Goal: Information Seeking & Learning: Learn about a topic

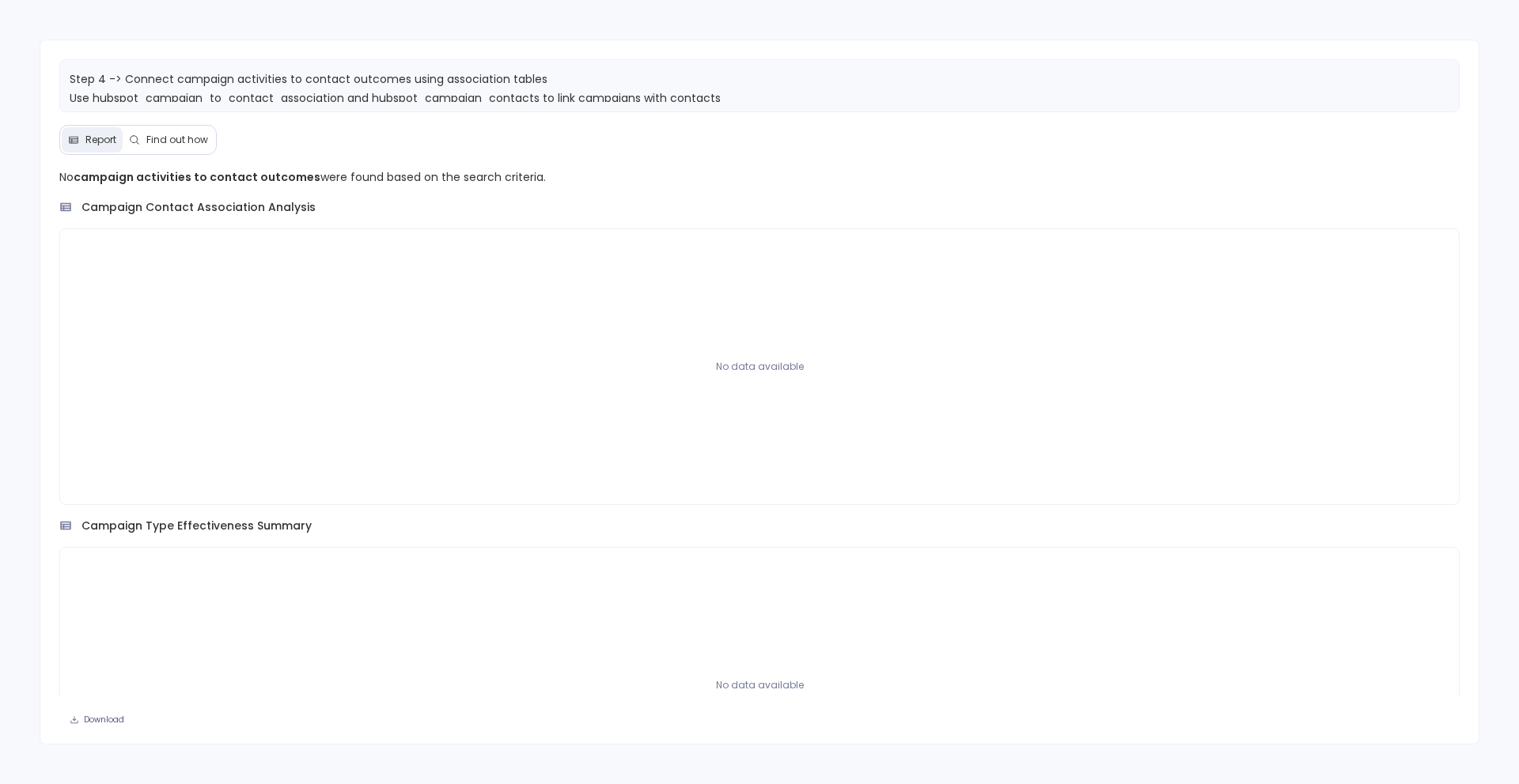
click at [153, 144] on span "Find out how" at bounding box center [177, 140] width 62 height 12
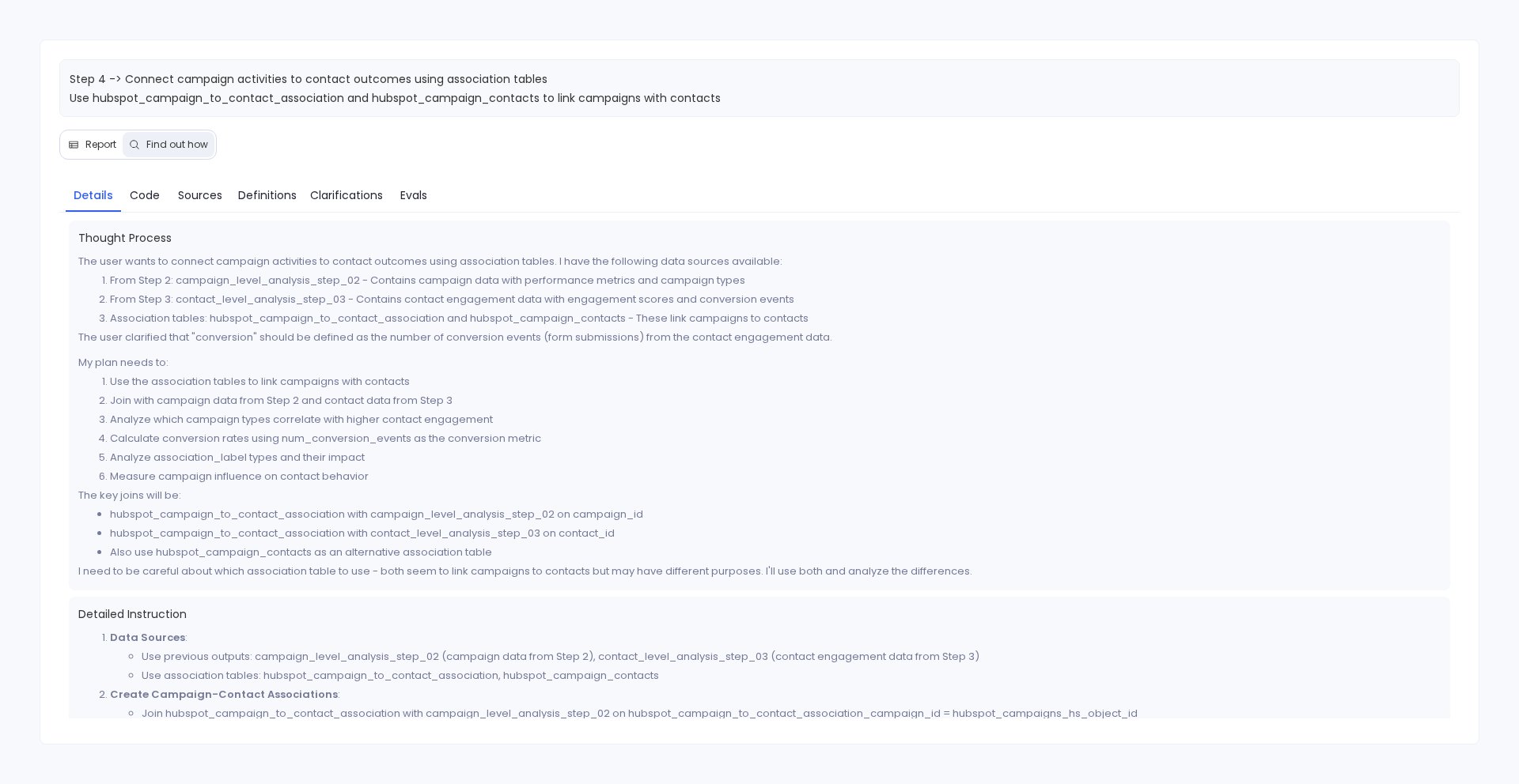
click at [97, 151] on button "Report" at bounding box center [92, 145] width 61 height 25
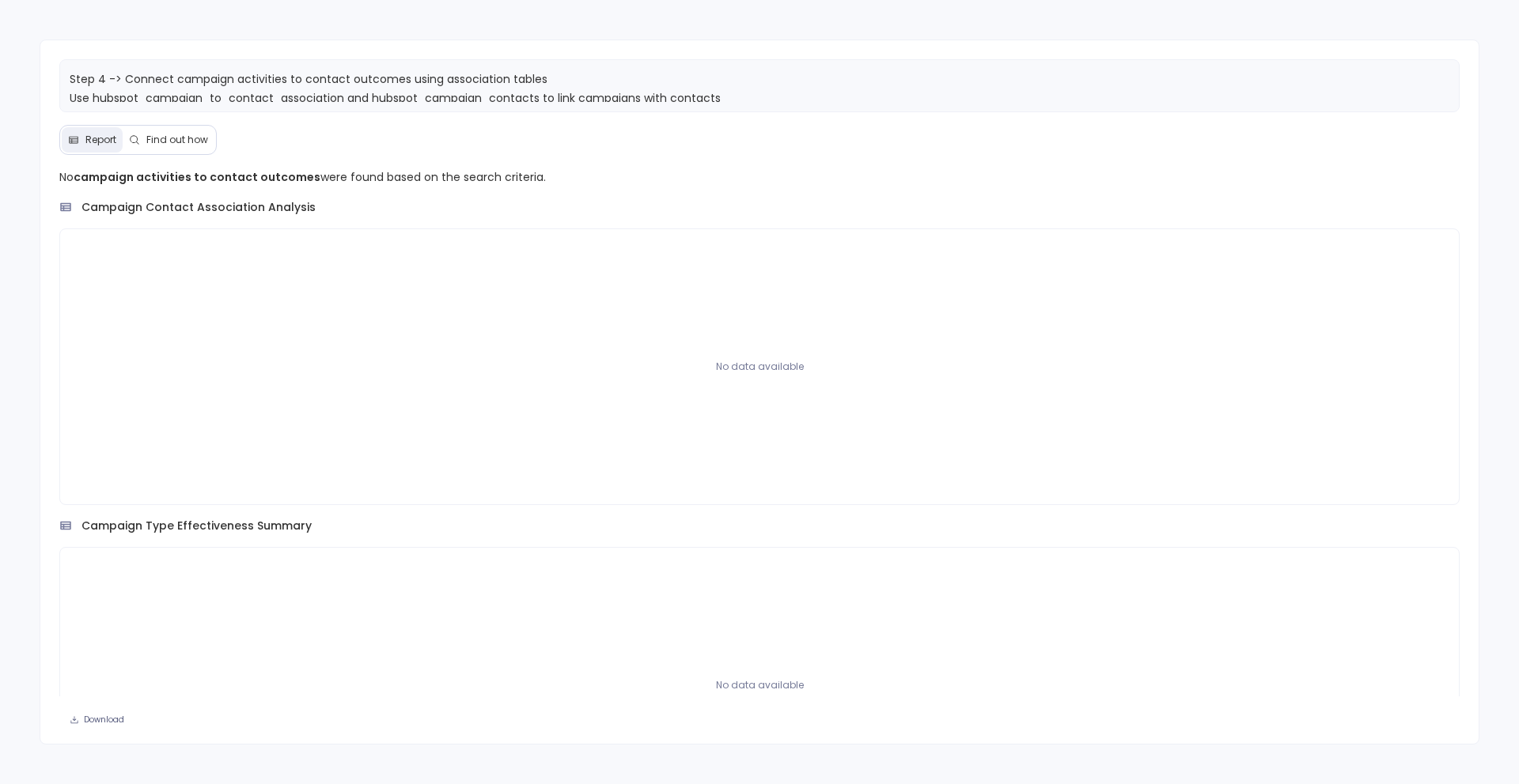
click at [169, 134] on span "Find out how" at bounding box center [177, 140] width 62 height 12
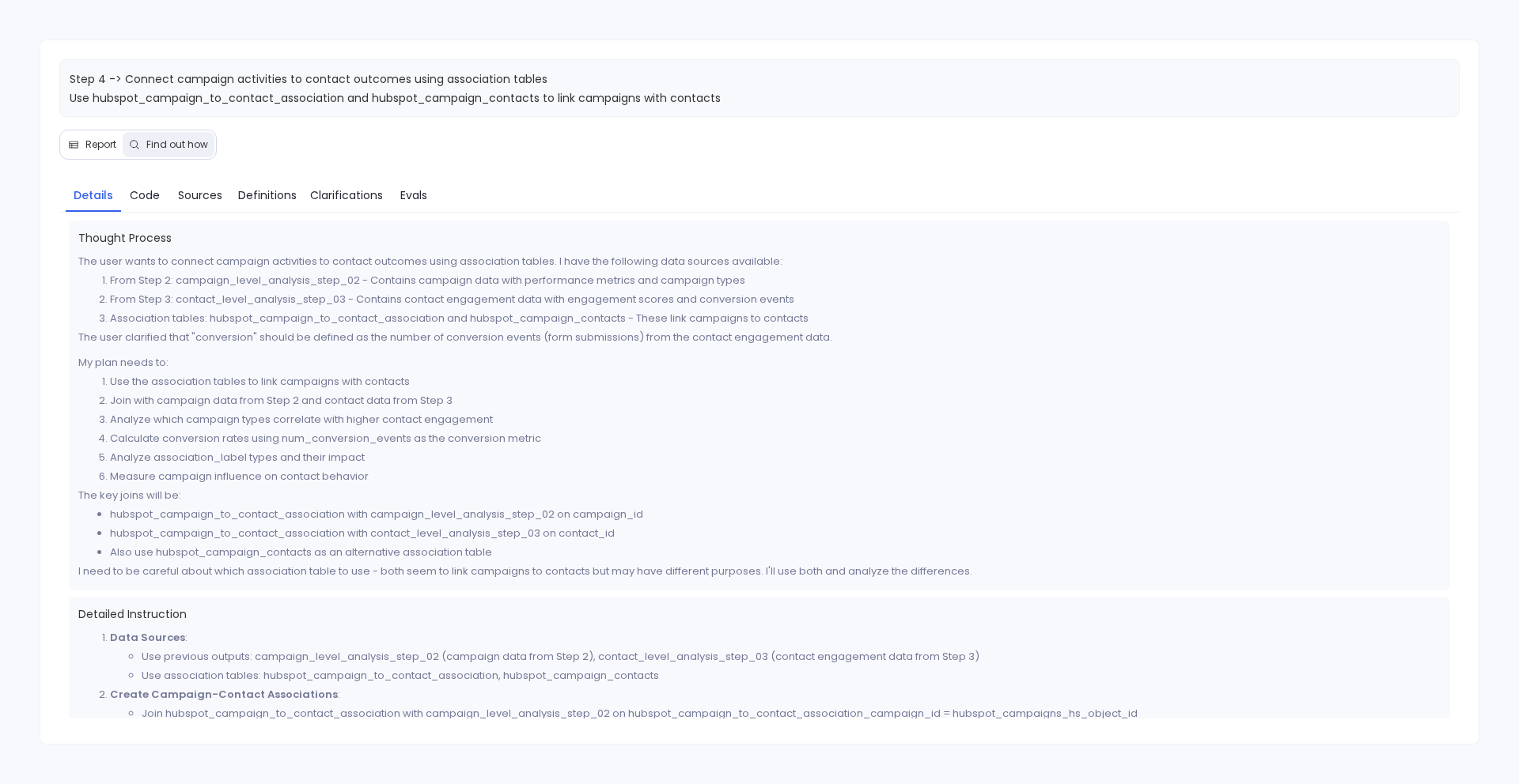
click at [86, 142] on span "Report" at bounding box center [101, 144] width 31 height 12
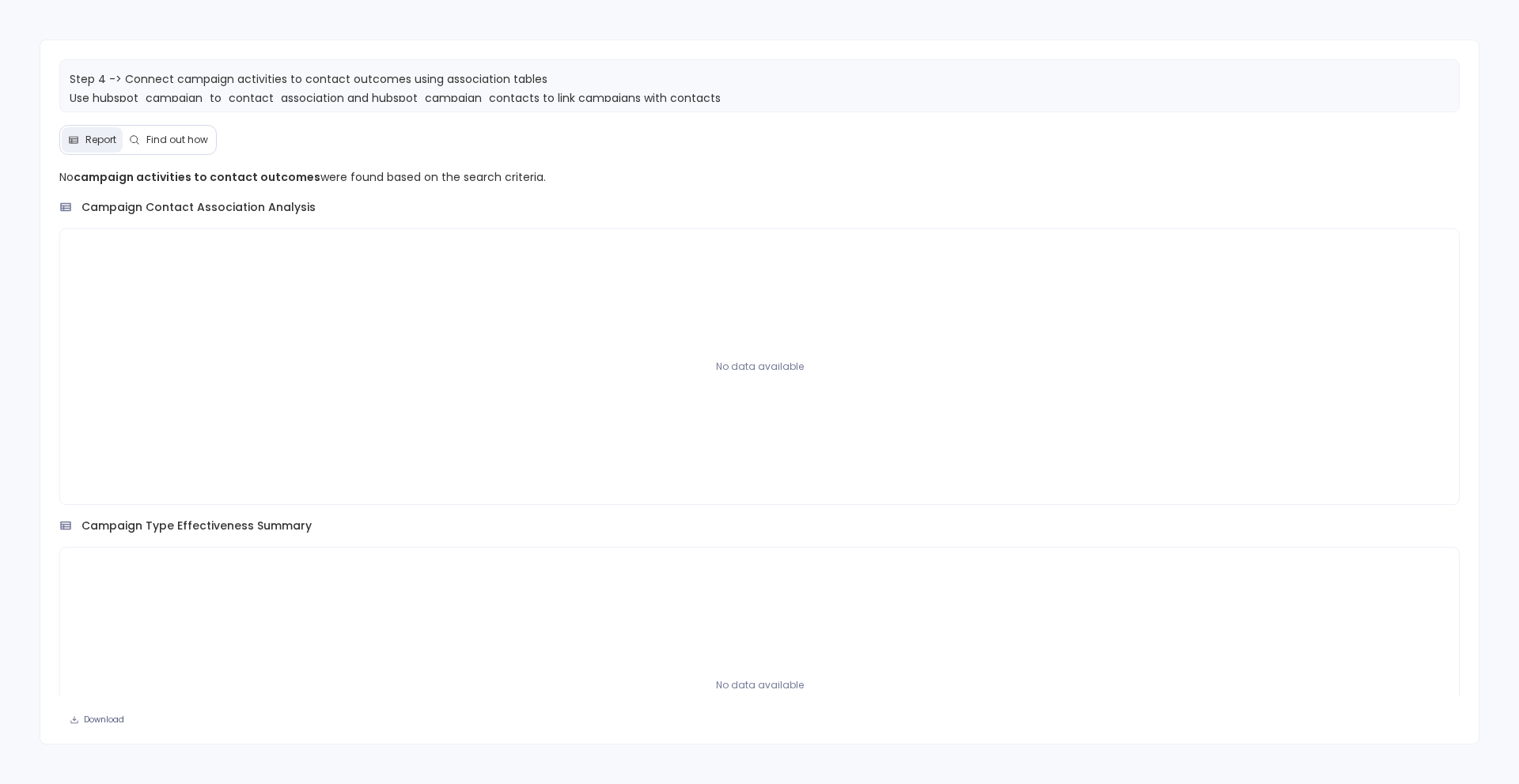
click at [182, 119] on div "Step 4 -> Connect campaign activities to contact outcomes using association tab…" at bounding box center [759, 392] width 1440 height 706
click at [178, 138] on span "Find out how" at bounding box center [177, 140] width 62 height 12
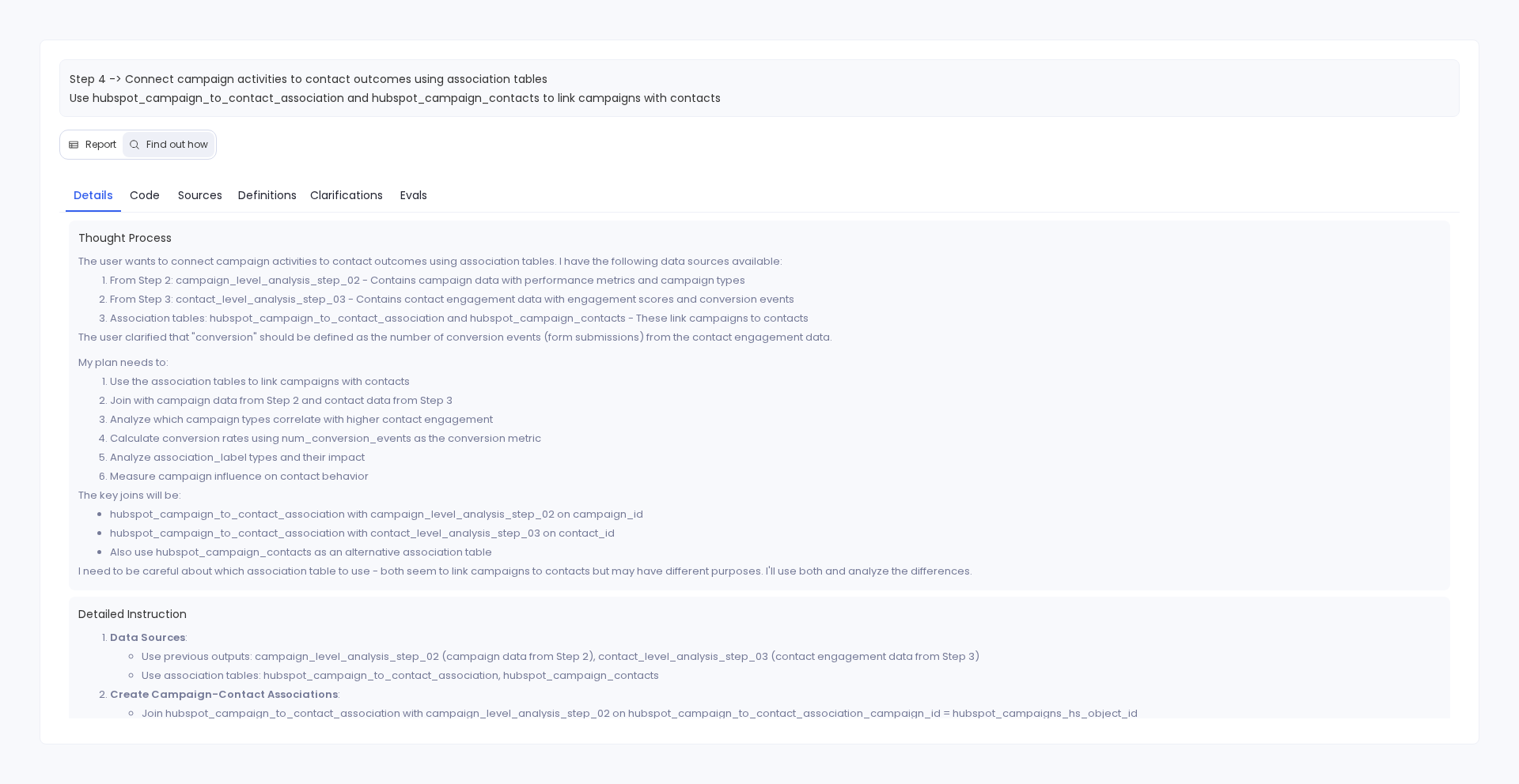
click at [102, 149] on span "Report" at bounding box center [101, 144] width 31 height 12
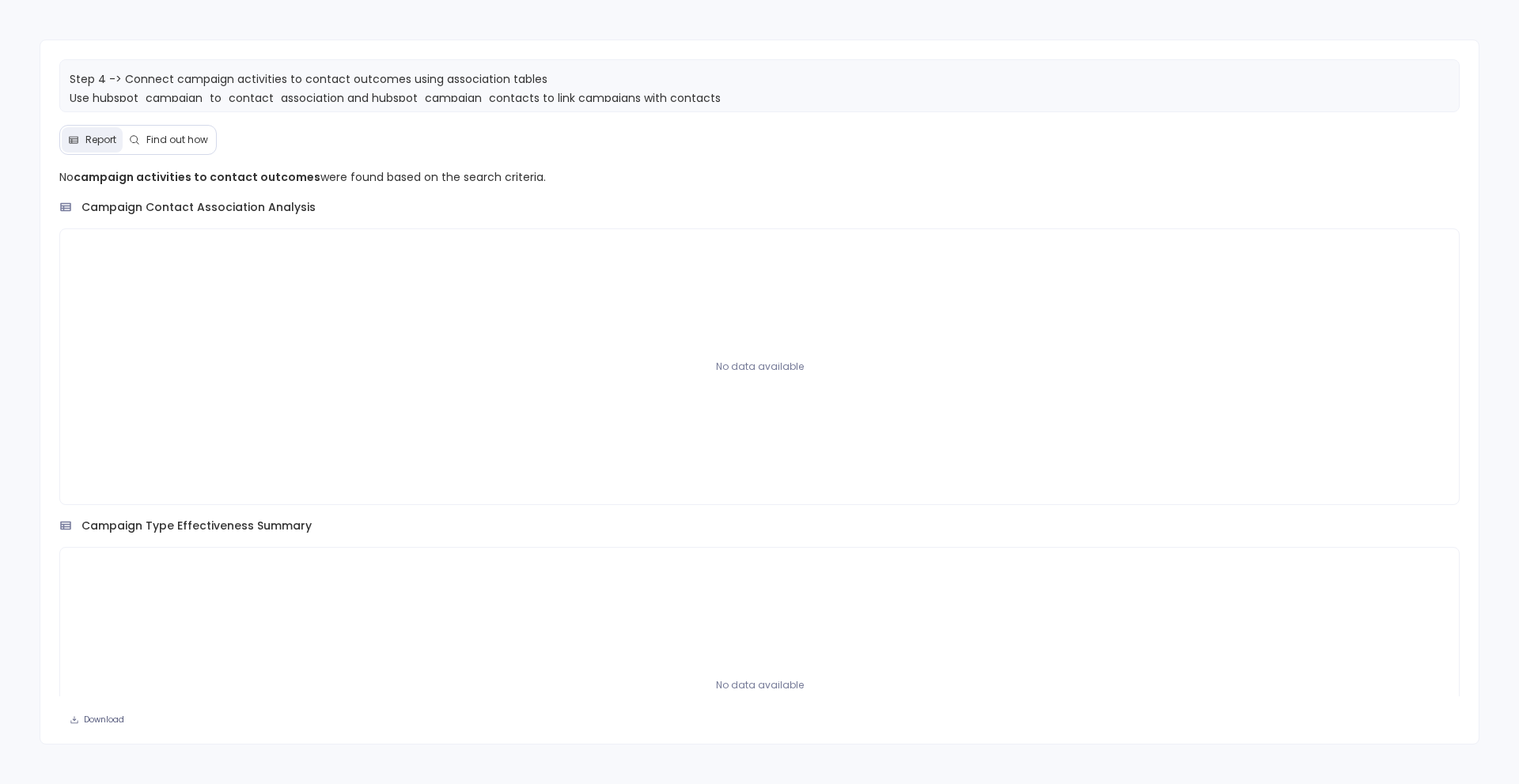
click at [196, 143] on span "Find out how" at bounding box center [177, 140] width 62 height 12
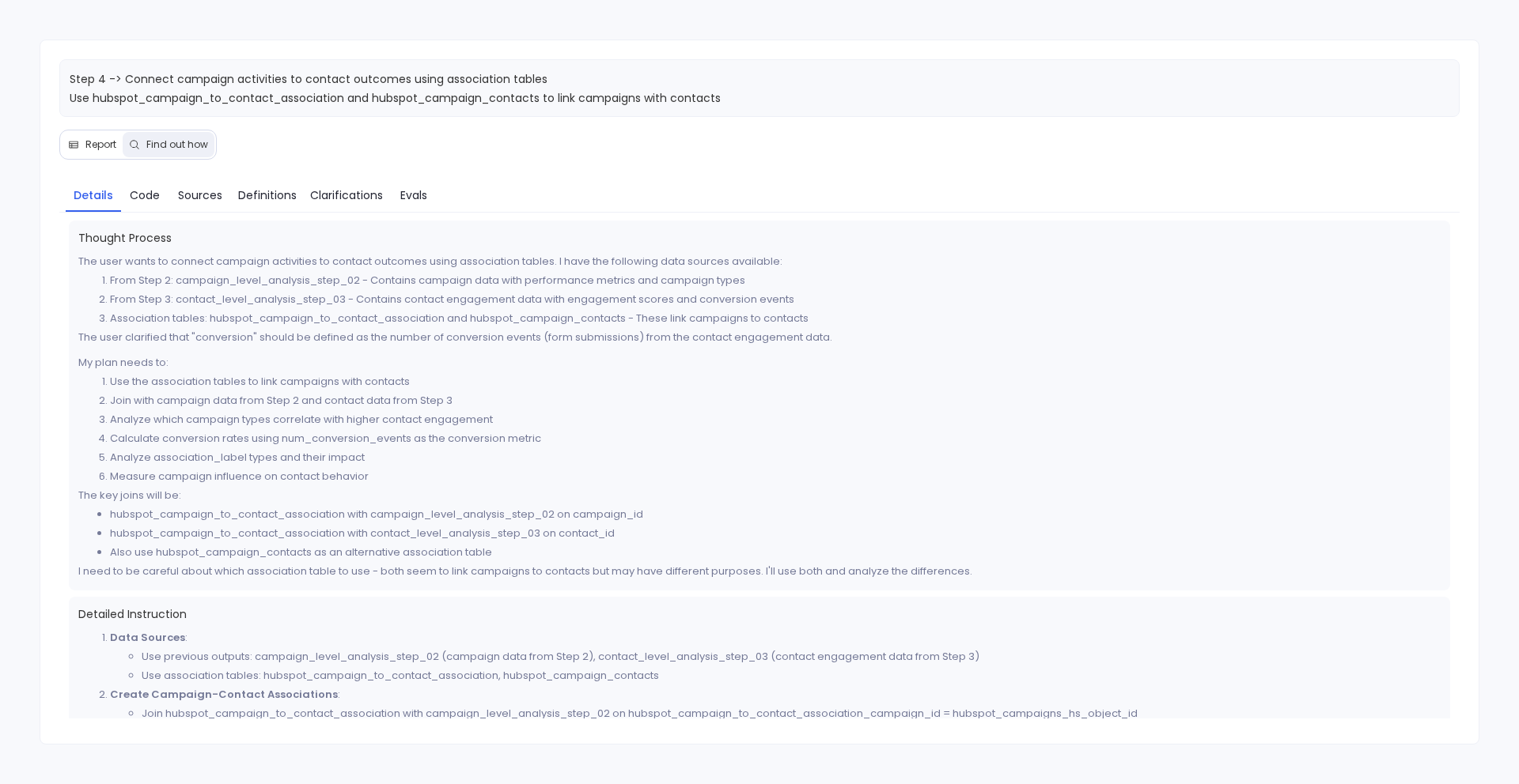
click at [91, 152] on button "Report" at bounding box center [92, 145] width 61 height 25
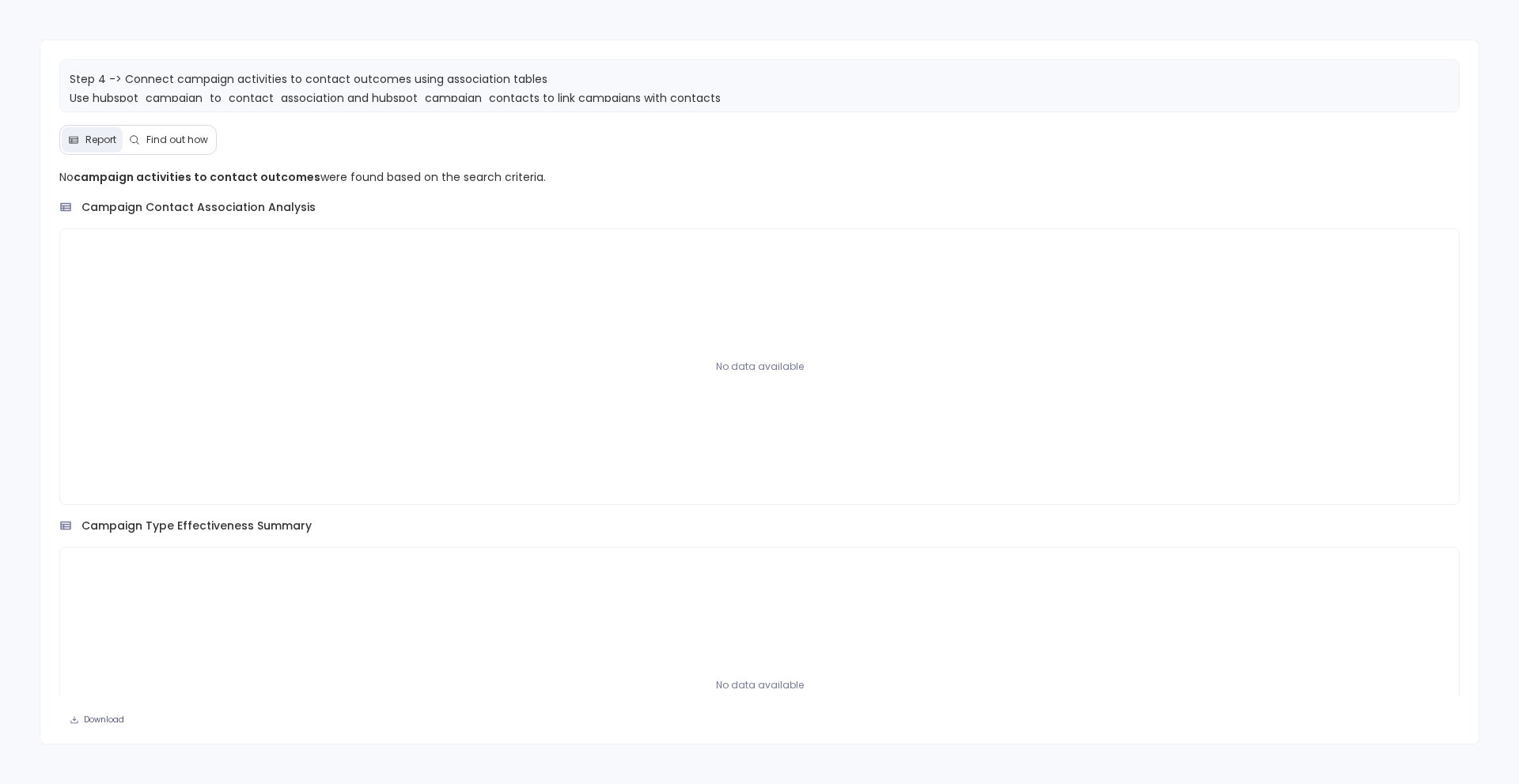
click at [176, 147] on button "Find out how" at bounding box center [168, 140] width 92 height 25
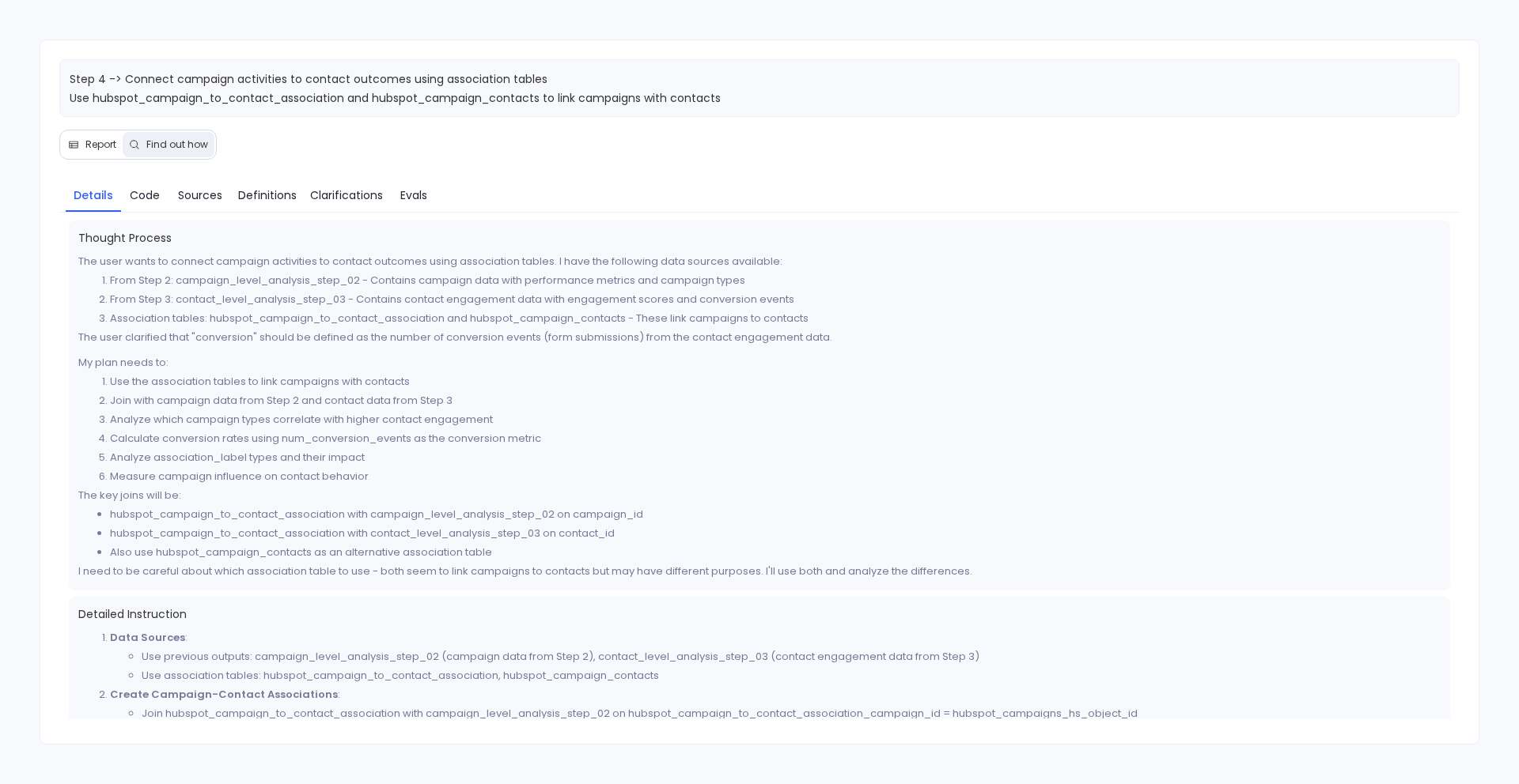
click at [107, 136] on button "Report" at bounding box center [92, 145] width 61 height 25
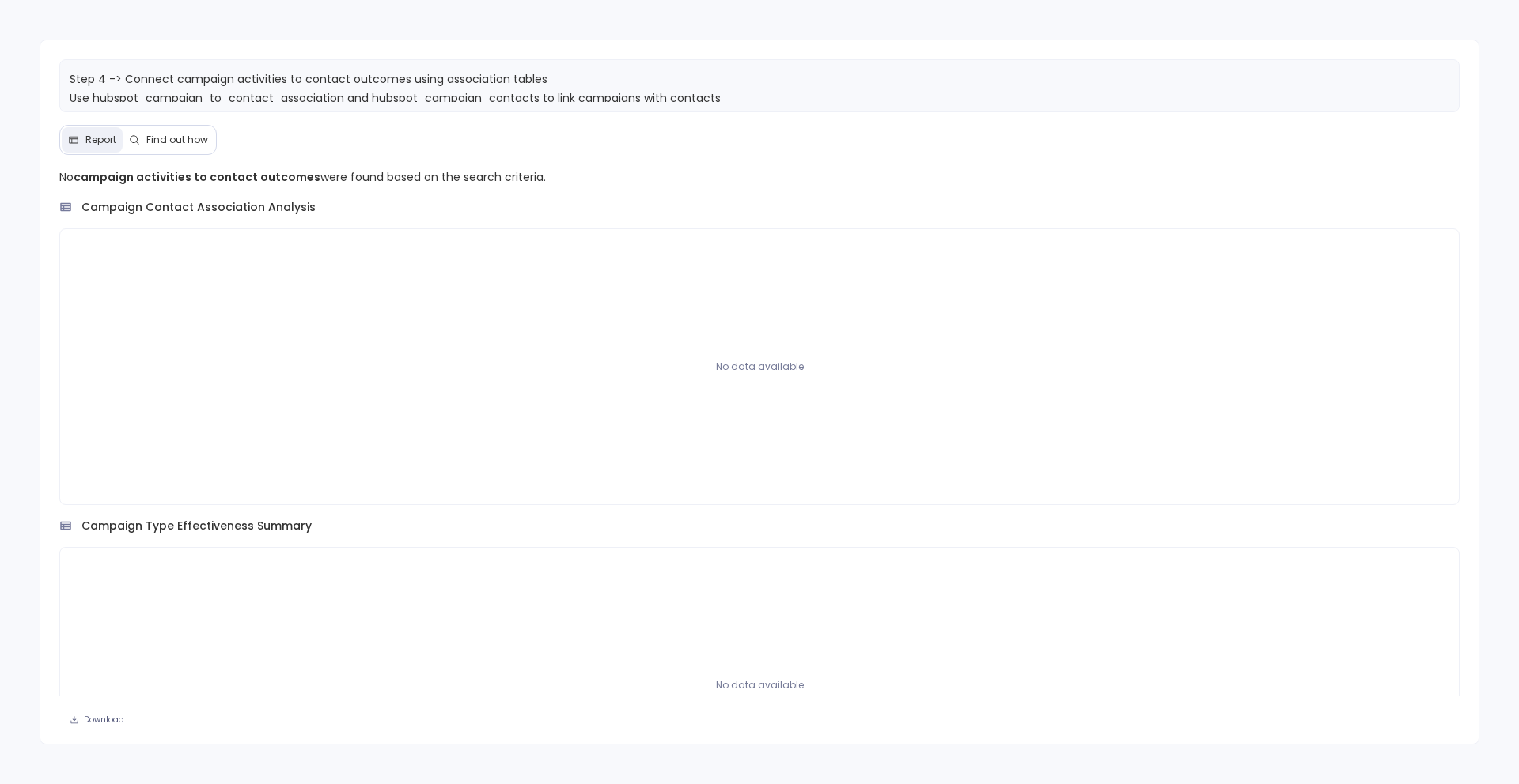
click at [148, 146] on button "Find out how" at bounding box center [168, 140] width 92 height 25
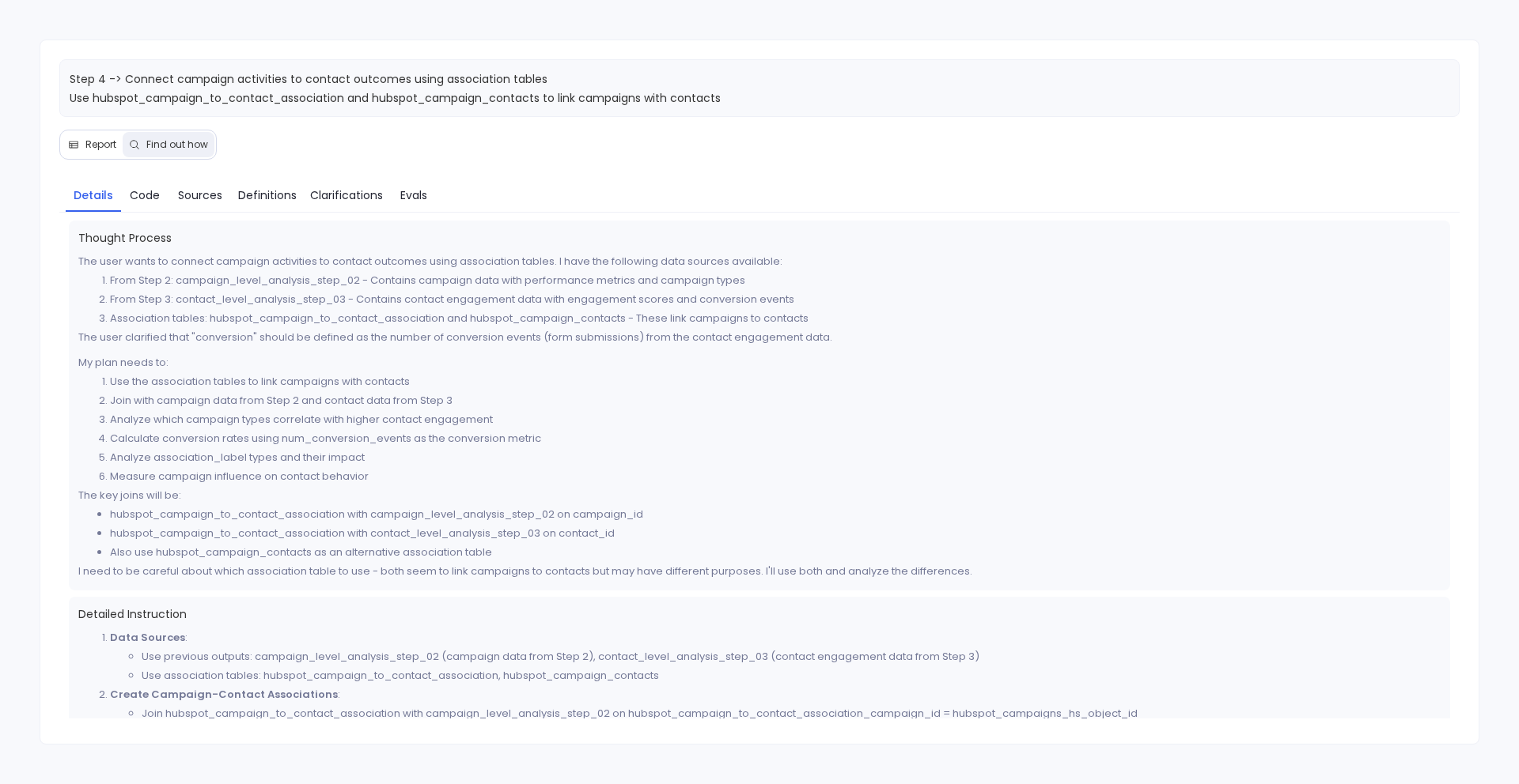
click at [91, 145] on span "Report" at bounding box center [101, 144] width 31 height 12
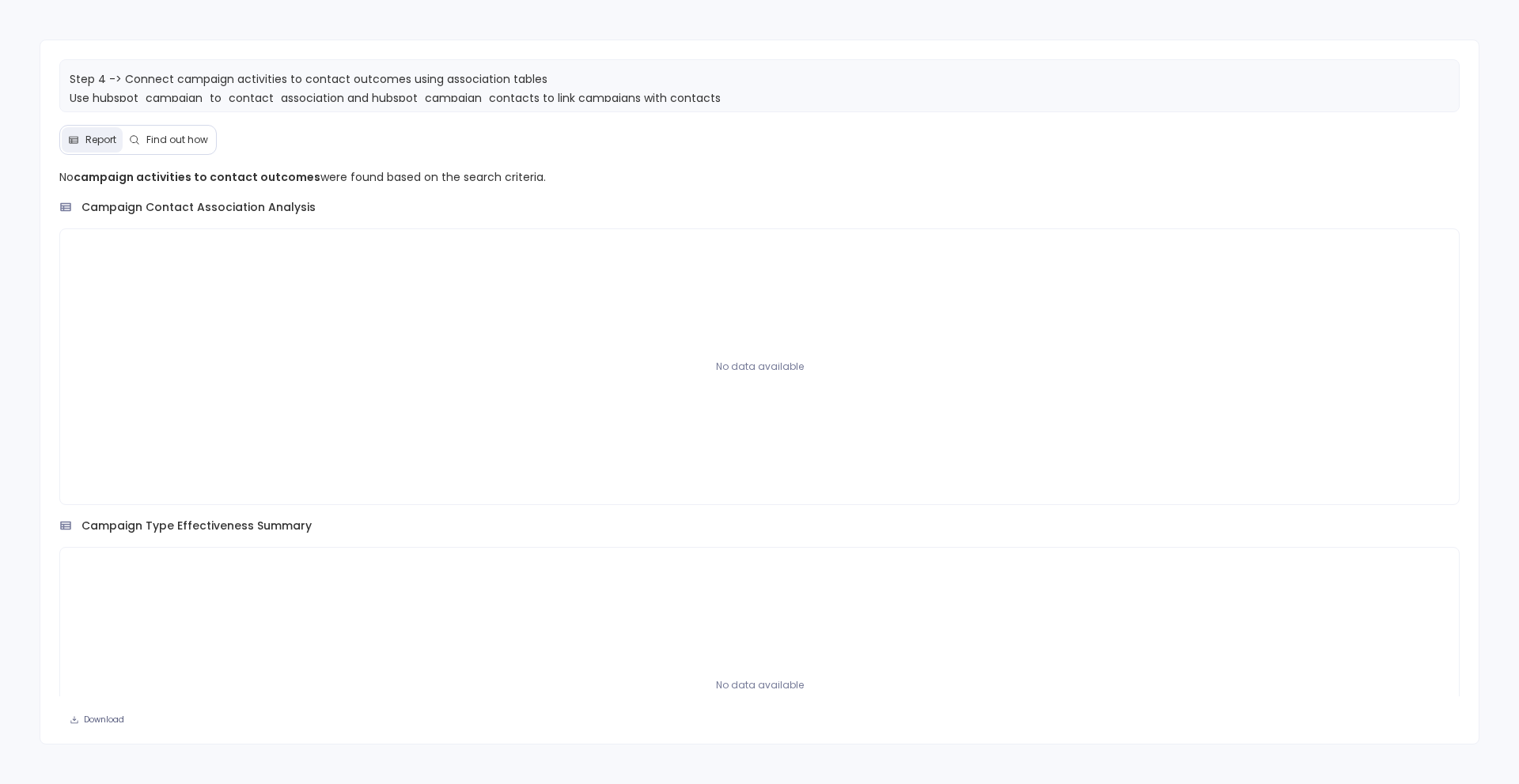
click at [164, 148] on button "Find out how" at bounding box center [168, 140] width 92 height 25
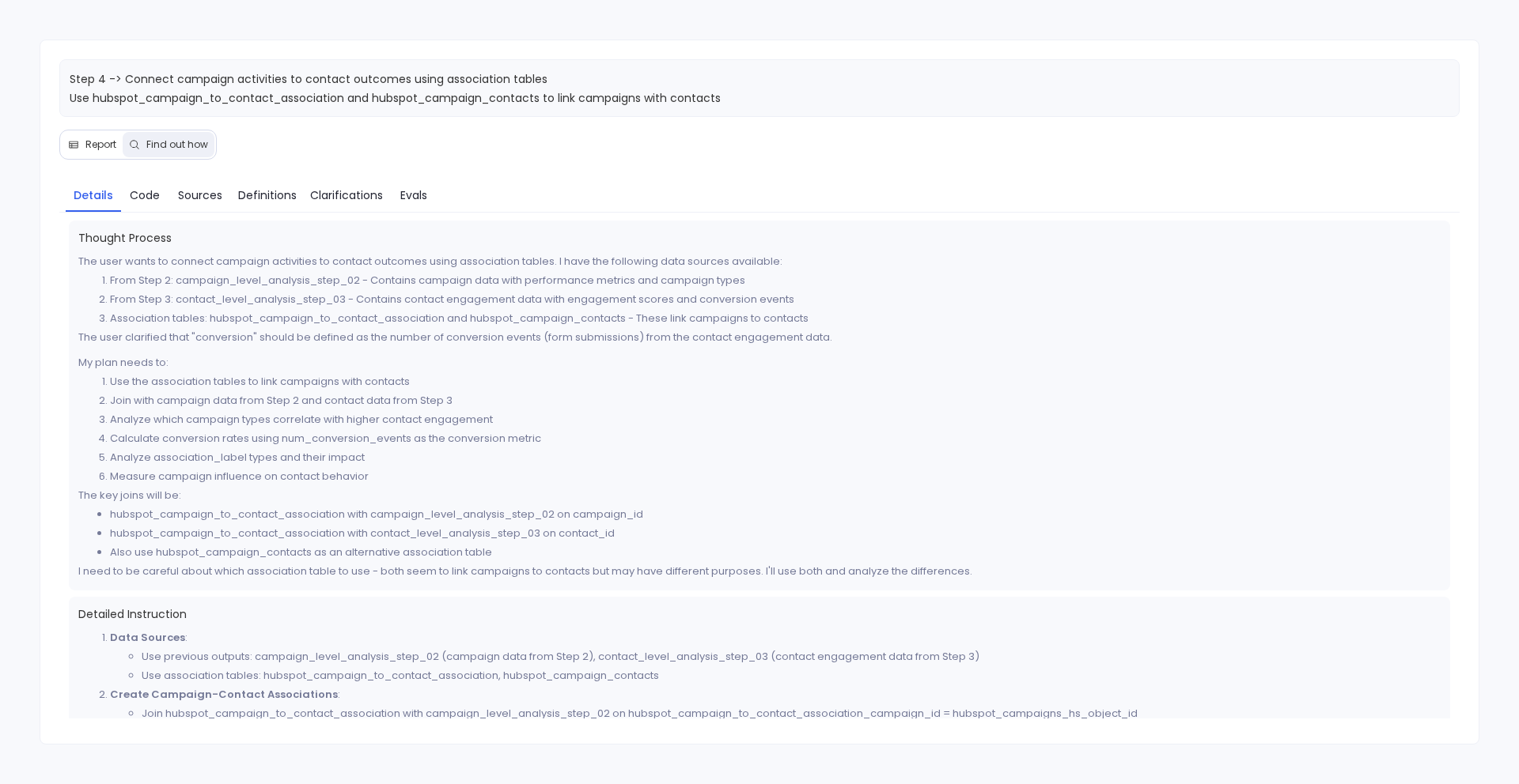
click at [98, 150] on span "Report" at bounding box center [101, 144] width 31 height 12
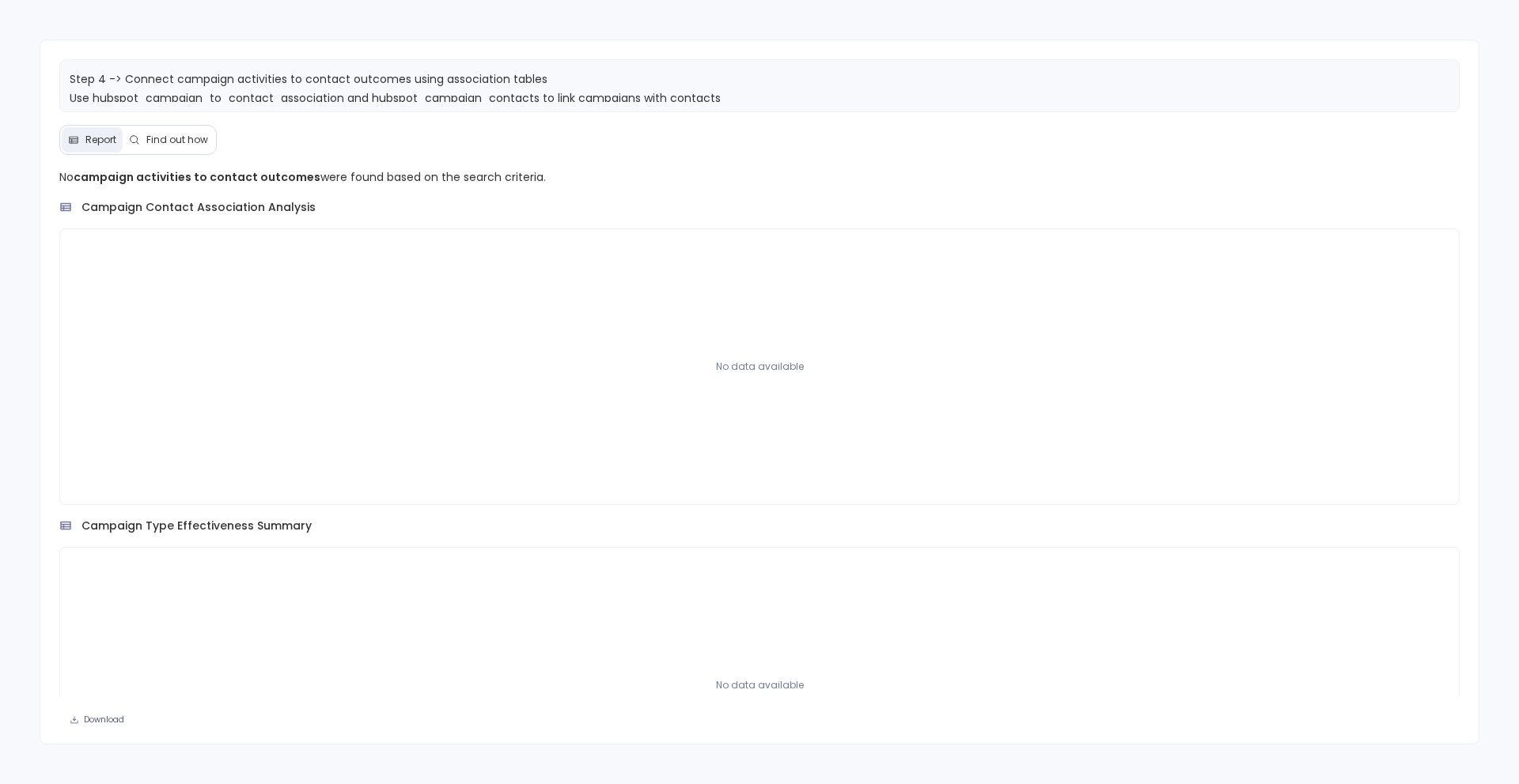
click at [158, 143] on span "Find out how" at bounding box center [177, 140] width 62 height 12
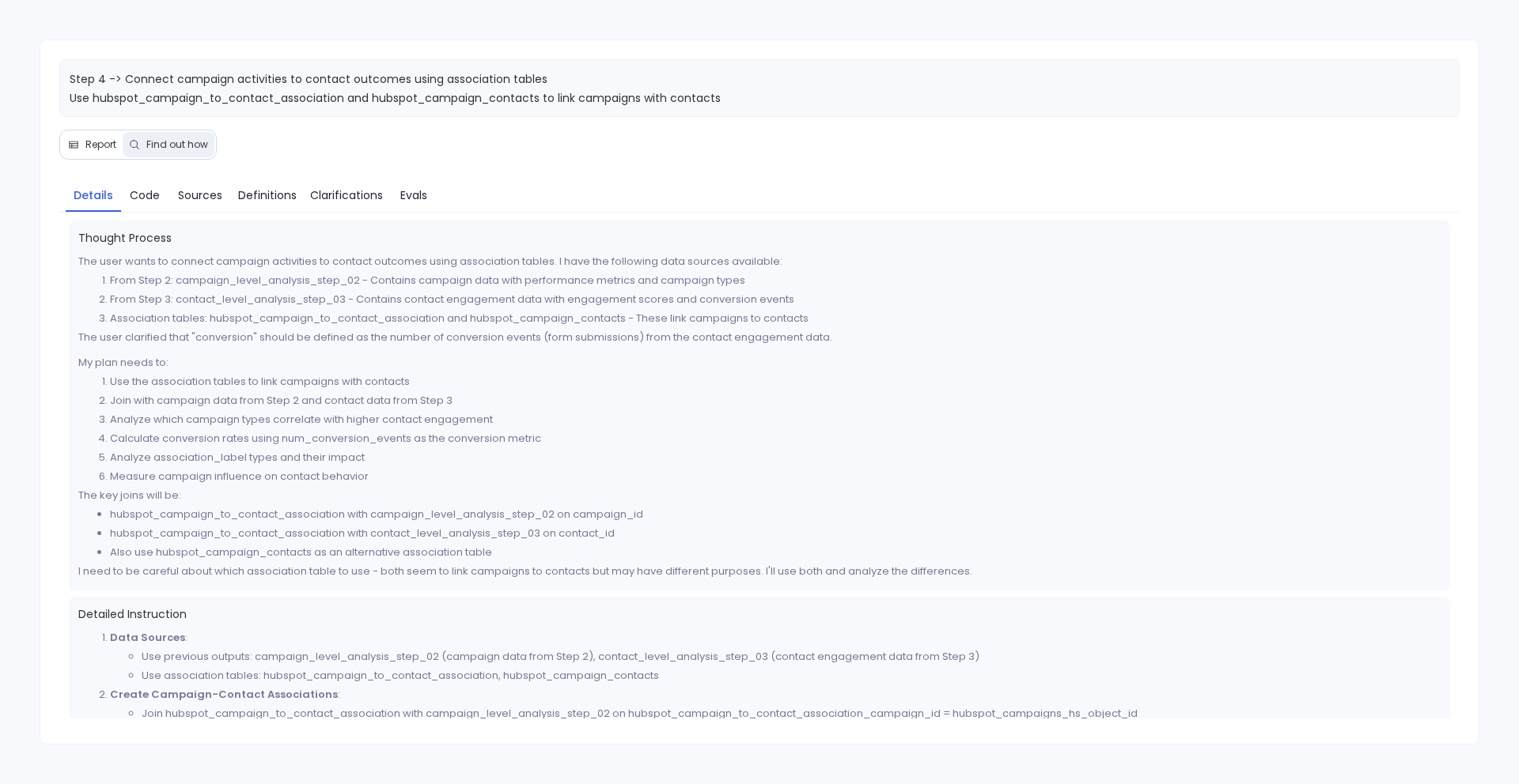
click at [94, 153] on button "Report" at bounding box center [92, 145] width 61 height 25
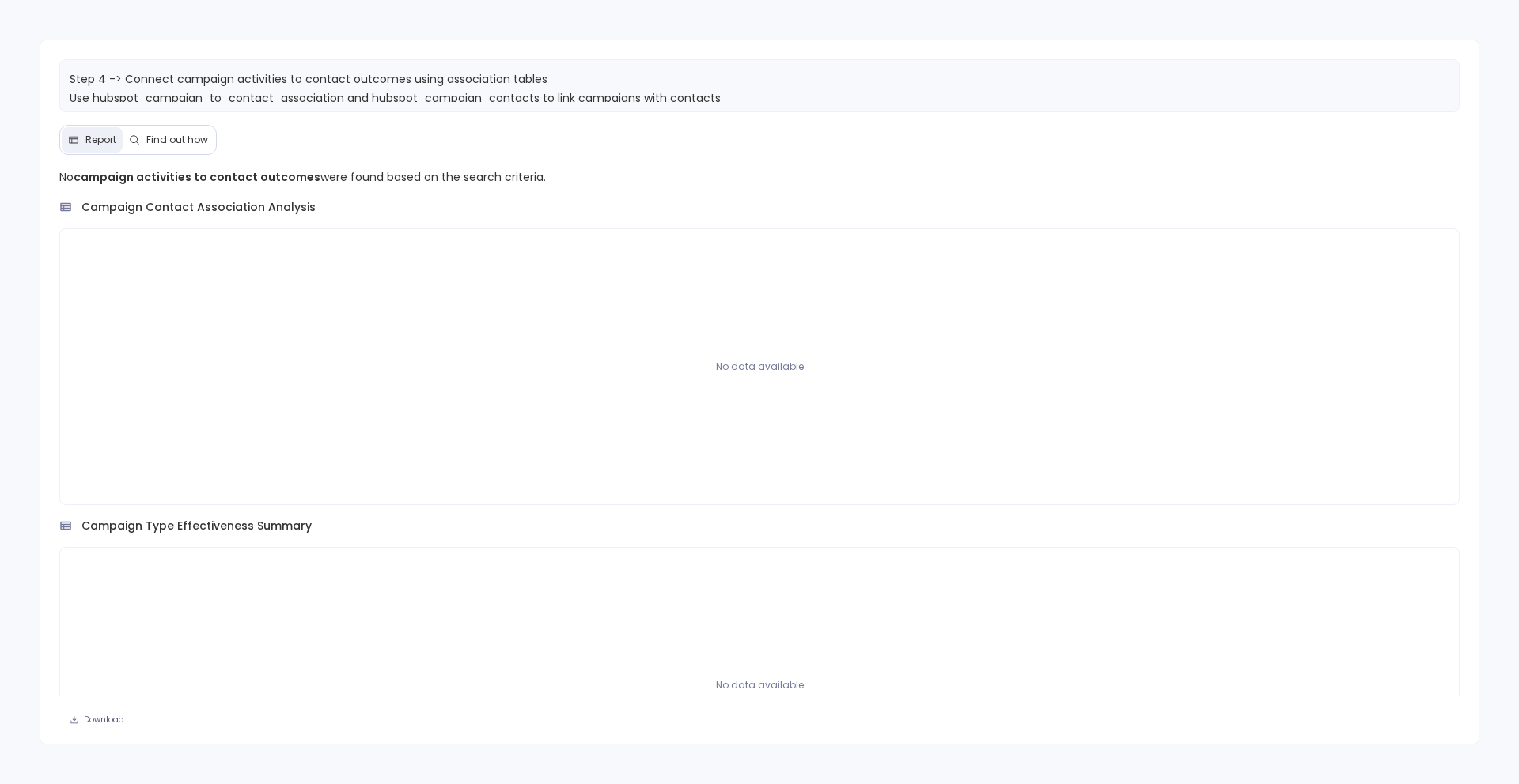
click at [164, 142] on span "Find out how" at bounding box center [177, 140] width 62 height 12
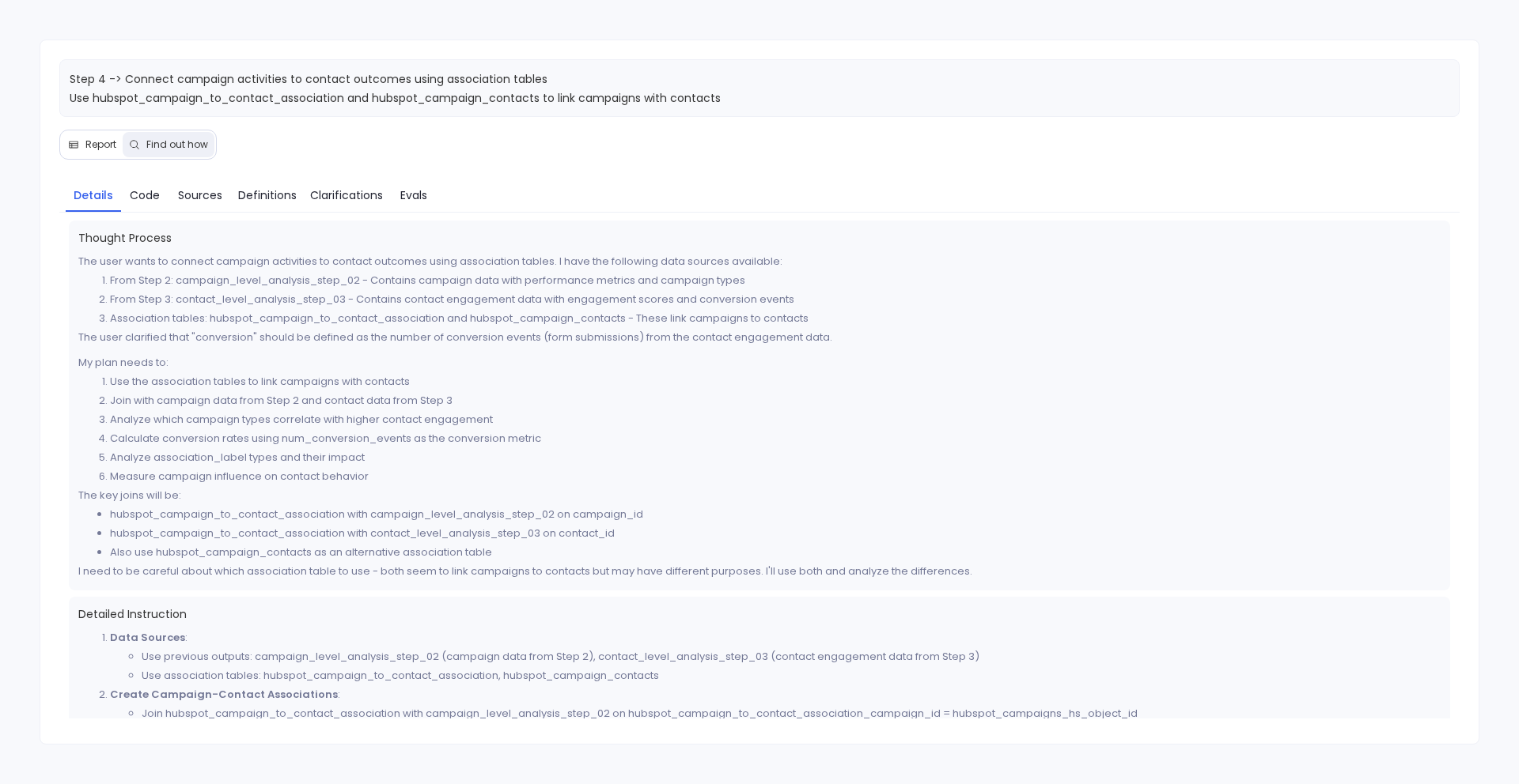
click at [91, 156] on button "Report" at bounding box center [92, 145] width 61 height 25
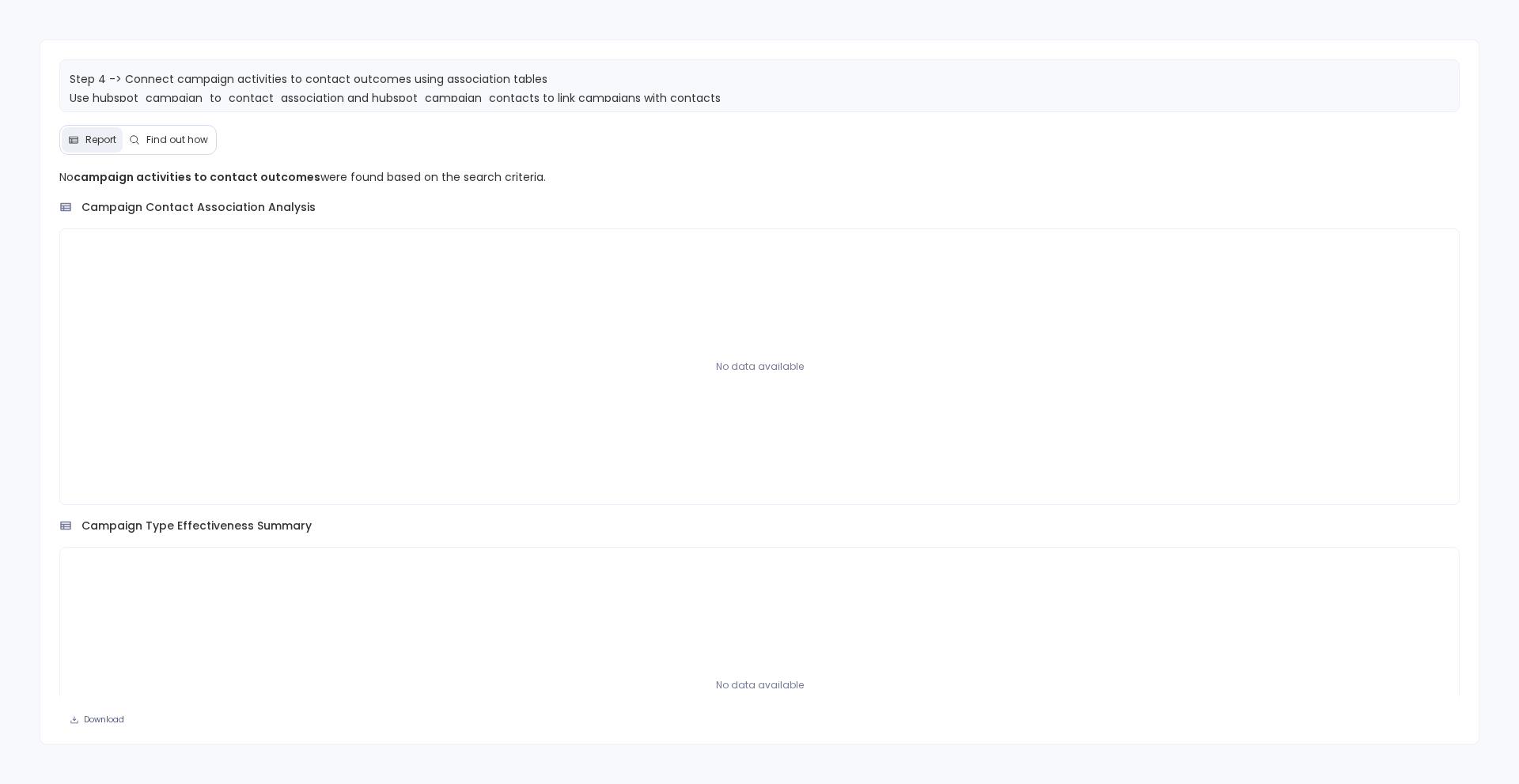
click at [165, 144] on span "Find out how" at bounding box center [177, 140] width 62 height 12
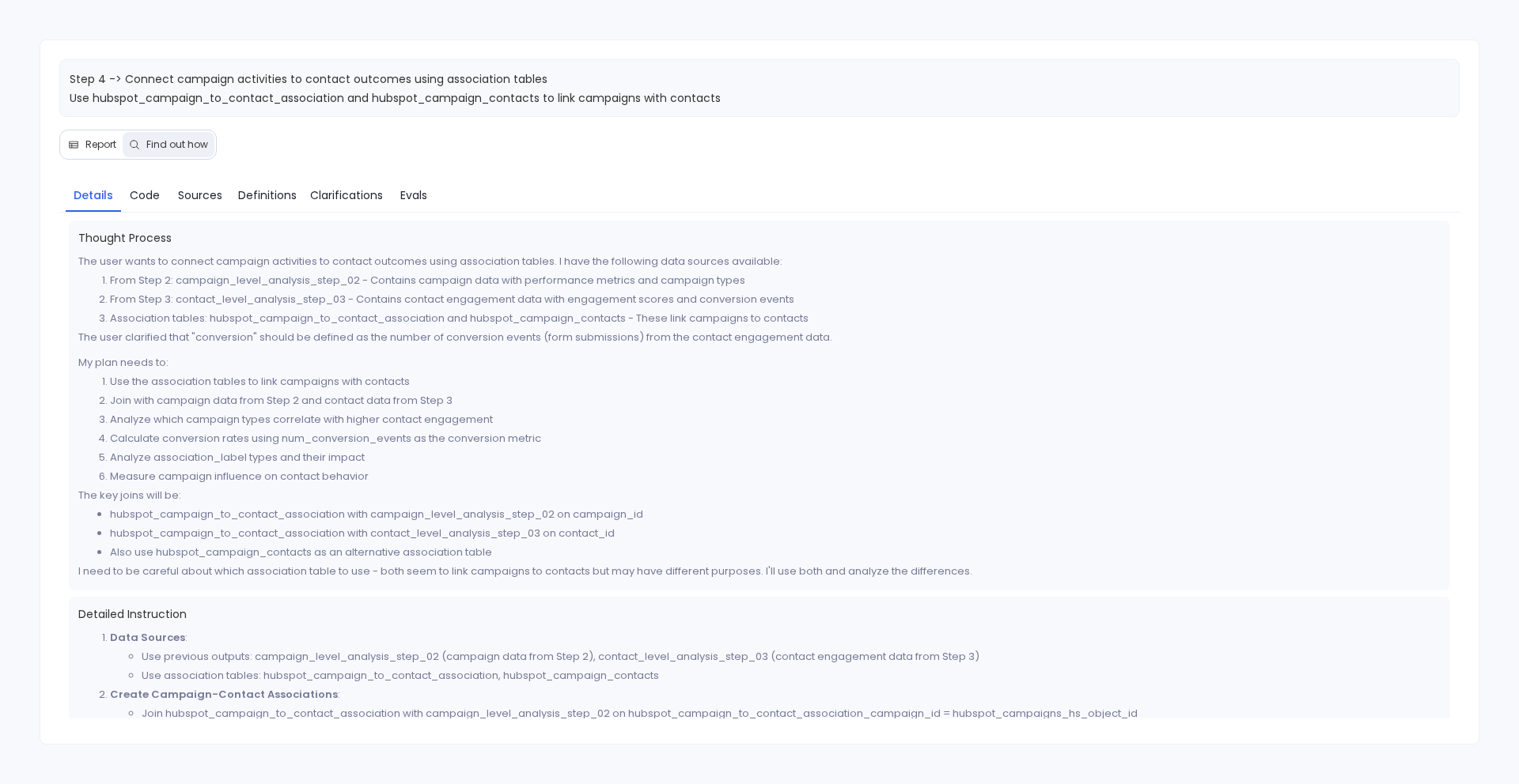
click at [88, 146] on span "Report" at bounding box center [101, 144] width 31 height 12
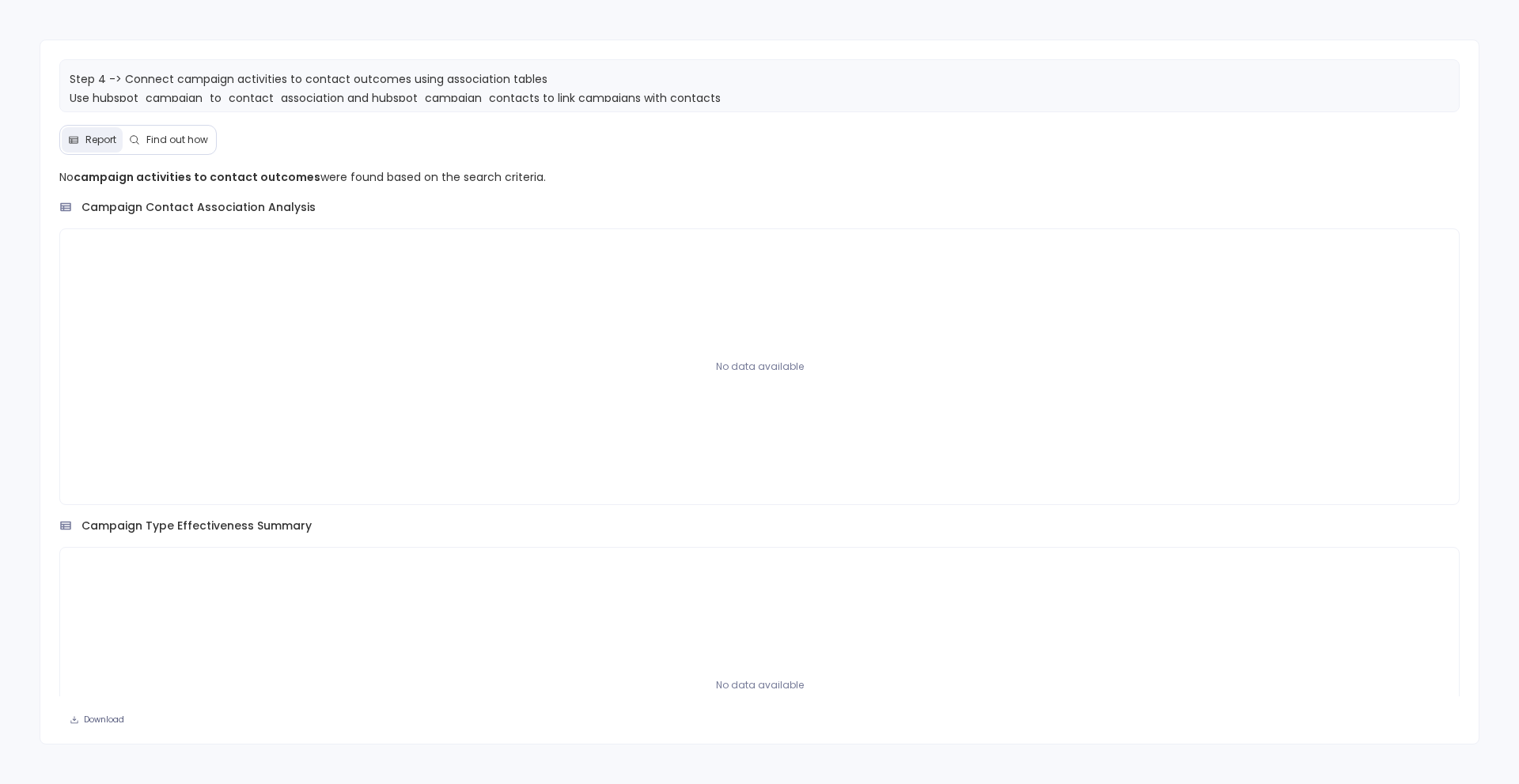
click at [177, 134] on span "Find out how" at bounding box center [177, 140] width 62 height 12
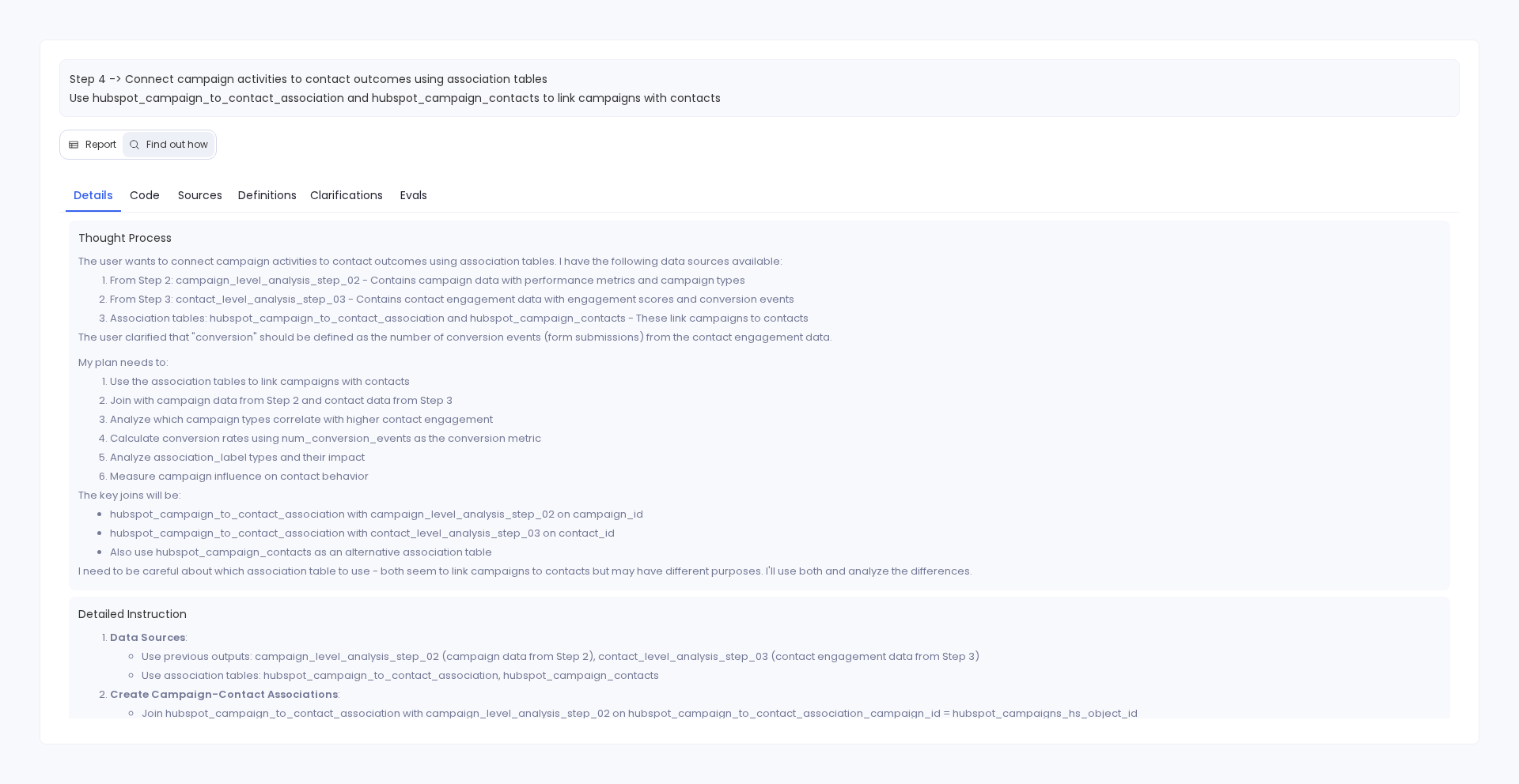
click at [96, 146] on span "Report" at bounding box center [101, 144] width 31 height 12
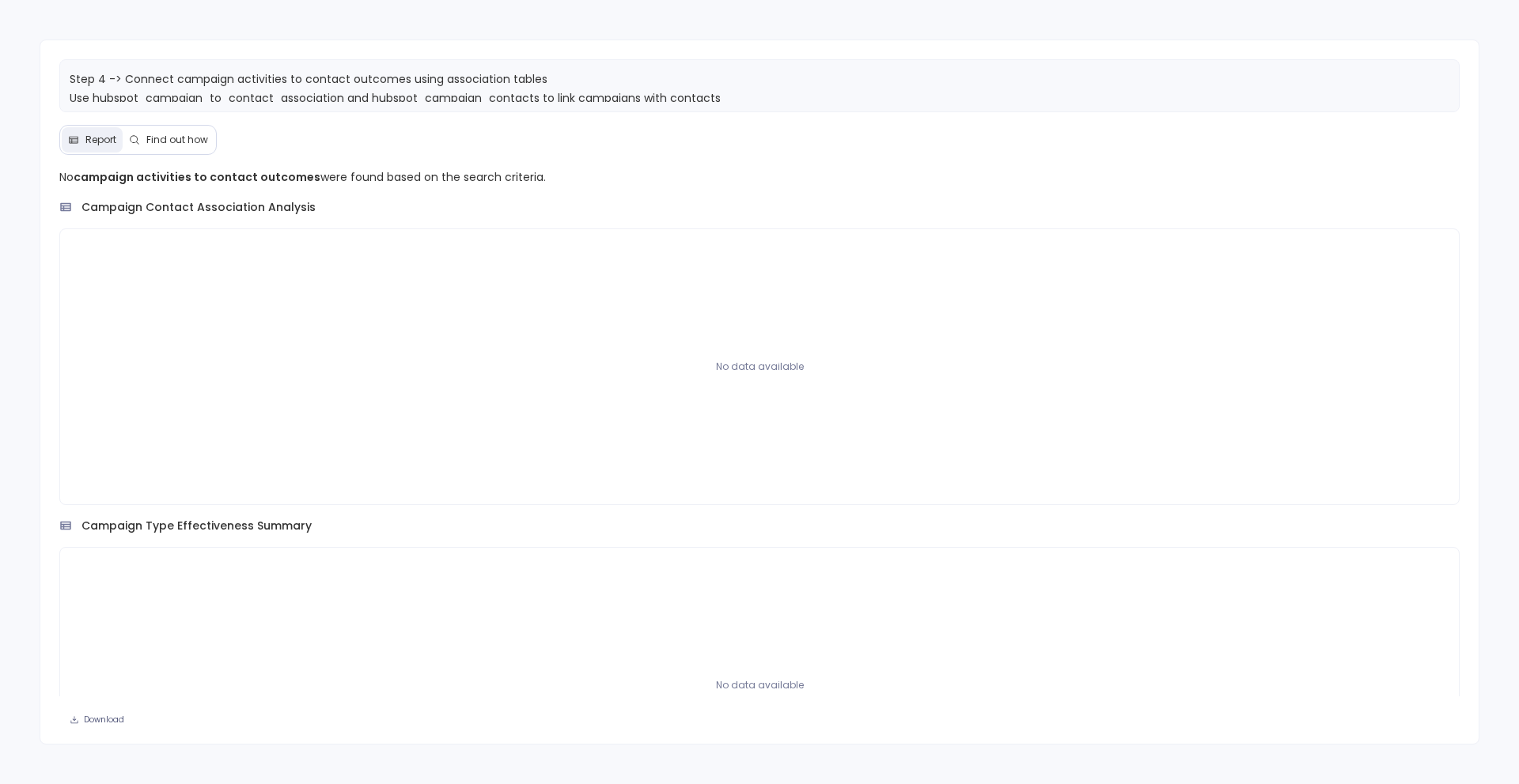
click at [156, 150] on button "Find out how" at bounding box center [168, 140] width 92 height 25
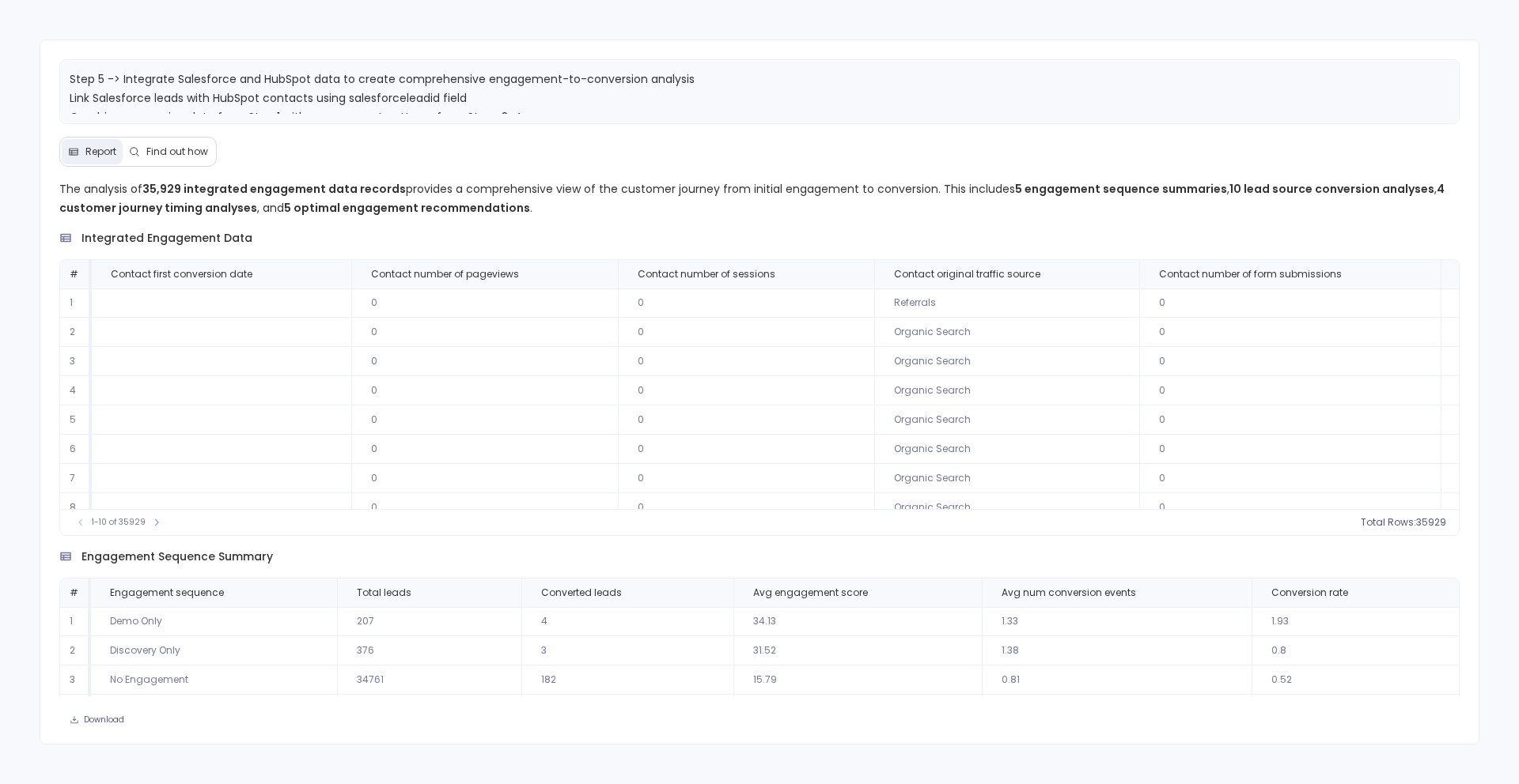
click at [186, 143] on button "Find out how" at bounding box center [168, 151] width 92 height 25
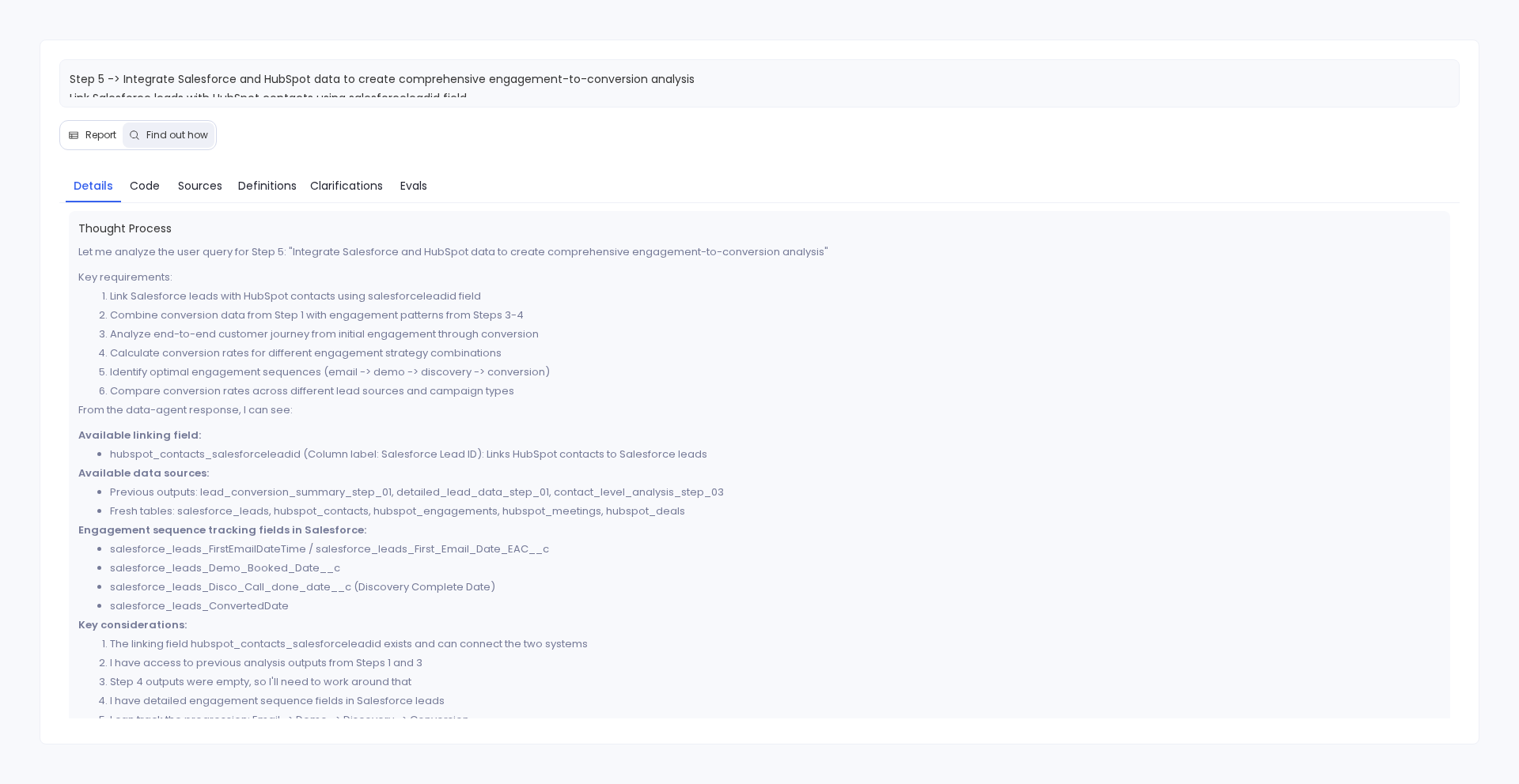
click at [86, 130] on span "Report" at bounding box center [101, 135] width 31 height 12
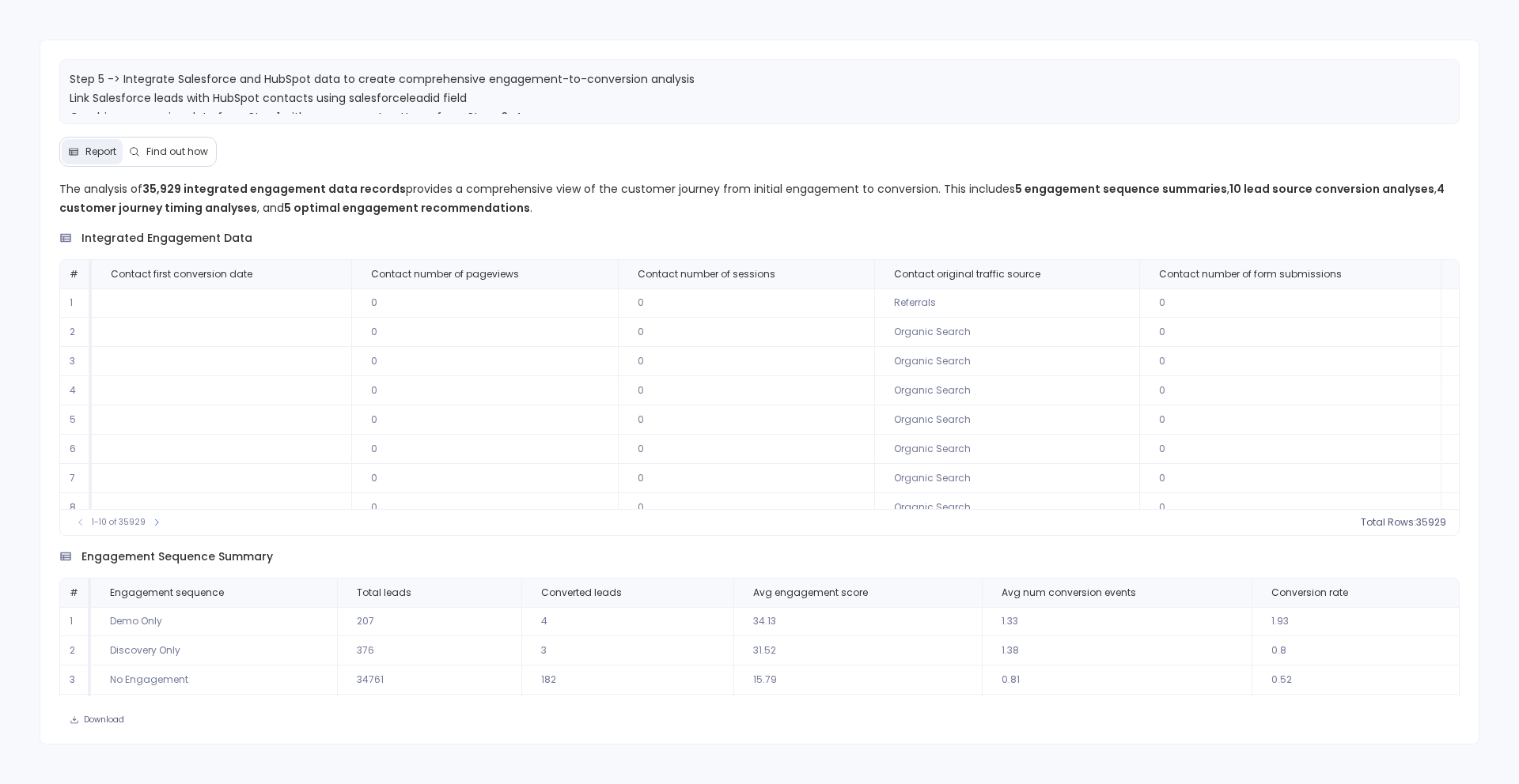
click at [140, 146] on span "Find out how" at bounding box center [168, 151] width 79 height 12
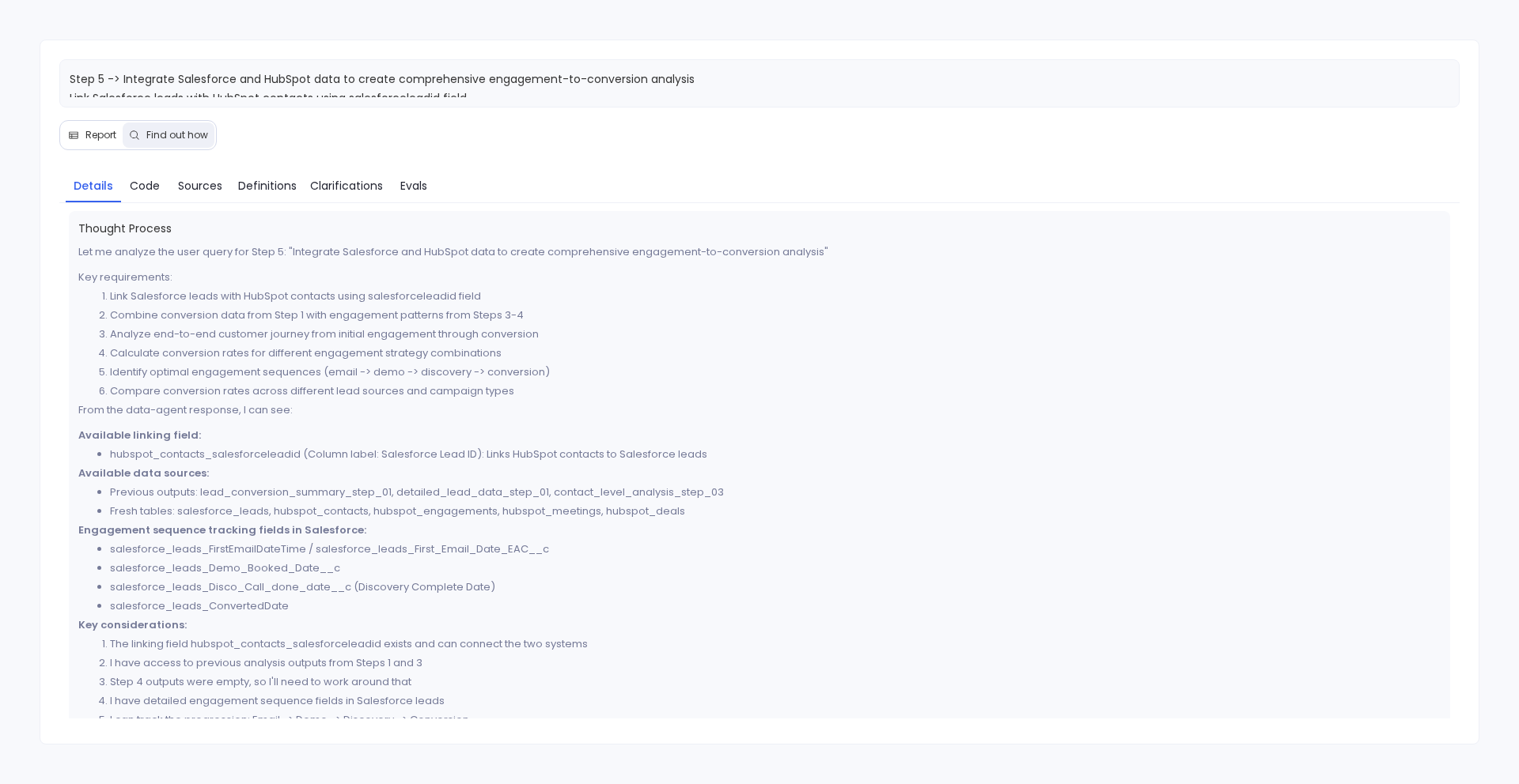
click at [92, 140] on span "Report" at bounding box center [101, 135] width 31 height 12
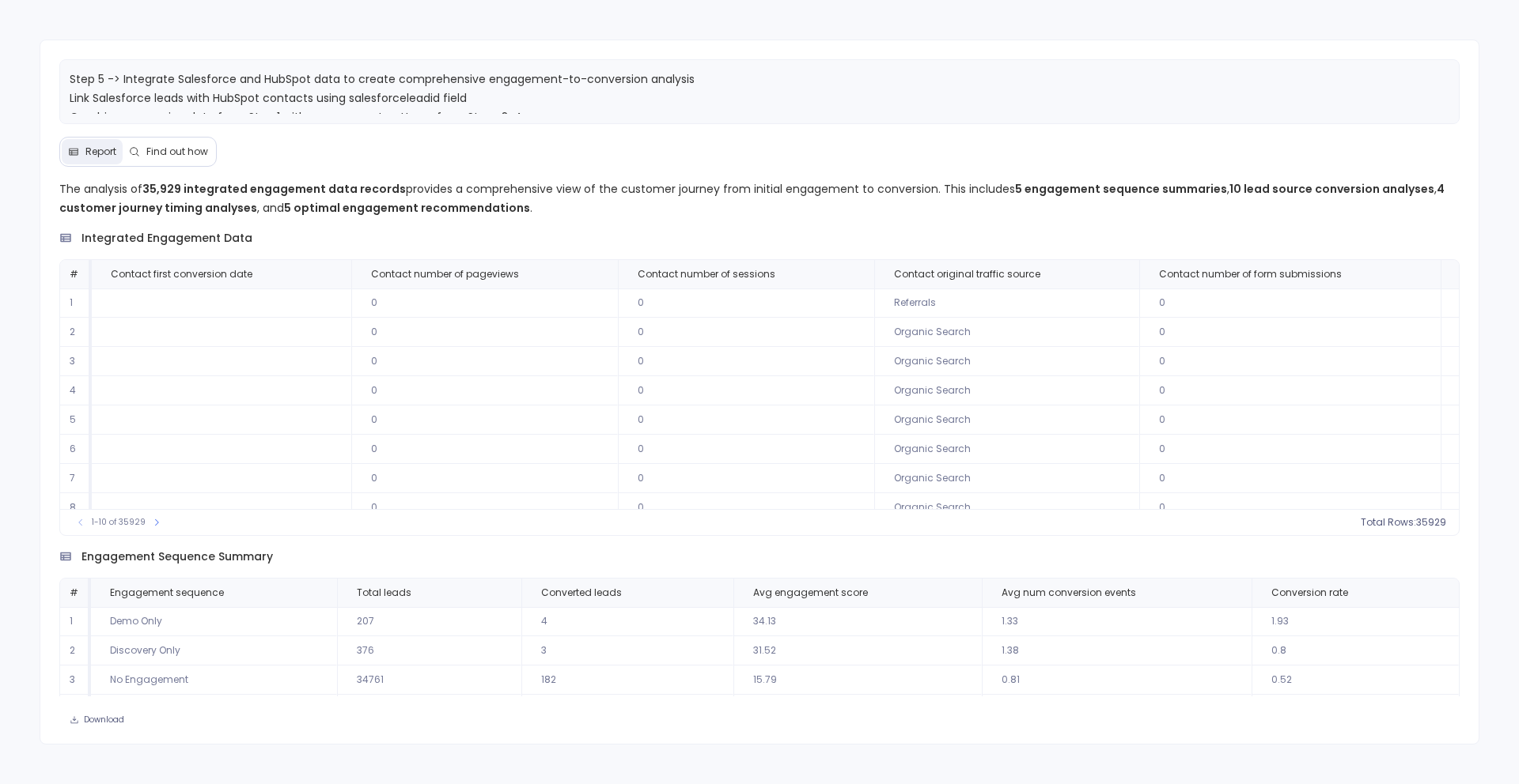
click at [174, 139] on button "Find out how" at bounding box center [168, 151] width 92 height 25
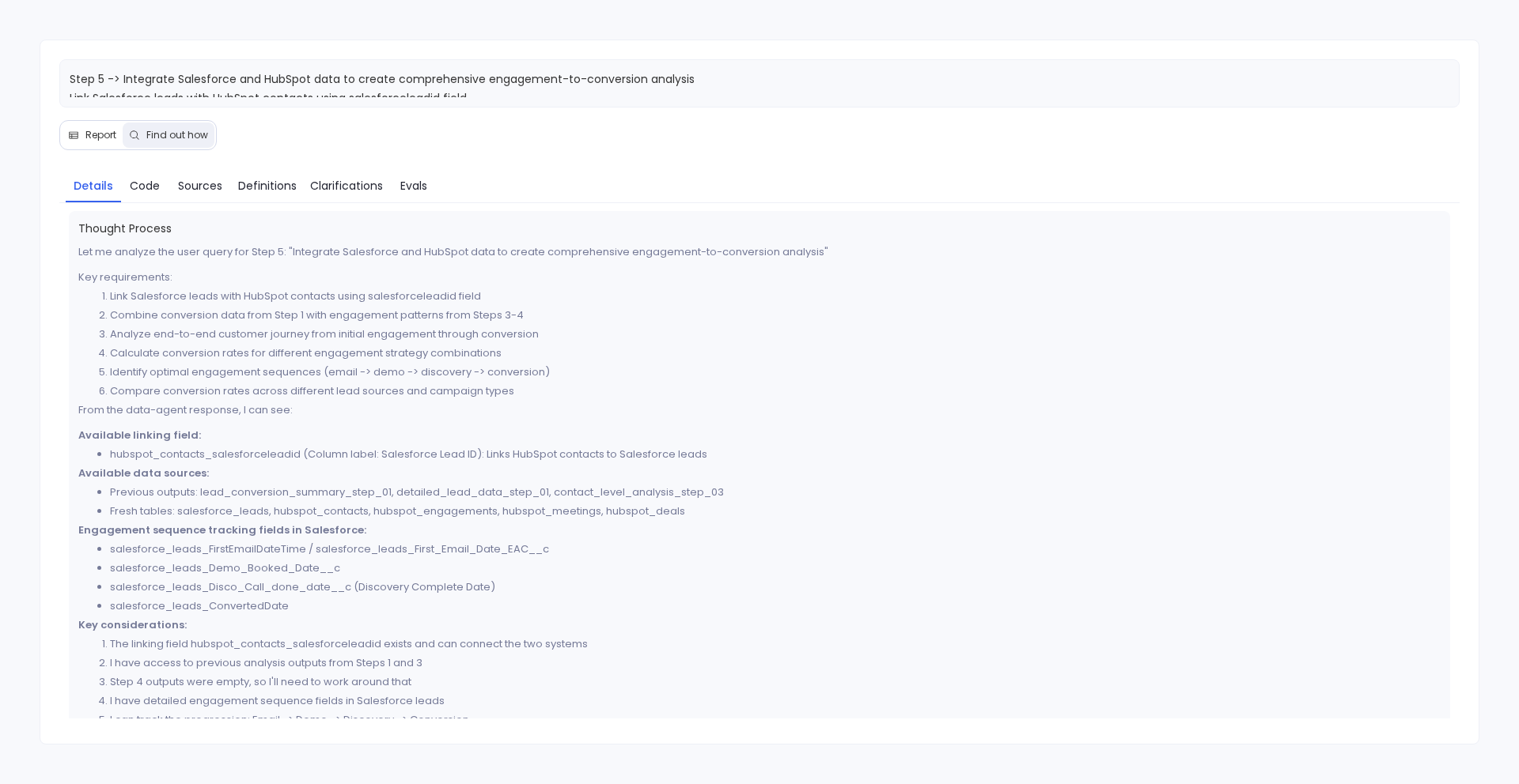
click at [88, 143] on button "Report" at bounding box center [92, 135] width 61 height 25
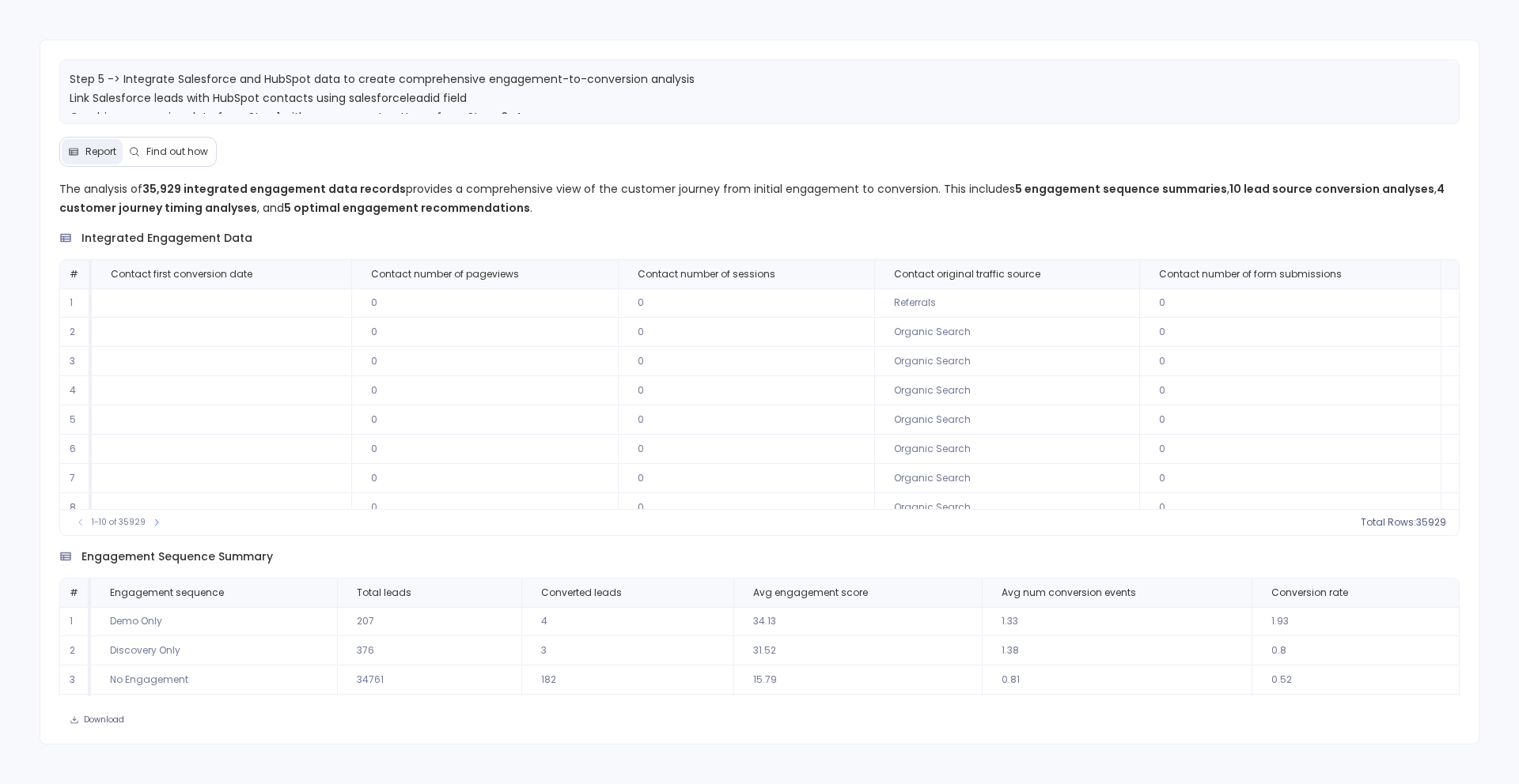
click at [142, 147] on span "Find out how" at bounding box center [168, 151] width 79 height 12
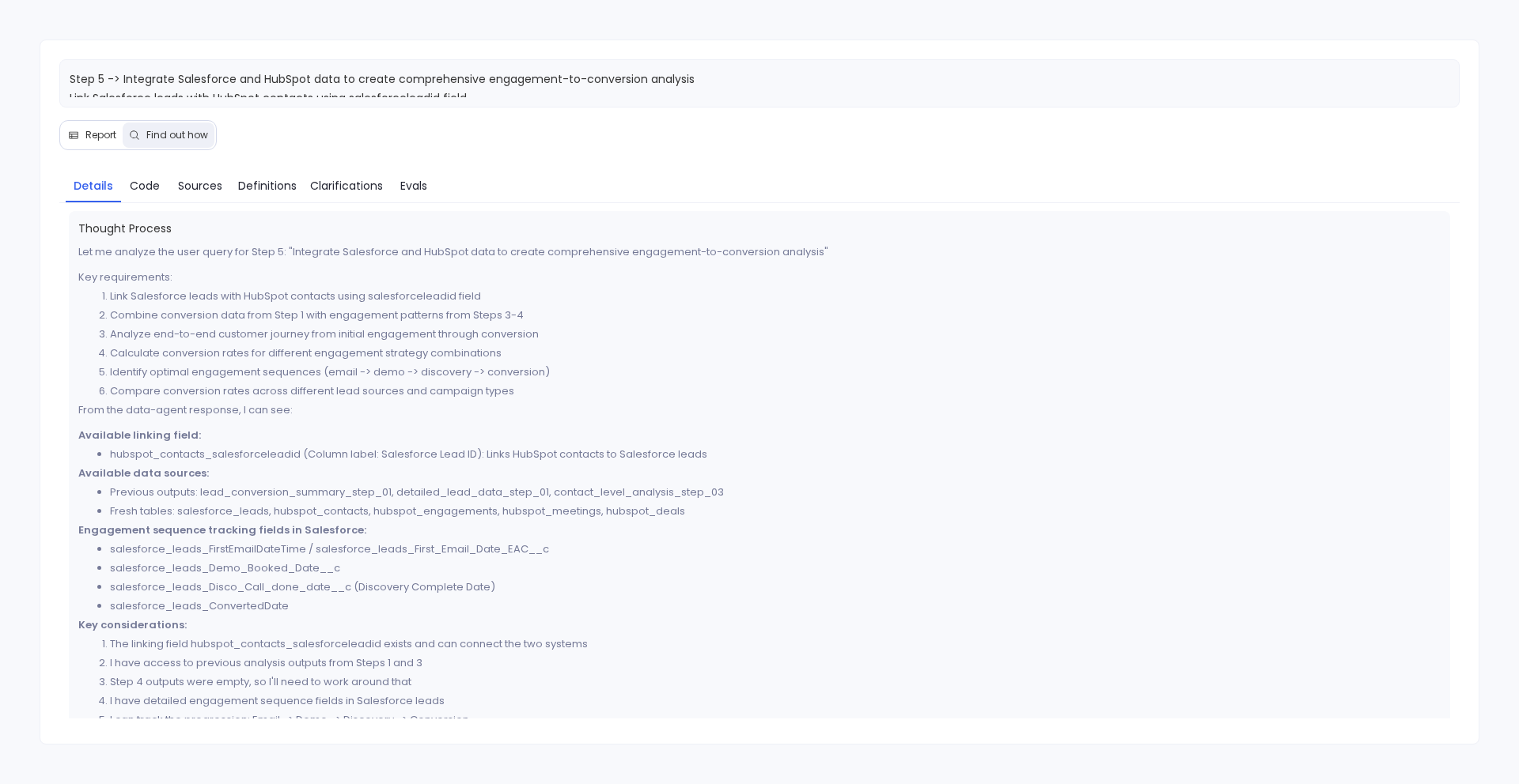
click at [96, 143] on button "Report" at bounding box center [92, 135] width 61 height 25
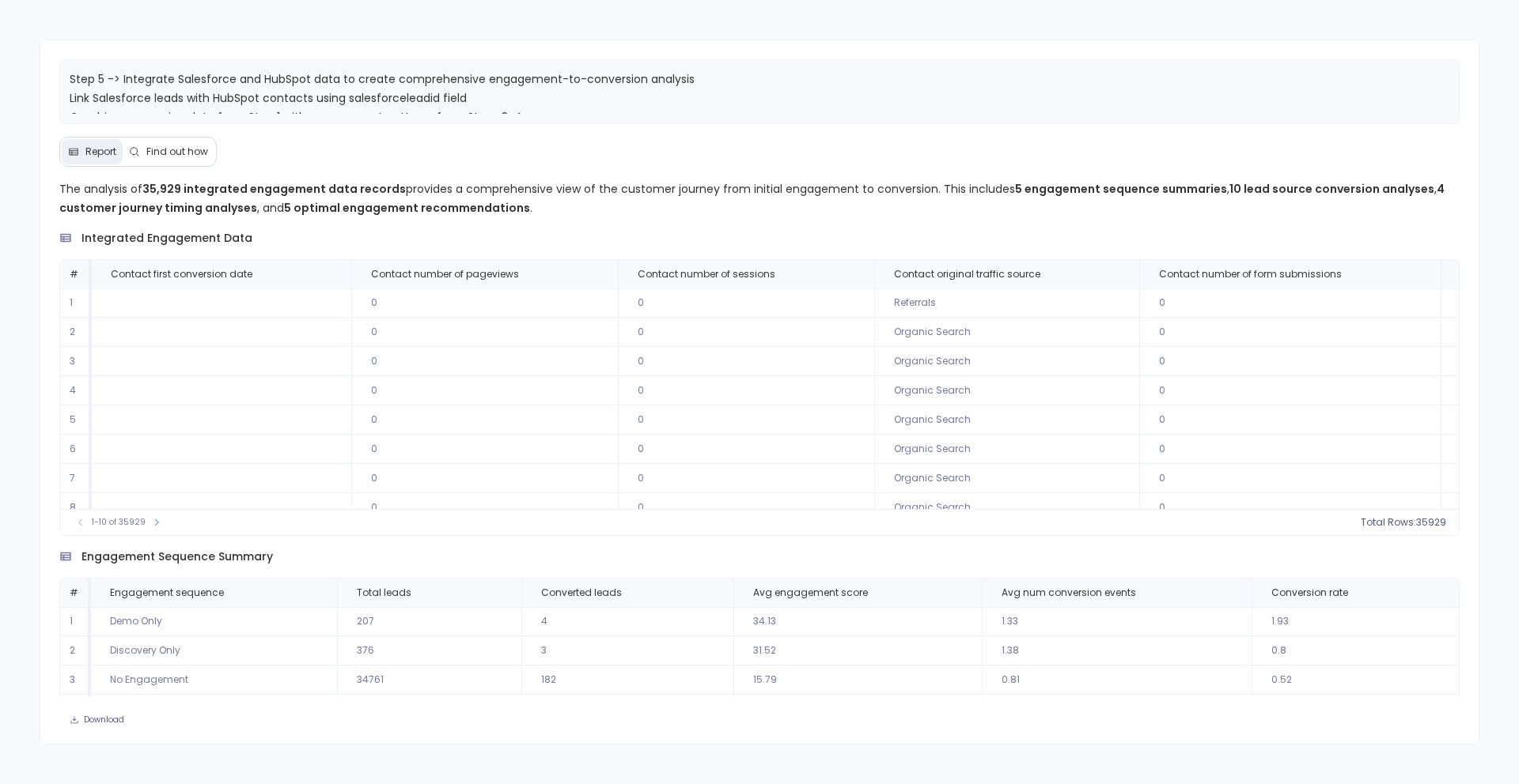
click at [164, 151] on span "Find out how" at bounding box center [177, 151] width 62 height 12
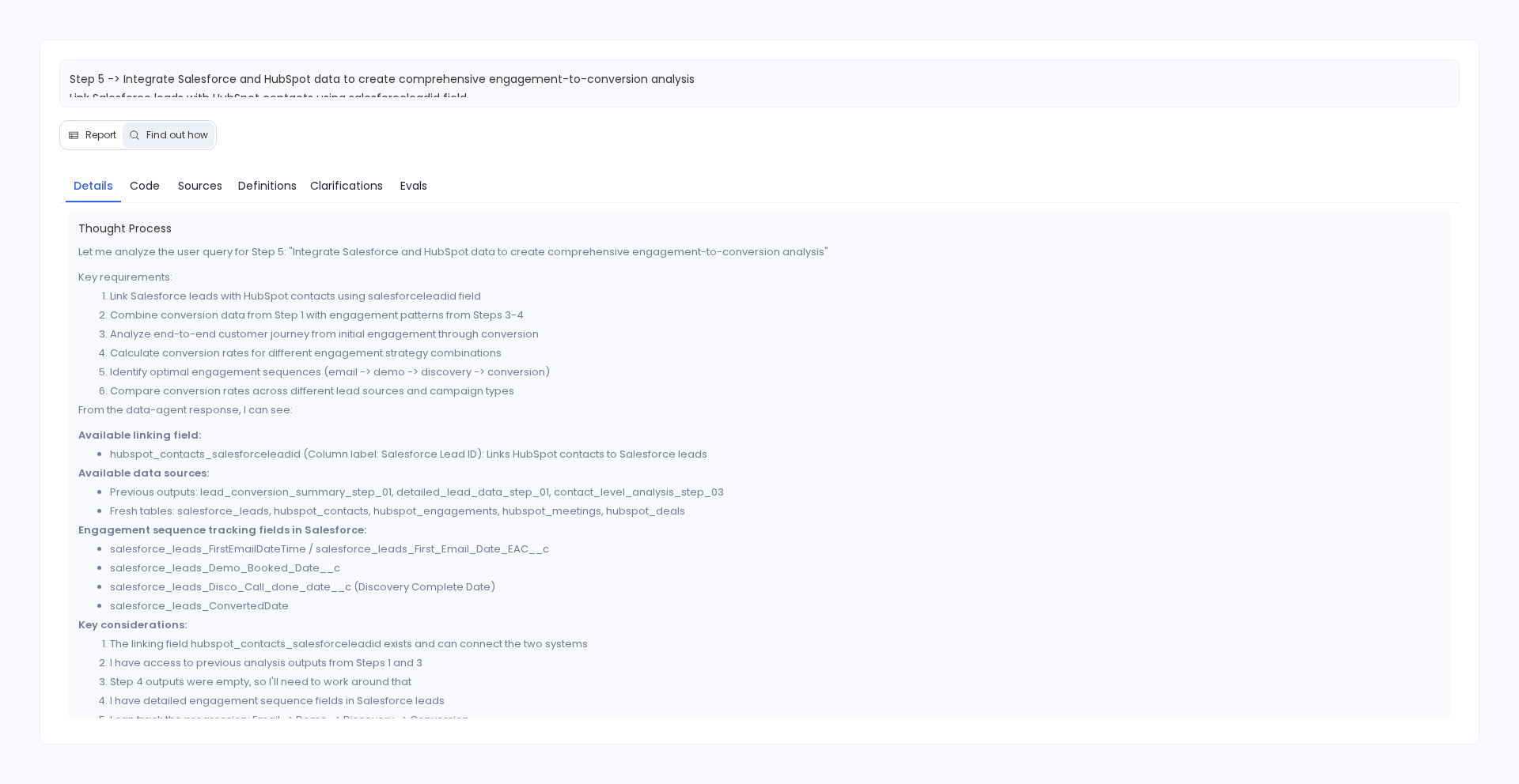
click at [101, 137] on span "Report" at bounding box center [101, 135] width 31 height 12
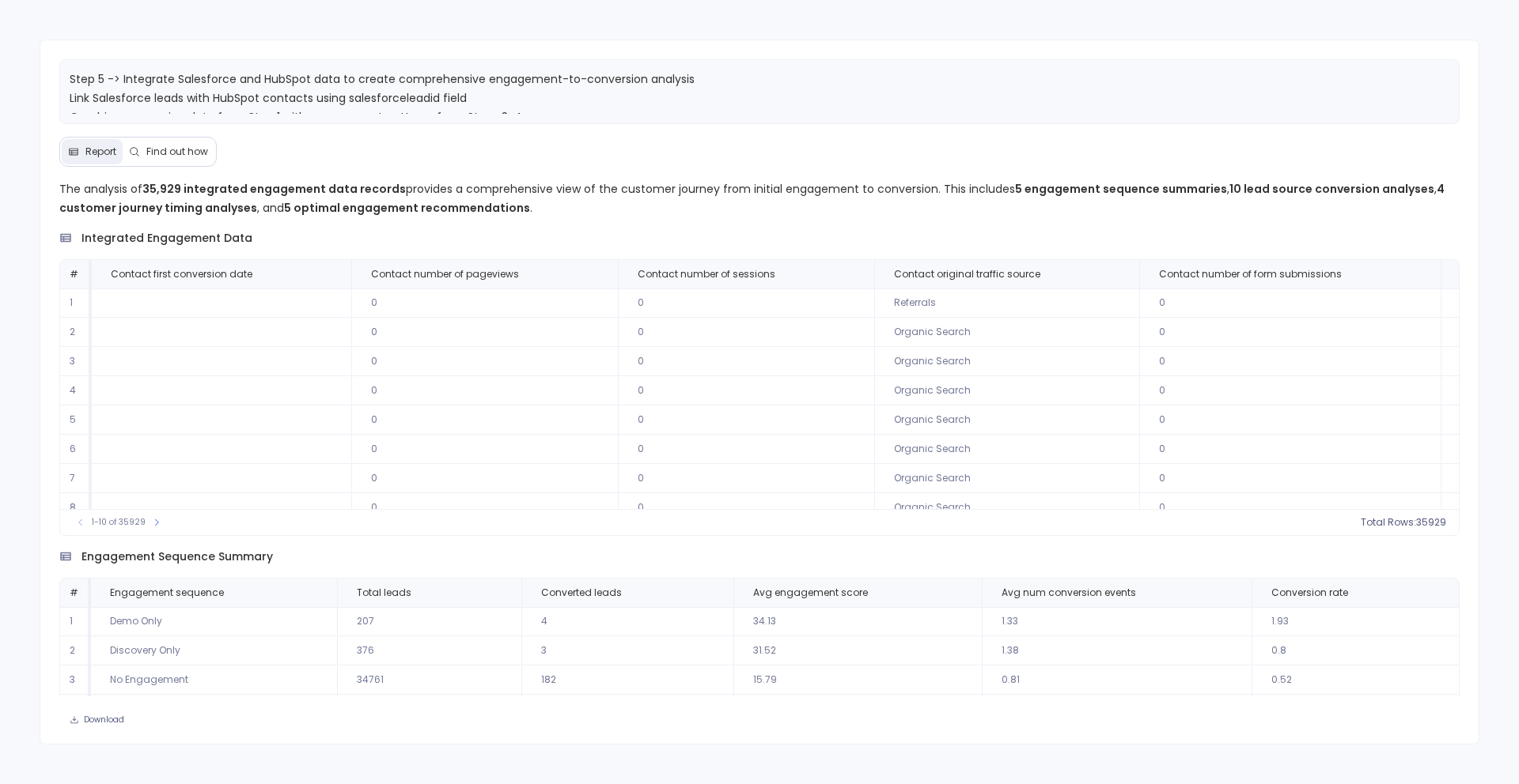
click at [158, 152] on span "Find out how" at bounding box center [177, 151] width 62 height 12
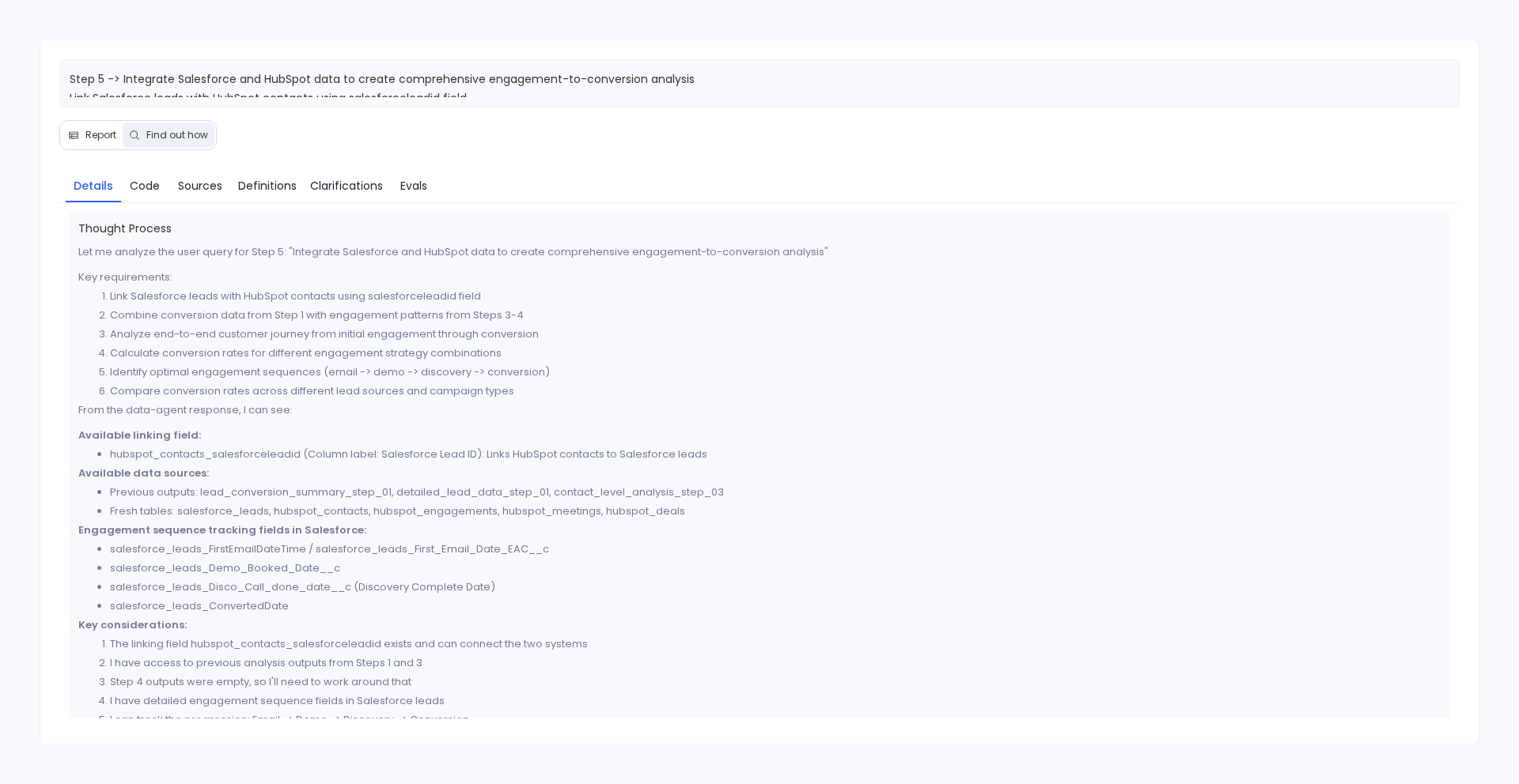
click at [86, 140] on span "Report" at bounding box center [101, 135] width 31 height 12
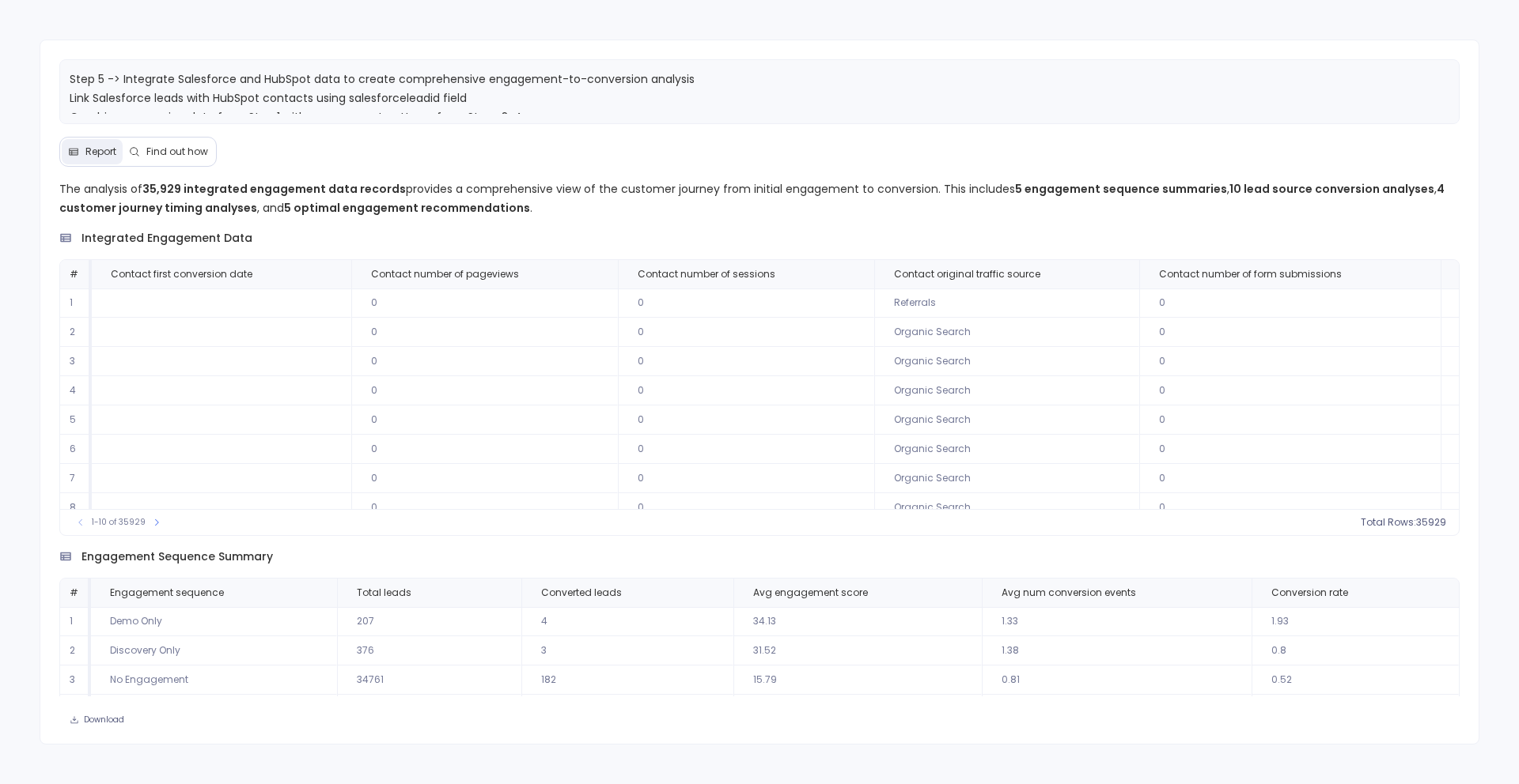
click at [170, 149] on span "Find out how" at bounding box center [177, 151] width 62 height 12
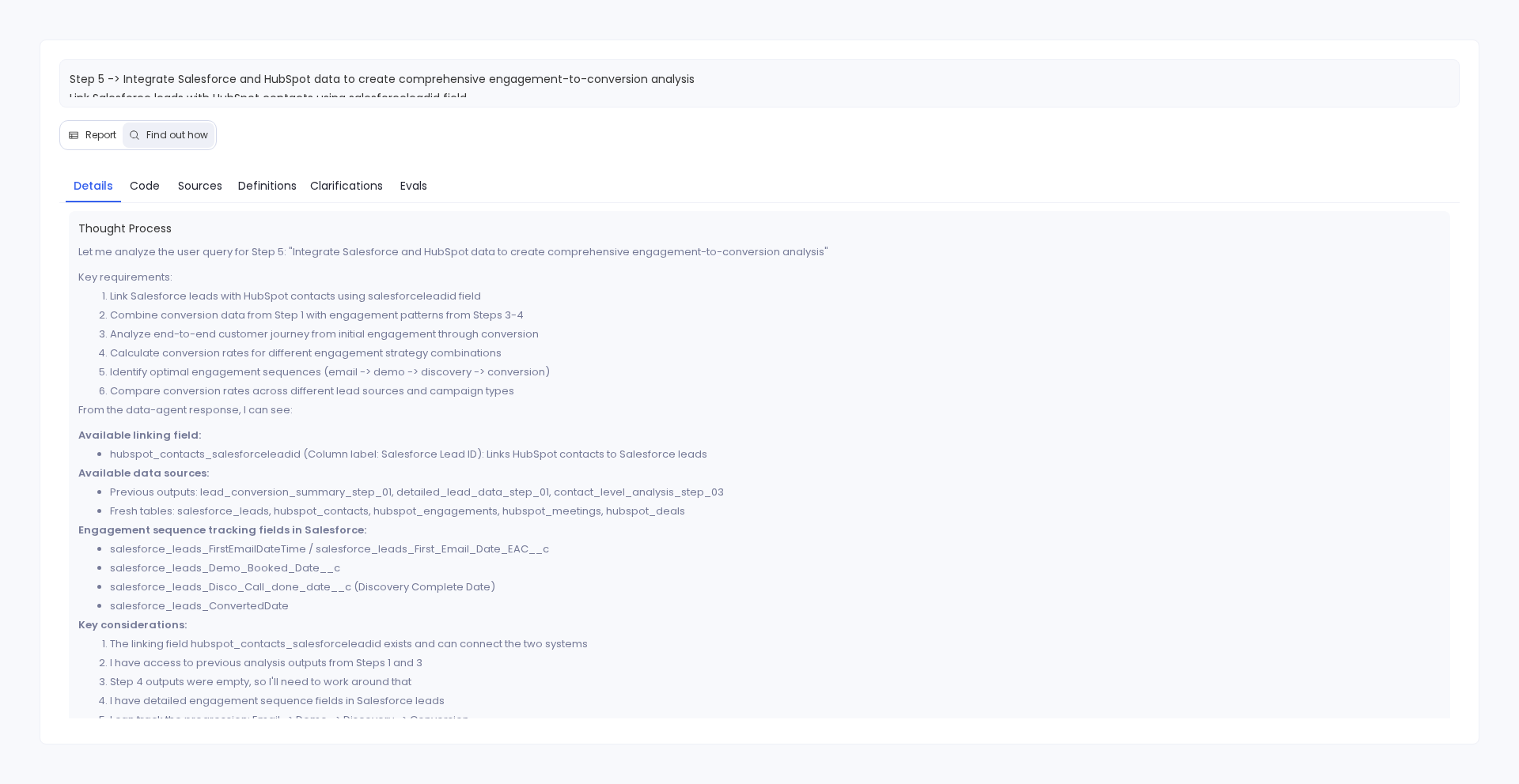
click at [103, 131] on span "Report" at bounding box center [101, 135] width 31 height 12
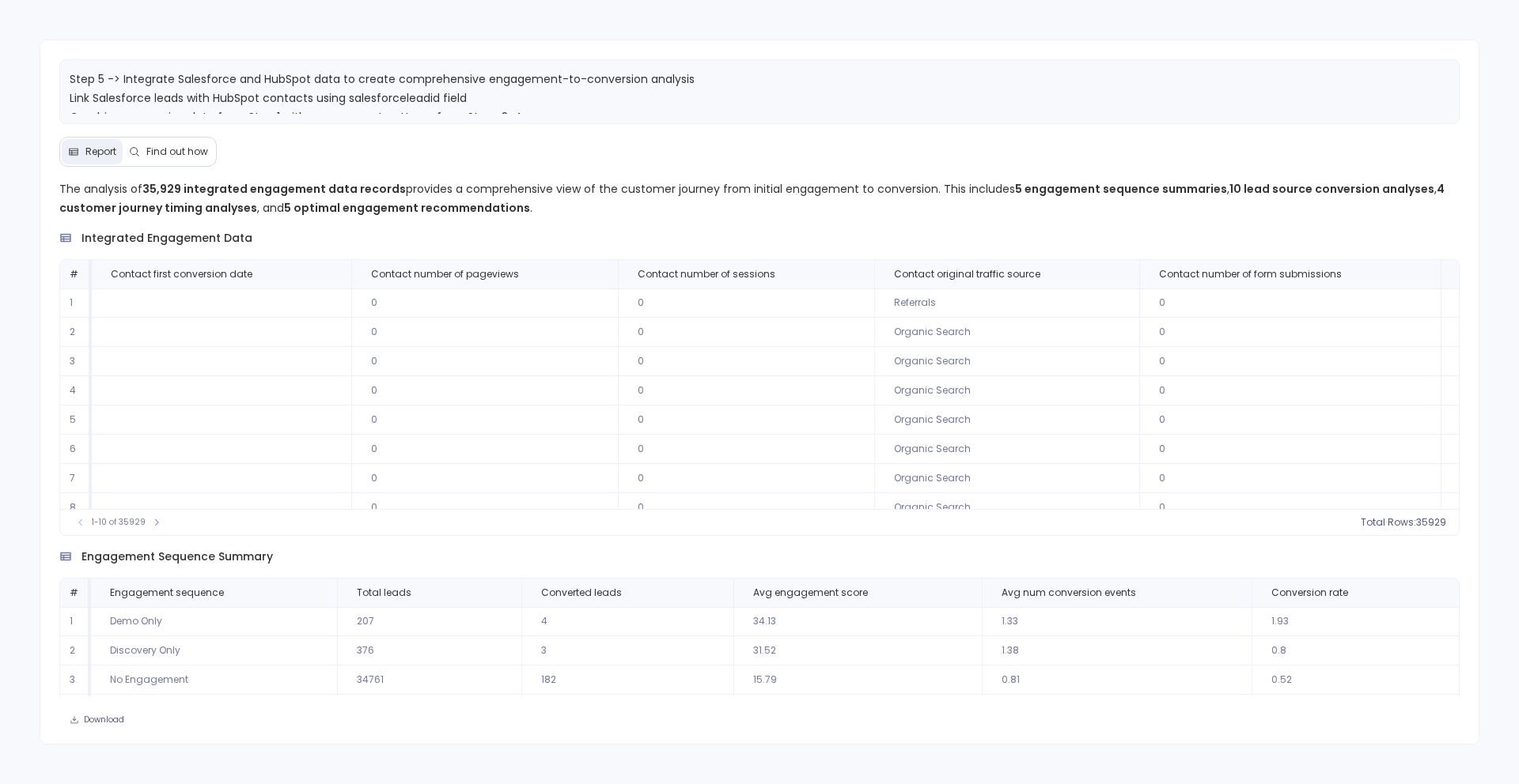
click at [174, 162] on button "Find out how" at bounding box center [168, 151] width 92 height 25
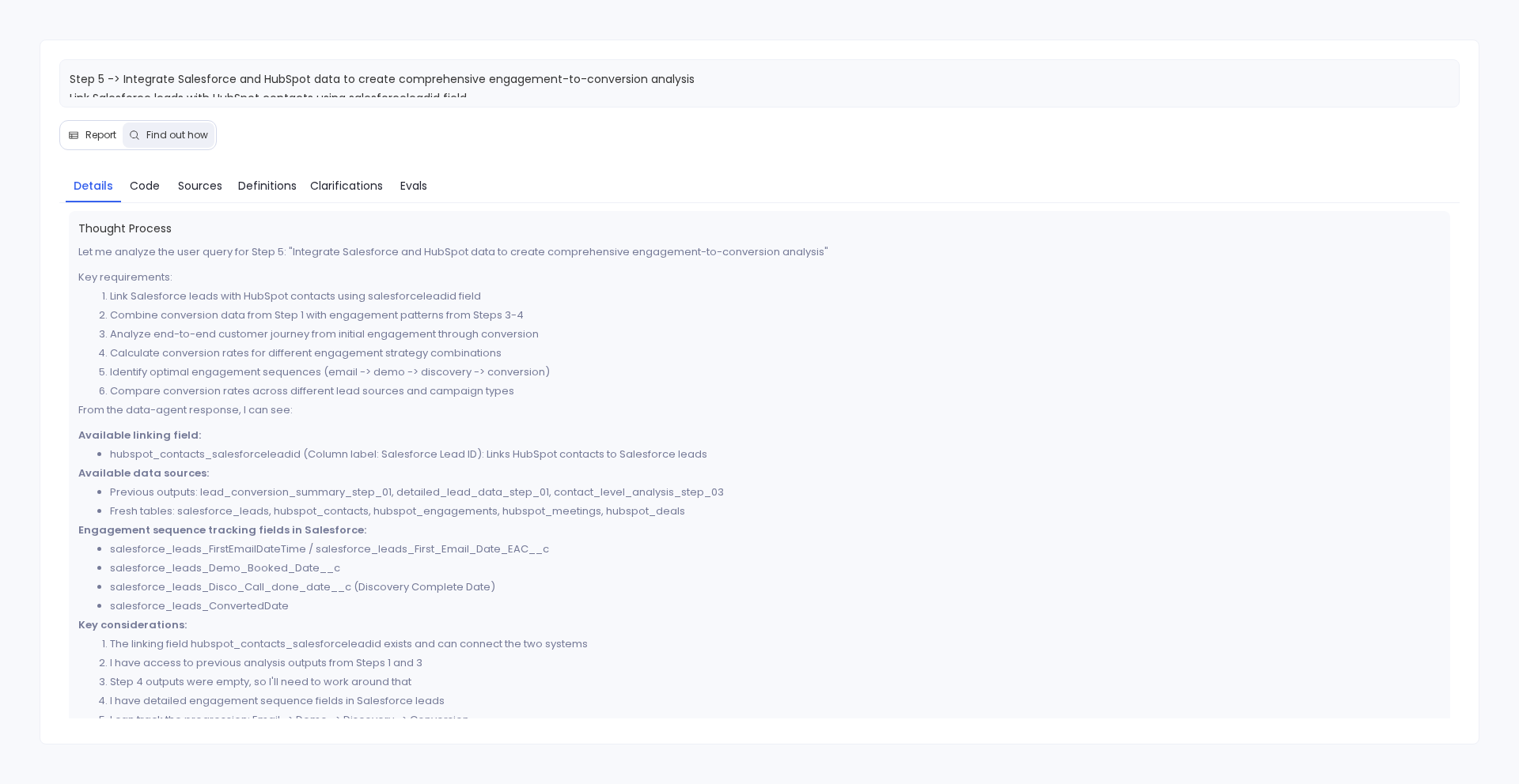
click at [99, 134] on span "Report" at bounding box center [101, 135] width 31 height 12
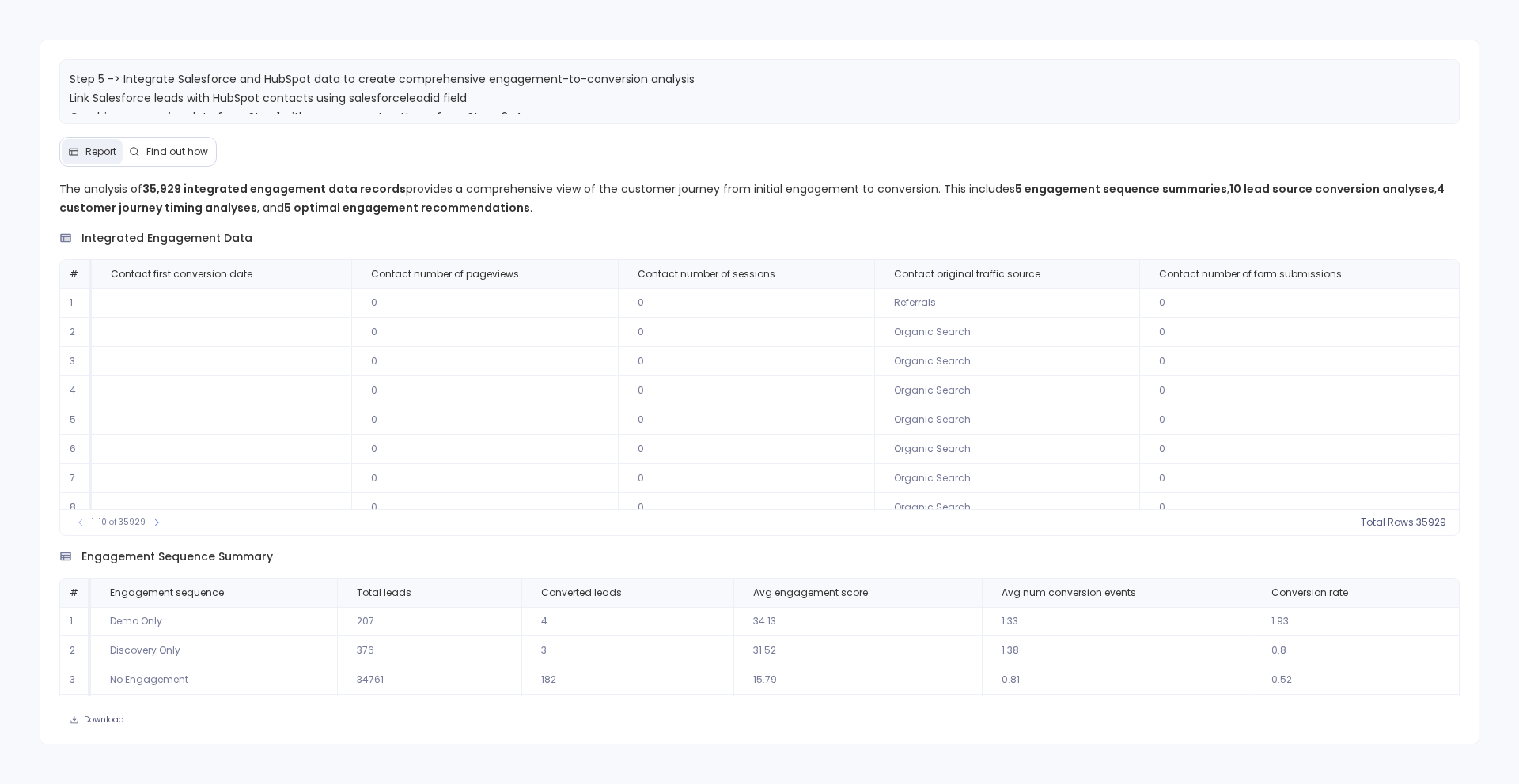
click at [174, 142] on button "Find out how" at bounding box center [168, 151] width 92 height 25
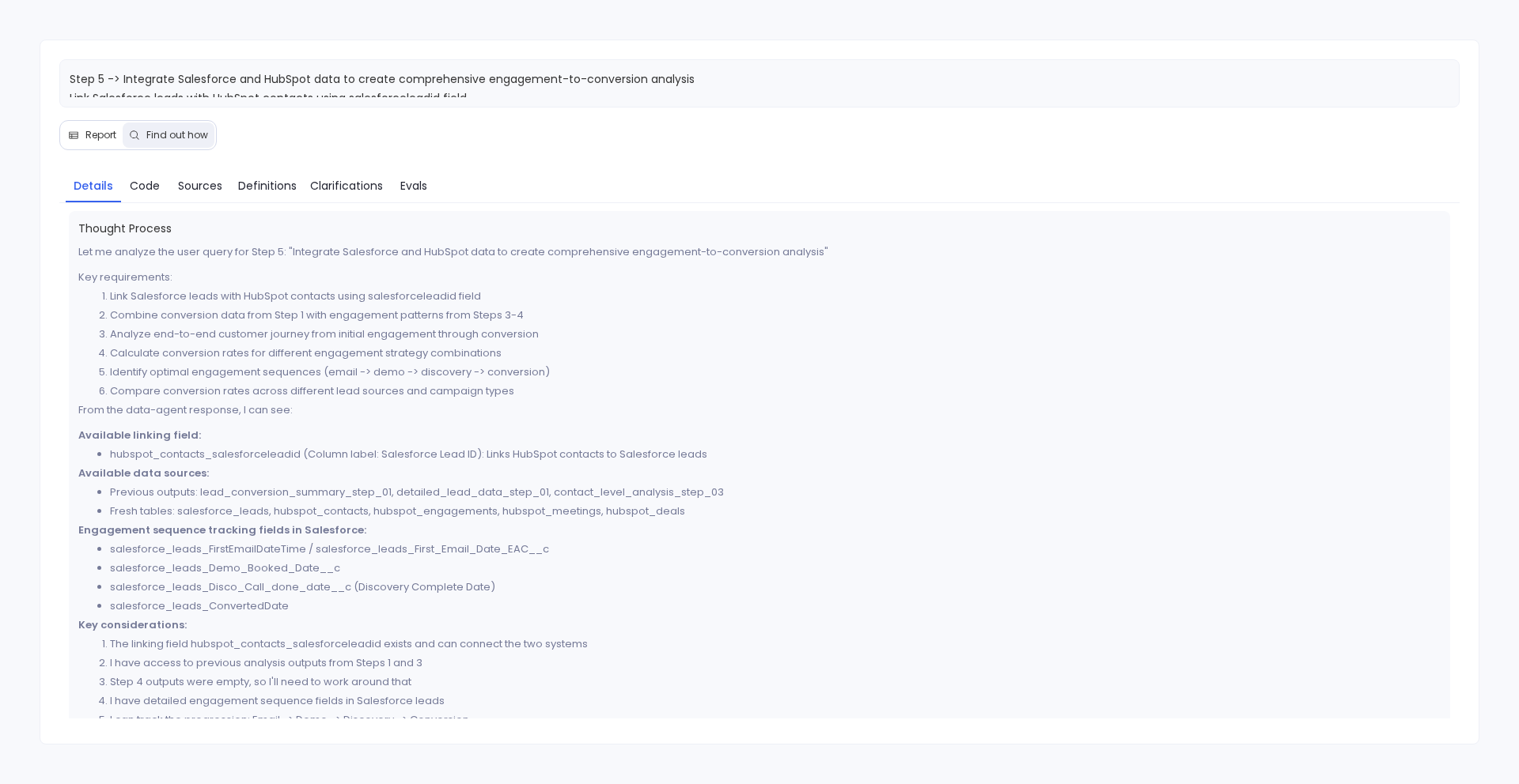
click at [102, 127] on button "Report" at bounding box center [92, 135] width 61 height 25
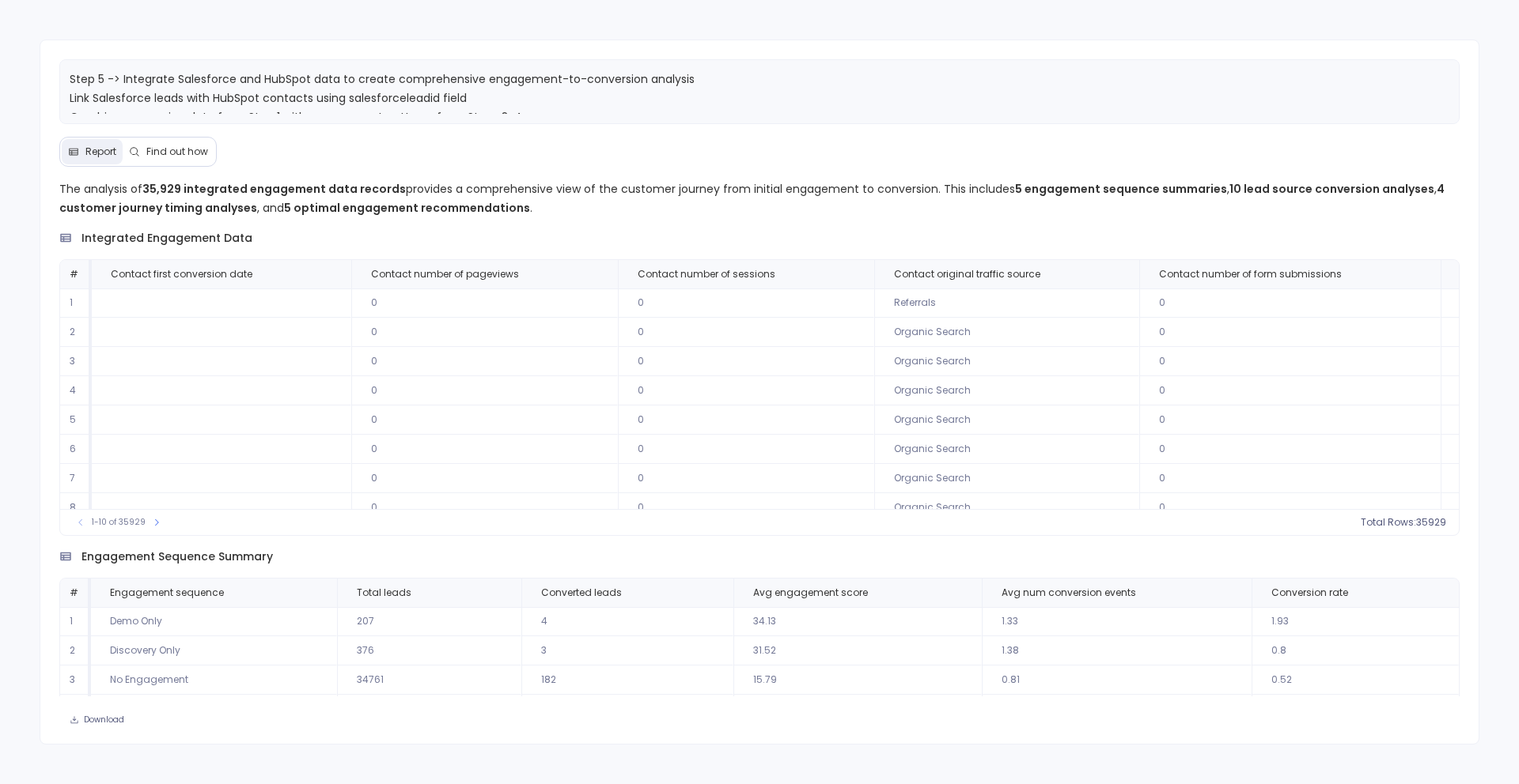
click at [154, 158] on button "Find out how" at bounding box center [168, 151] width 92 height 25
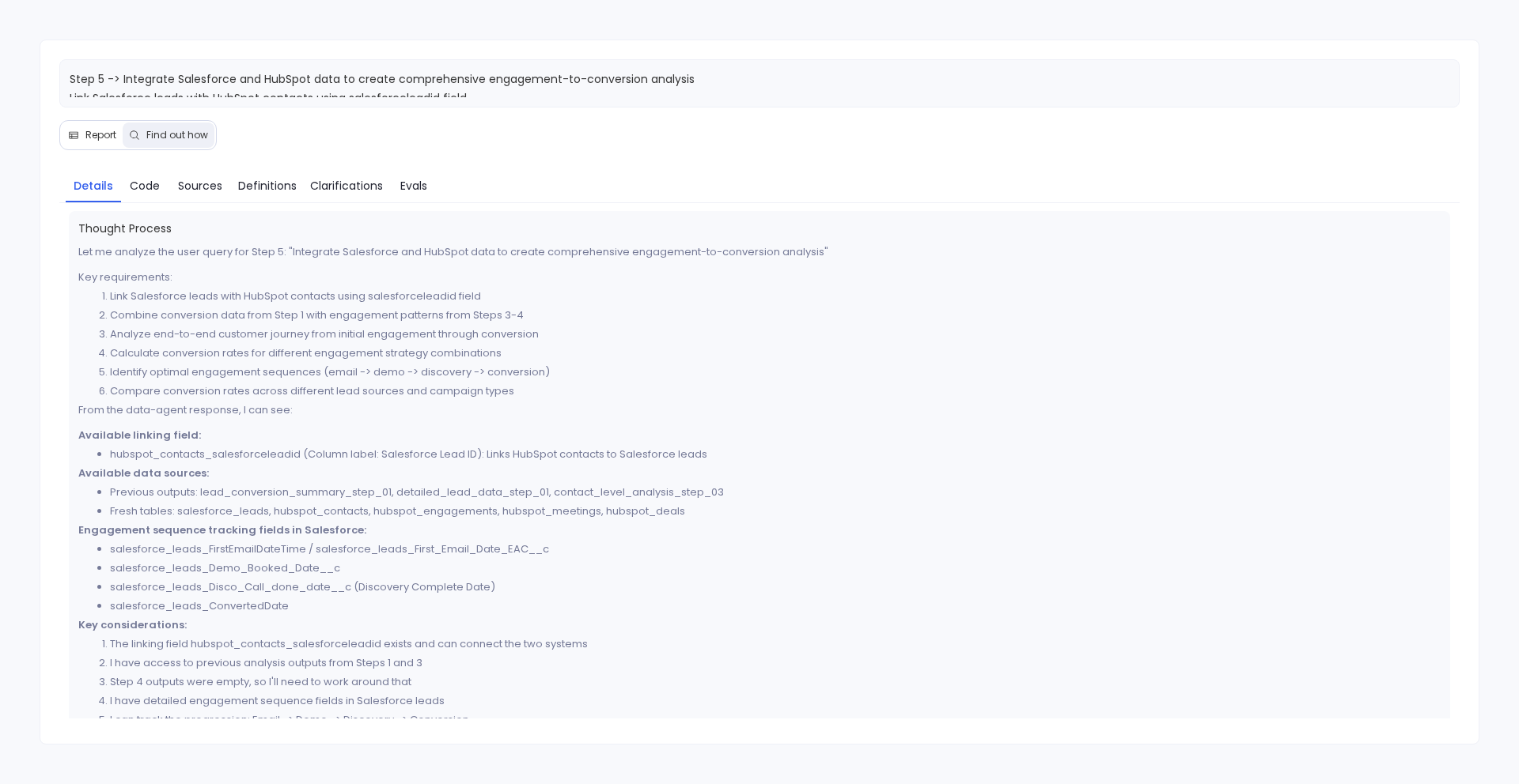
click at [86, 136] on span "Report" at bounding box center [101, 135] width 31 height 12
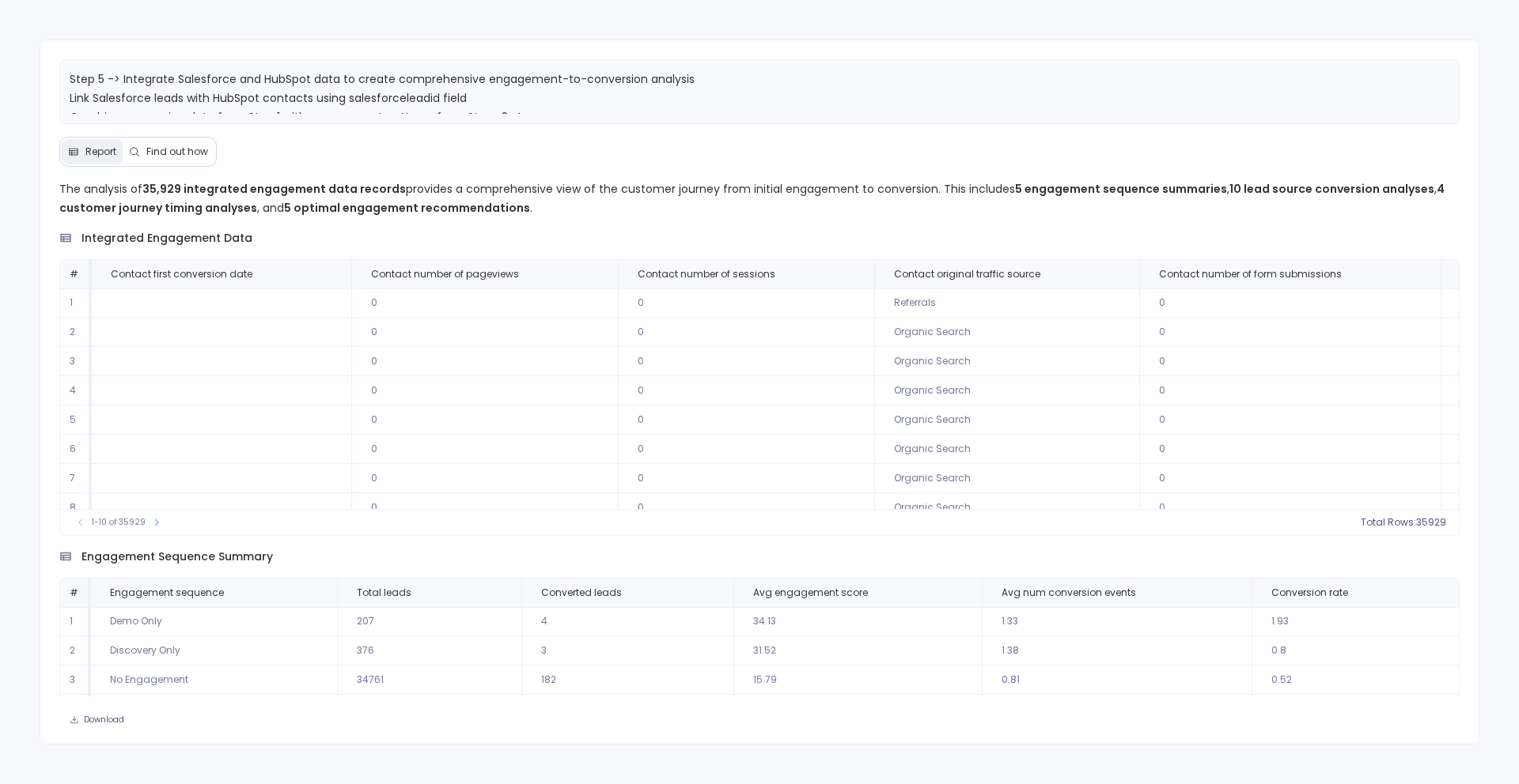
click at [169, 156] on span "Find out how" at bounding box center [177, 151] width 62 height 12
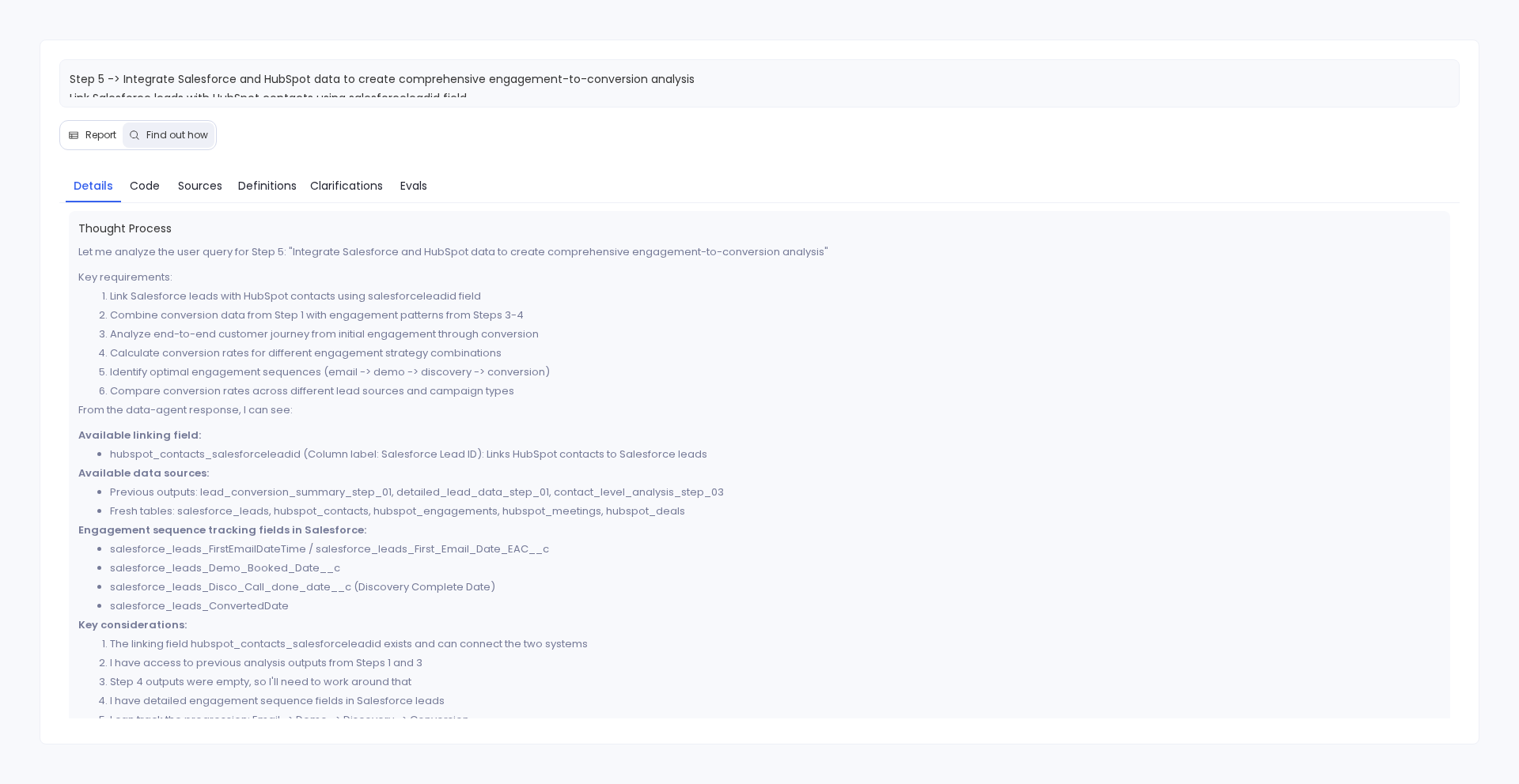
click at [102, 141] on span "Report" at bounding box center [101, 135] width 31 height 12
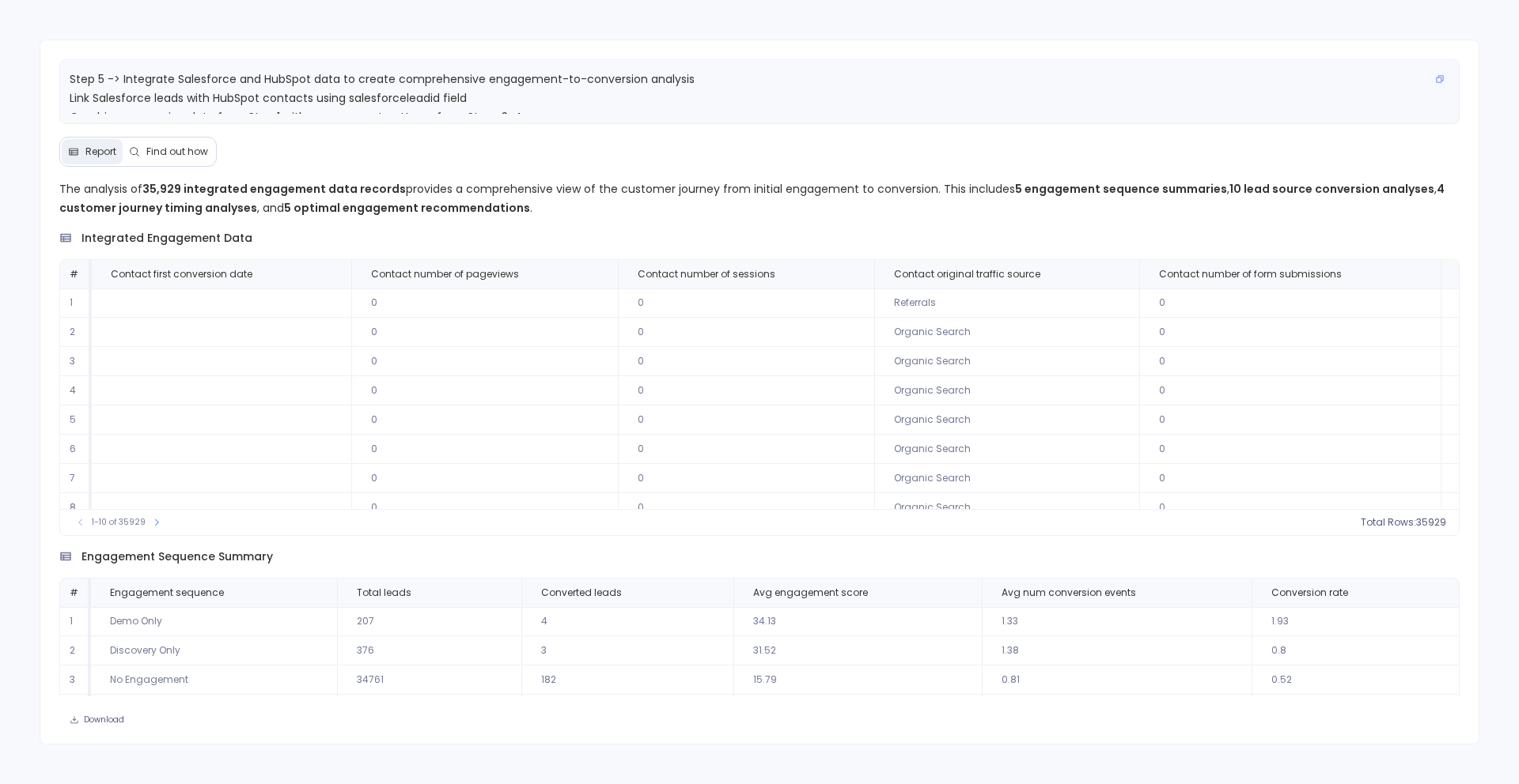
click at [77, 75] on span "Step 5 -> Integrate Salesforce and HubSpot data to create comprehensive engagem…" at bounding box center [382, 136] width 625 height 130
click at [1437, 77] on icon "Copy" at bounding box center [1440, 78] width 7 height 7
click at [685, 148] on div "Step 5 -> Integrate Salesforce and HubSpot data to create comprehensive engagem…" at bounding box center [759, 392] width 1440 height 706
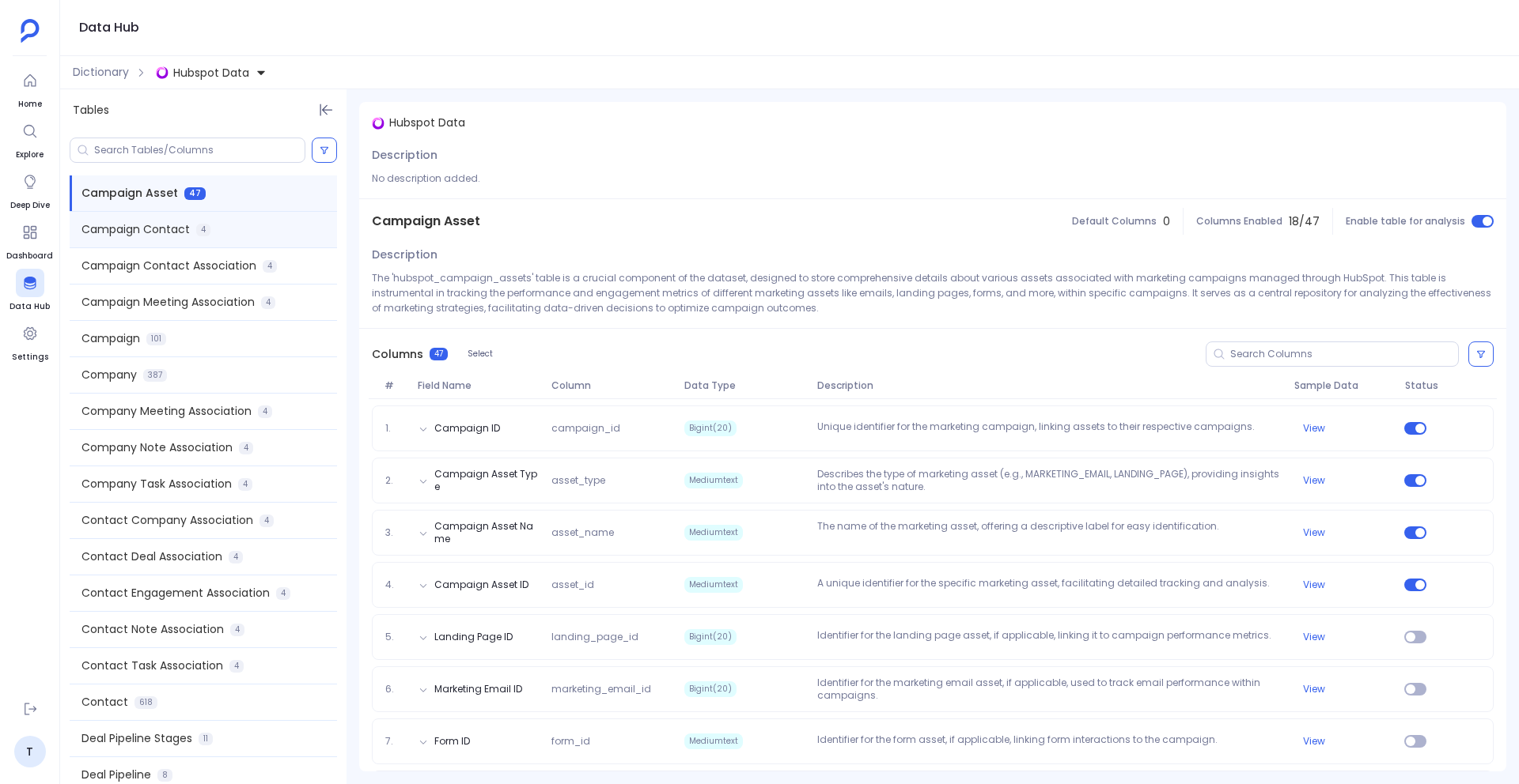
click at [258, 231] on div "Campaign Contact 4" at bounding box center [203, 230] width 267 height 36
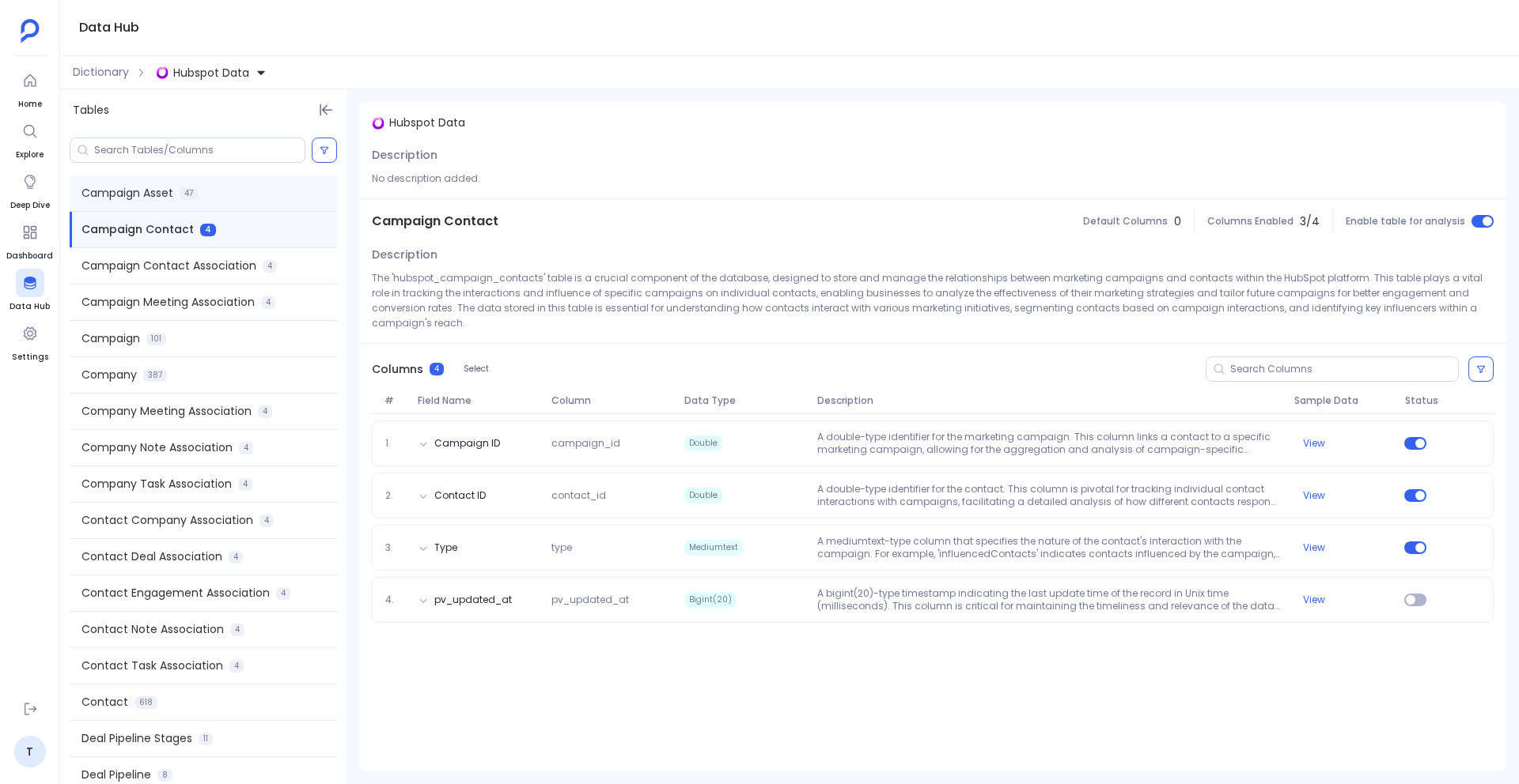
scroll to position [152, 0]
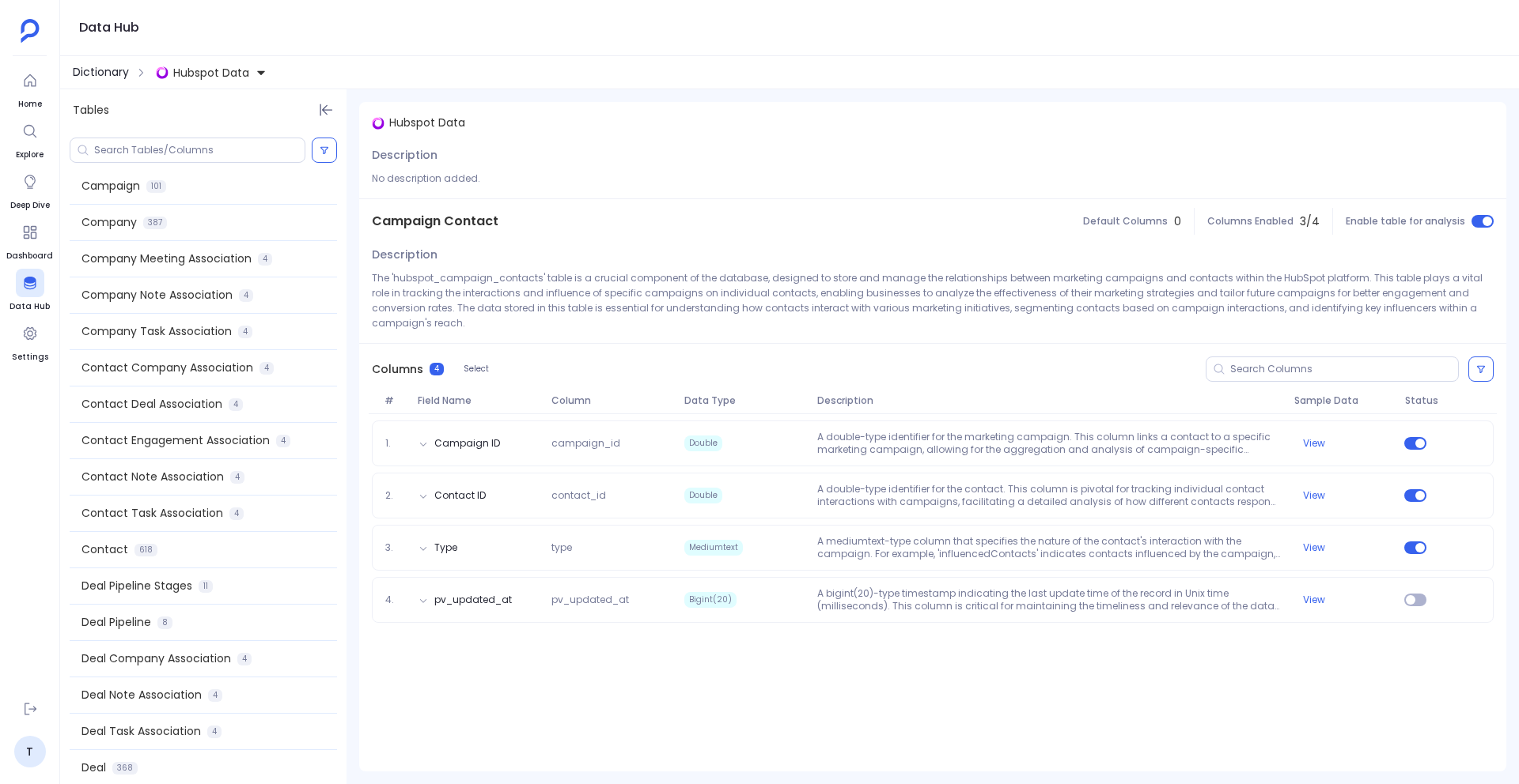
click at [90, 77] on span "Dictionary" at bounding box center [100, 72] width 56 height 17
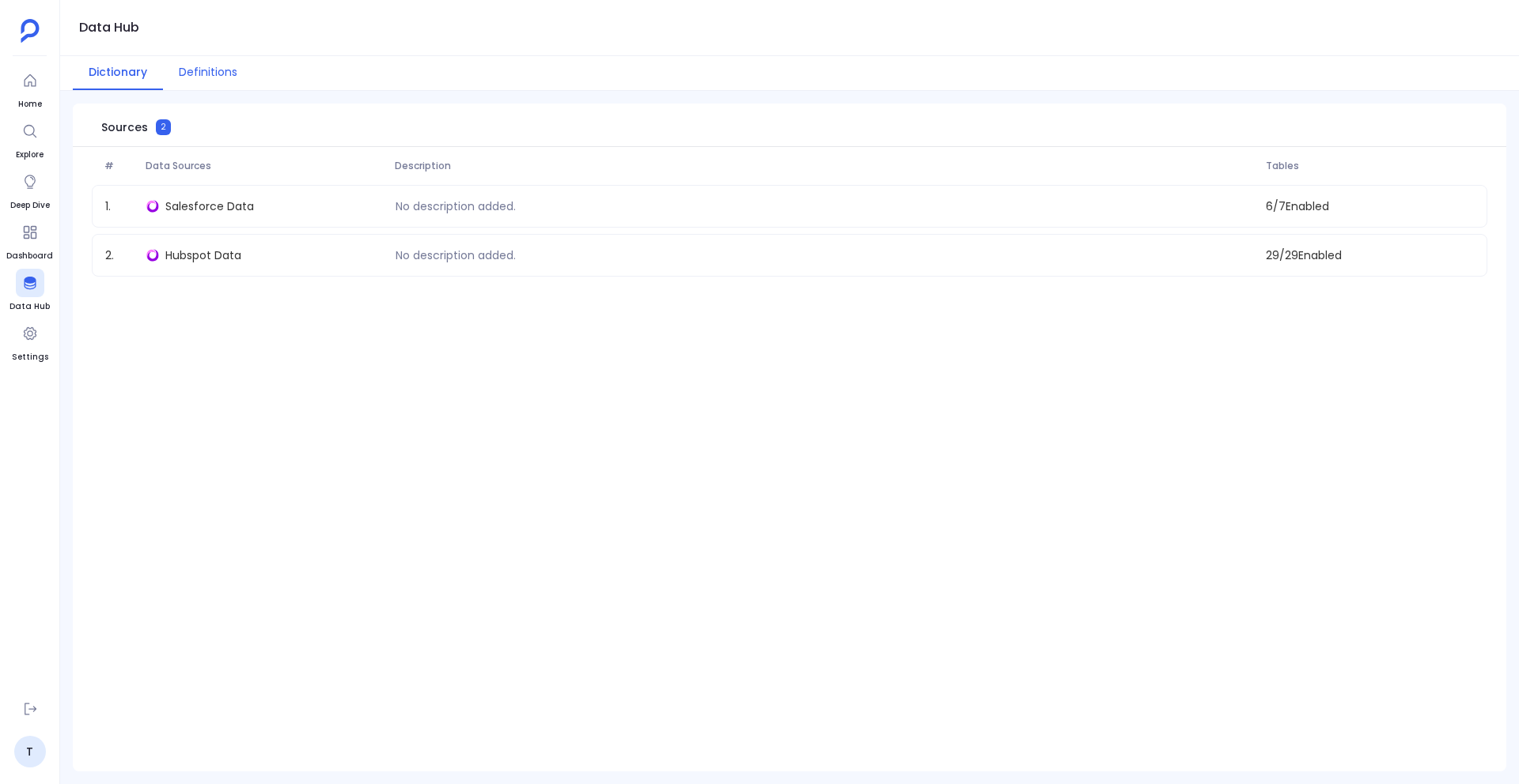
click at [182, 86] on button "Definitions" at bounding box center [208, 72] width 90 height 34
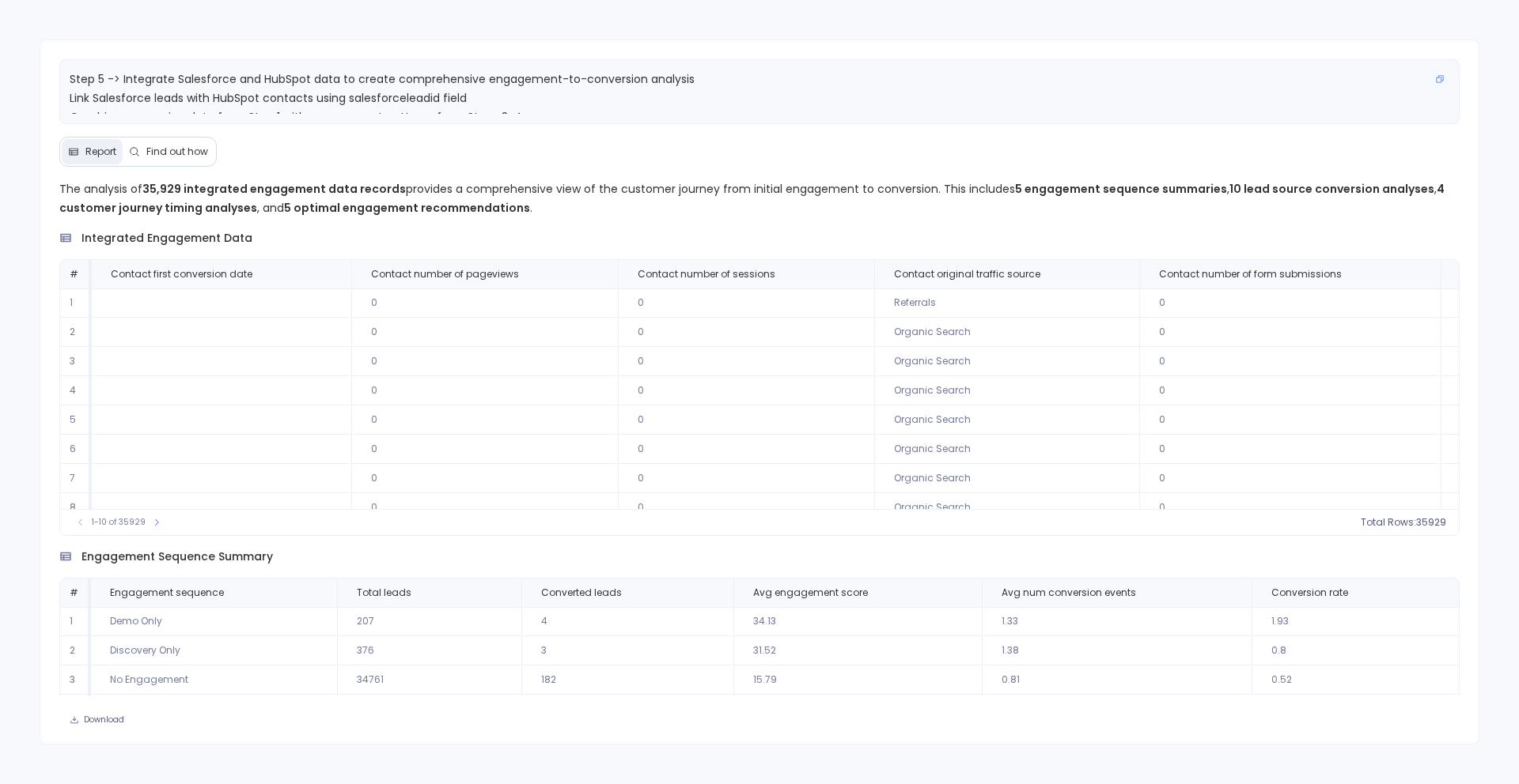
click at [212, 96] on span "Step 5 -> Integrate Salesforce and HubSpot data to create comprehensive engagem…" at bounding box center [382, 136] width 625 height 130
click at [173, 149] on span "Find out how" at bounding box center [177, 151] width 62 height 12
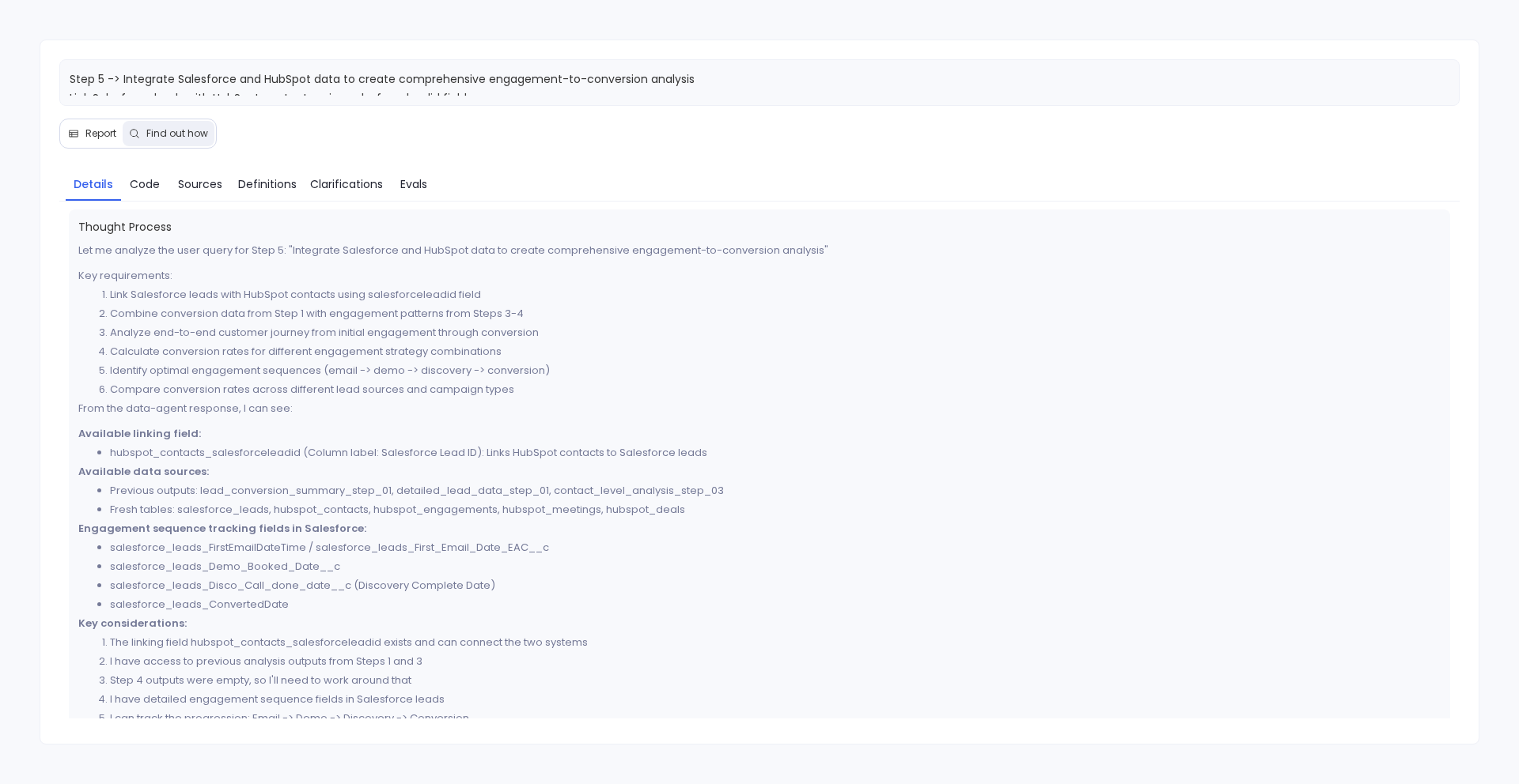
click at [97, 133] on span "Report" at bounding box center [101, 133] width 31 height 12
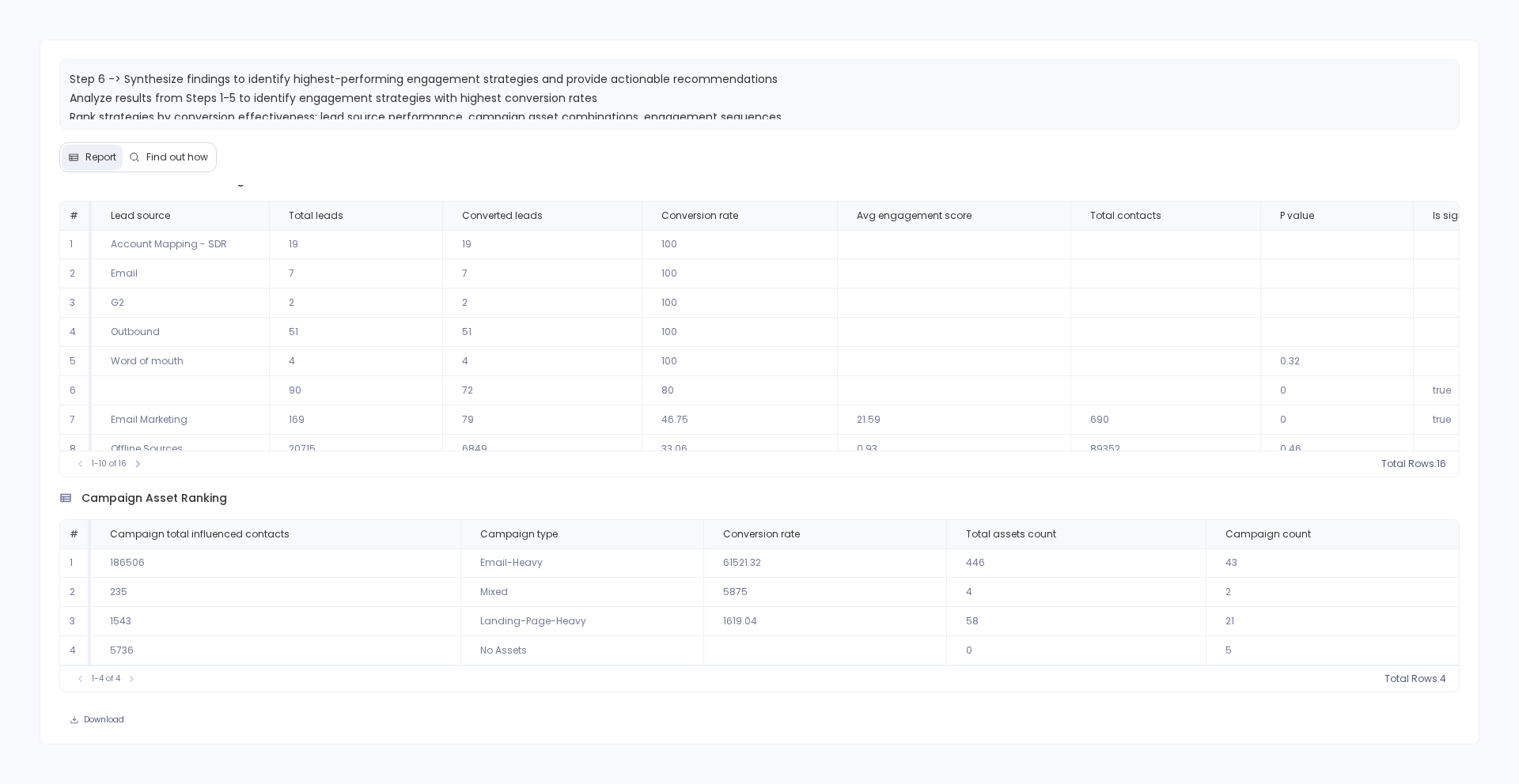
scroll to position [64, 0]
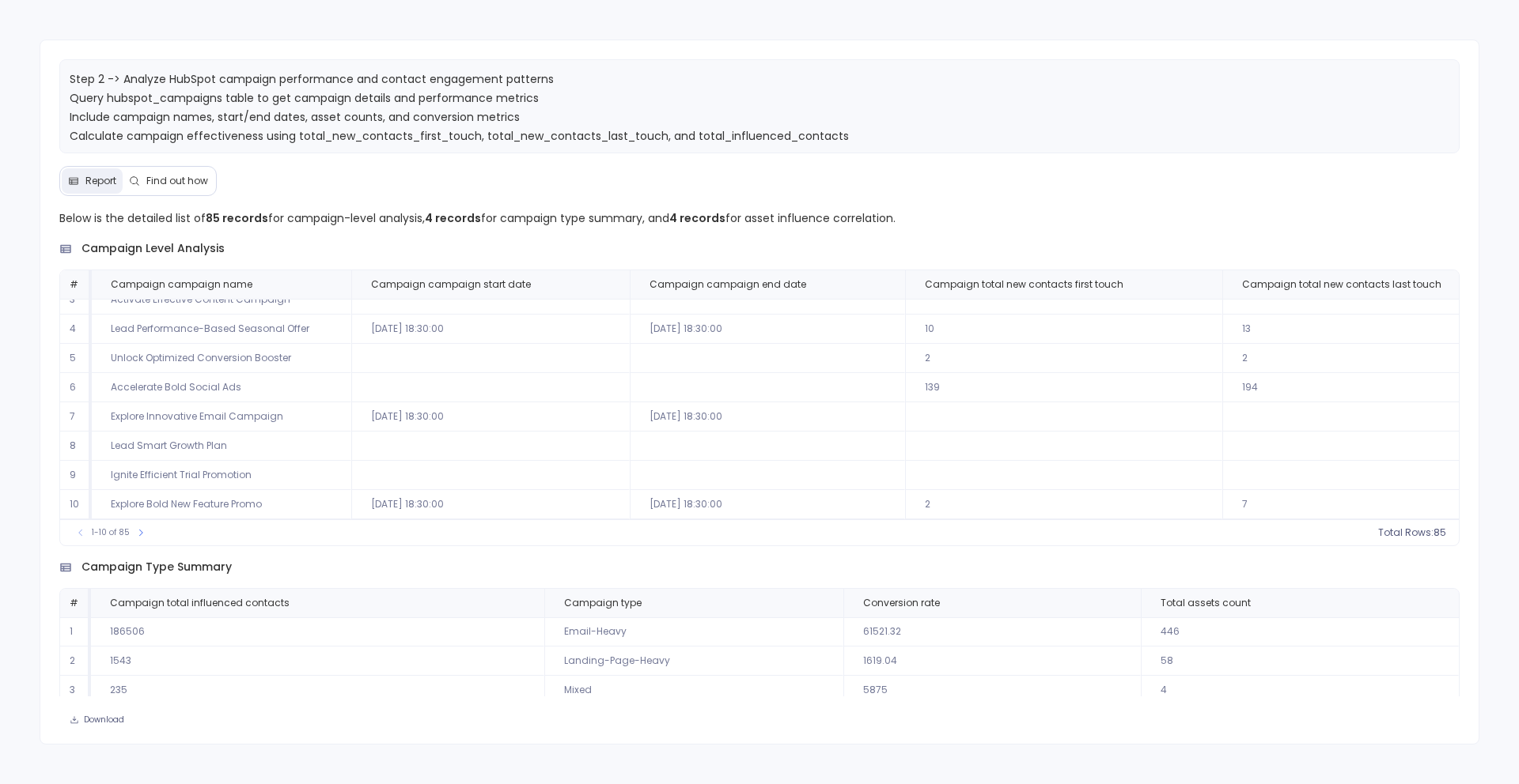
click at [165, 181] on span "Find out how" at bounding box center [177, 181] width 62 height 12
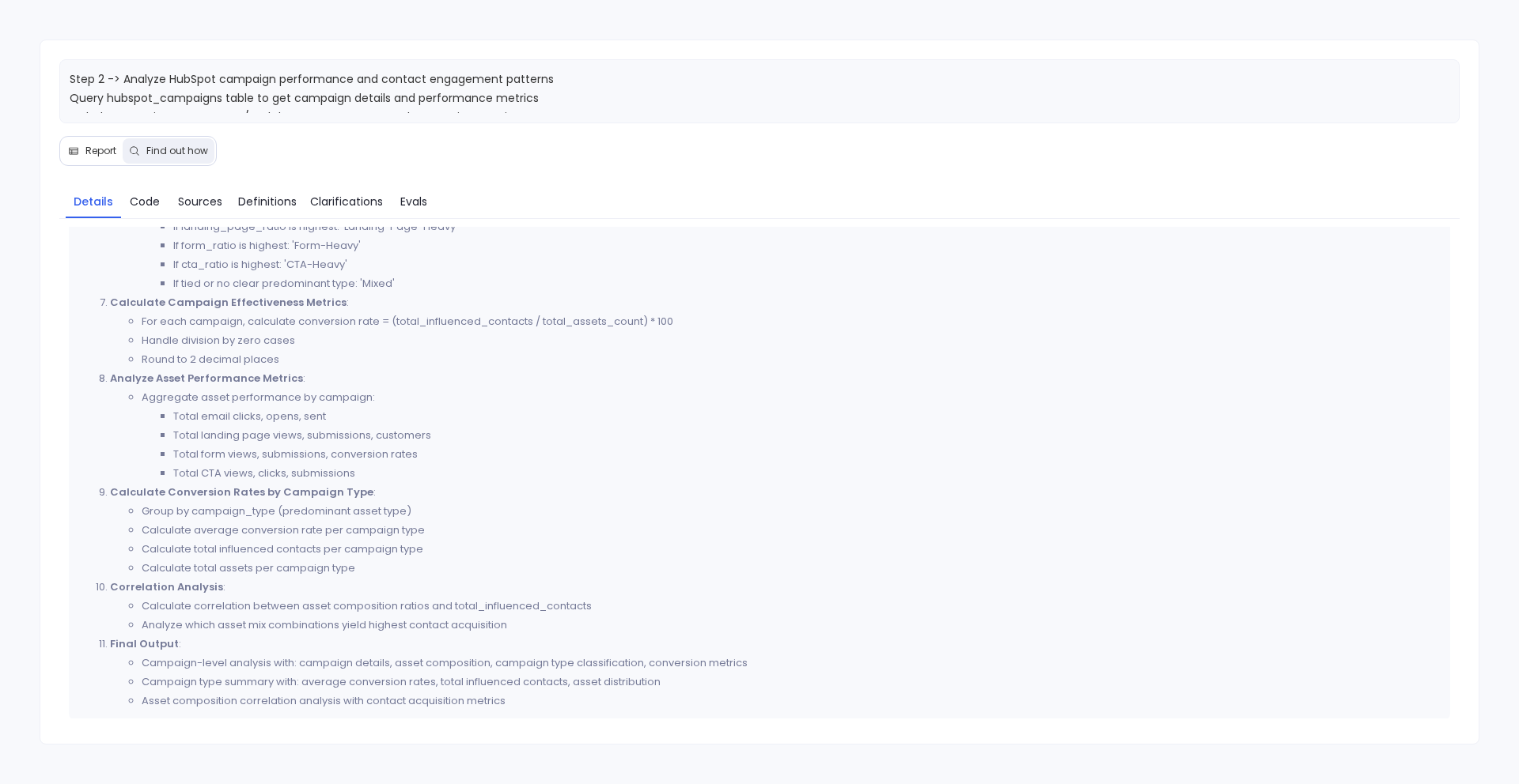
scroll to position [867, 0]
click at [96, 153] on span "Report" at bounding box center [101, 151] width 31 height 12
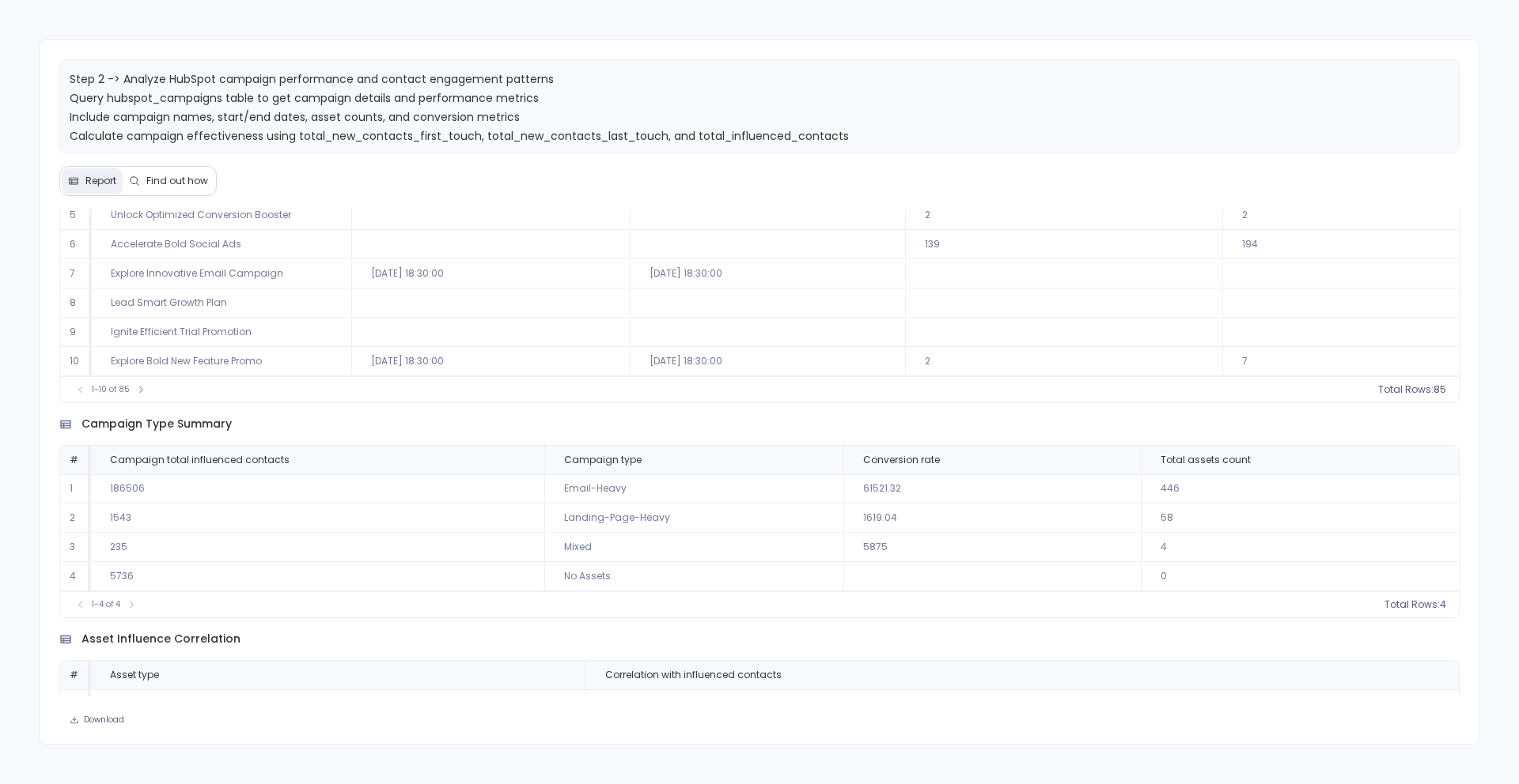
scroll to position [280, 0]
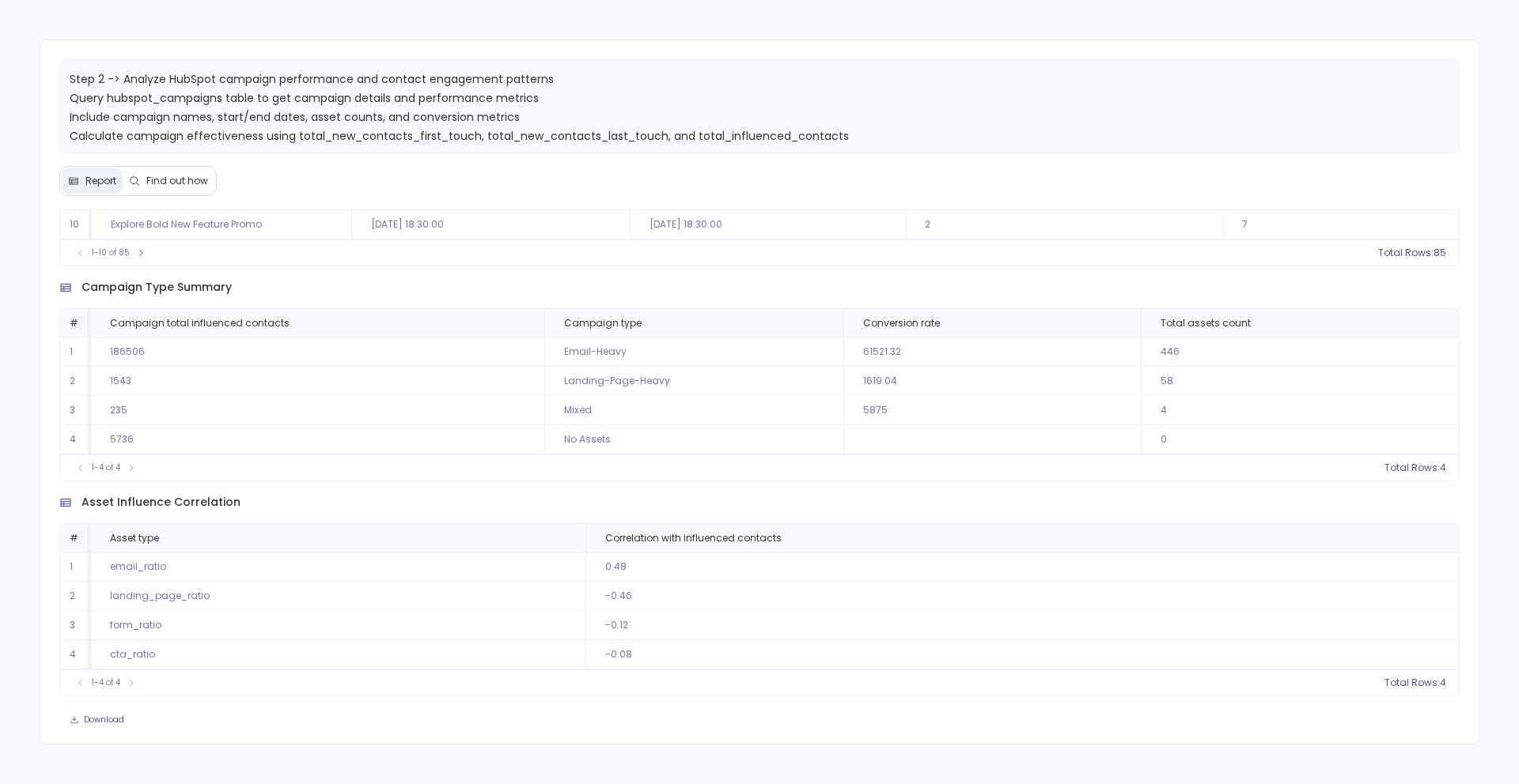
click at [152, 178] on span "Find out how" at bounding box center [177, 181] width 62 height 12
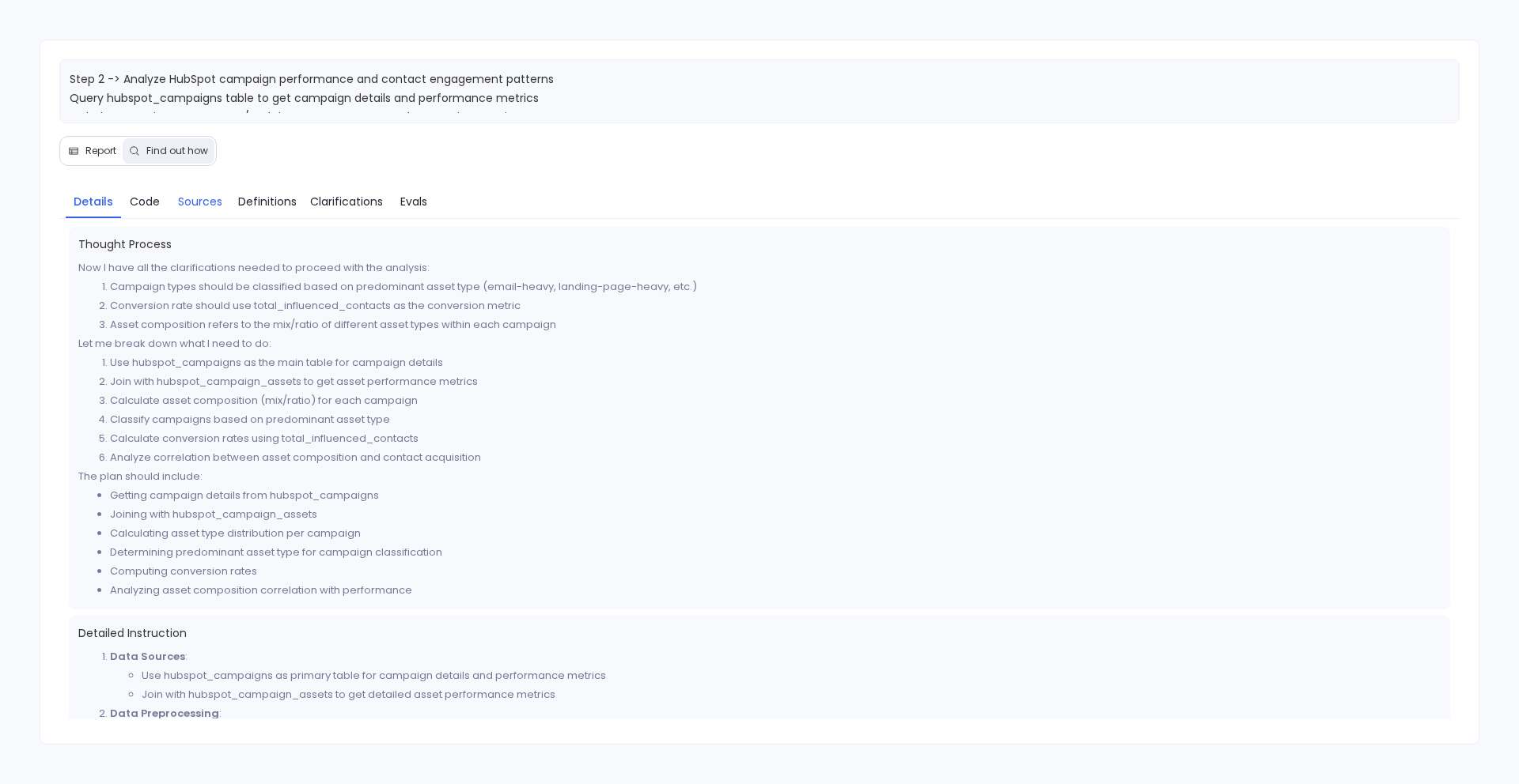
click at [205, 211] on link "Sources" at bounding box center [200, 201] width 63 height 33
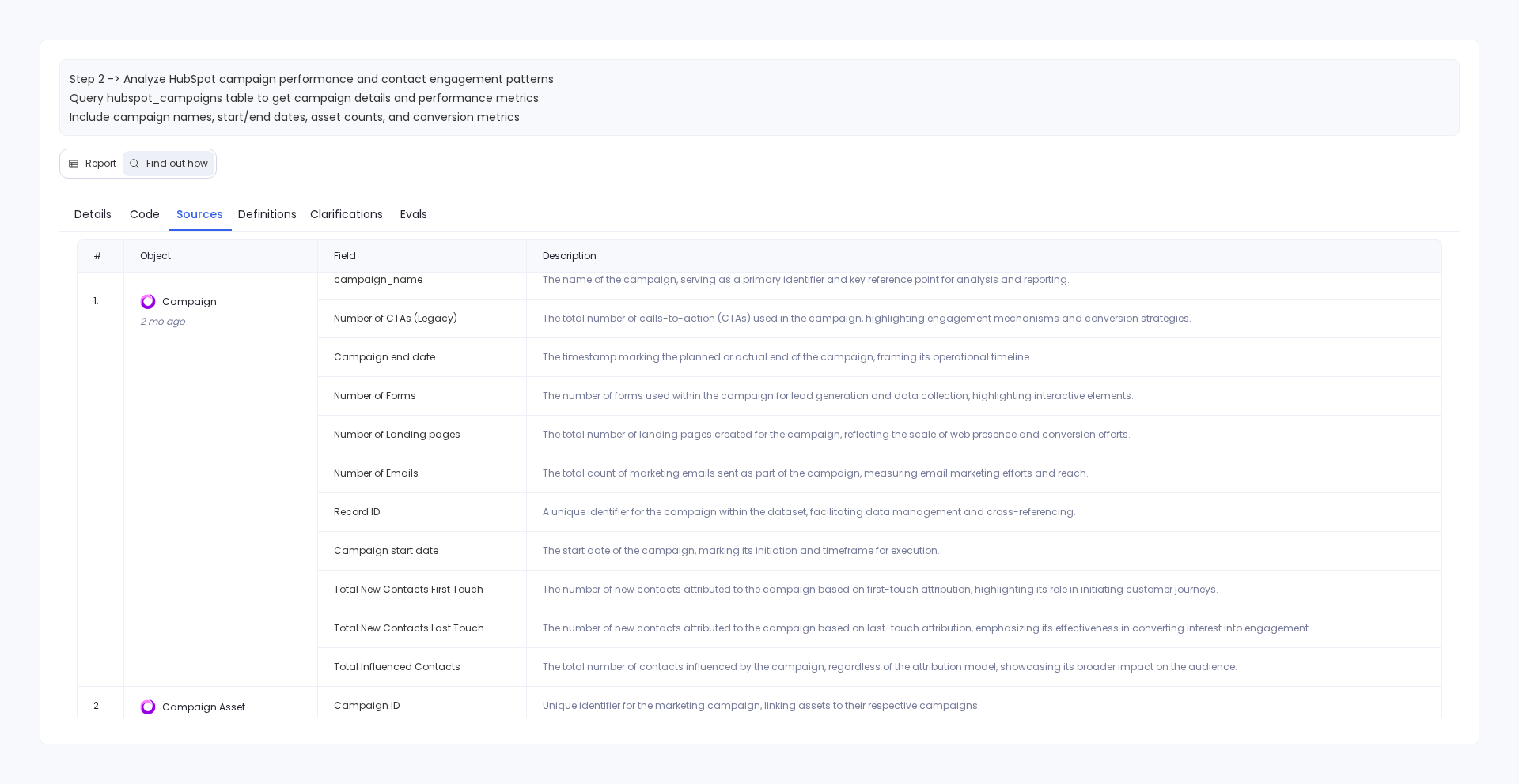
scroll to position [0, 0]
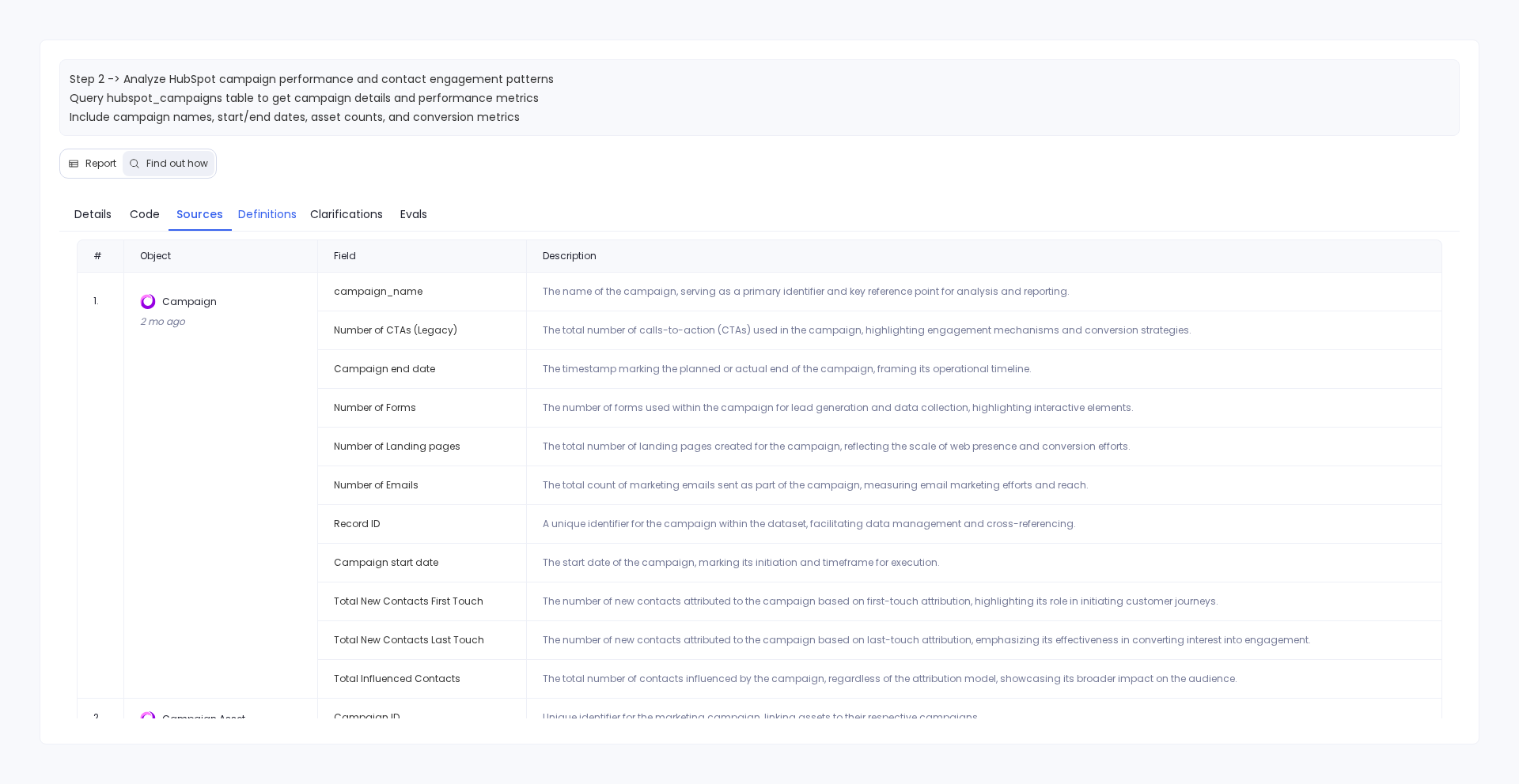
click at [296, 221] on link "Definitions" at bounding box center [266, 214] width 71 height 33
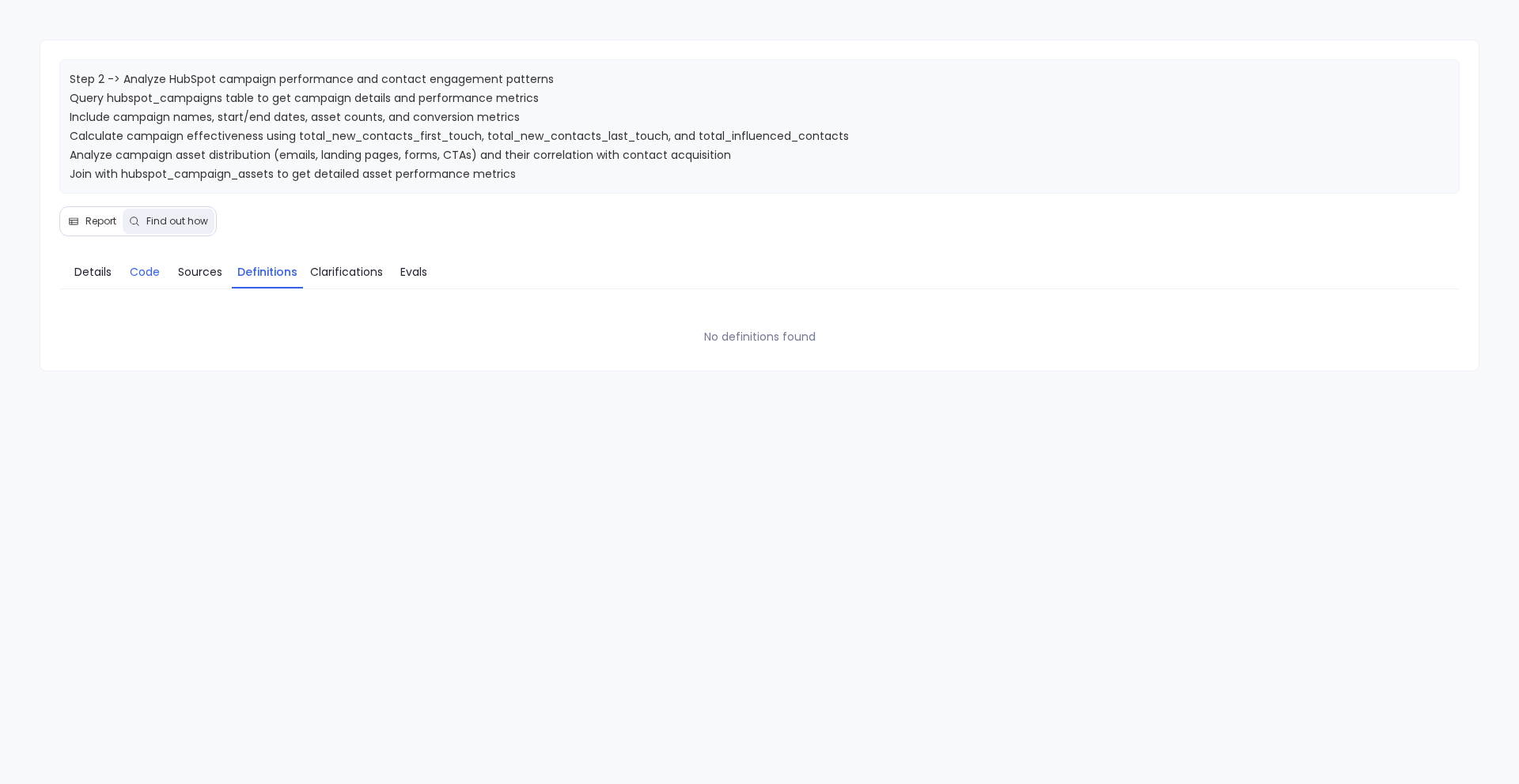
click at [162, 267] on link "Code" at bounding box center [144, 272] width 47 height 33
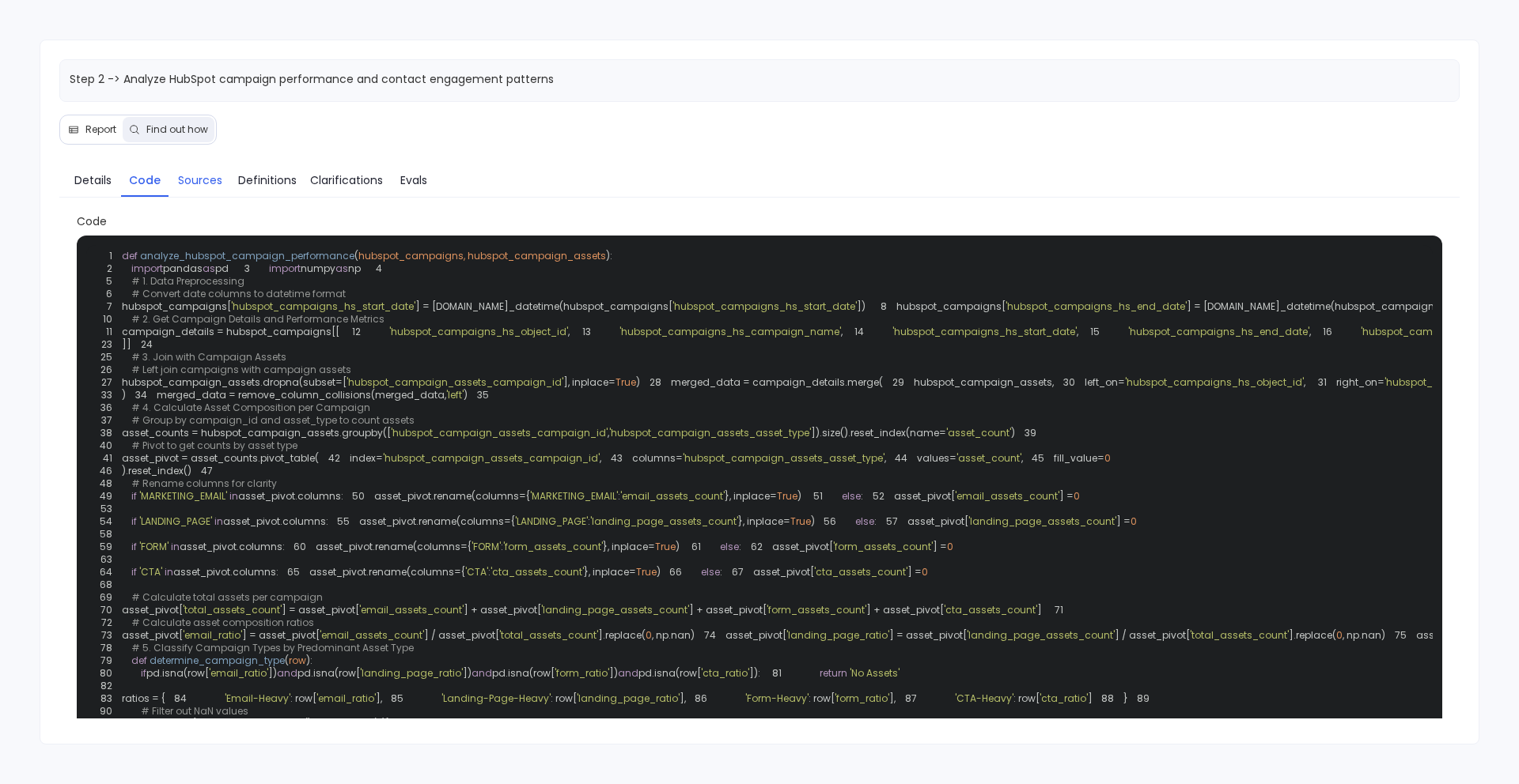
click at [183, 172] on span "Sources" at bounding box center [200, 180] width 44 height 17
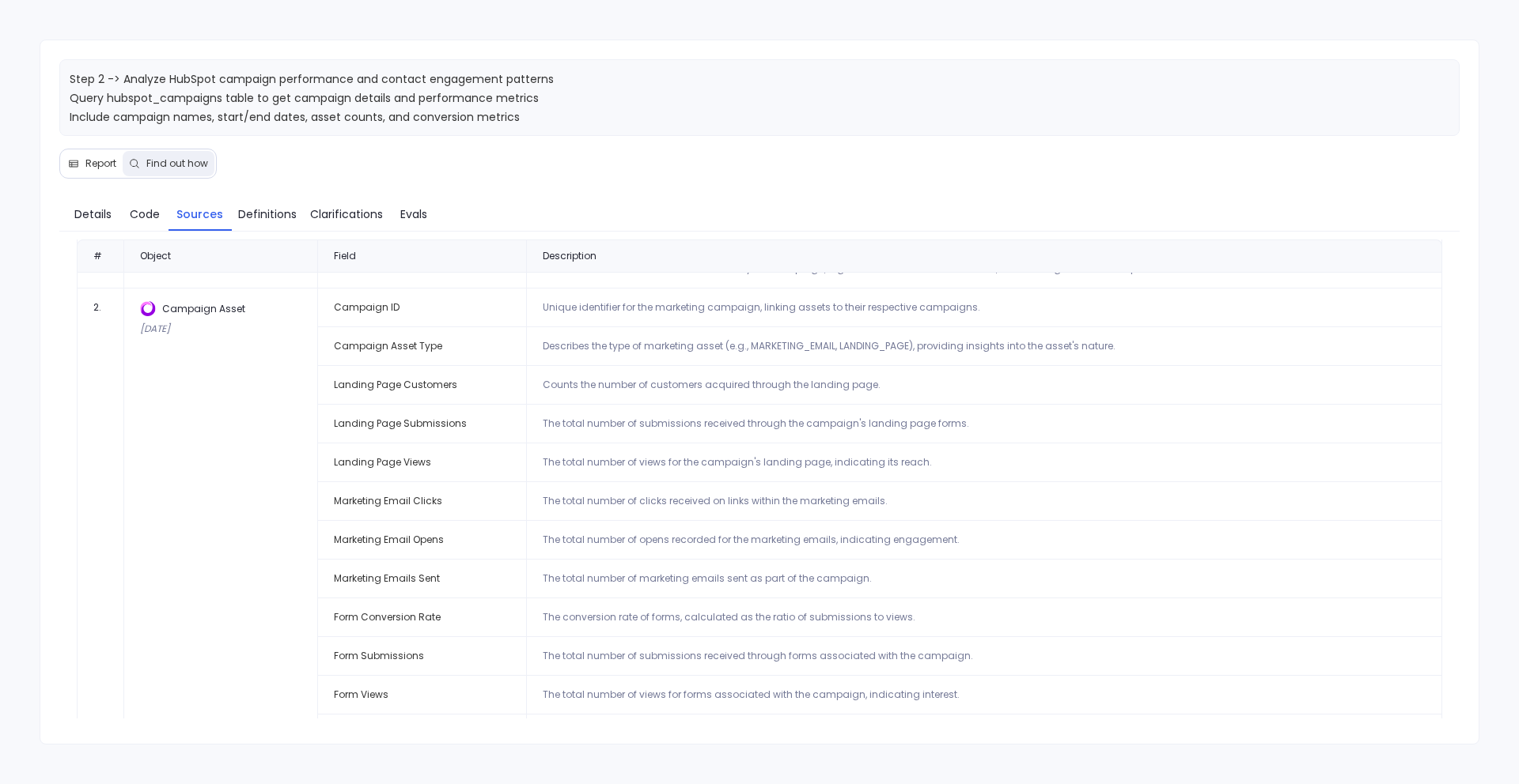
scroll to position [491, 0]
click at [91, 166] on span "Report" at bounding box center [101, 163] width 31 height 12
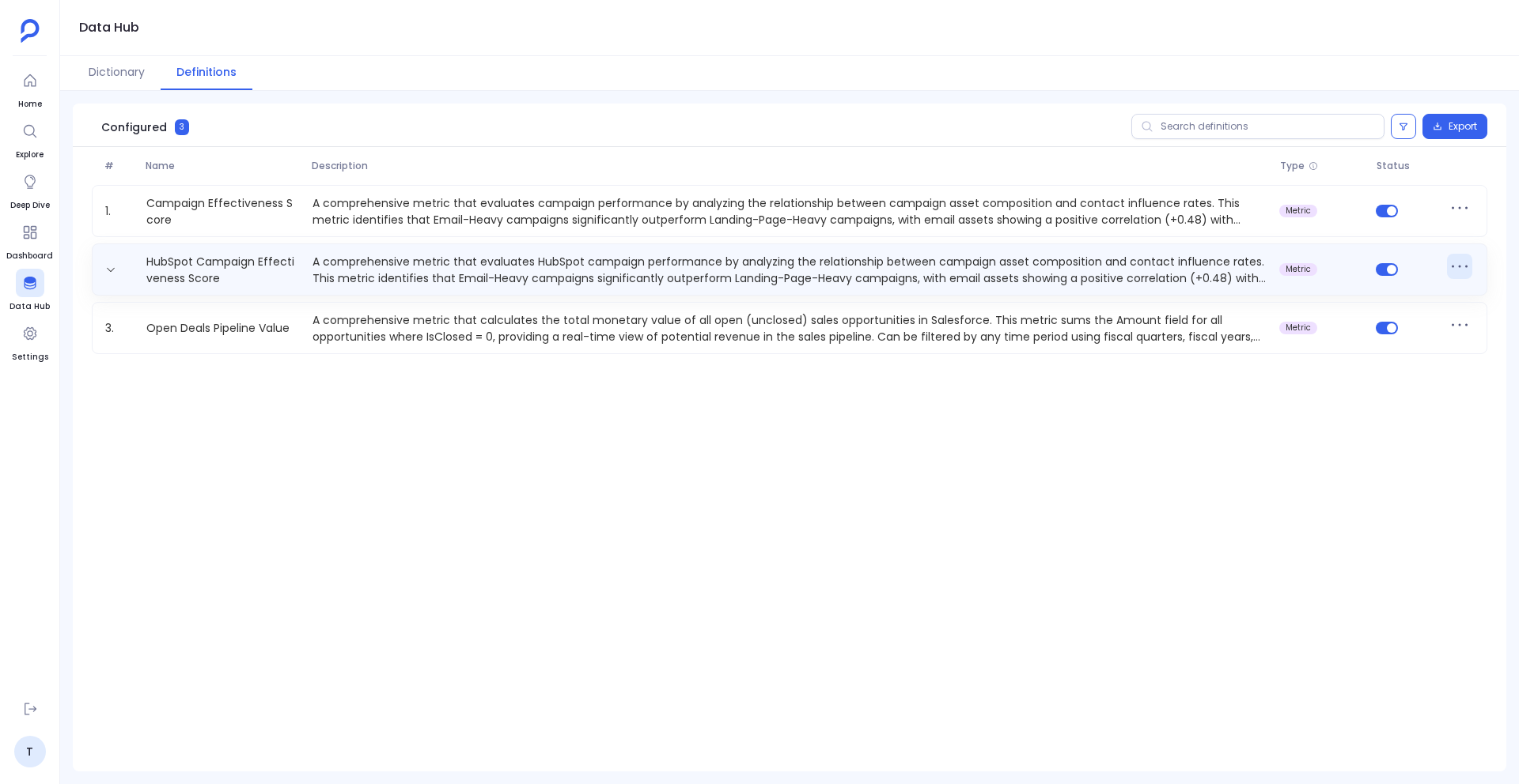
click at [1453, 269] on icon at bounding box center [1459, 266] width 25 height 25
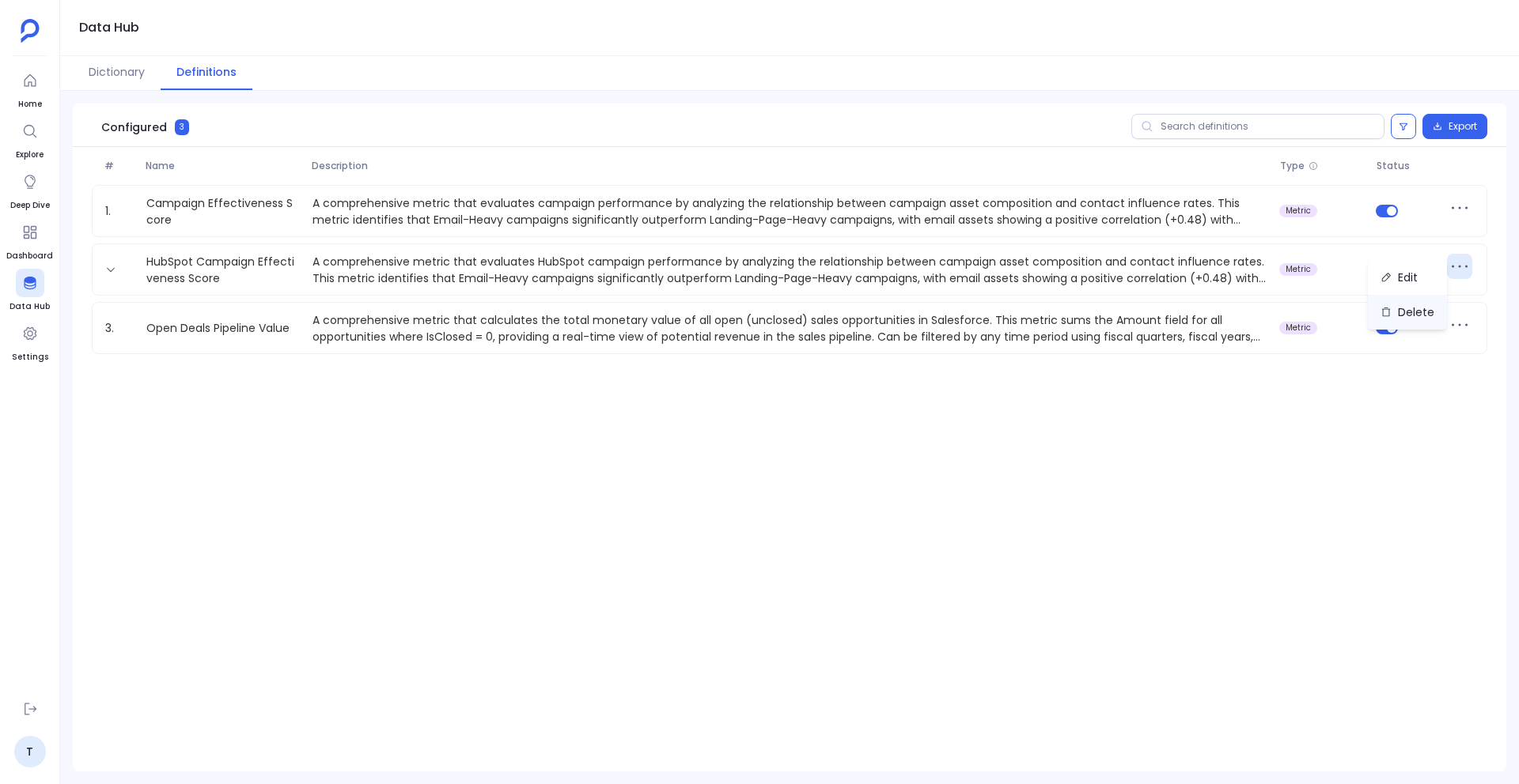
click at [1428, 315] on button "Delete" at bounding box center [1407, 312] width 79 height 35
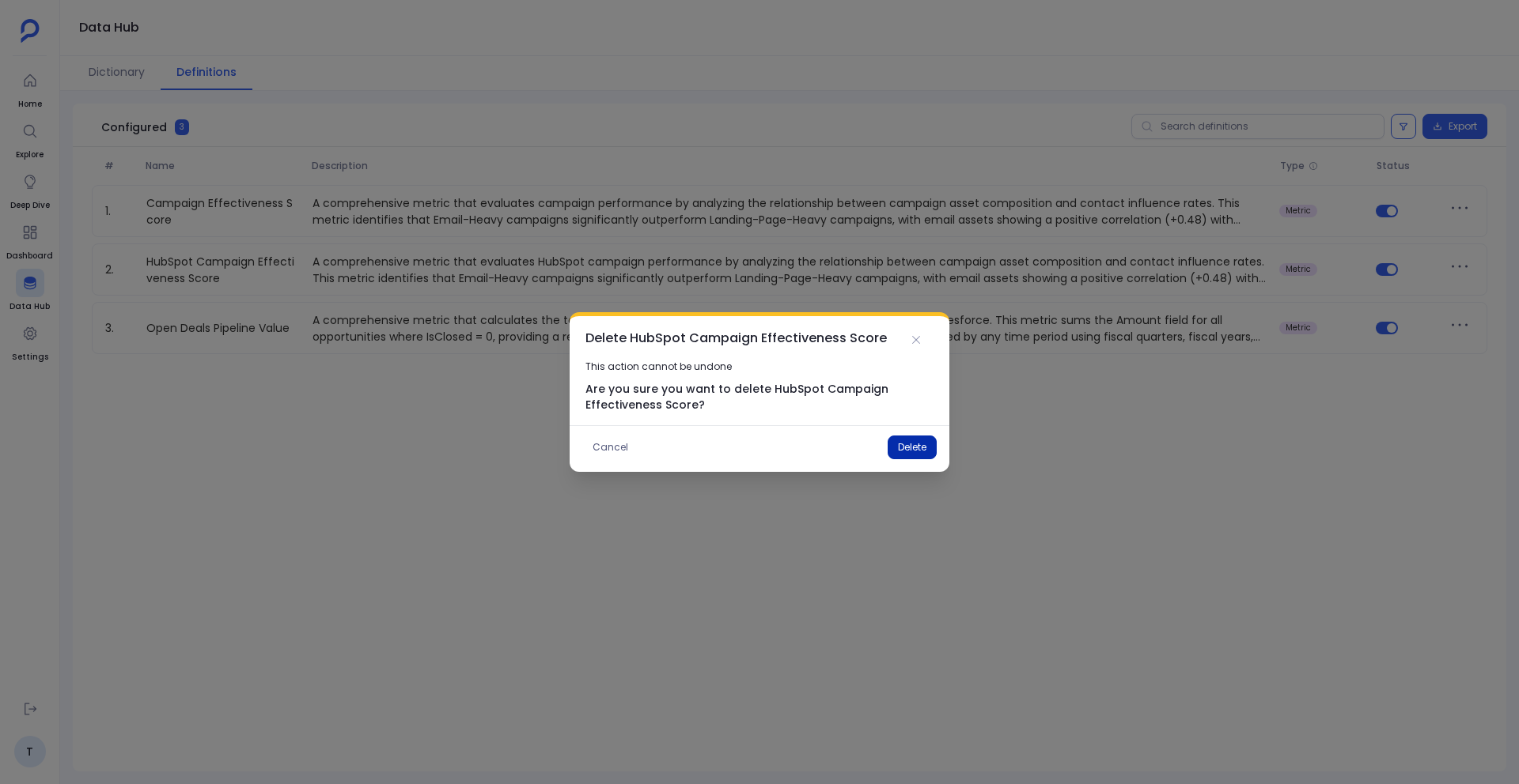
click at [922, 450] on button "Delete" at bounding box center [912, 447] width 49 height 23
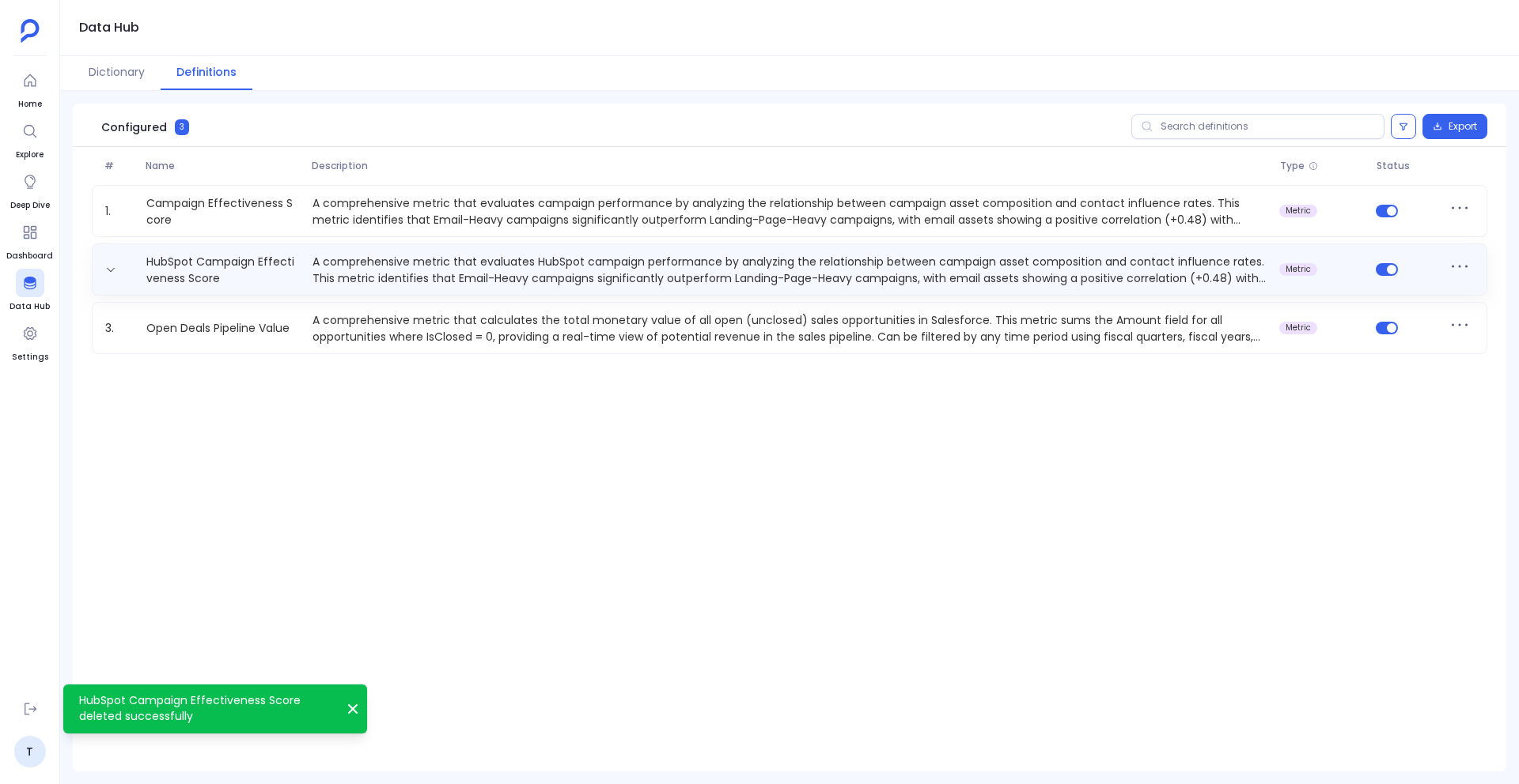
click at [1033, 254] on p "A comprehensive metric that evaluates HubSpot campaign performance by analyzing…" at bounding box center [789, 270] width 967 height 32
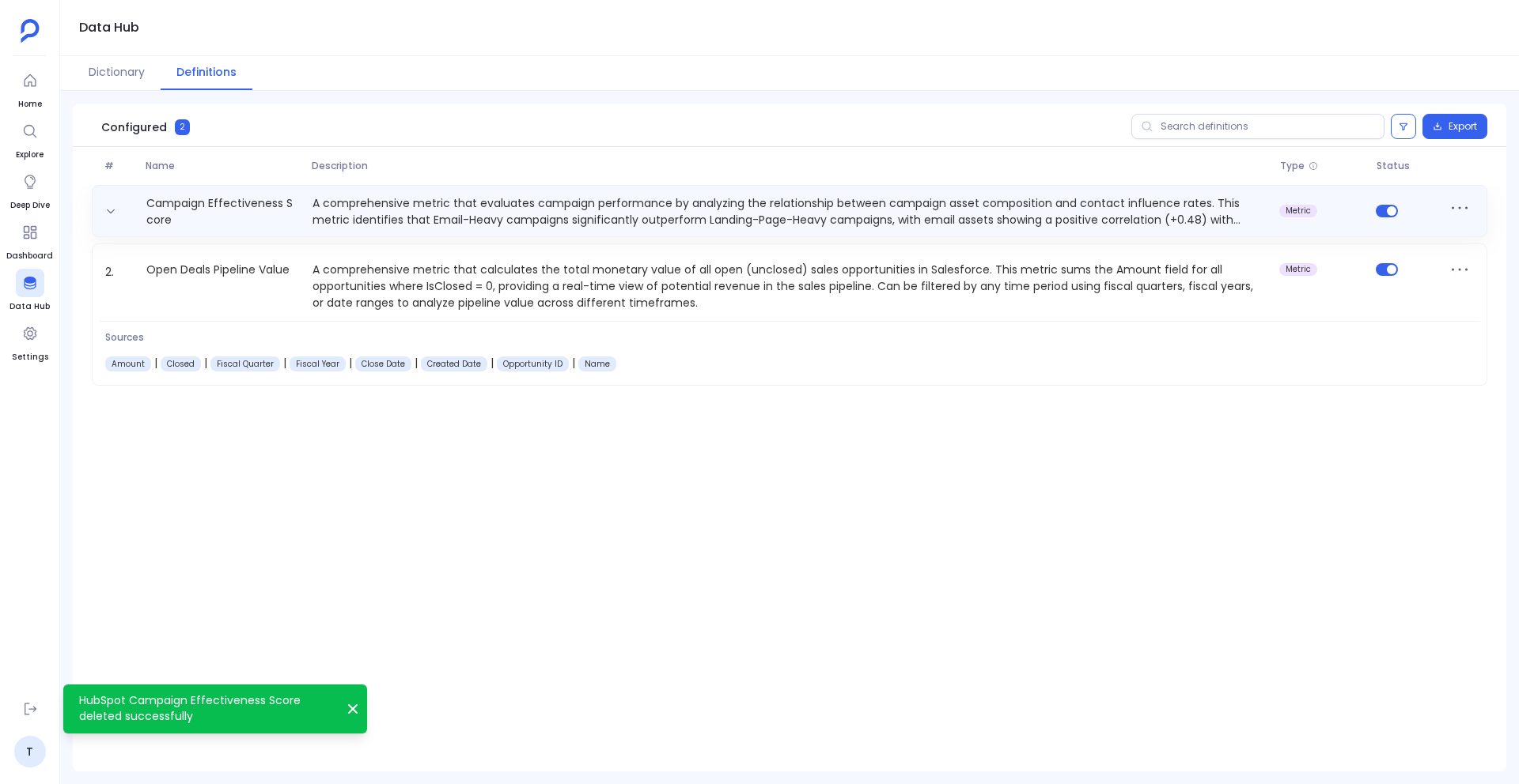
click at [958, 218] on p "A comprehensive metric that evaluates campaign performance by analyzing the rel…" at bounding box center [789, 211] width 967 height 32
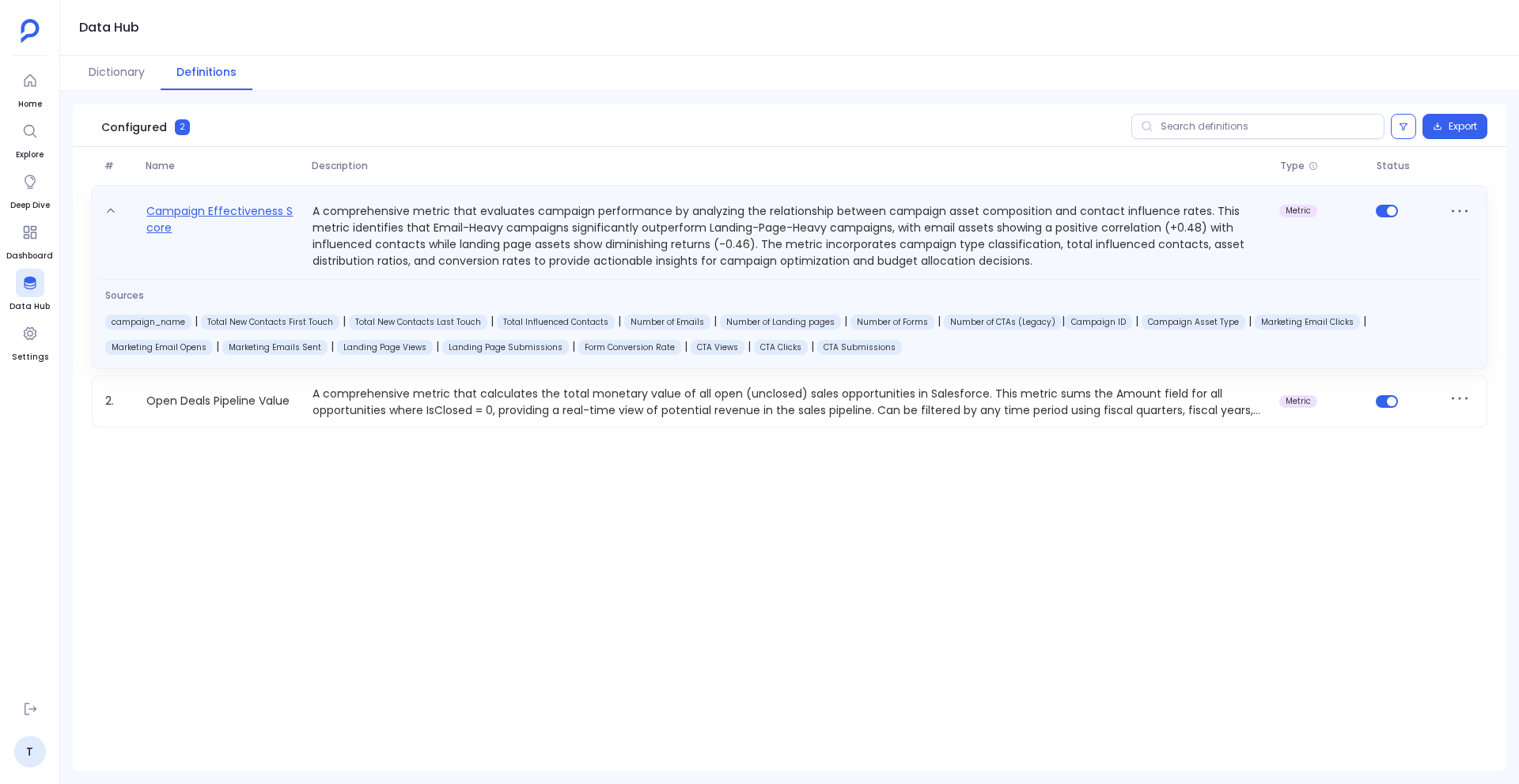
click at [232, 217] on link "Campaign Effectiveness Score" at bounding box center [222, 236] width 166 height 68
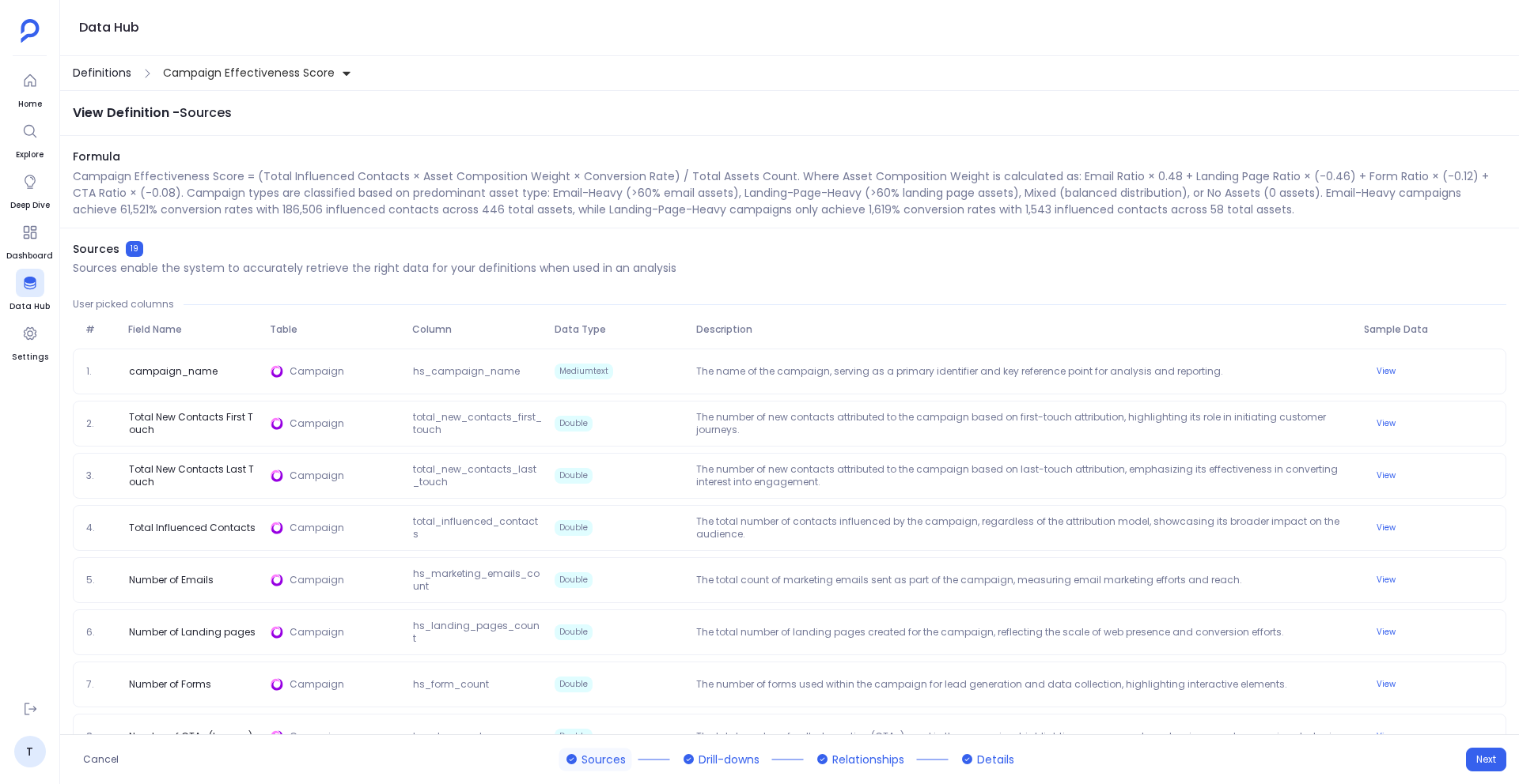
click at [112, 72] on span "Definitions" at bounding box center [102, 73] width 58 height 17
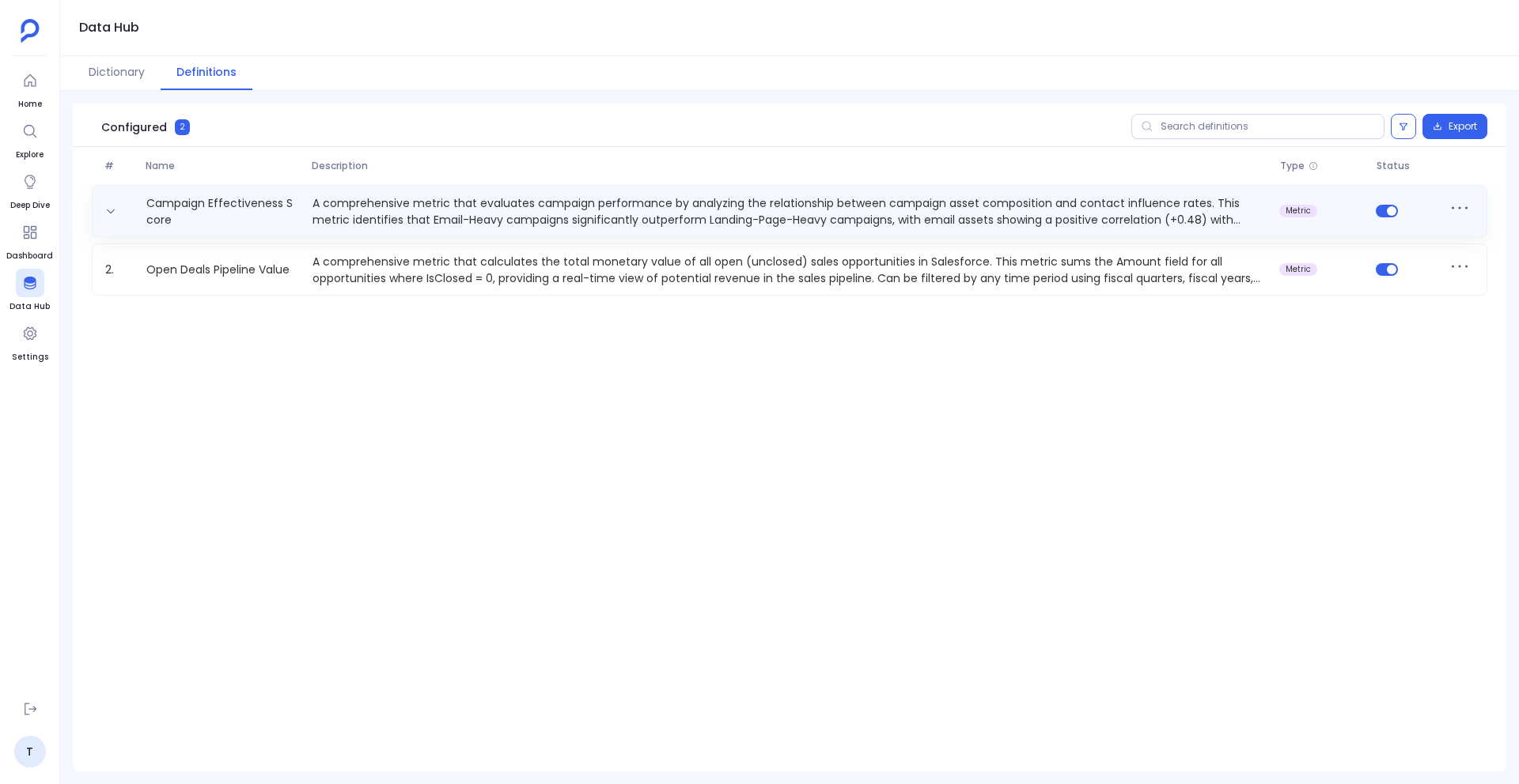
click at [356, 211] on p "A comprehensive metric that evaluates campaign performance by analyzing the rel…" at bounding box center [789, 211] width 967 height 32
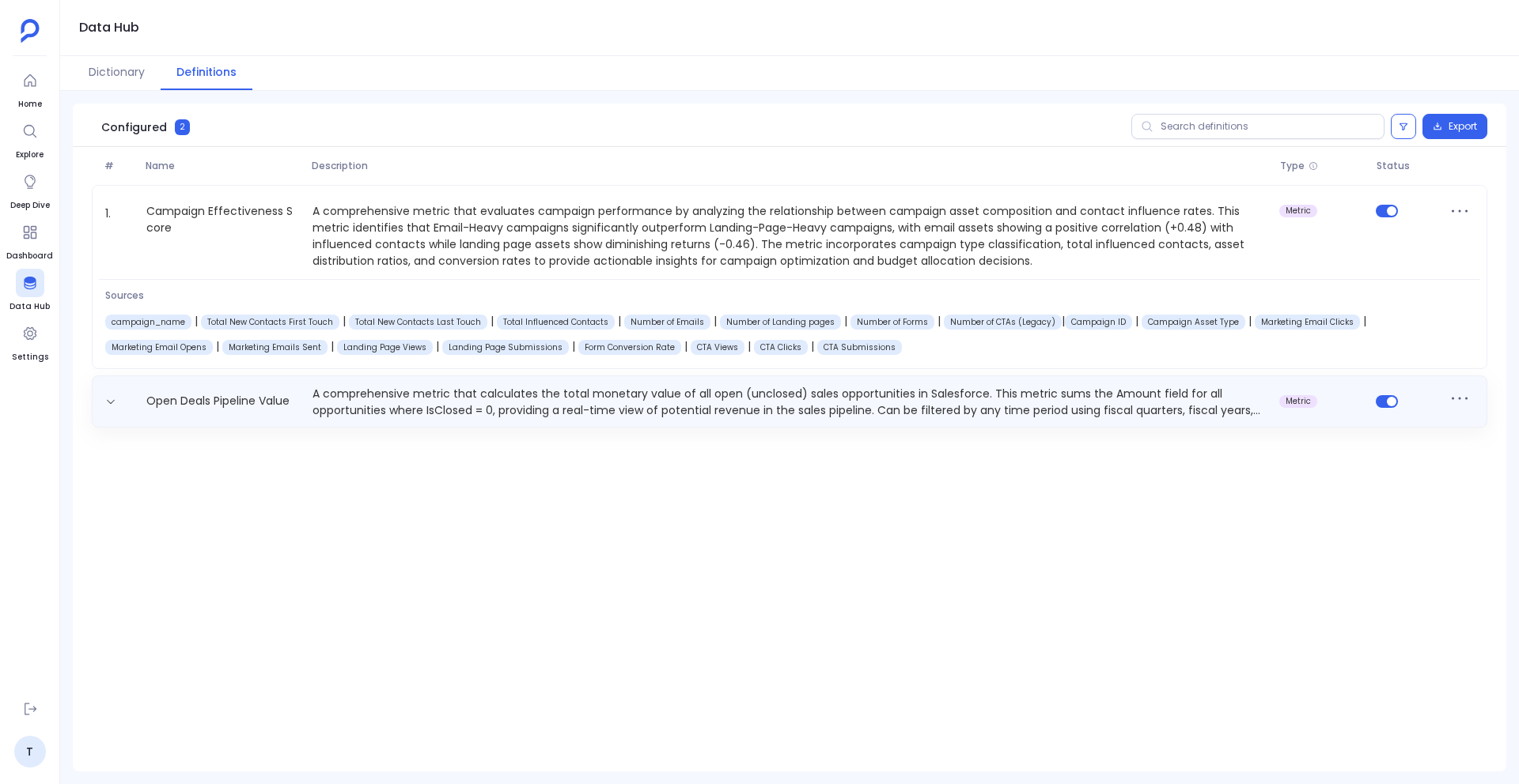
click at [733, 410] on p "A comprehensive metric that calculates the total monetary value of all open (un…" at bounding box center [789, 401] width 967 height 32
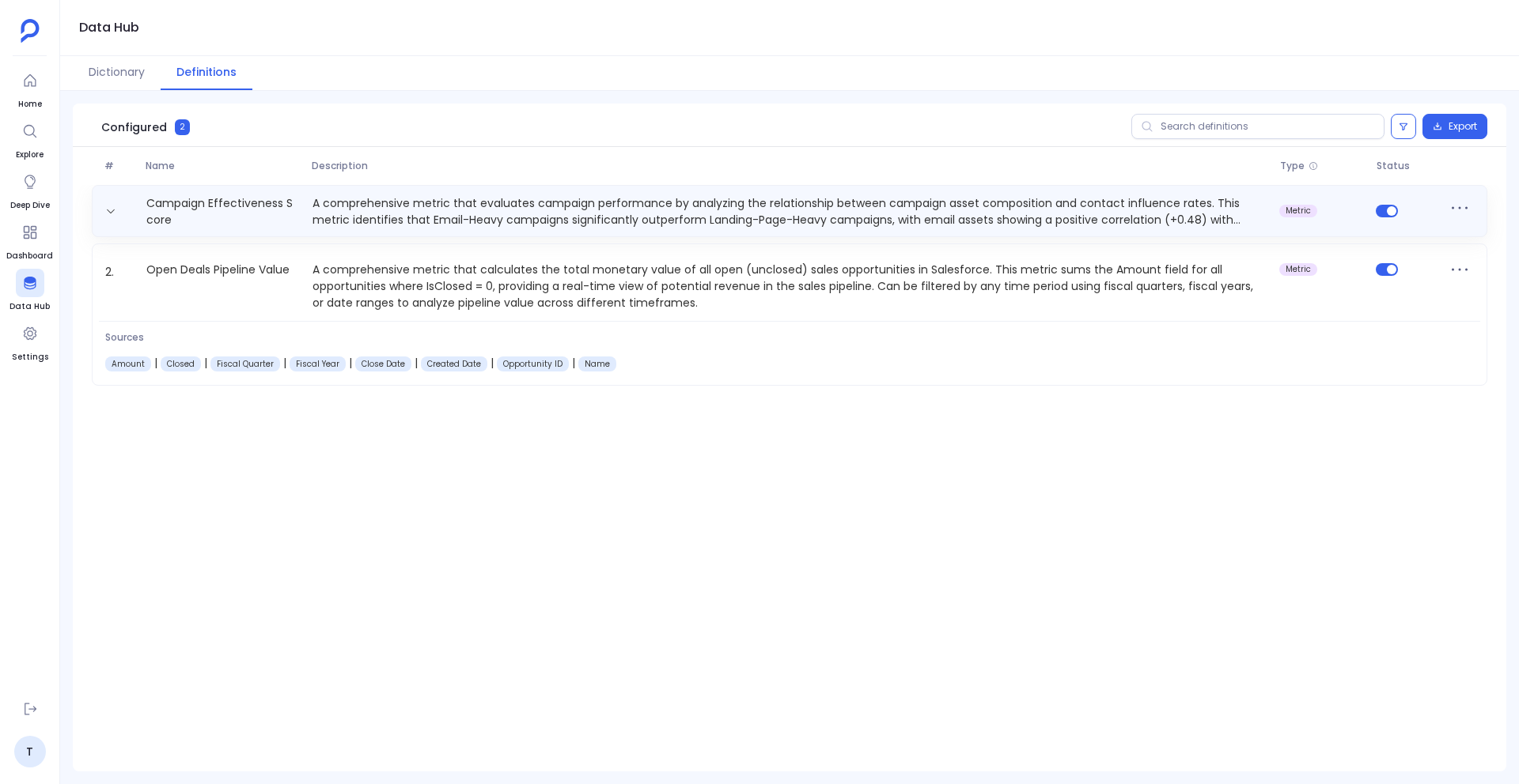
click at [741, 218] on p "A comprehensive metric that evaluates campaign performance by analyzing the rel…" at bounding box center [789, 211] width 967 height 32
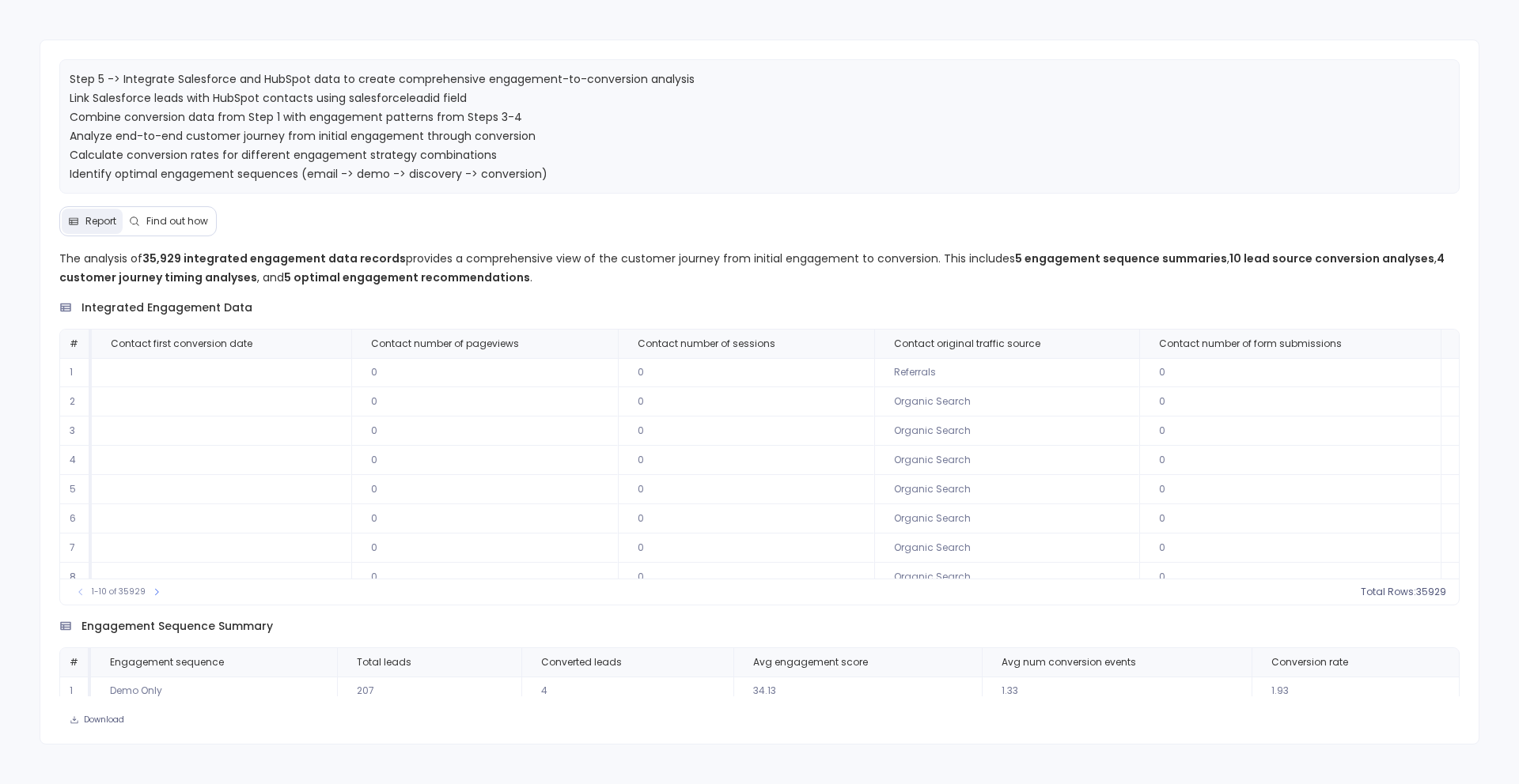
click at [187, 220] on span "Find out how" at bounding box center [177, 221] width 62 height 12
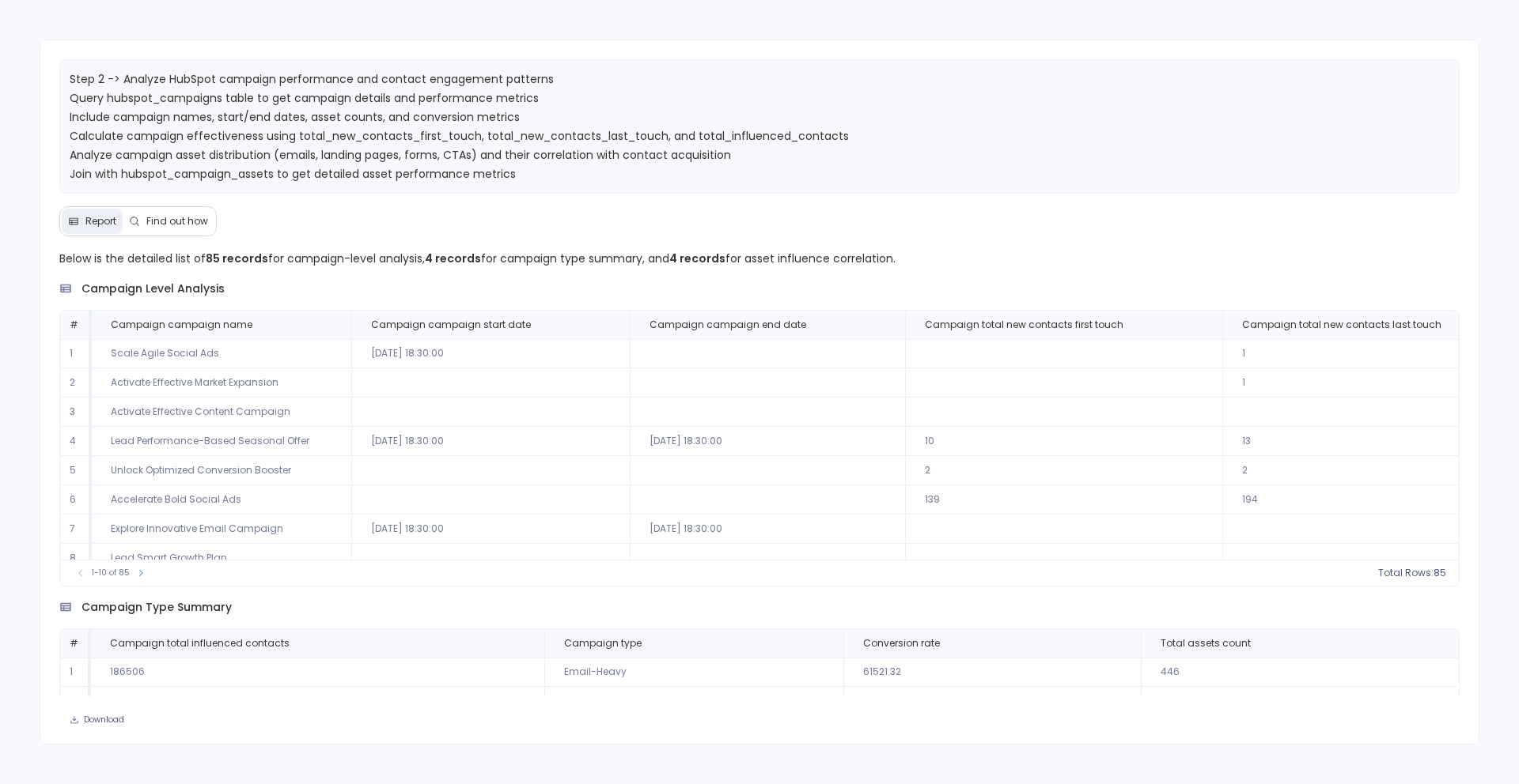
click at [172, 227] on button "Find out how" at bounding box center [168, 221] width 92 height 25
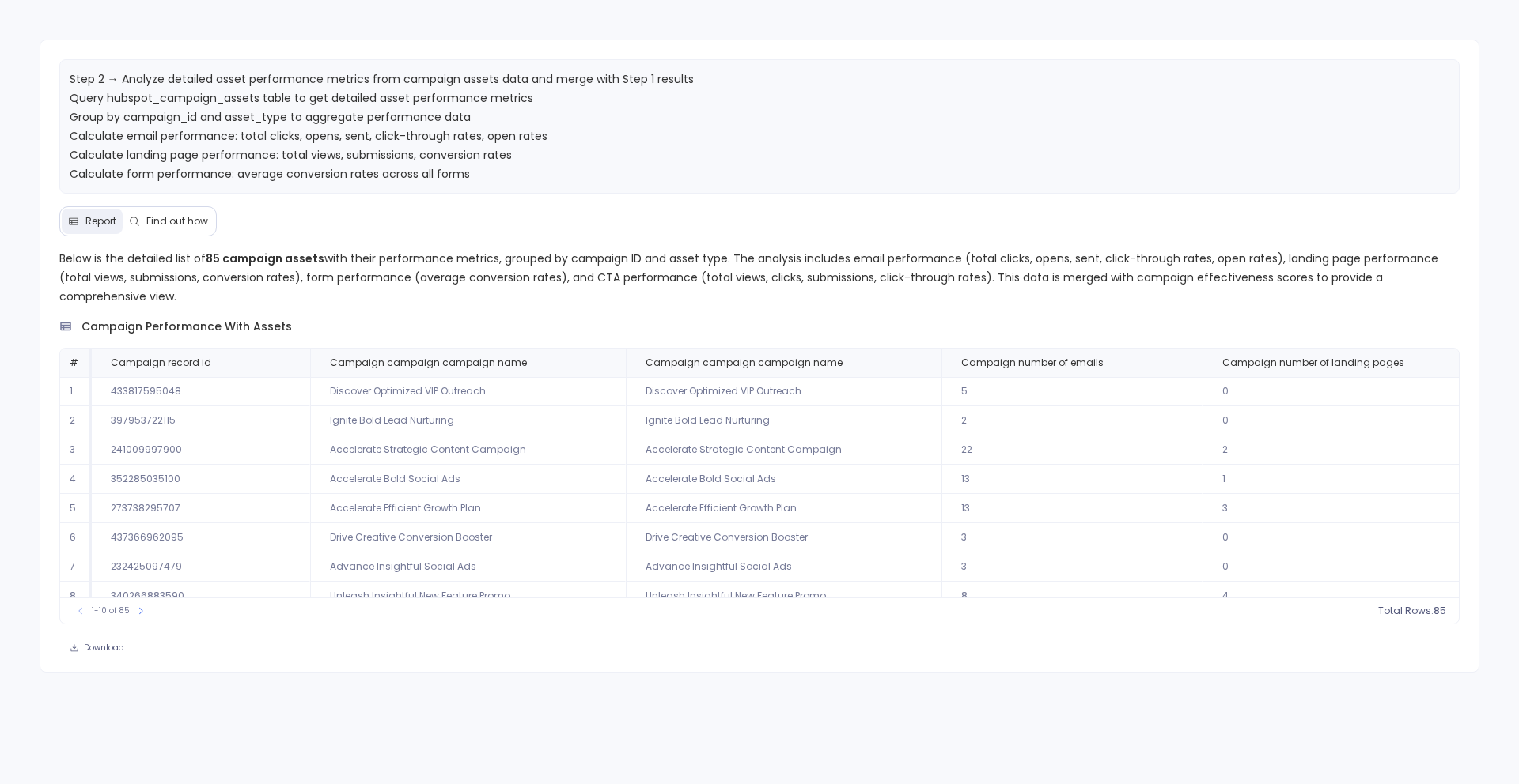
click at [202, 222] on span "Find out how" at bounding box center [177, 221] width 62 height 12
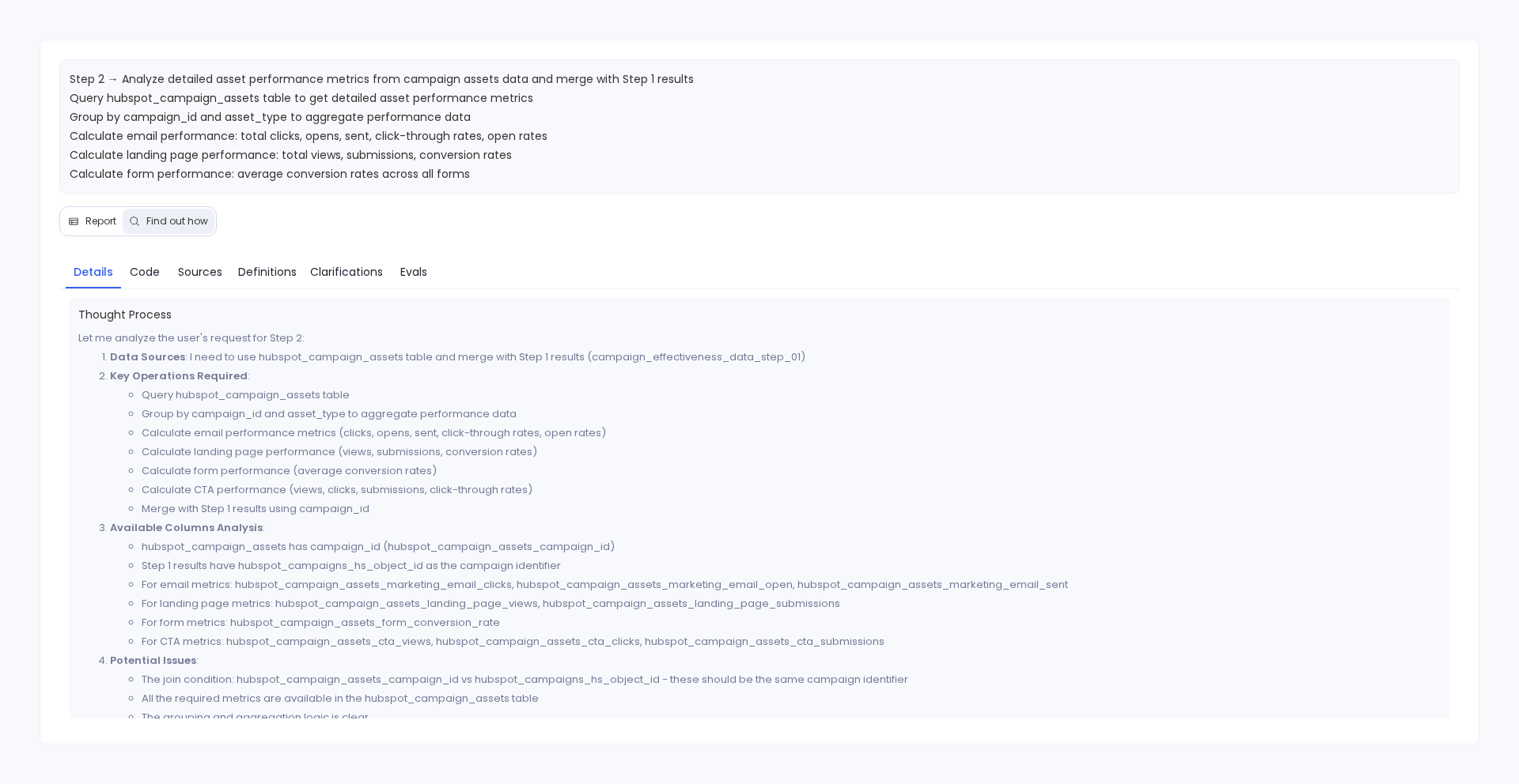
click at [91, 215] on span "Report" at bounding box center [101, 221] width 31 height 12
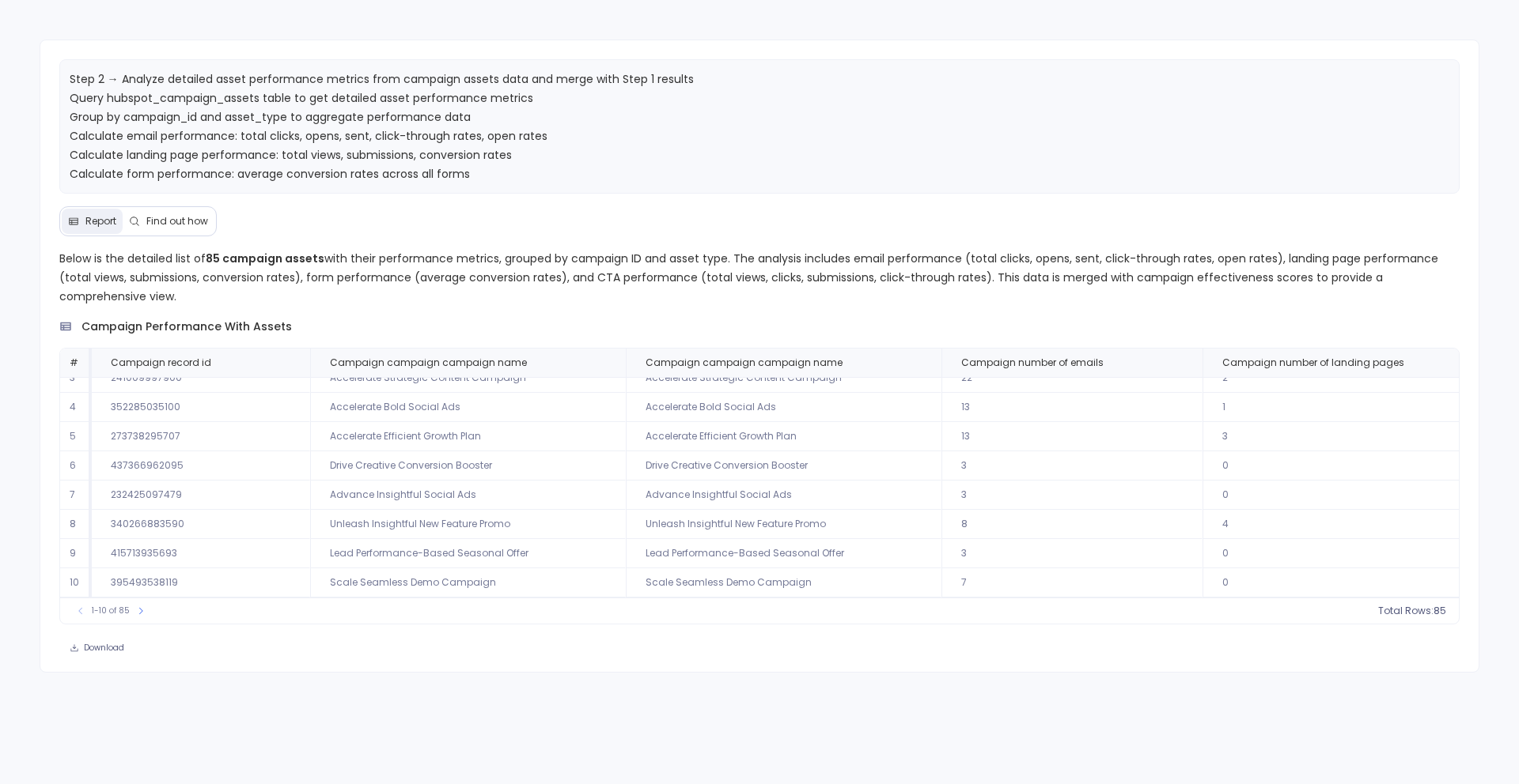
scroll to position [76, 0]
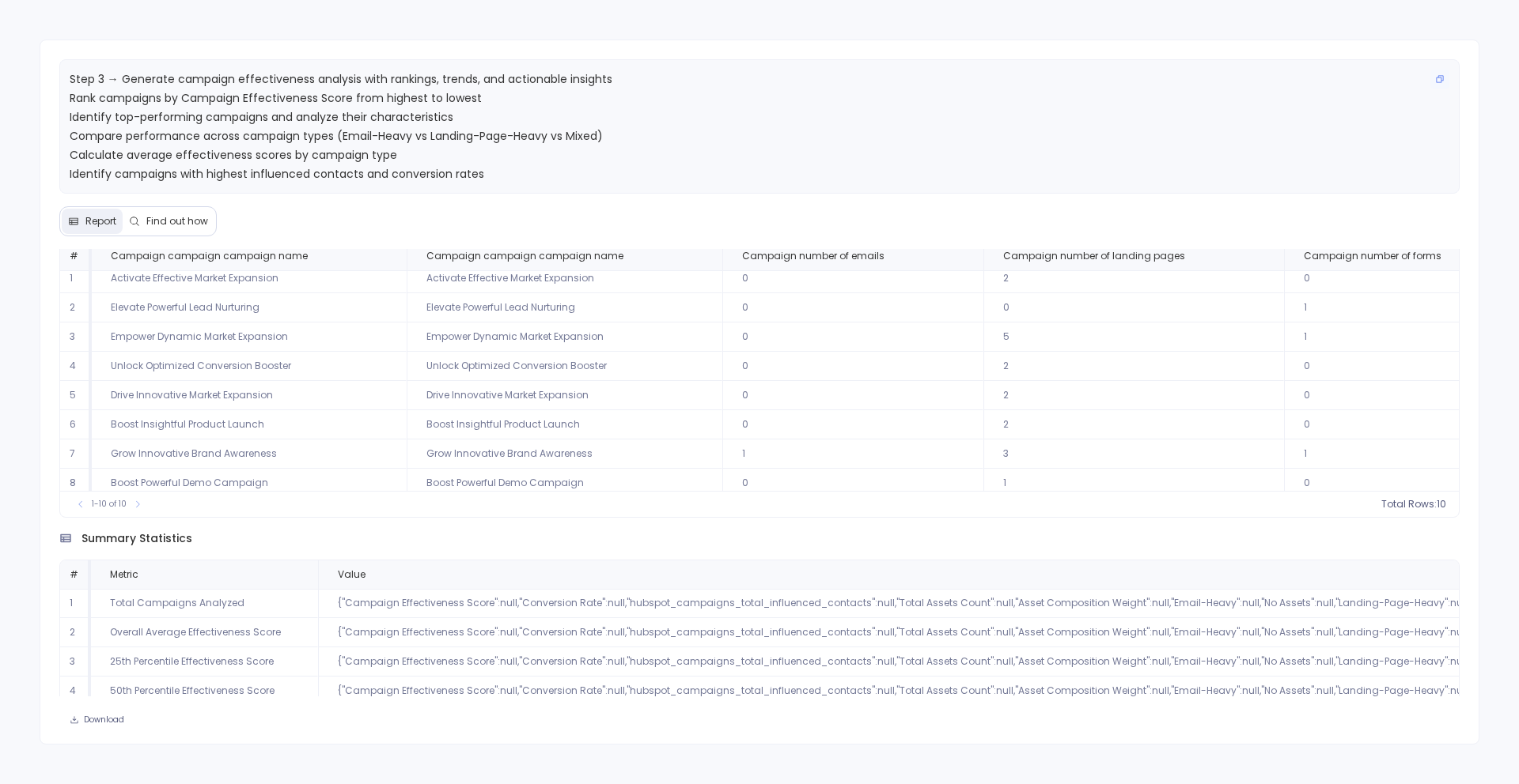
scroll to position [95, 0]
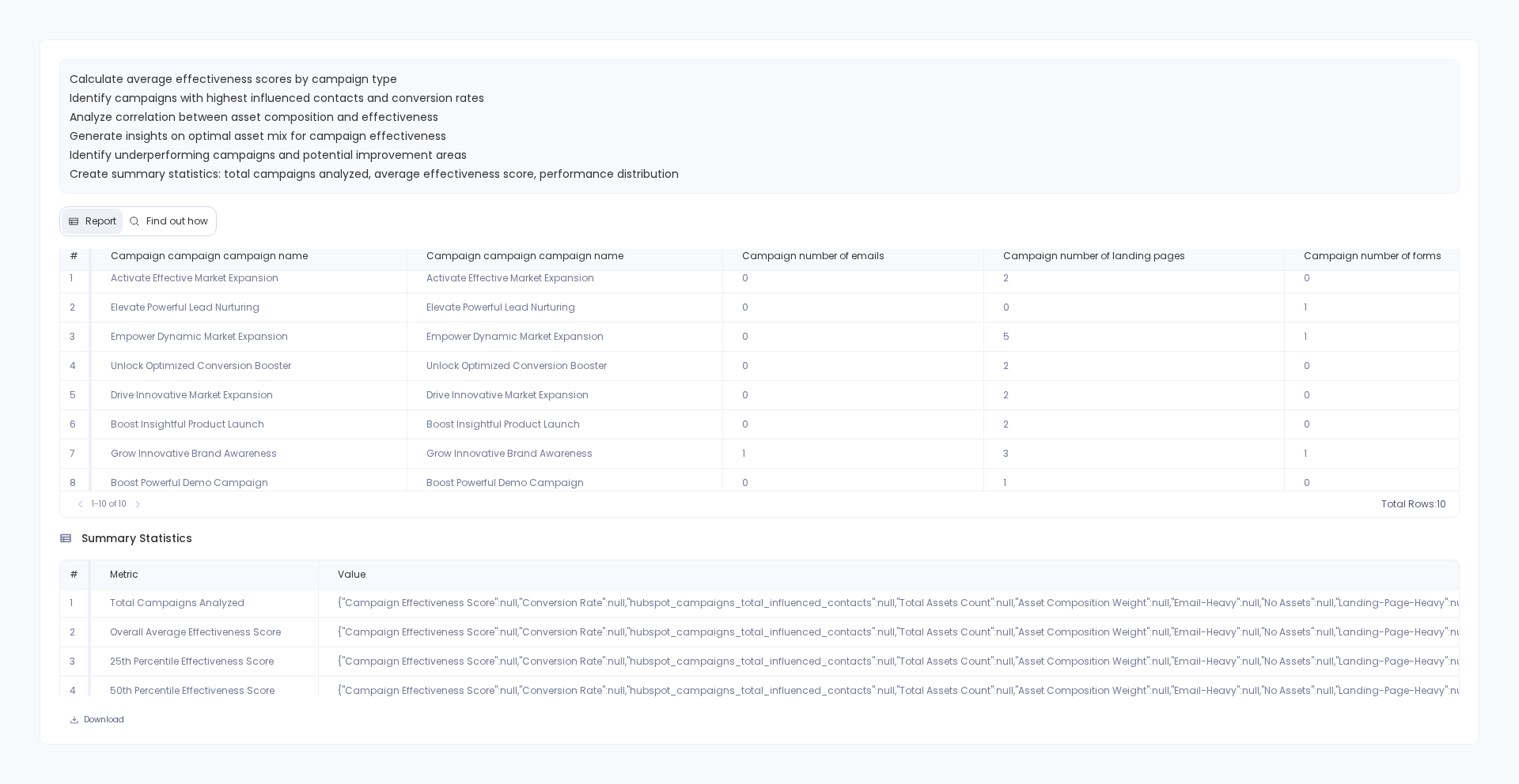
click at [159, 217] on span "Find out how" at bounding box center [177, 221] width 62 height 12
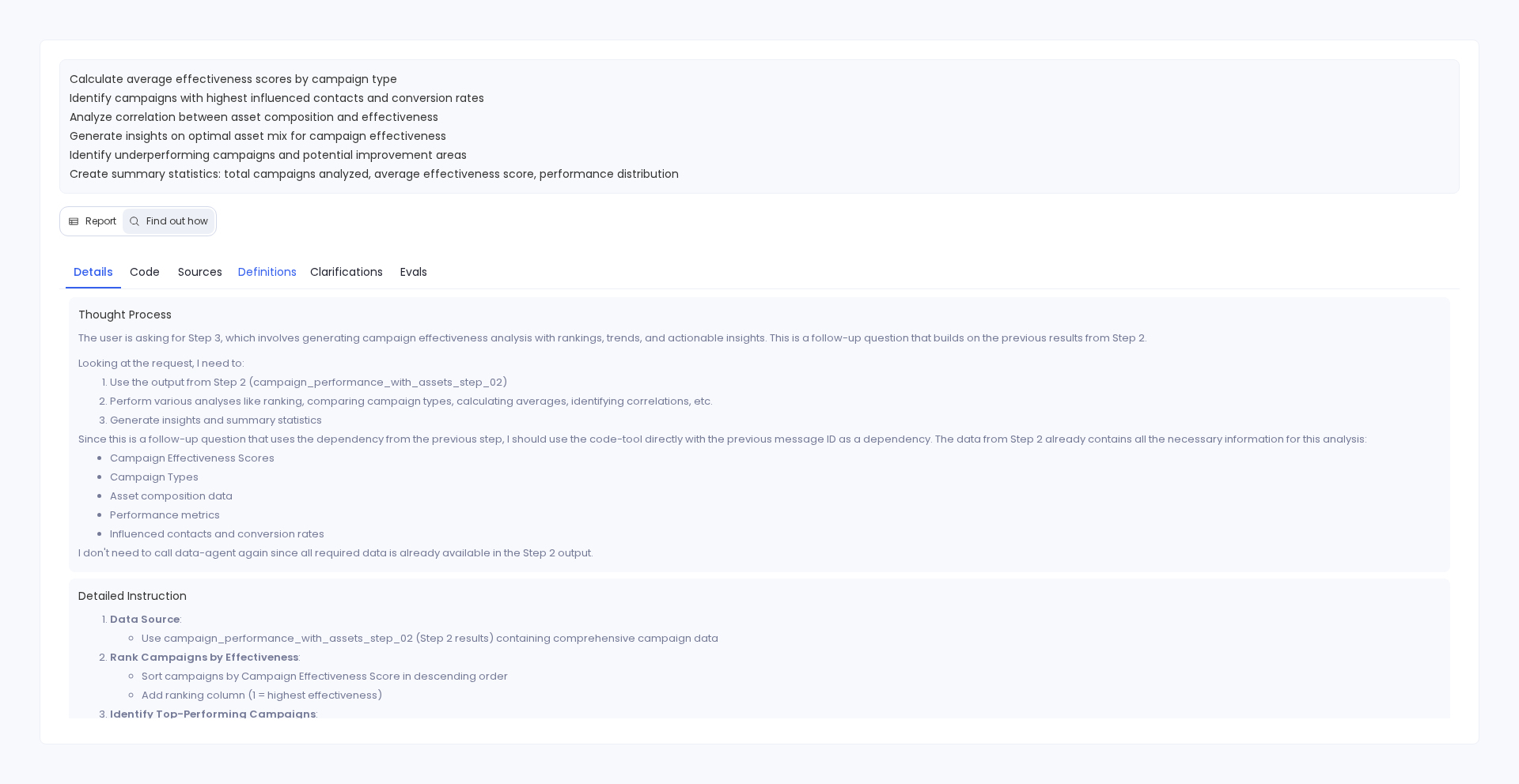
click at [274, 274] on span "Definitions" at bounding box center [267, 271] width 58 height 17
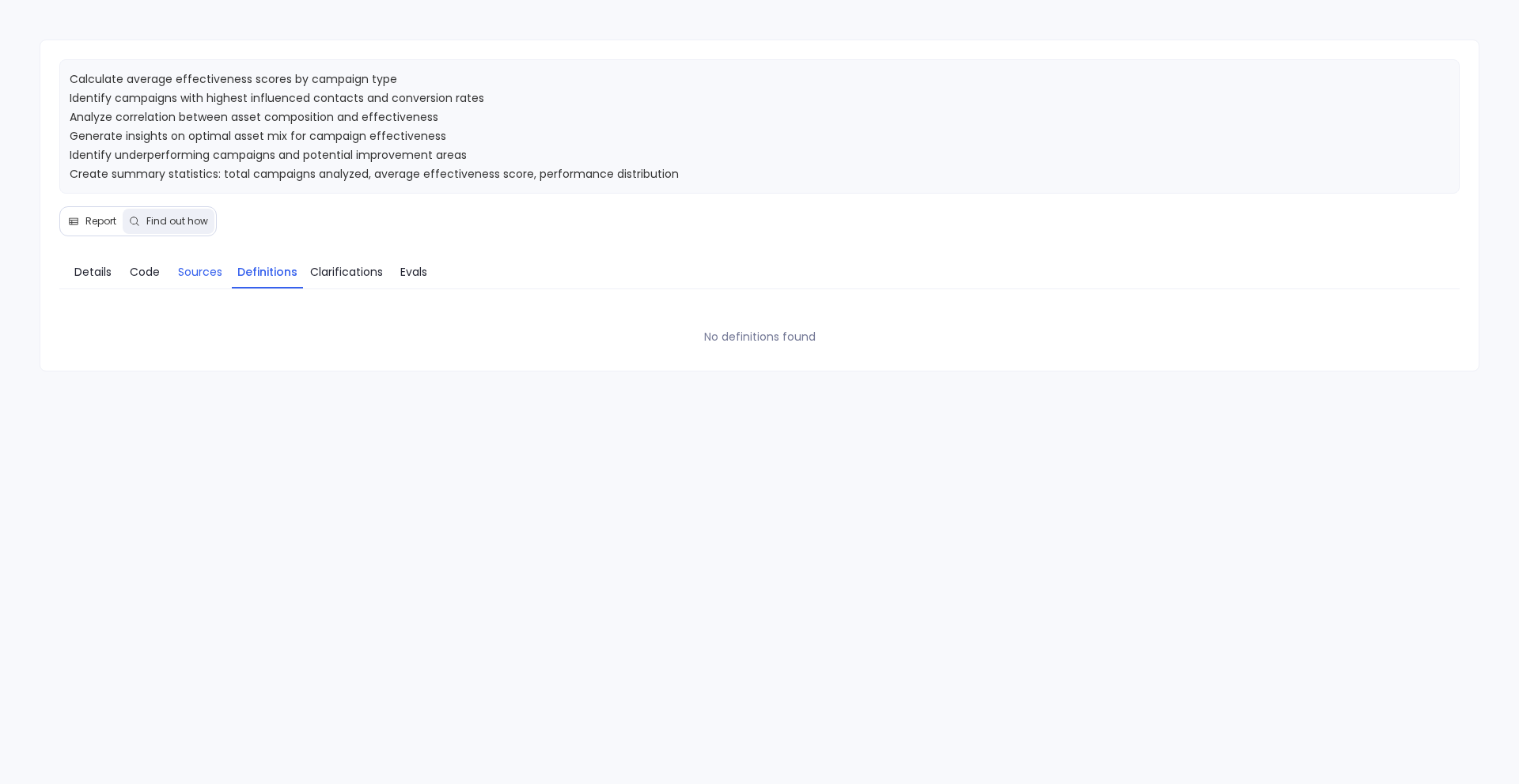
click at [214, 266] on span "Sources" at bounding box center [200, 271] width 44 height 17
click at [135, 272] on span "Code" at bounding box center [145, 271] width 30 height 17
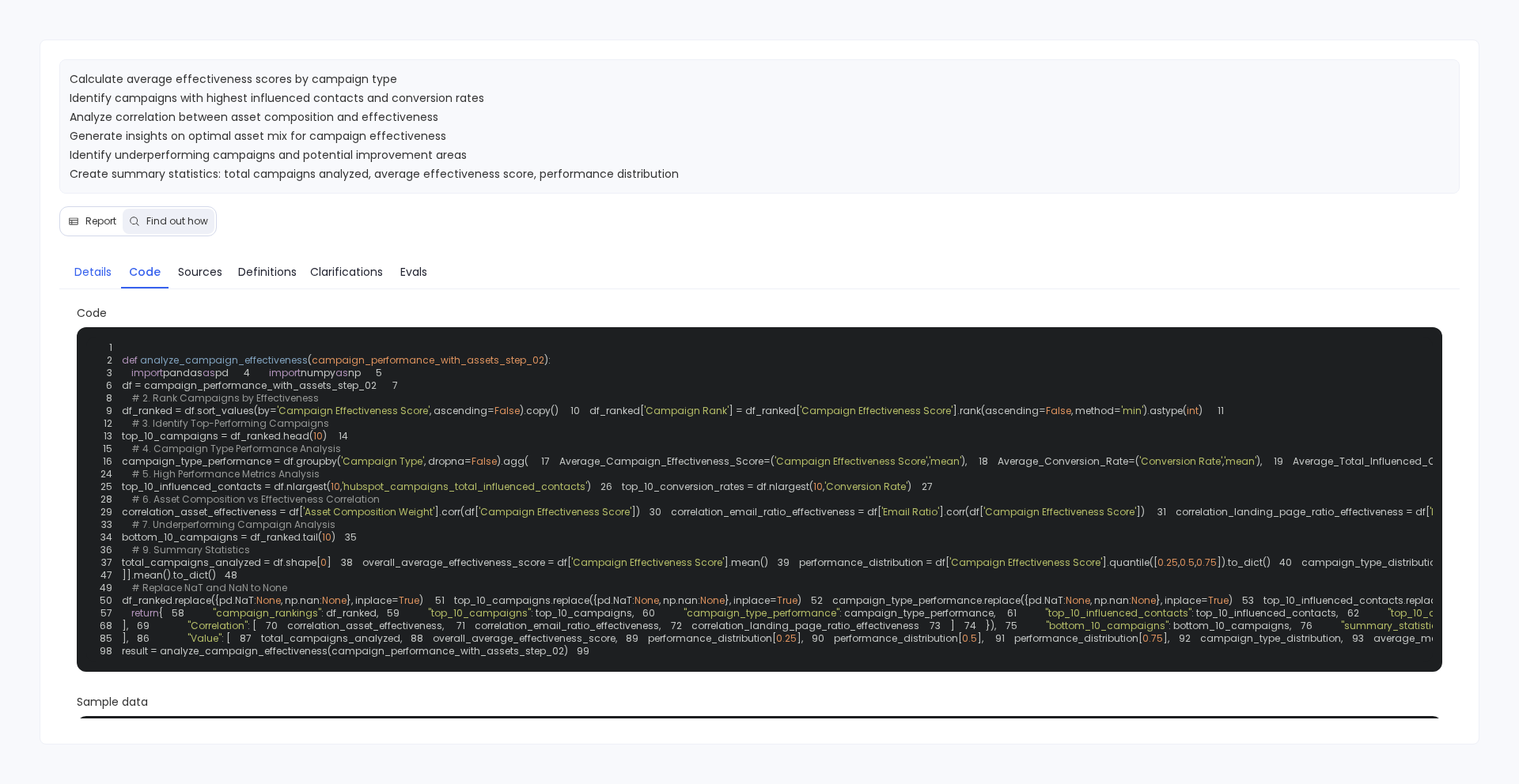
click at [92, 275] on span "Details" at bounding box center [92, 271] width 37 height 17
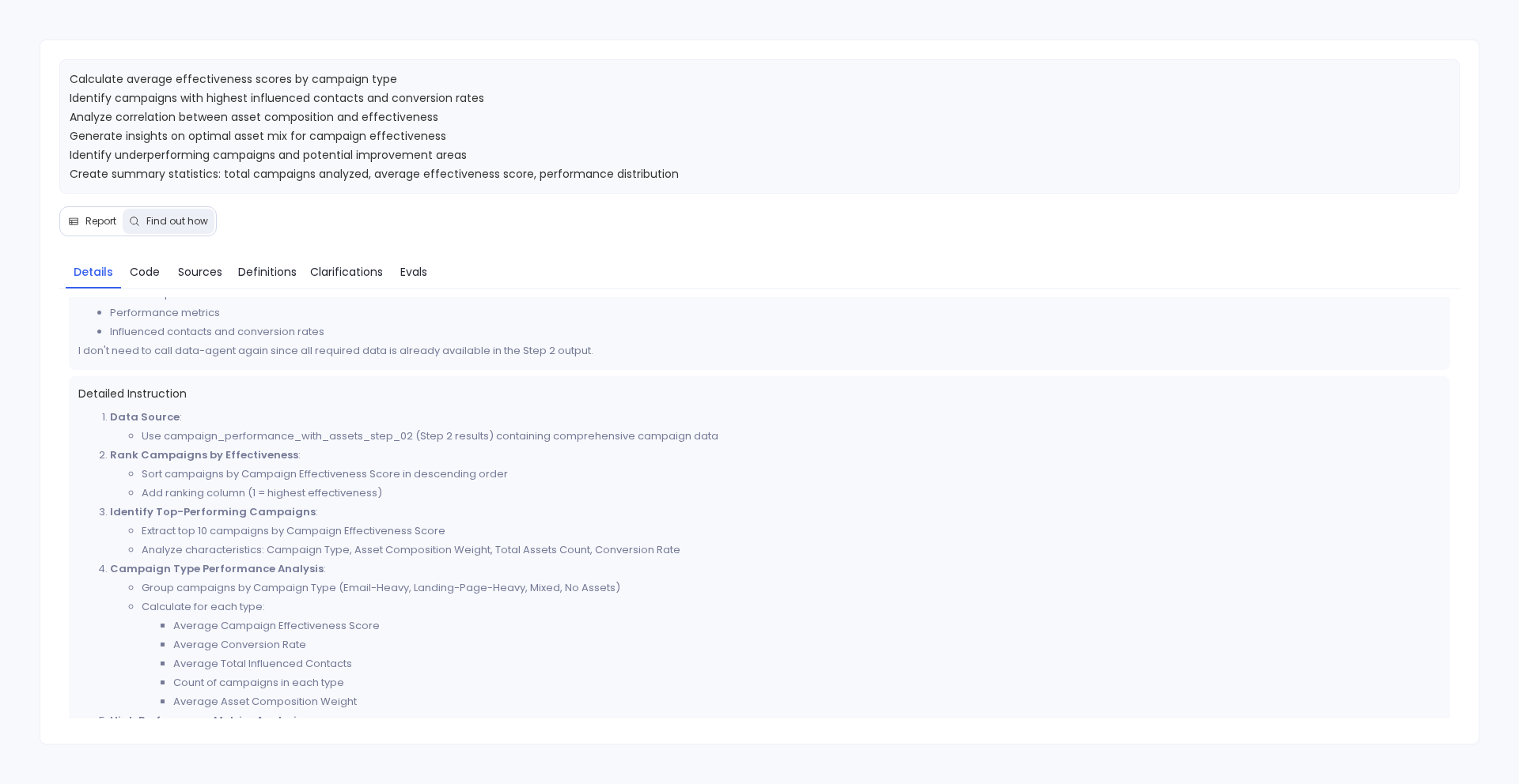
scroll to position [0, 0]
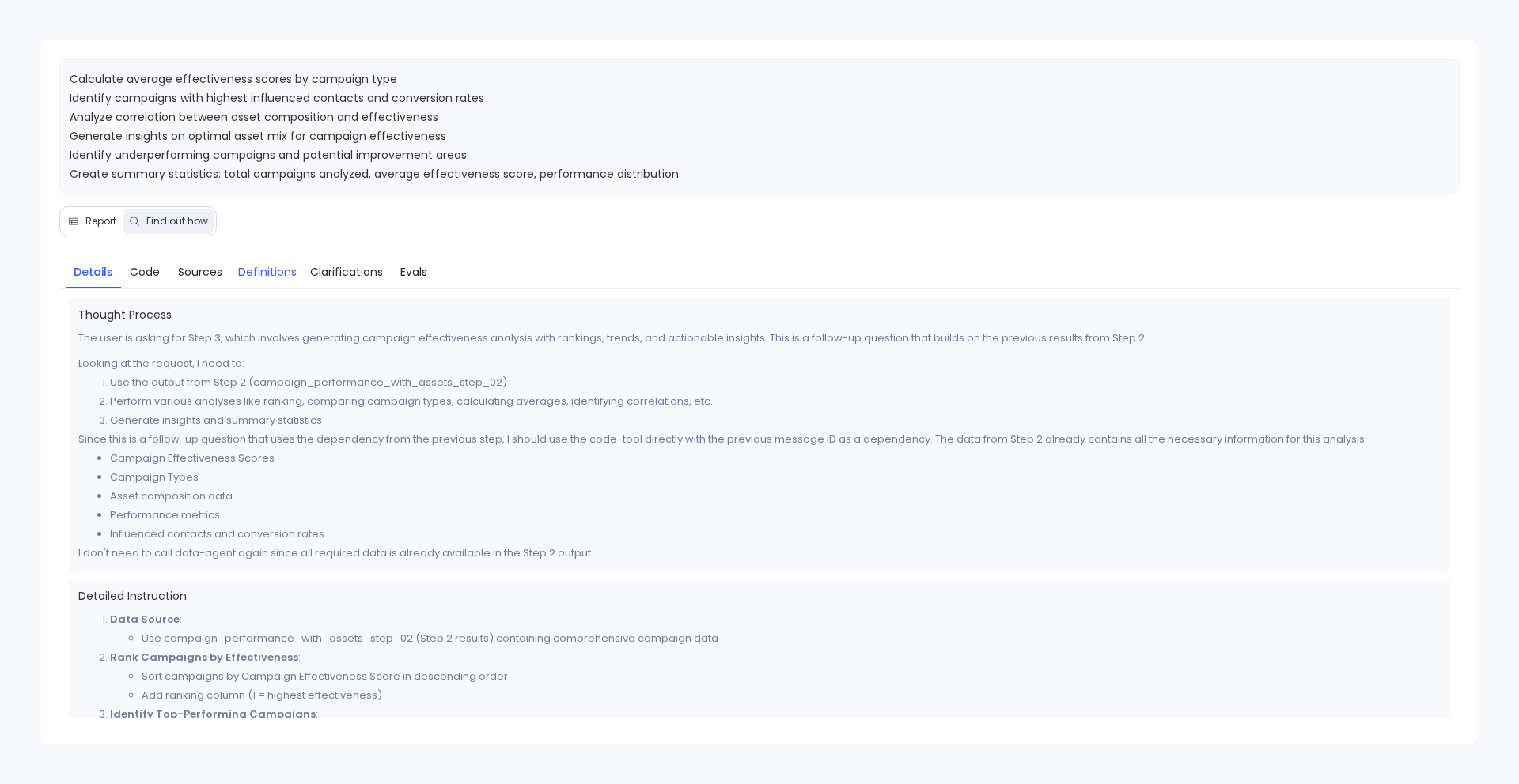
click at [261, 274] on span "Definitions" at bounding box center [267, 271] width 58 height 17
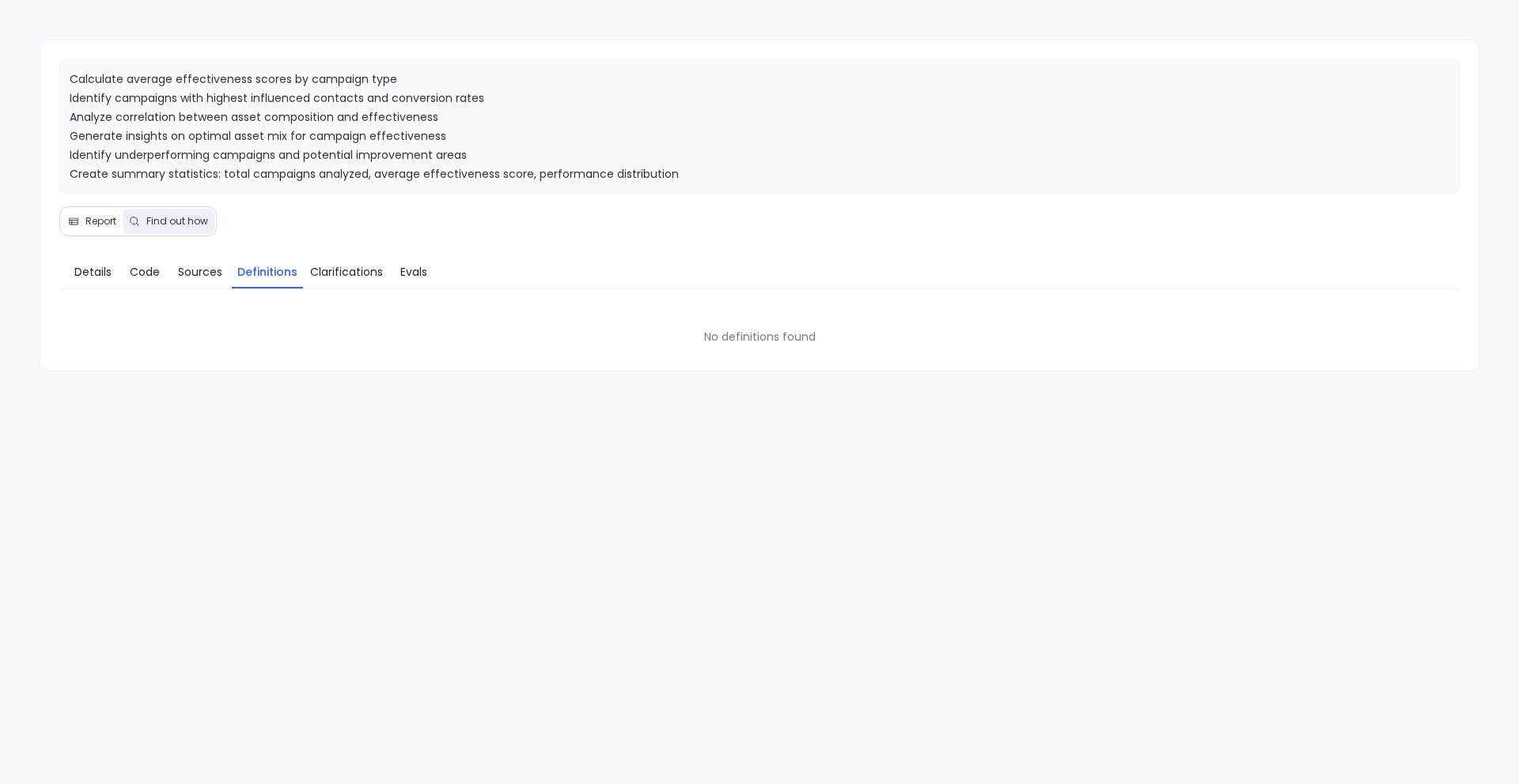
click at [80, 223] on span "Report" at bounding box center [92, 221] width 48 height 12
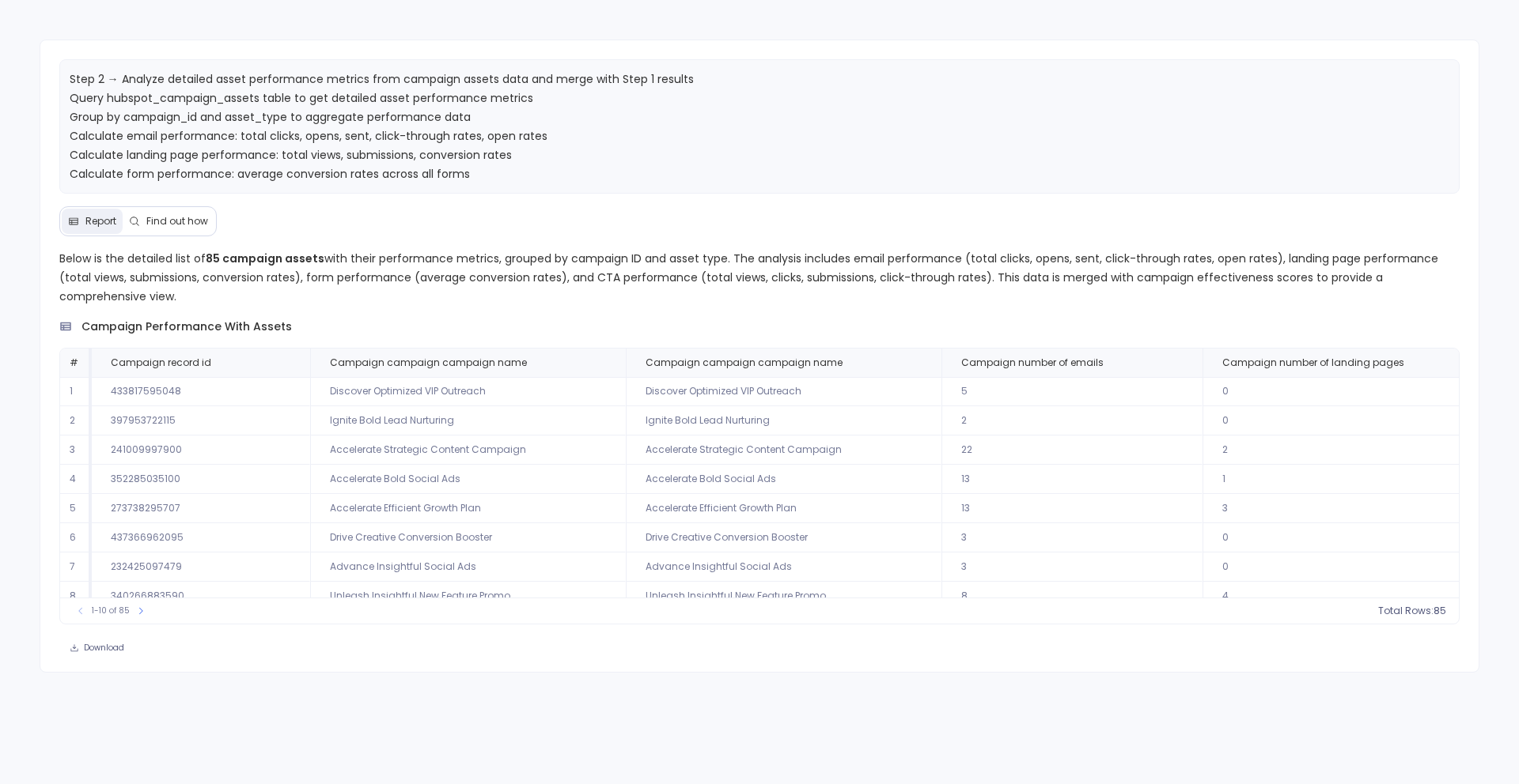
click at [165, 228] on button "Find out how" at bounding box center [168, 221] width 92 height 25
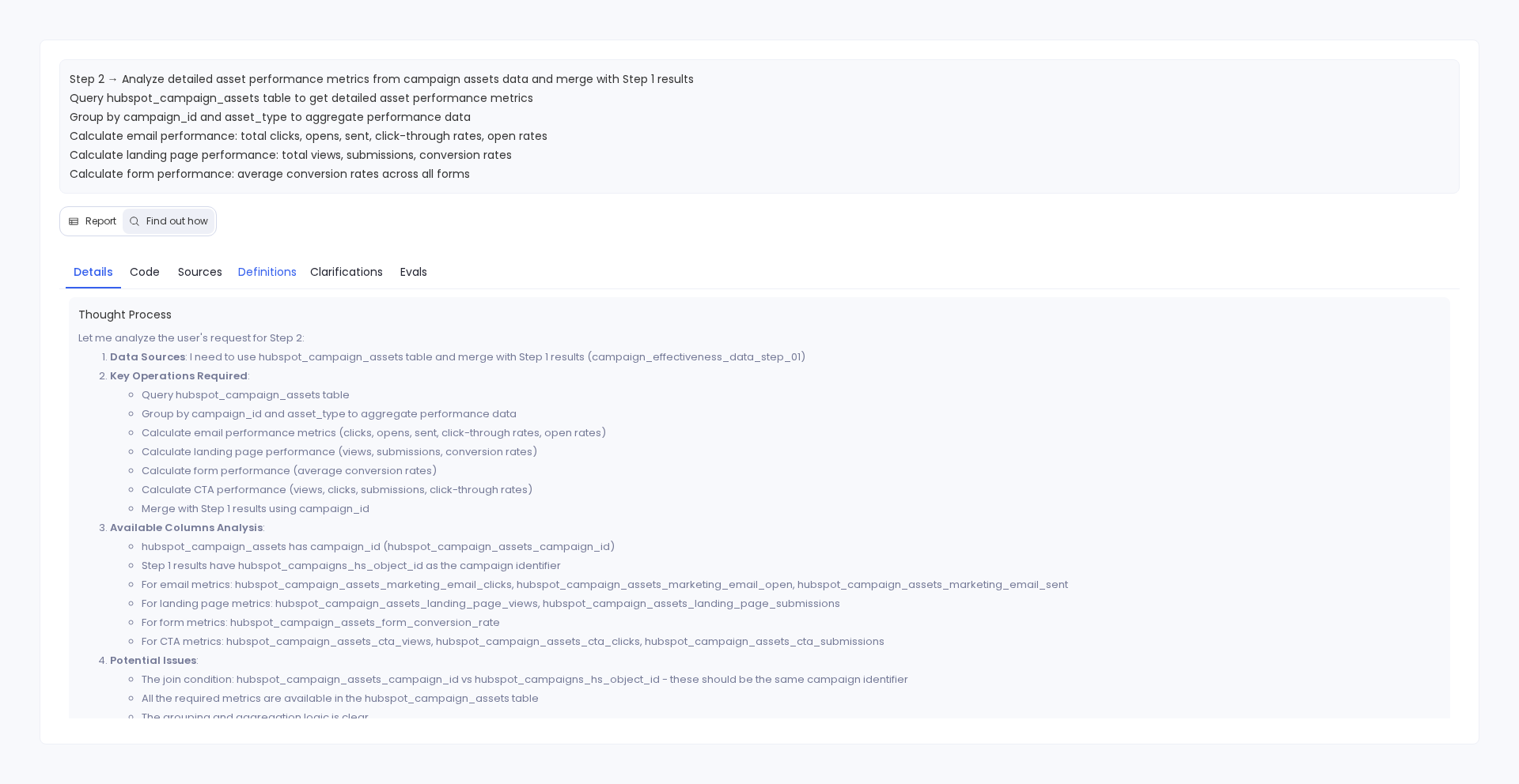
click at [254, 277] on span "Definitions" at bounding box center [267, 271] width 58 height 17
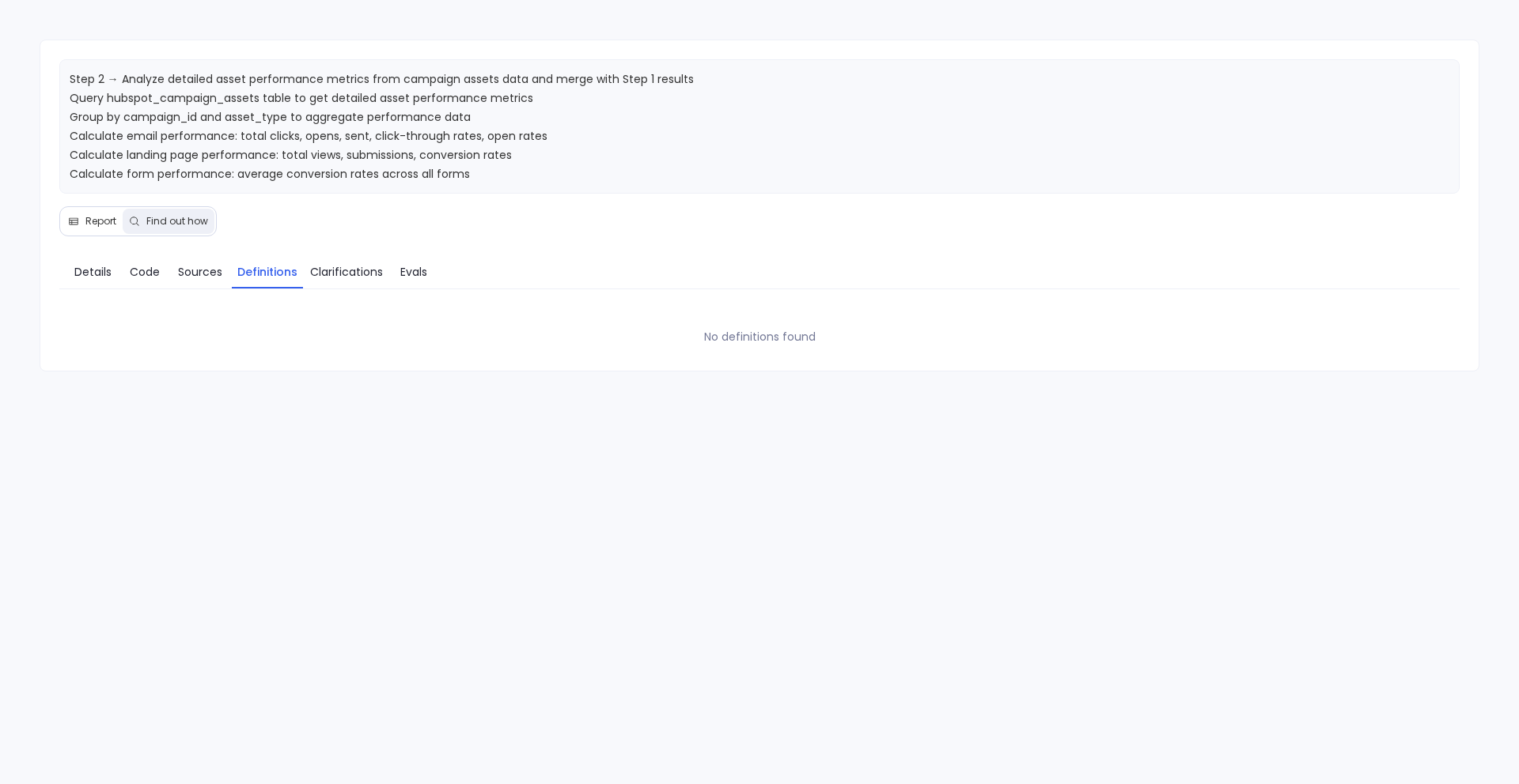
click at [102, 221] on span "Report" at bounding box center [101, 221] width 31 height 12
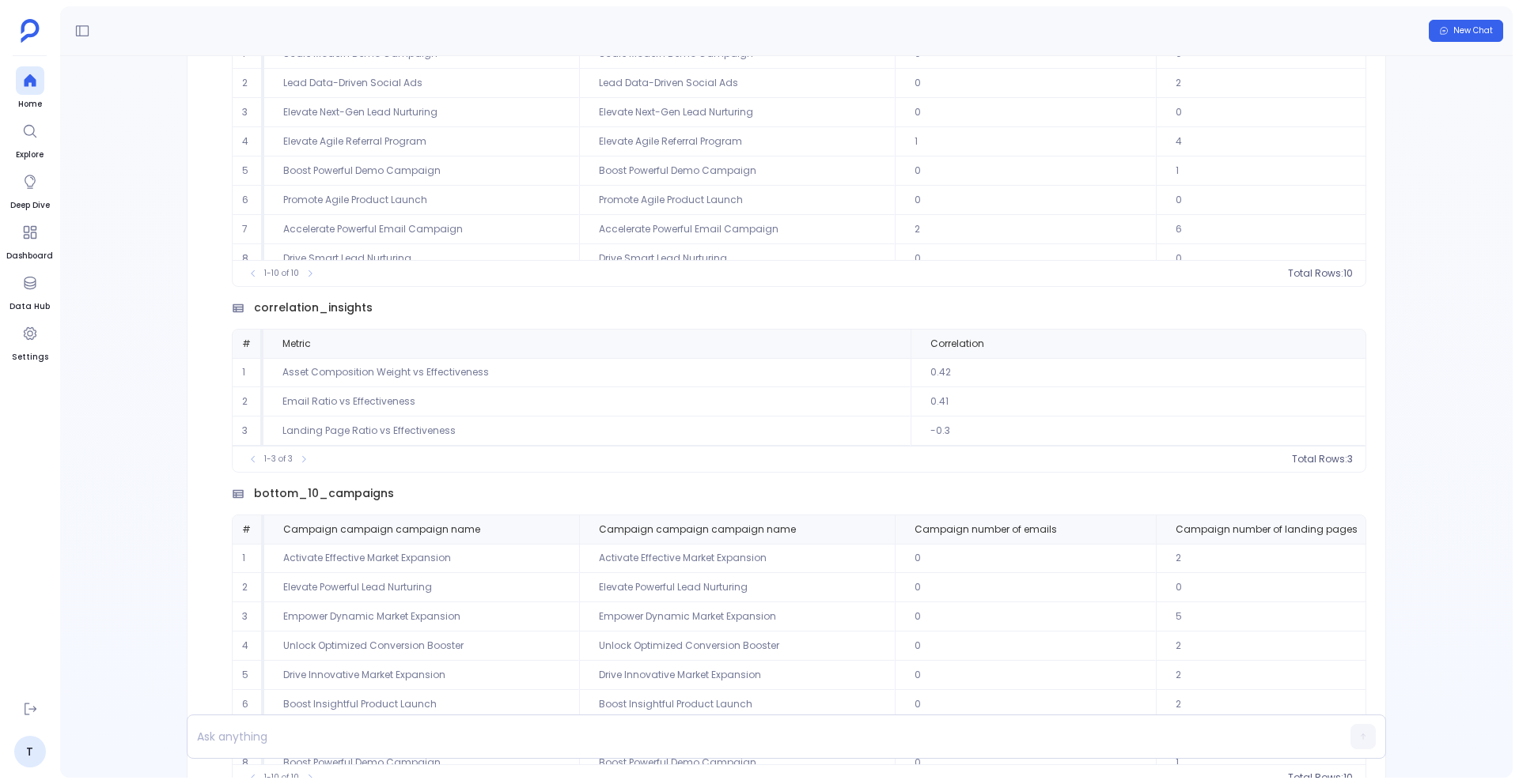
scroll to position [-1471, 0]
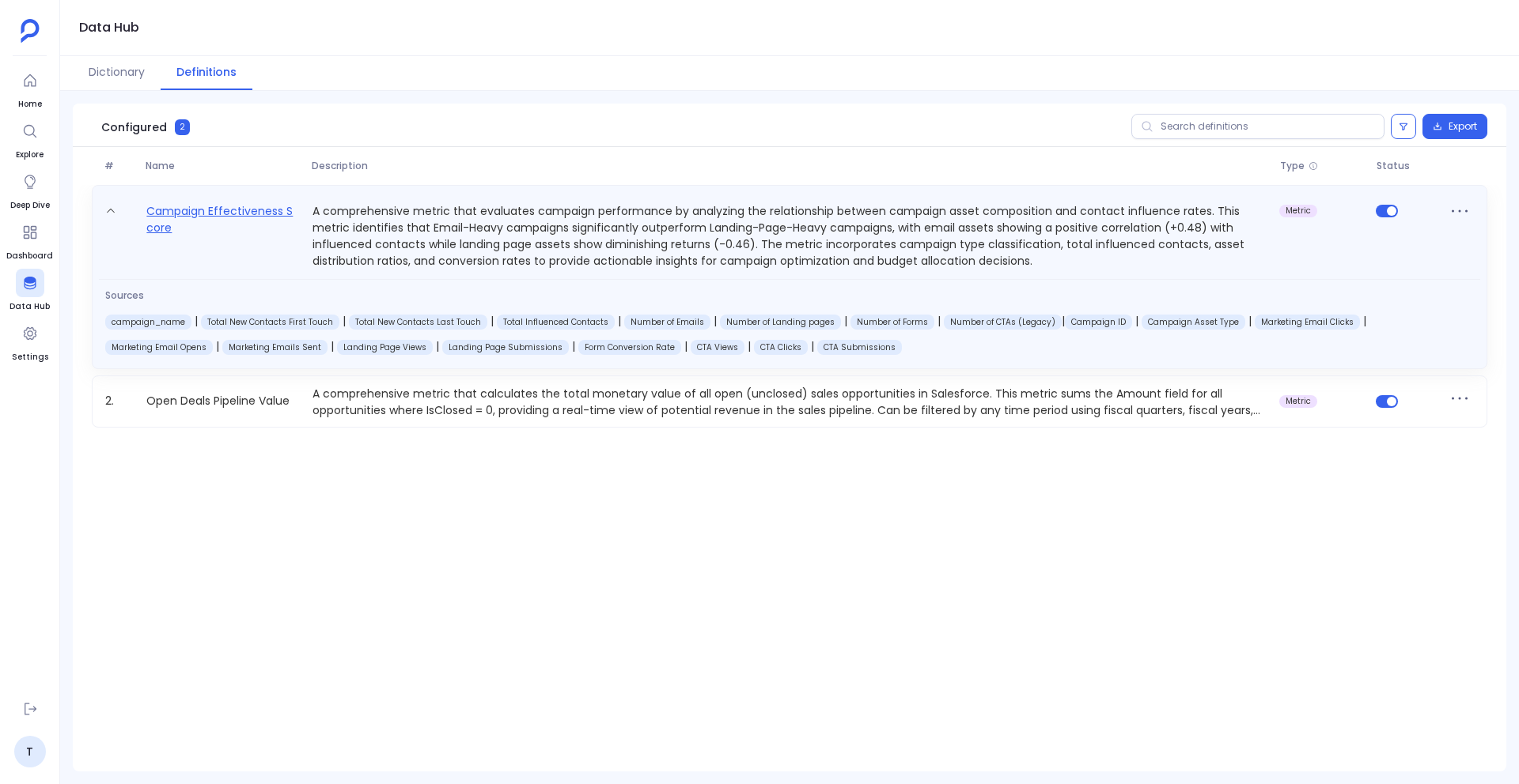
click at [222, 211] on link "Campaign Effectiveness Score" at bounding box center [222, 236] width 166 height 68
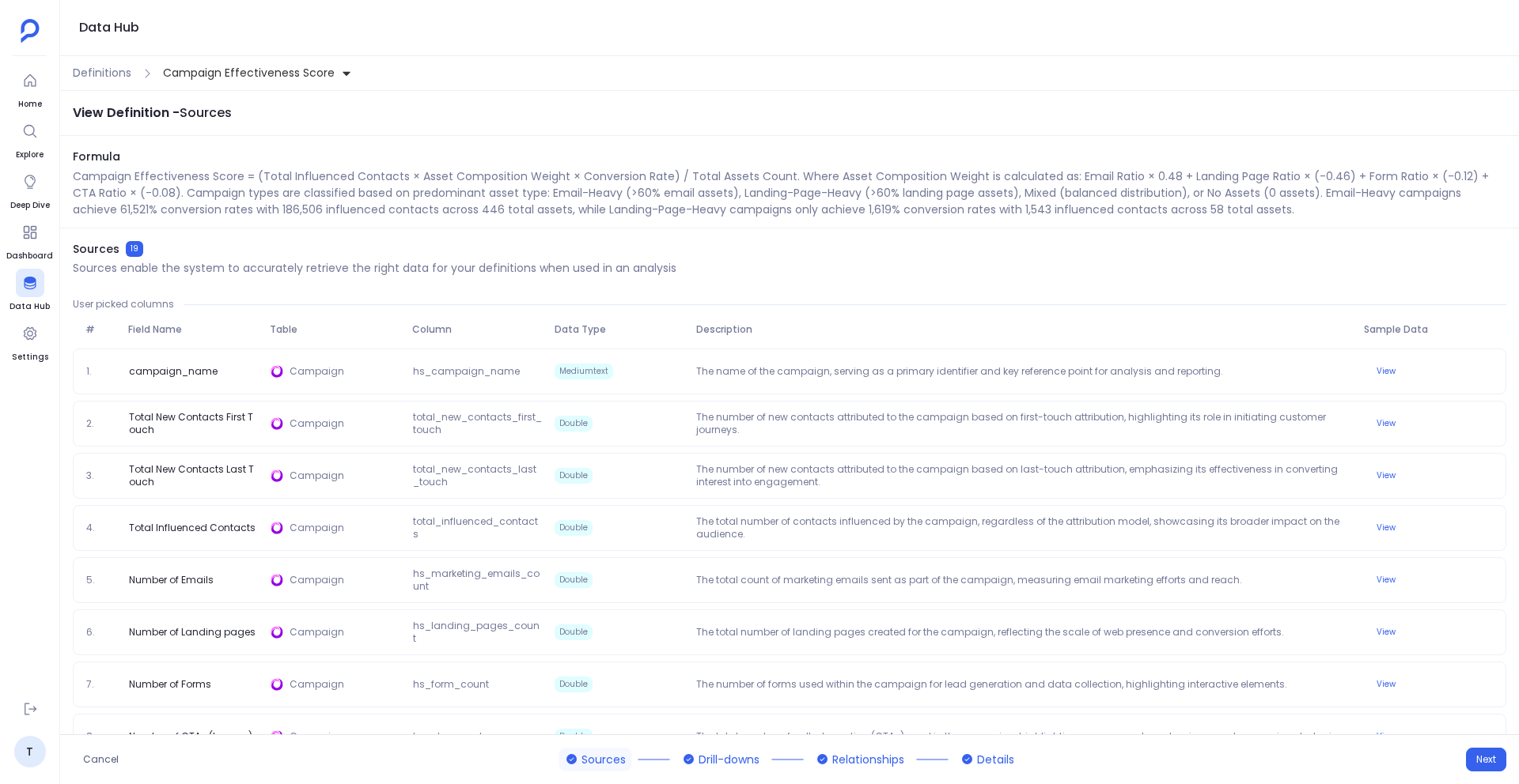
click at [1413, 181] on p "Campaign Effectiveness Score = (Total Influenced Contacts × Asset Composition W…" at bounding box center [789, 193] width 1433 height 50
click at [682, 211] on p "Campaign Effectiveness Score = (Total Influenced Contacts × Asset Composition W…" at bounding box center [789, 193] width 1433 height 50
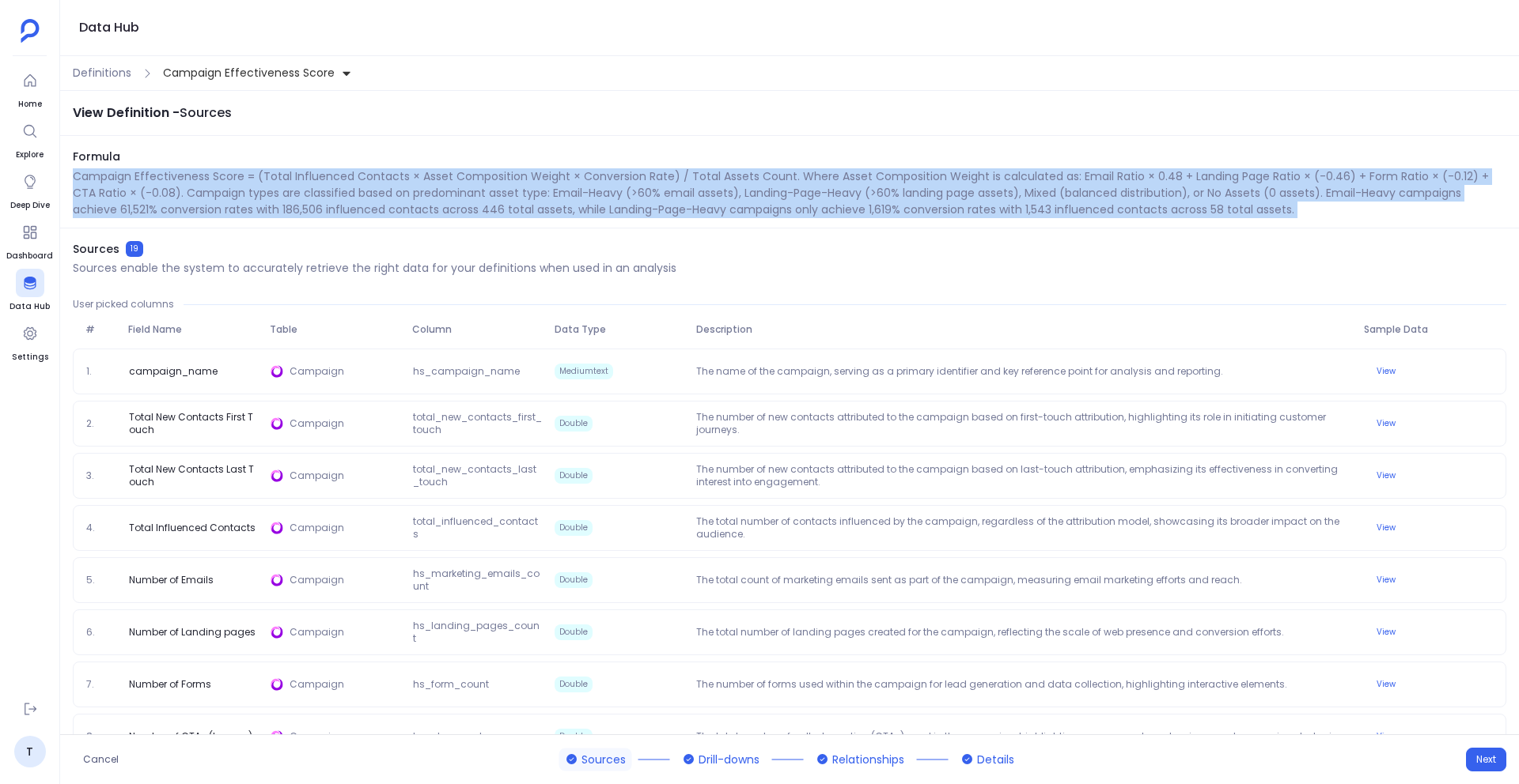
click at [682, 211] on p "Campaign Effectiveness Score = (Total Influenced Contacts × Asset Composition W…" at bounding box center [789, 193] width 1433 height 50
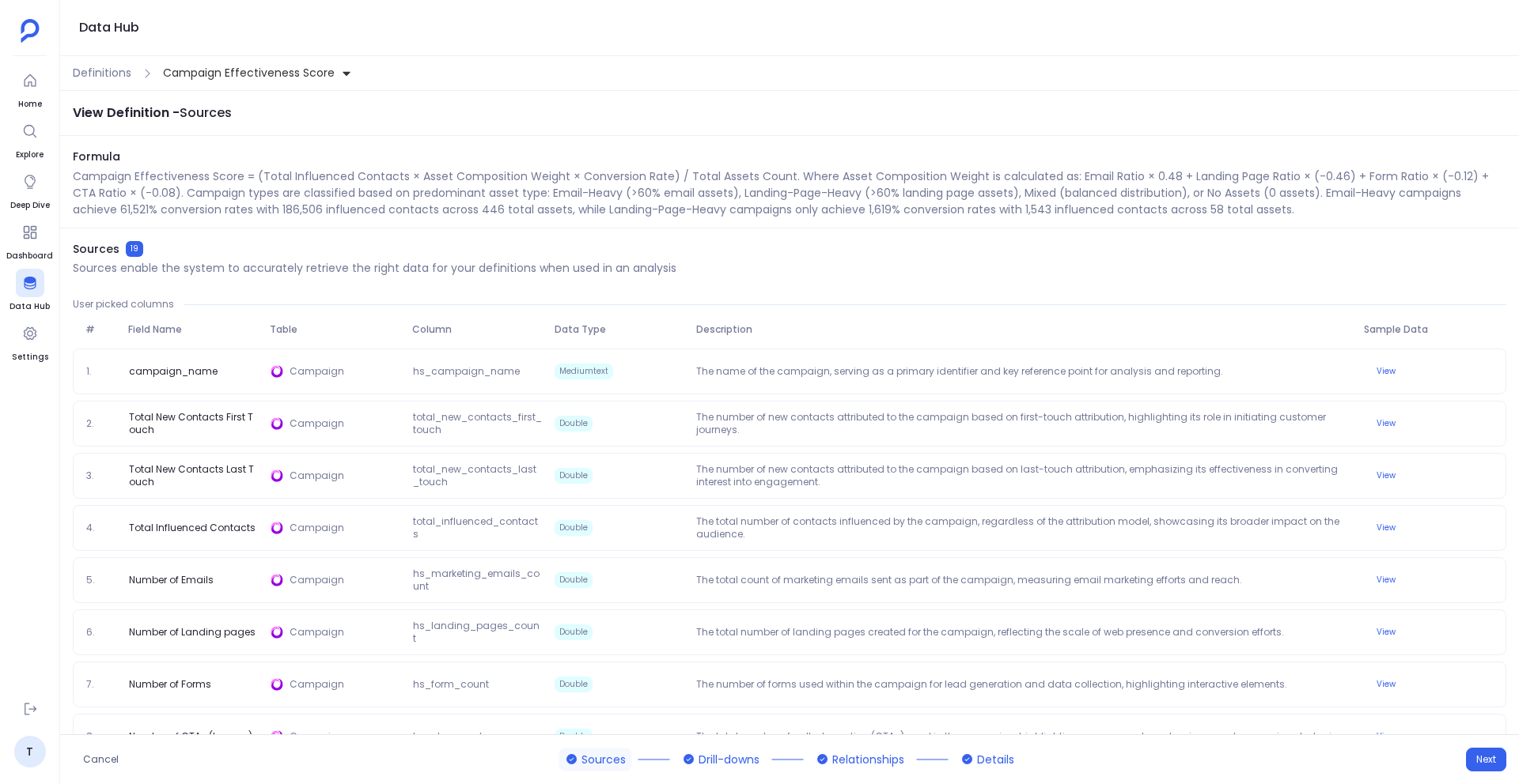
click at [839, 180] on p "Campaign Effectiveness Score = (Total Influenced Contacts × Asset Composition W…" at bounding box center [789, 193] width 1433 height 50
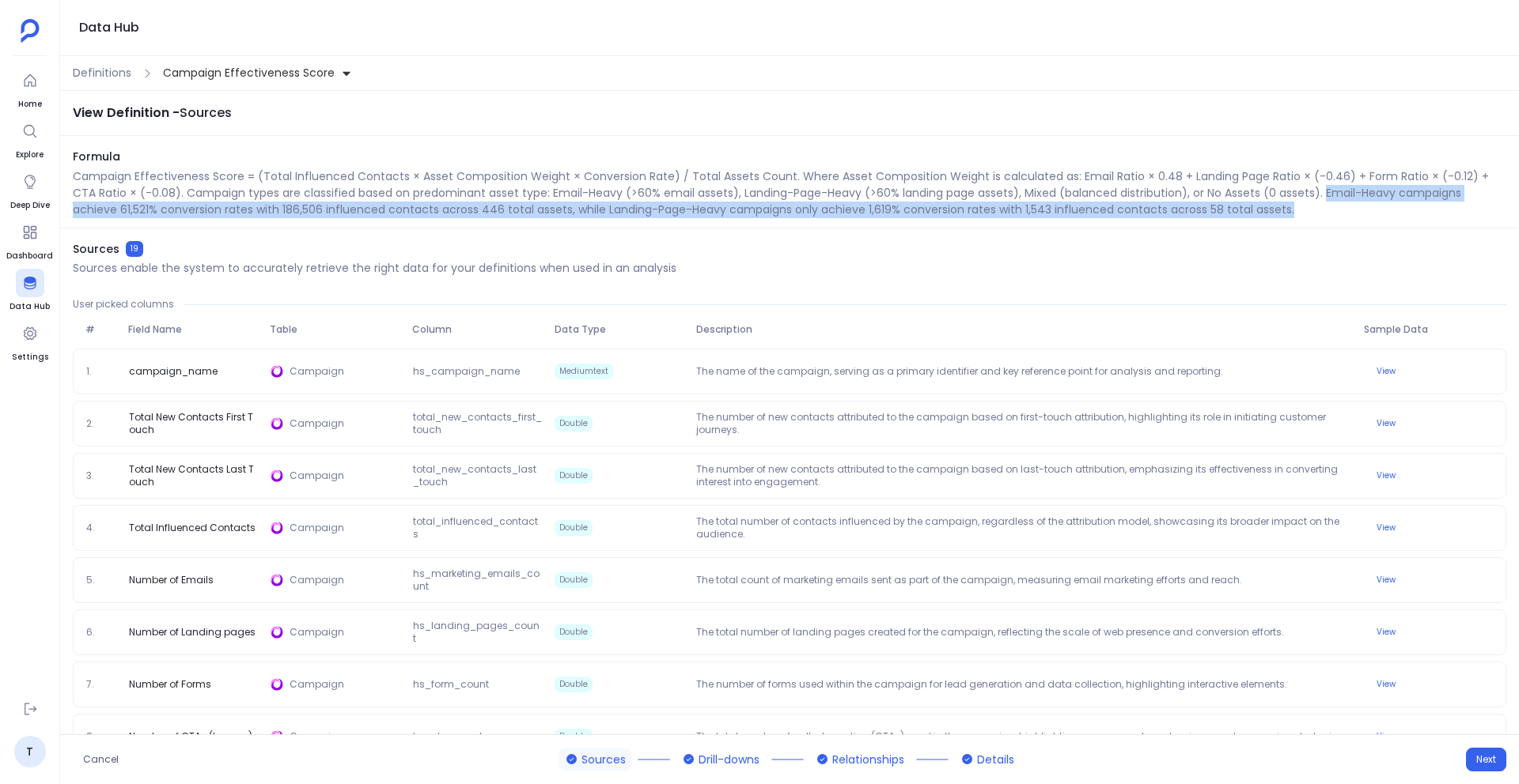
drag, startPoint x: 1297, startPoint y: 196, endPoint x: 1308, endPoint y: 218, distance: 24.6
click at [1308, 218] on div "Formula Campaign Effectiveness Score = (Total Influenced Contacts × Asset Compo…" at bounding box center [789, 189] width 1458 height 80
click at [415, 258] on div "Sources 19 Sources enable the system to accurately retrieve the right data for …" at bounding box center [374, 259] width 604 height 35
drag, startPoint x: 1297, startPoint y: 195, endPoint x: 1297, endPoint y: 217, distance: 22.0
click at [1297, 217] on p "Campaign Effectiveness Score = (Total Influenced Contacts × Asset Composition W…" at bounding box center [789, 193] width 1433 height 50
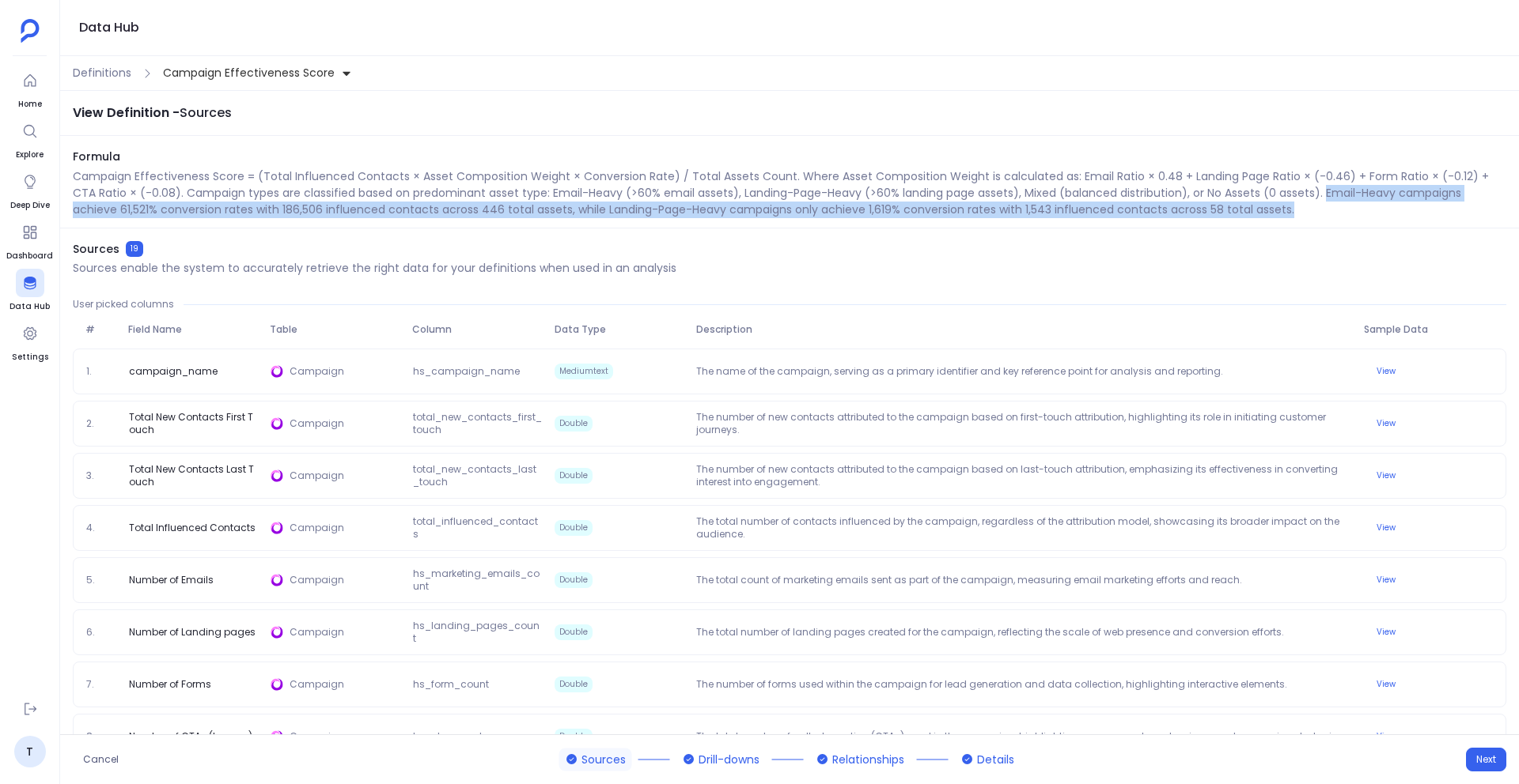
click at [1078, 260] on div "Sources 19 Sources enable the system to accurately retrieve the right data for …" at bounding box center [789, 259] width 1433 height 35
drag, startPoint x: 1300, startPoint y: 195, endPoint x: 1446, endPoint y: 213, distance: 147.1
click at [1446, 213] on p "Campaign Effectiveness Score = (Total Influenced Contacts × Asset Composition W…" at bounding box center [789, 193] width 1433 height 50
click at [1362, 191] on p "Campaign Effectiveness Score = (Total Influenced Contacts × Asset Composition W…" at bounding box center [789, 193] width 1433 height 50
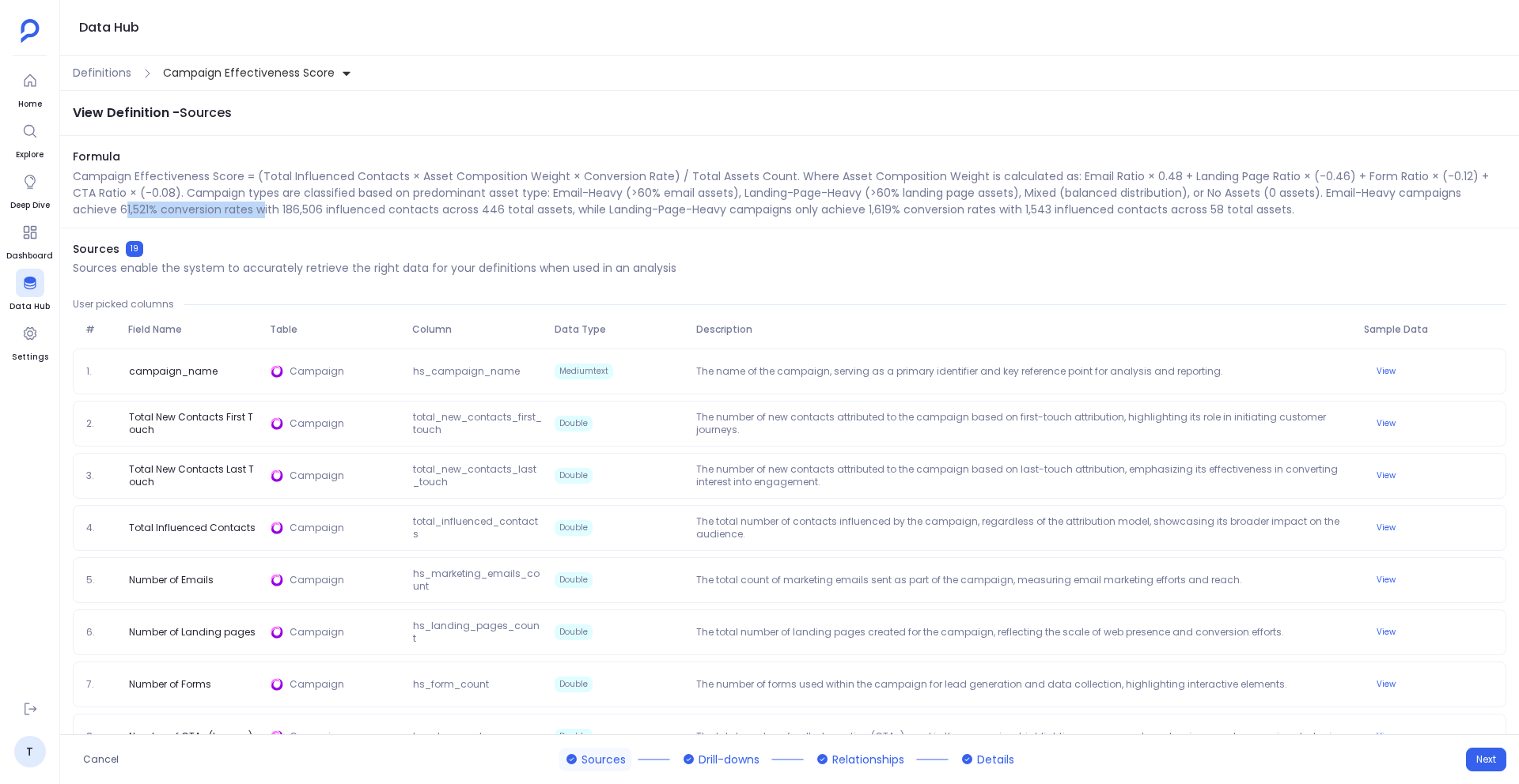
drag, startPoint x: 77, startPoint y: 211, endPoint x: 217, endPoint y: 211, distance: 140.0
click at [217, 211] on p "Campaign Effectiveness Score = (Total Influenced Contacts × Asset Composition W…" at bounding box center [789, 193] width 1433 height 50
drag, startPoint x: 236, startPoint y: 211, endPoint x: 390, endPoint y: 212, distance: 154.0
click at [390, 212] on p "Campaign Effectiveness Score = (Total Influenced Contacts × Asset Composition W…" at bounding box center [789, 193] width 1433 height 50
drag, startPoint x: 428, startPoint y: 211, endPoint x: 524, endPoint y: 216, distance: 96.1
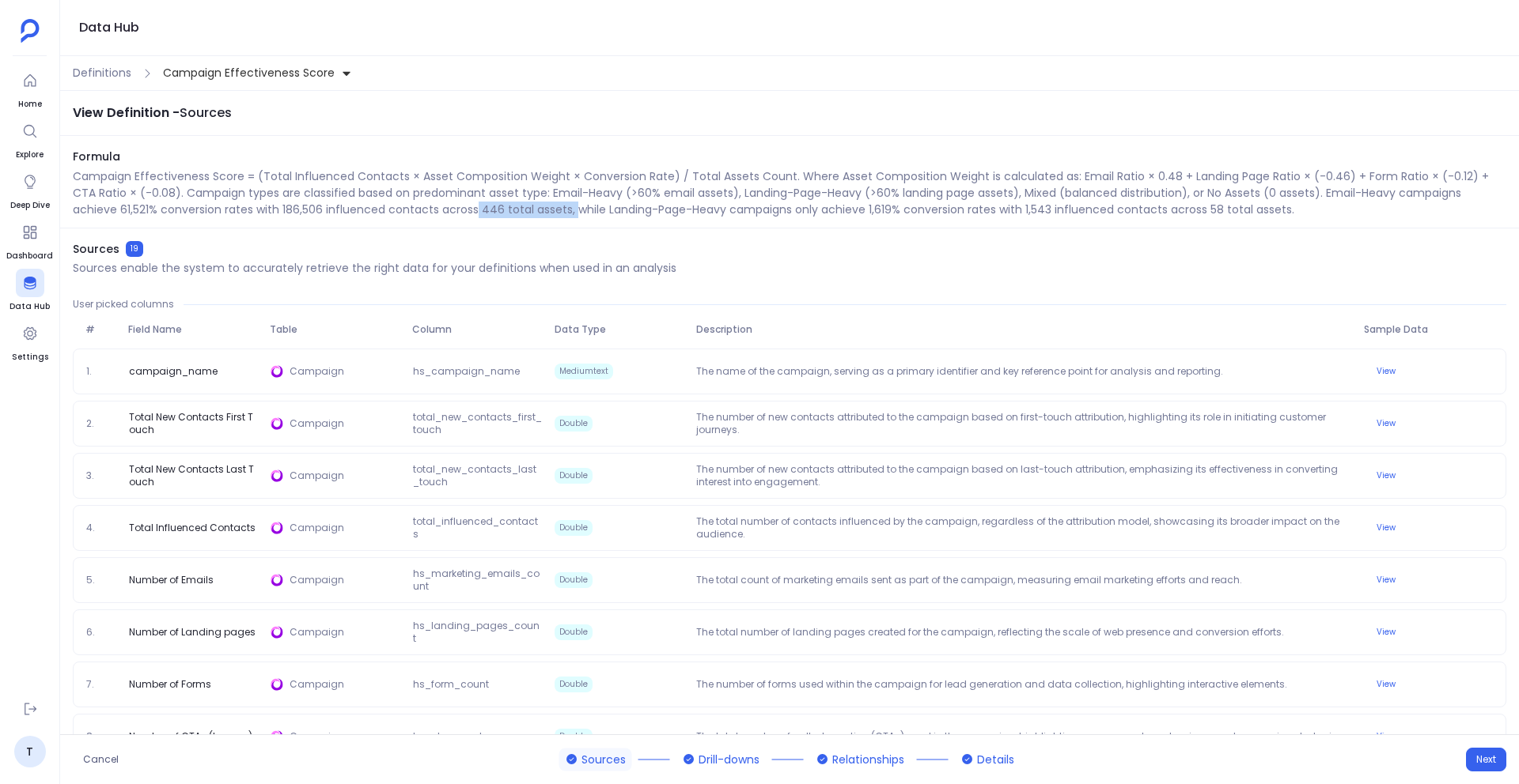
click at [524, 216] on p "Campaign Effectiveness Score = (Total Influenced Contacts × Asset Composition W…" at bounding box center [789, 193] width 1433 height 50
click at [1295, 194] on p "Campaign Effectiveness Score = (Total Influenced Contacts × Asset Composition W…" at bounding box center [789, 193] width 1433 height 50
click at [125, 70] on span "Definitions" at bounding box center [102, 73] width 58 height 17
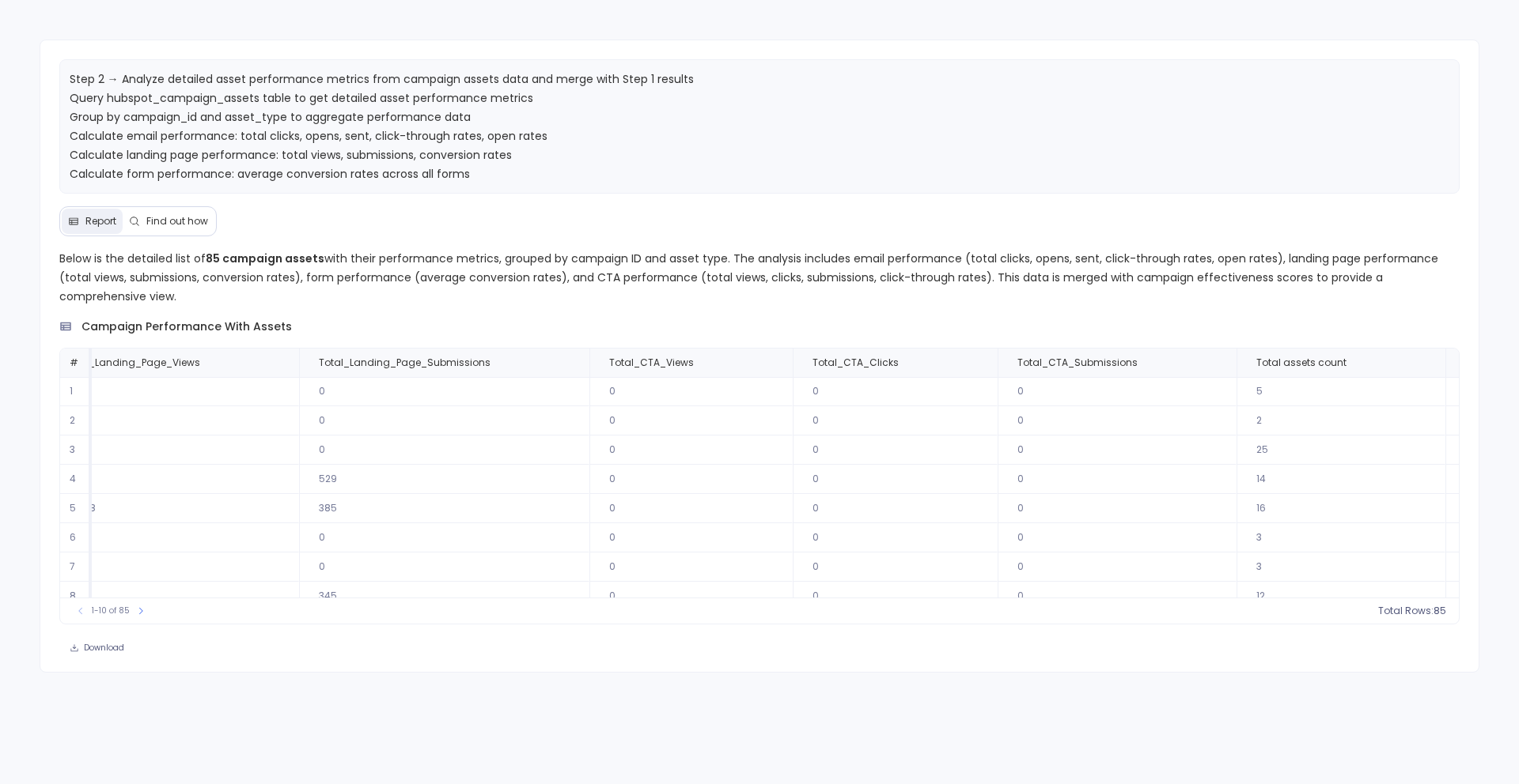
scroll to position [0, 3570]
click at [160, 224] on span "Find out how" at bounding box center [177, 221] width 62 height 12
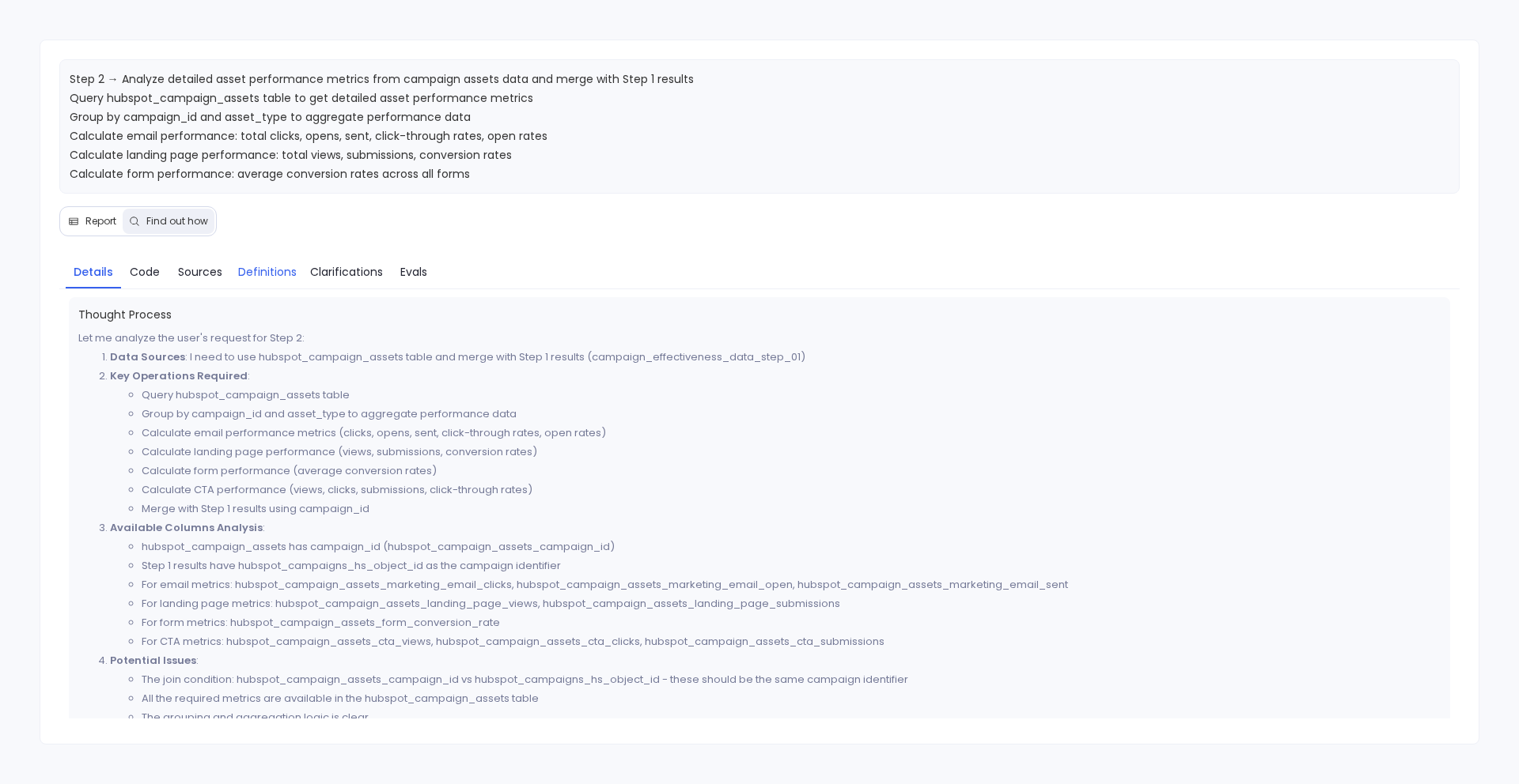
click at [265, 267] on span "Definitions" at bounding box center [267, 271] width 58 height 17
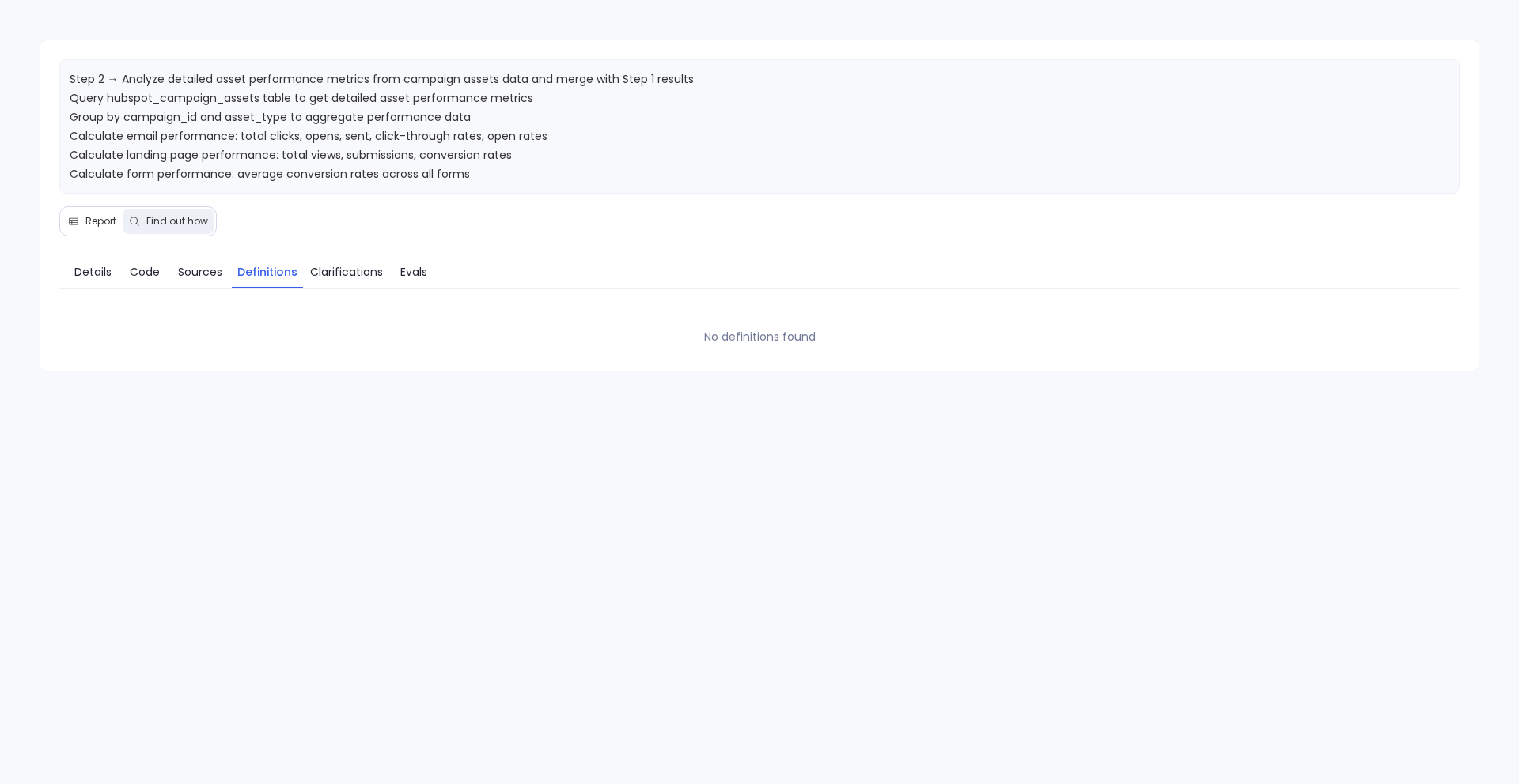
click at [96, 237] on div "Step 2 → Analyze detailed asset performance metrics from campaign assets data a…" at bounding box center [759, 205] width 1440 height 332
click at [90, 226] on span "Report" at bounding box center [101, 221] width 31 height 12
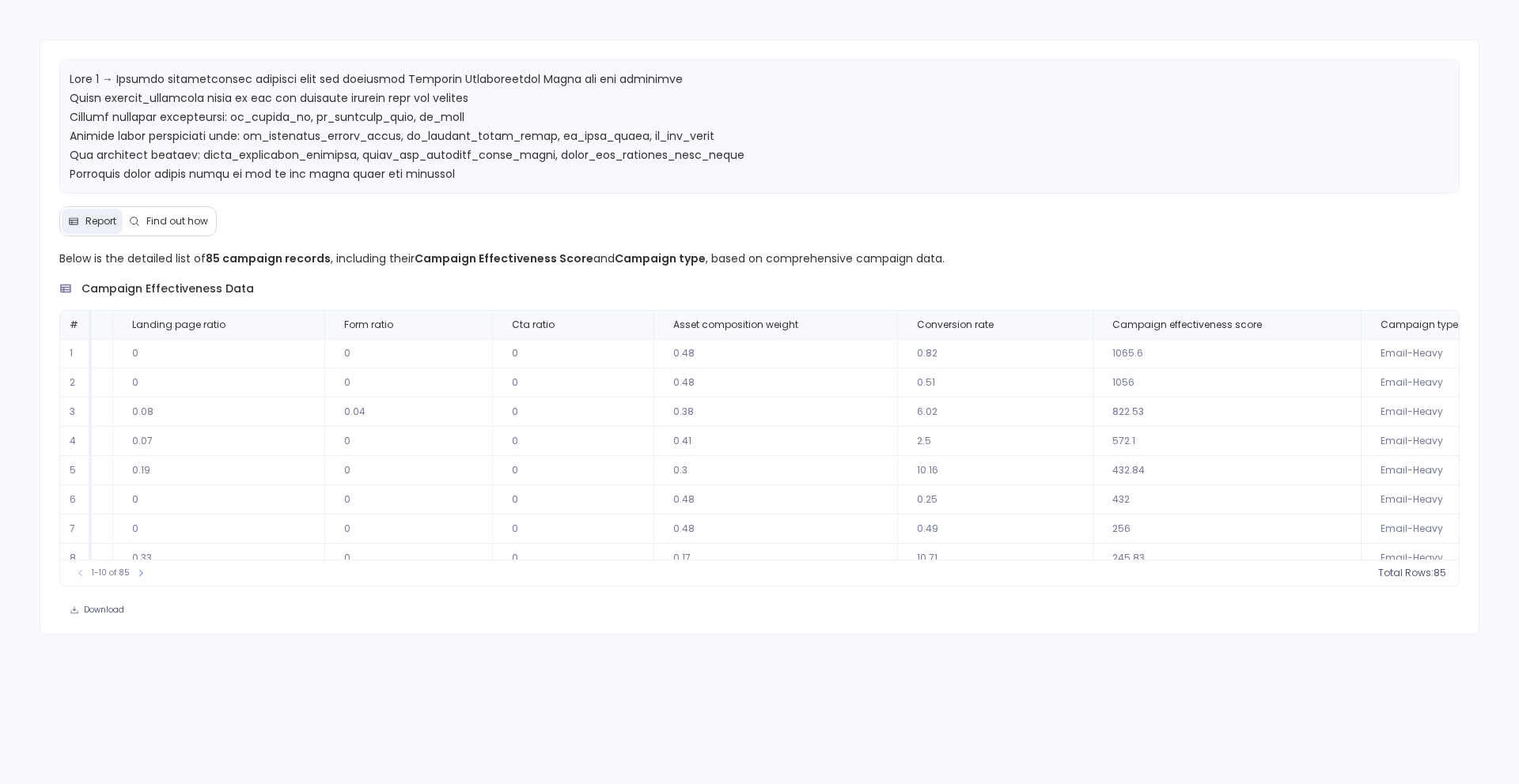
scroll to position [0, 3264]
click at [160, 233] on div "Report Find out how" at bounding box center [137, 221] width 157 height 30
click at [160, 216] on span "Find out how" at bounding box center [177, 221] width 62 height 12
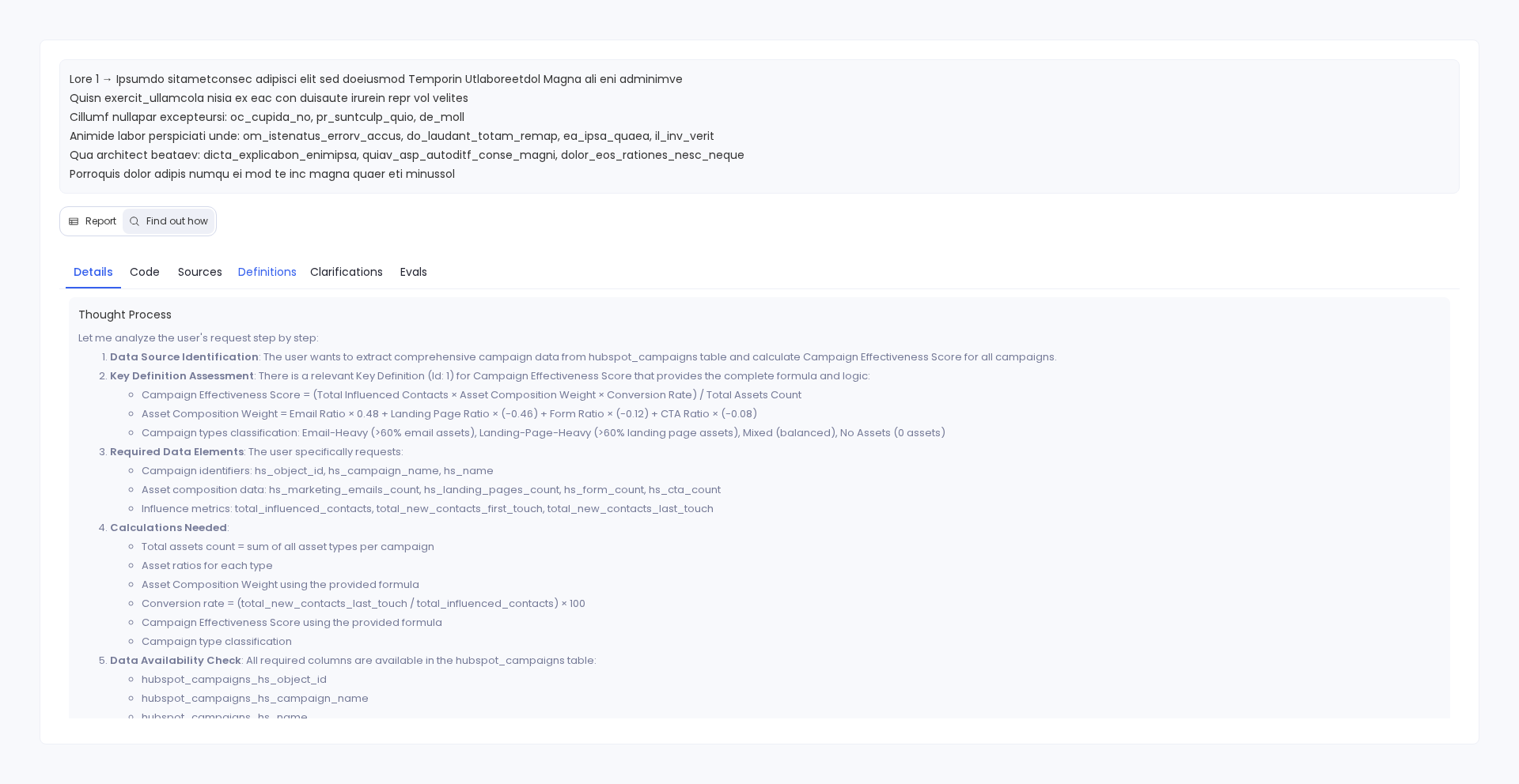
click at [266, 270] on span "Definitions" at bounding box center [267, 271] width 58 height 17
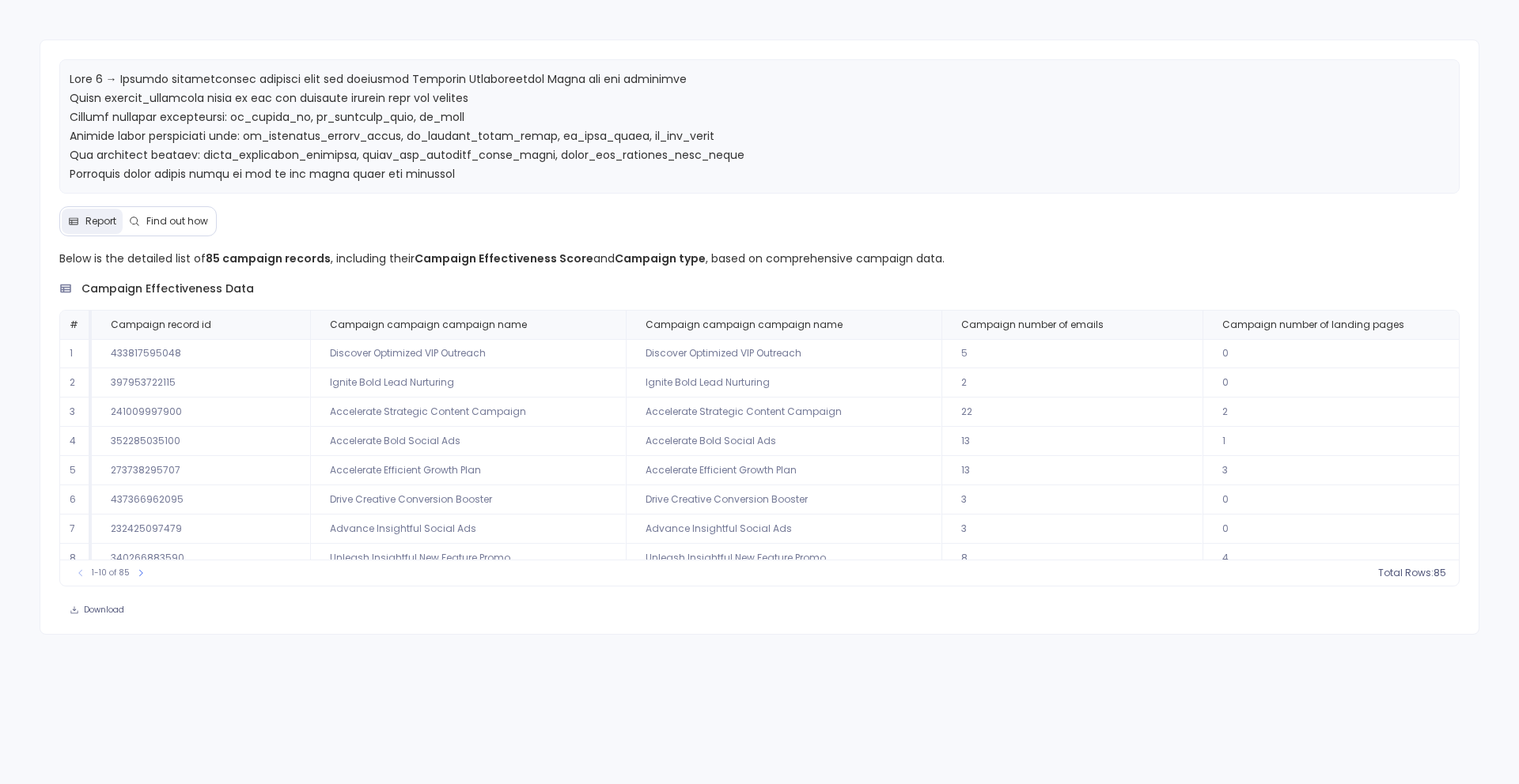
click at [173, 212] on button "Find out how" at bounding box center [168, 221] width 92 height 25
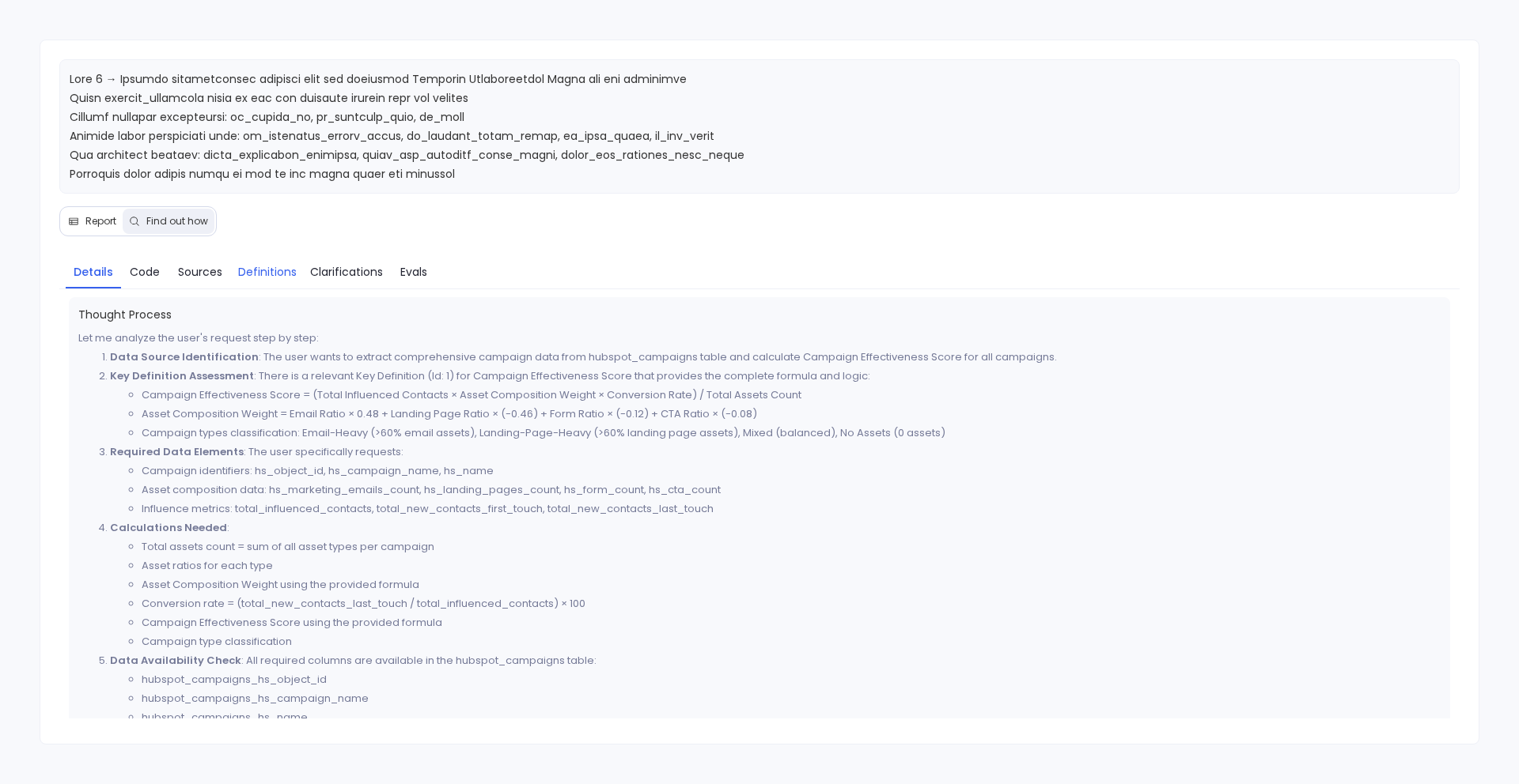
click at [262, 275] on span "Definitions" at bounding box center [267, 271] width 58 height 17
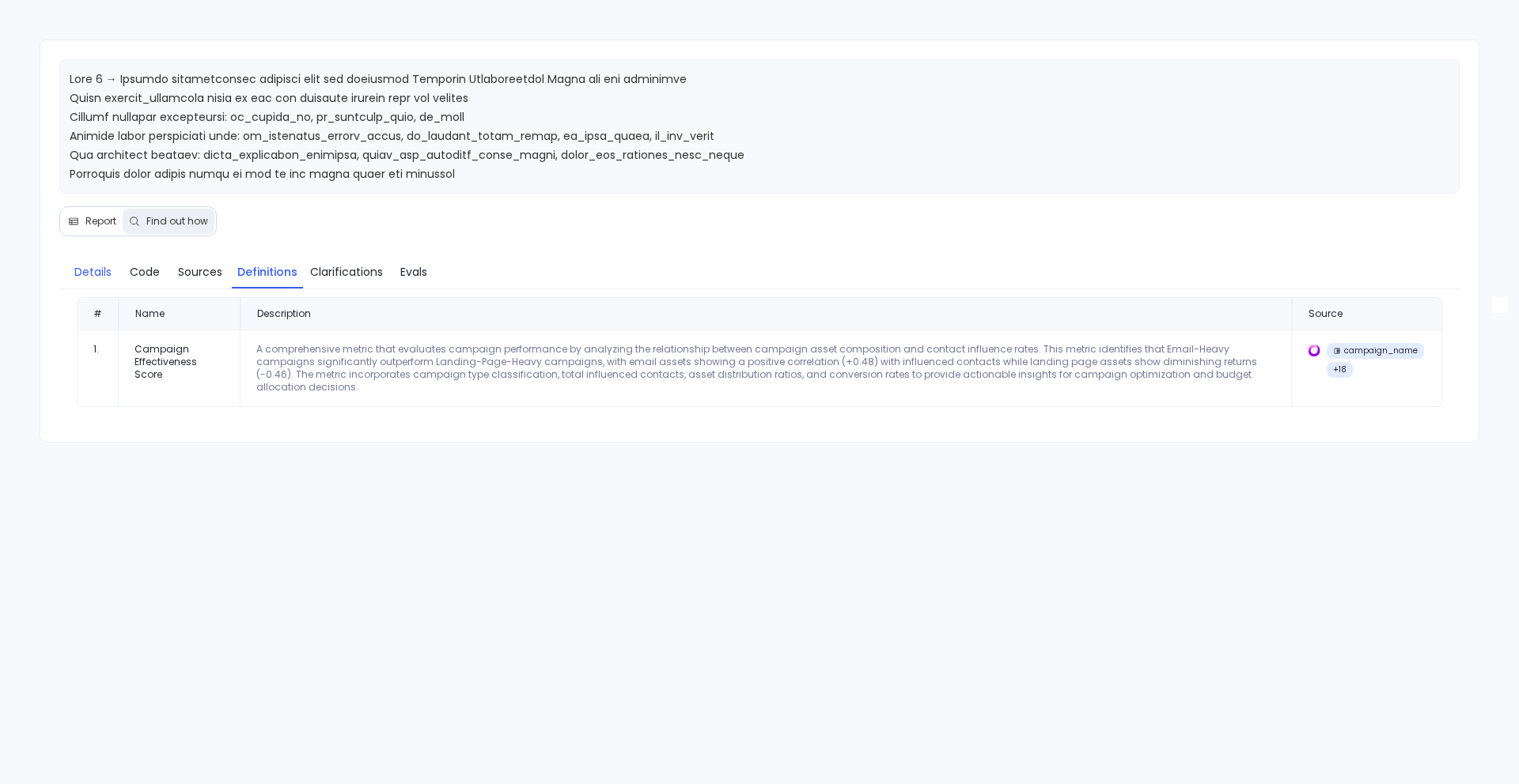
click at [106, 275] on span "Details" at bounding box center [92, 271] width 37 height 17
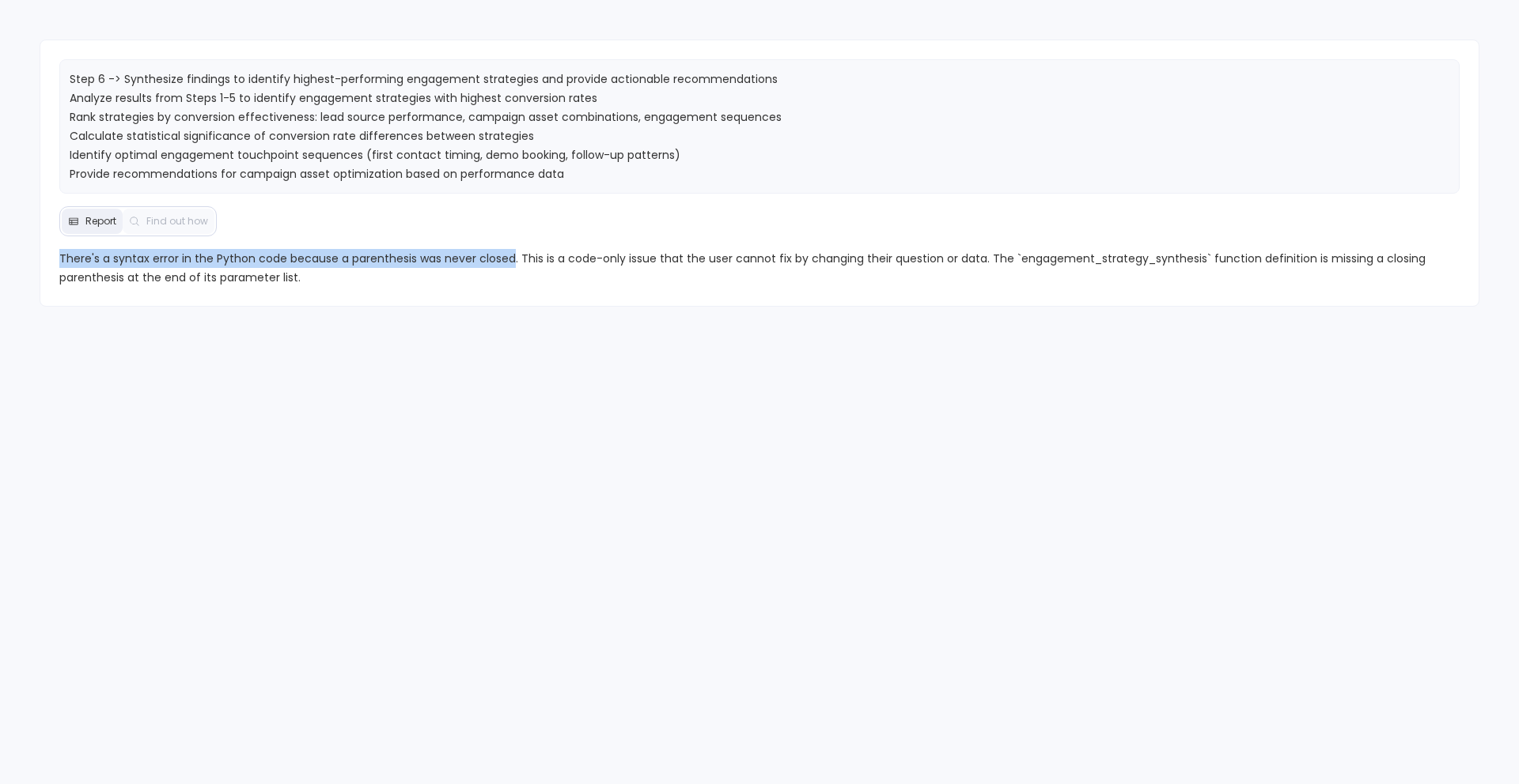
drag, startPoint x: 57, startPoint y: 255, endPoint x: 510, endPoint y: 262, distance: 453.1
click at [510, 262] on div "There's a syntax error in the Python code because a parenthesis was never close…" at bounding box center [760, 268] width 1439 height 38
copy span "There's a syntax error in the Python code because a parenthesis was never closed"
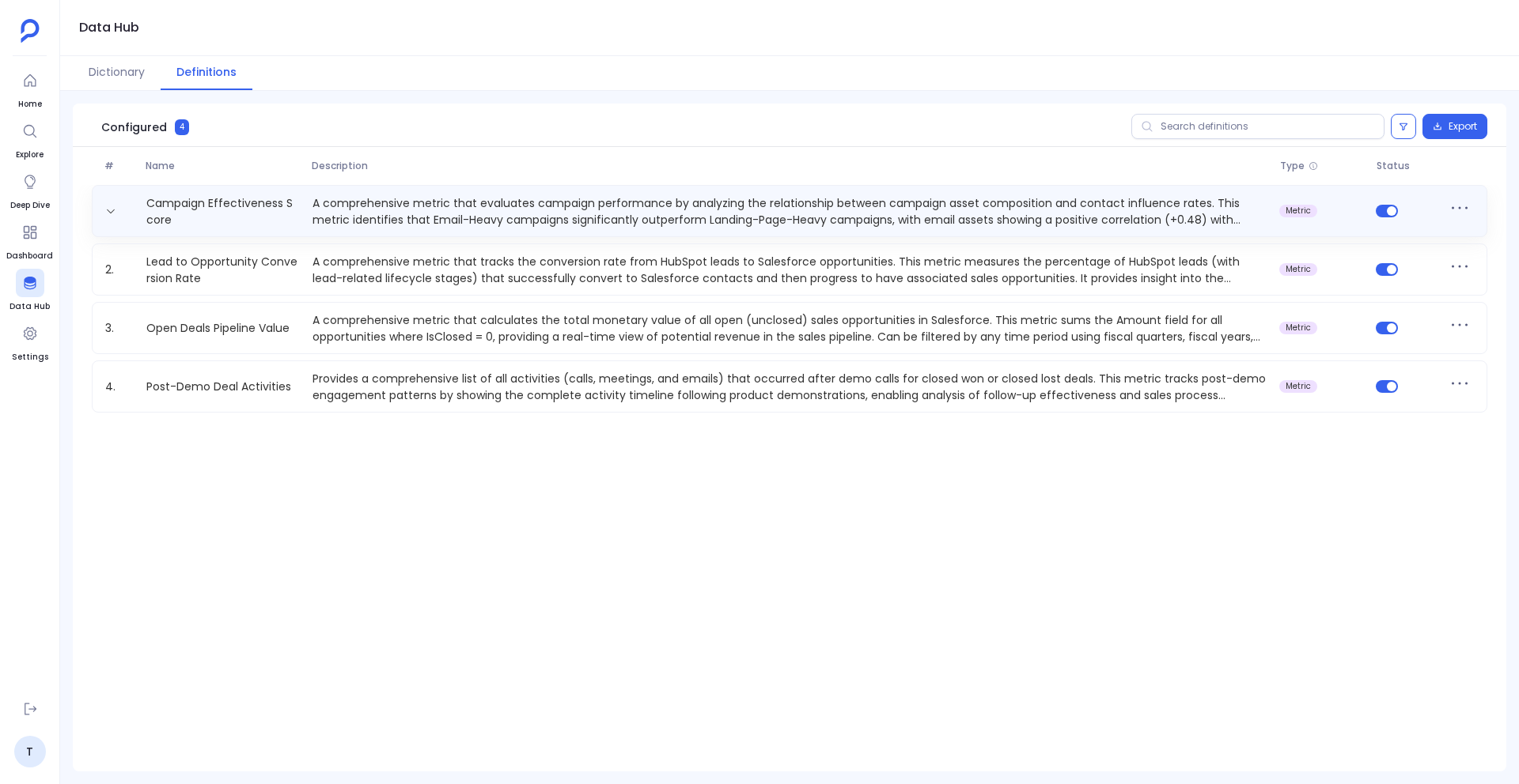
click at [915, 207] on p "A comprehensive metric that evaluates campaign performance by analyzing the rel…" at bounding box center [789, 211] width 967 height 32
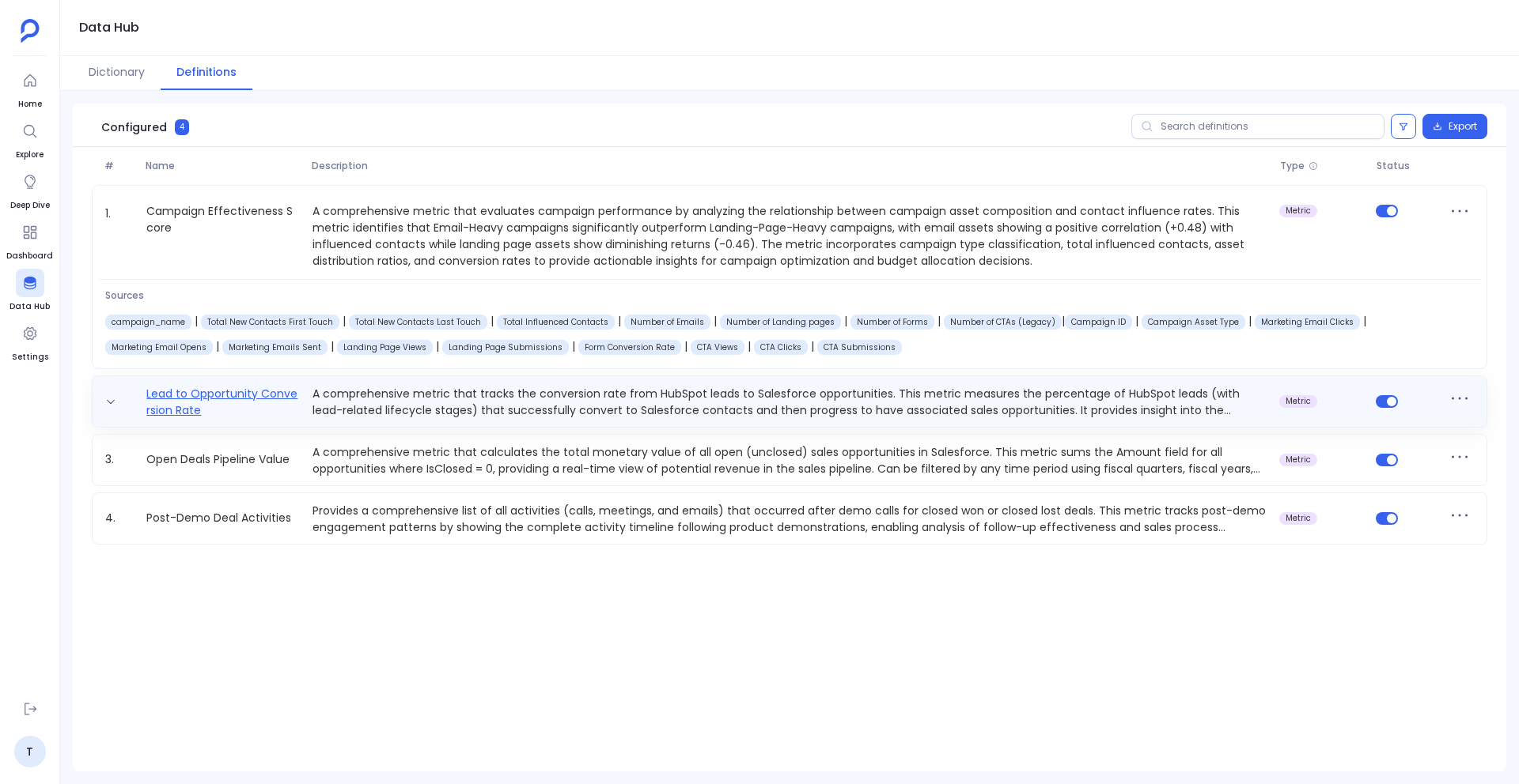
click at [217, 390] on link "Lead to Opportunity Conversion Rate" at bounding box center [222, 401] width 166 height 32
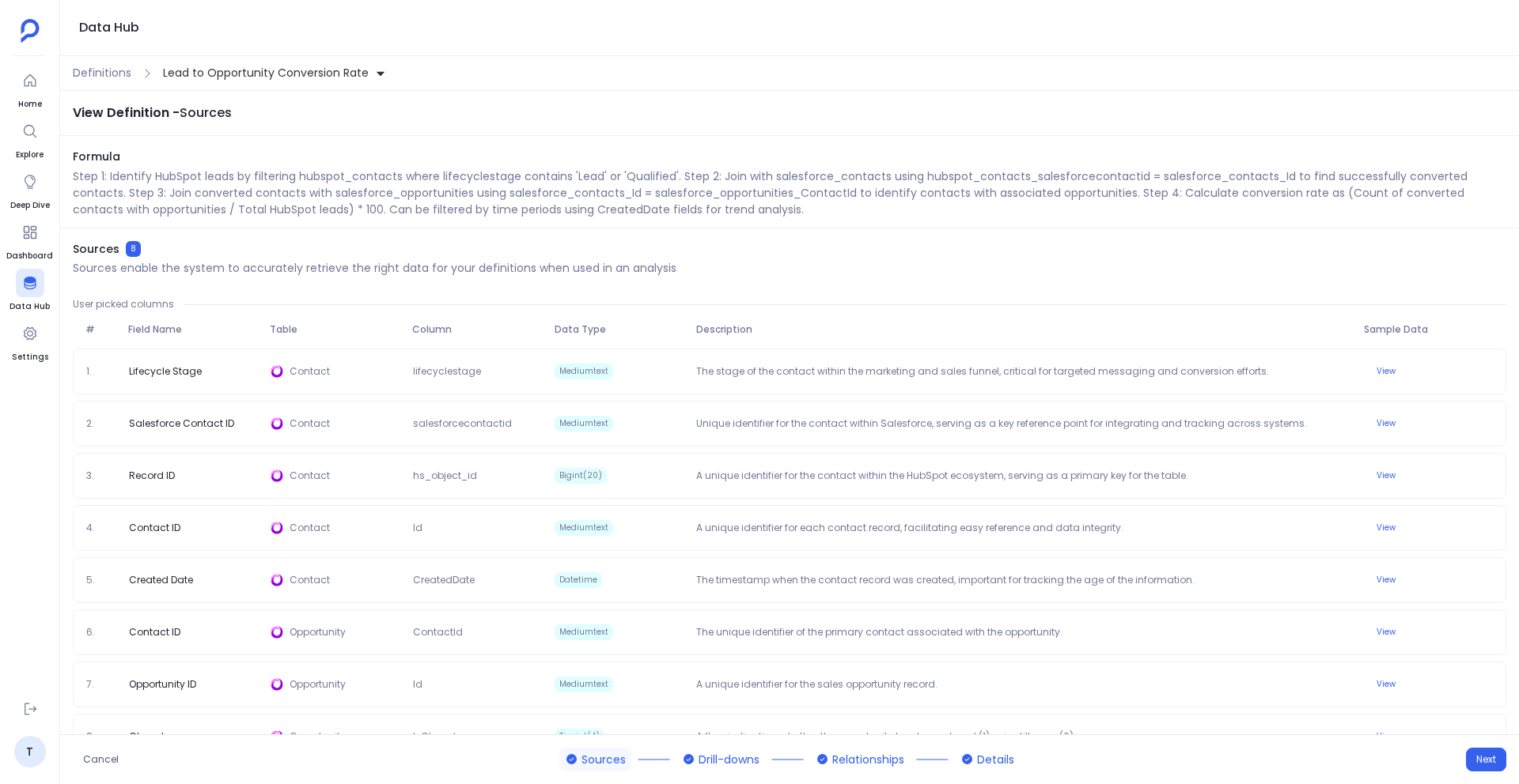
click at [105, 63] on div "Definitions Lead to Opportunity Conversion Rate" at bounding box center [789, 73] width 1458 height 35
click at [105, 72] on span "Definitions" at bounding box center [102, 73] width 58 height 17
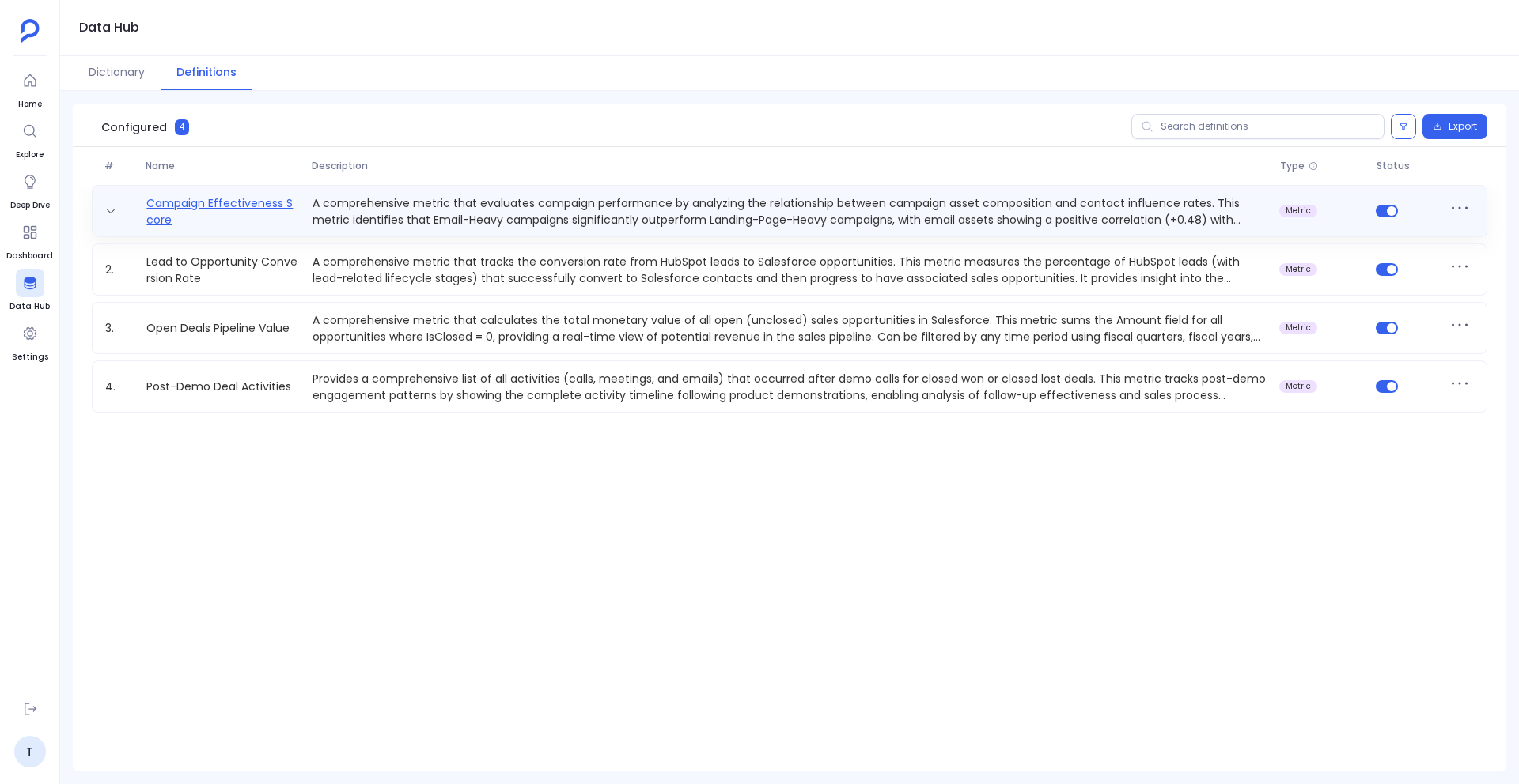
click at [223, 198] on link "Campaign Effectiveness Score" at bounding box center [222, 211] width 166 height 32
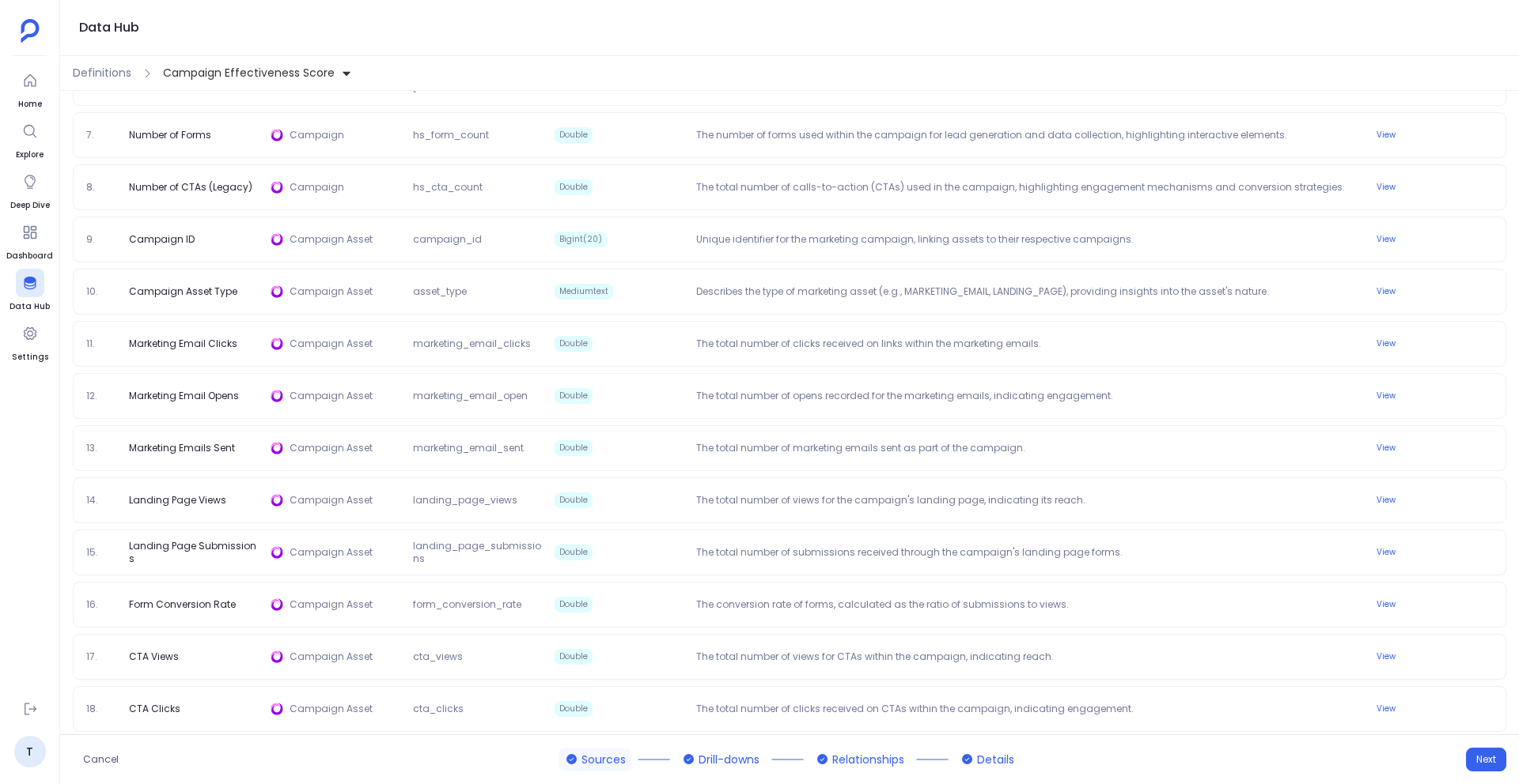
scroll to position [551, 0]
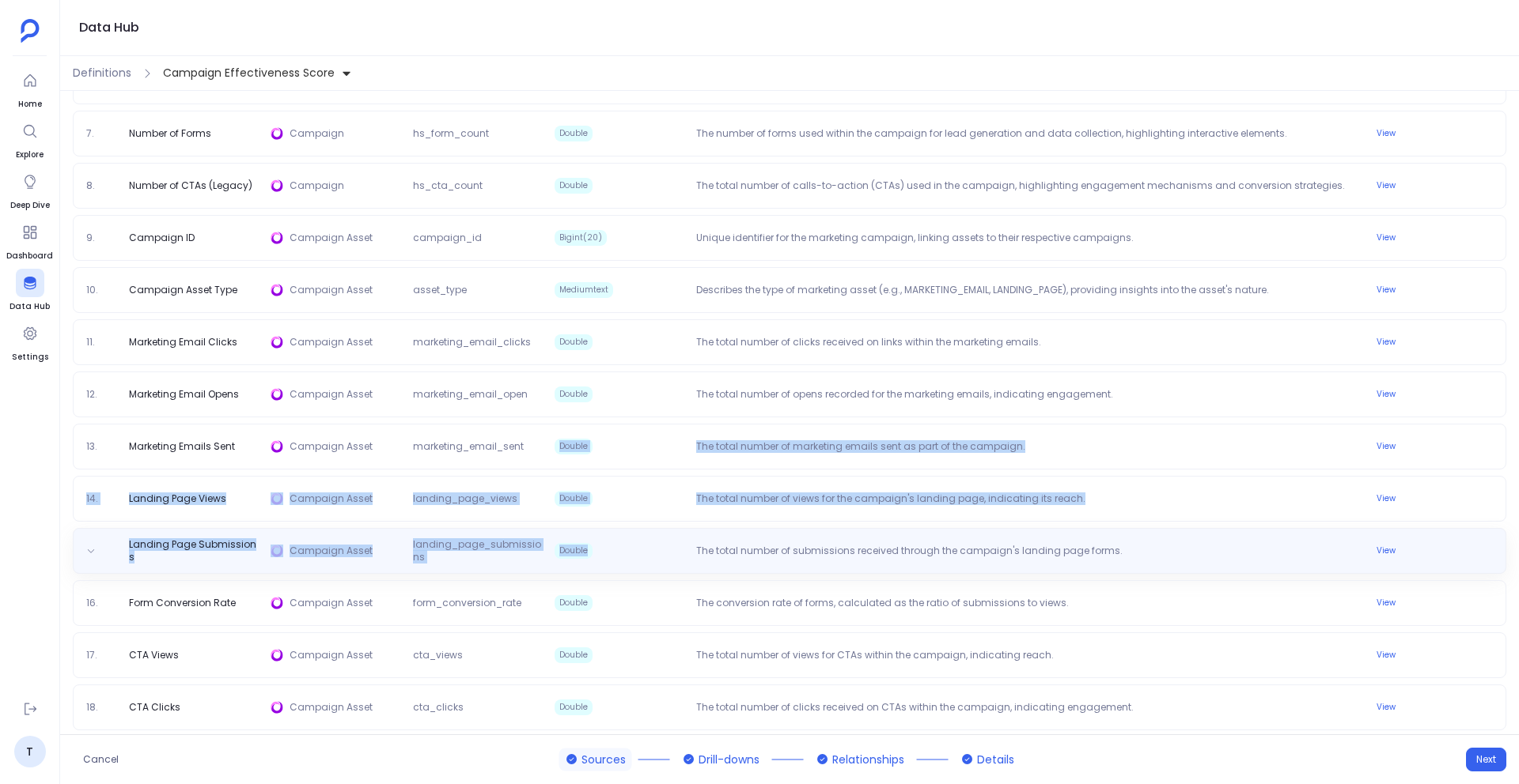
drag, startPoint x: 576, startPoint y: 438, endPoint x: 575, endPoint y: 563, distance: 125.0
click at [575, 563] on div "1. campaign_name Campaign hs_campaign_name Mediumtext The name of the campaign,…" at bounding box center [789, 290] width 1433 height 985
click at [628, 537] on div "Landing Page Submissions Campaign Asset landing_page_submissions Double The tot…" at bounding box center [789, 550] width 1433 height 46
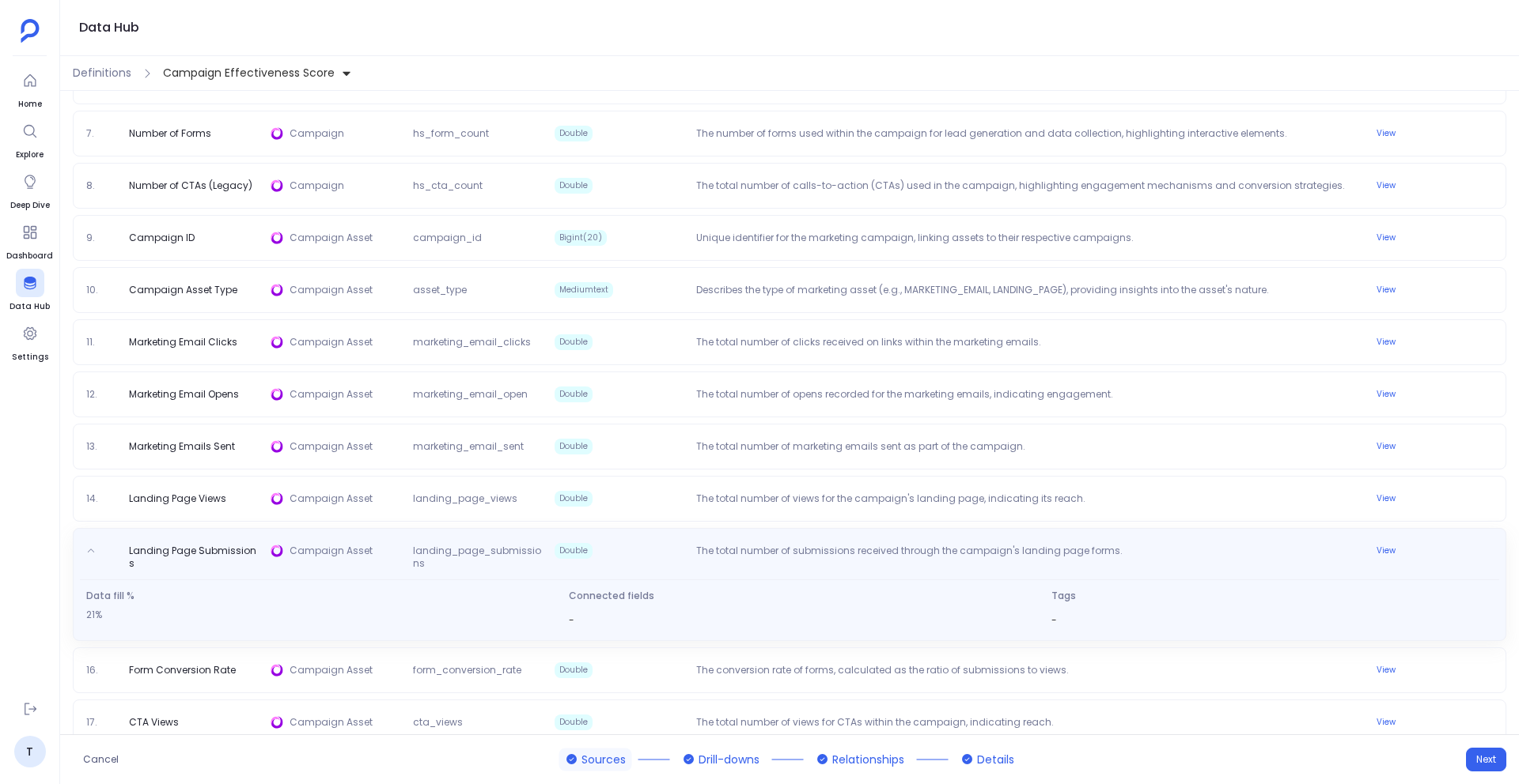
click at [628, 537] on div "Landing Page Submissions Campaign Asset landing_page_submissions Double The tot…" at bounding box center [789, 584] width 1433 height 113
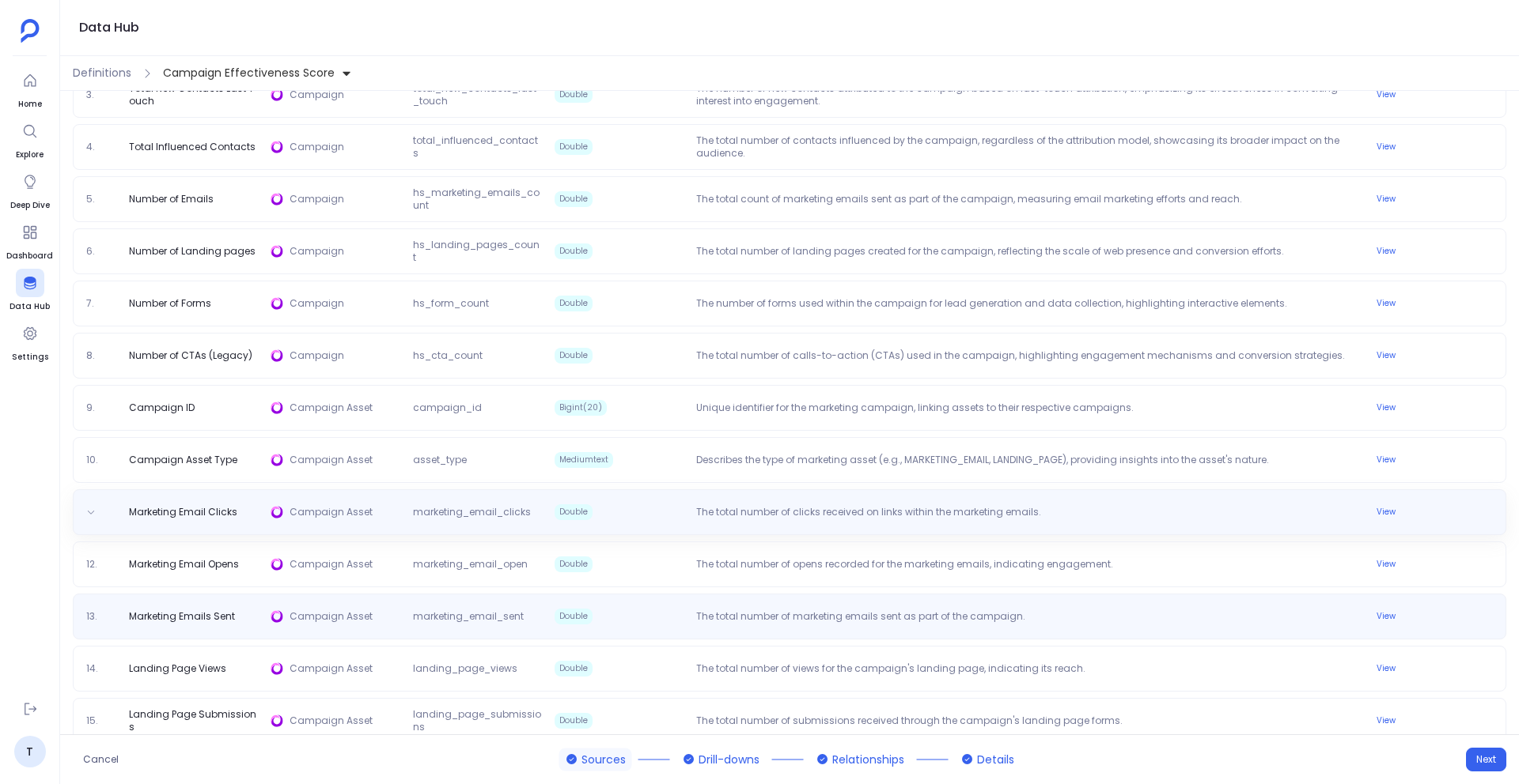
scroll to position [385, 0]
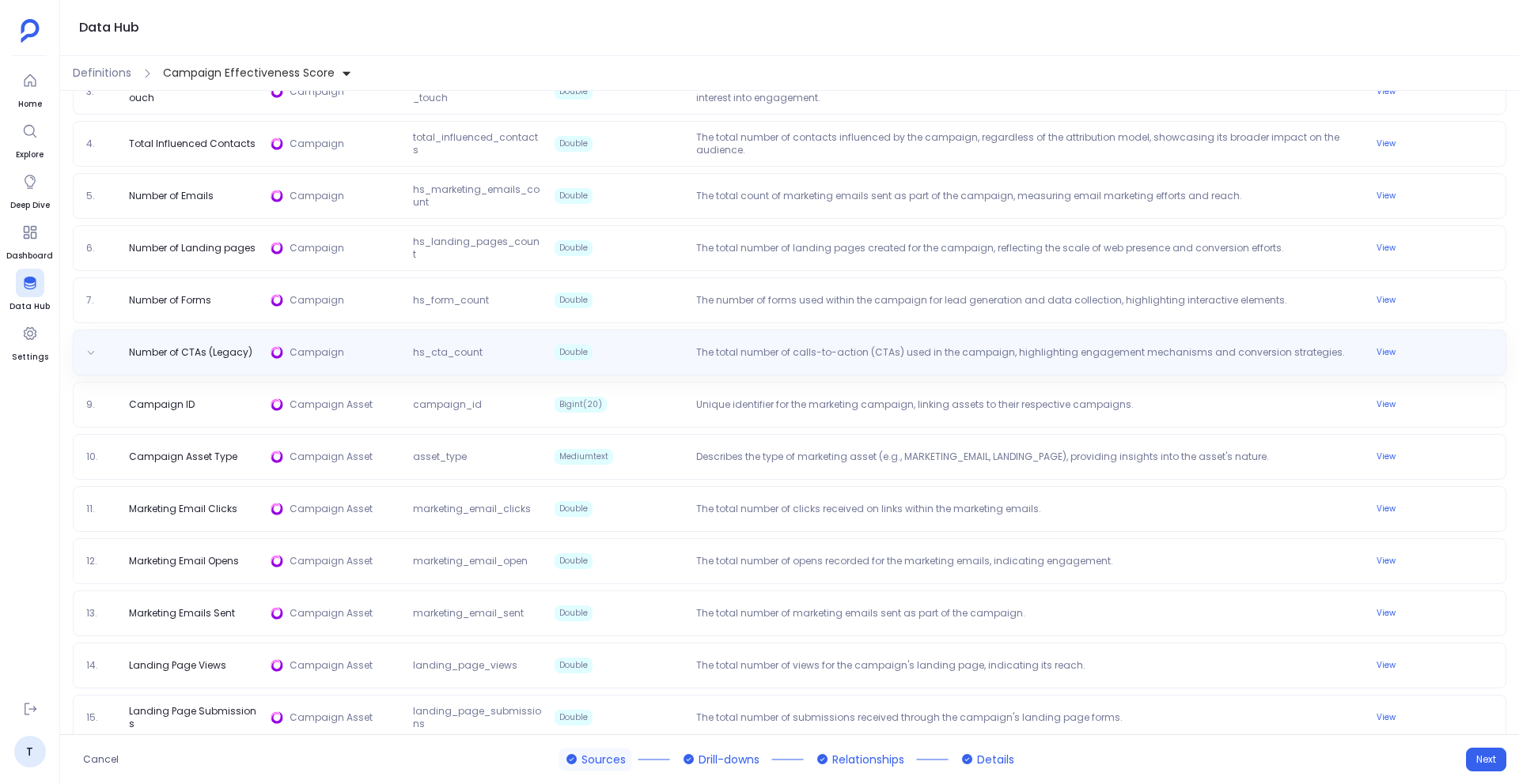
click at [576, 349] on span "Double" at bounding box center [574, 352] width 38 height 16
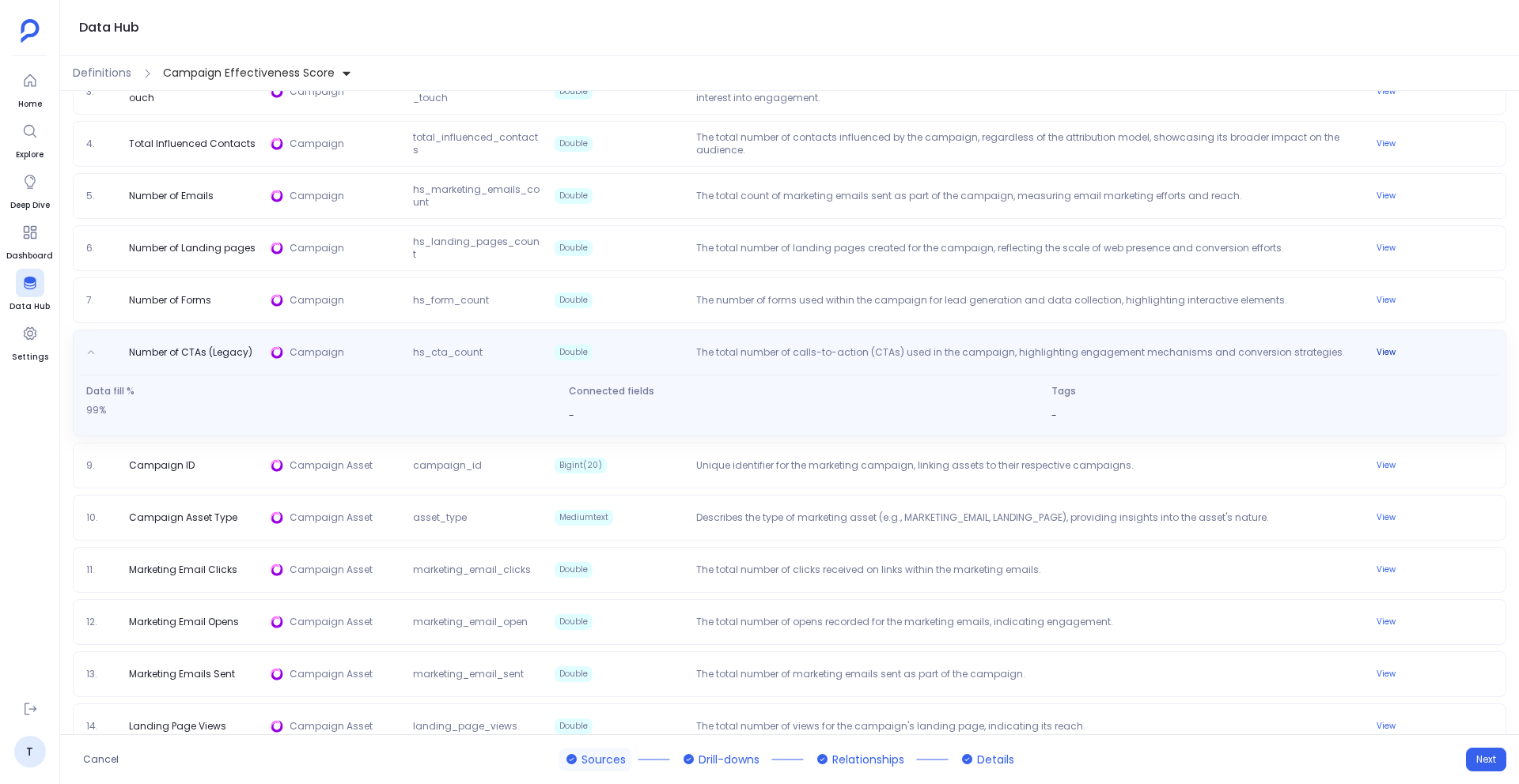
click at [1382, 355] on button "View" at bounding box center [1386, 352] width 38 height 19
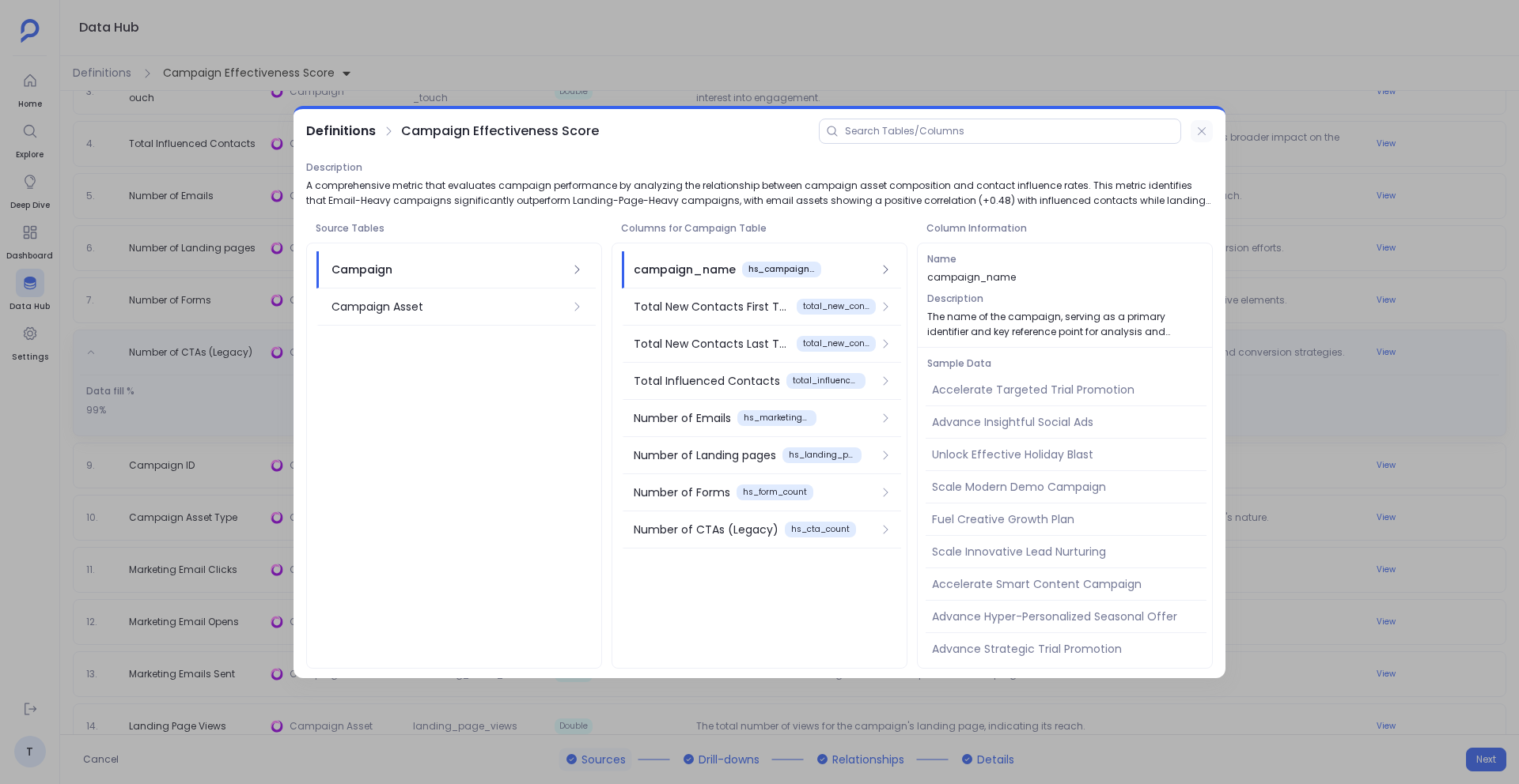
click at [1197, 128] on icon at bounding box center [1201, 131] width 12 height 12
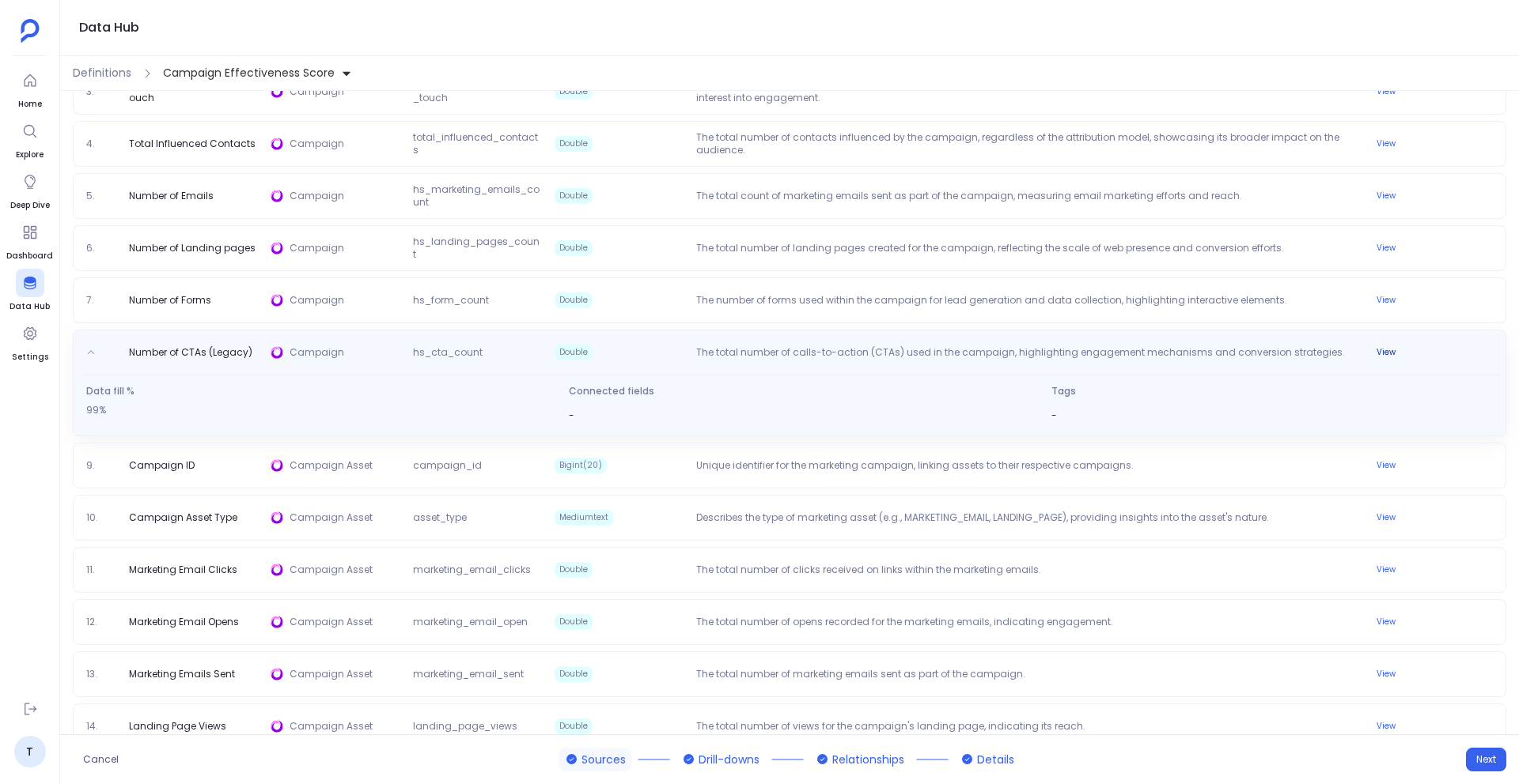
click at [1377, 352] on button "View" at bounding box center [1386, 352] width 38 height 19
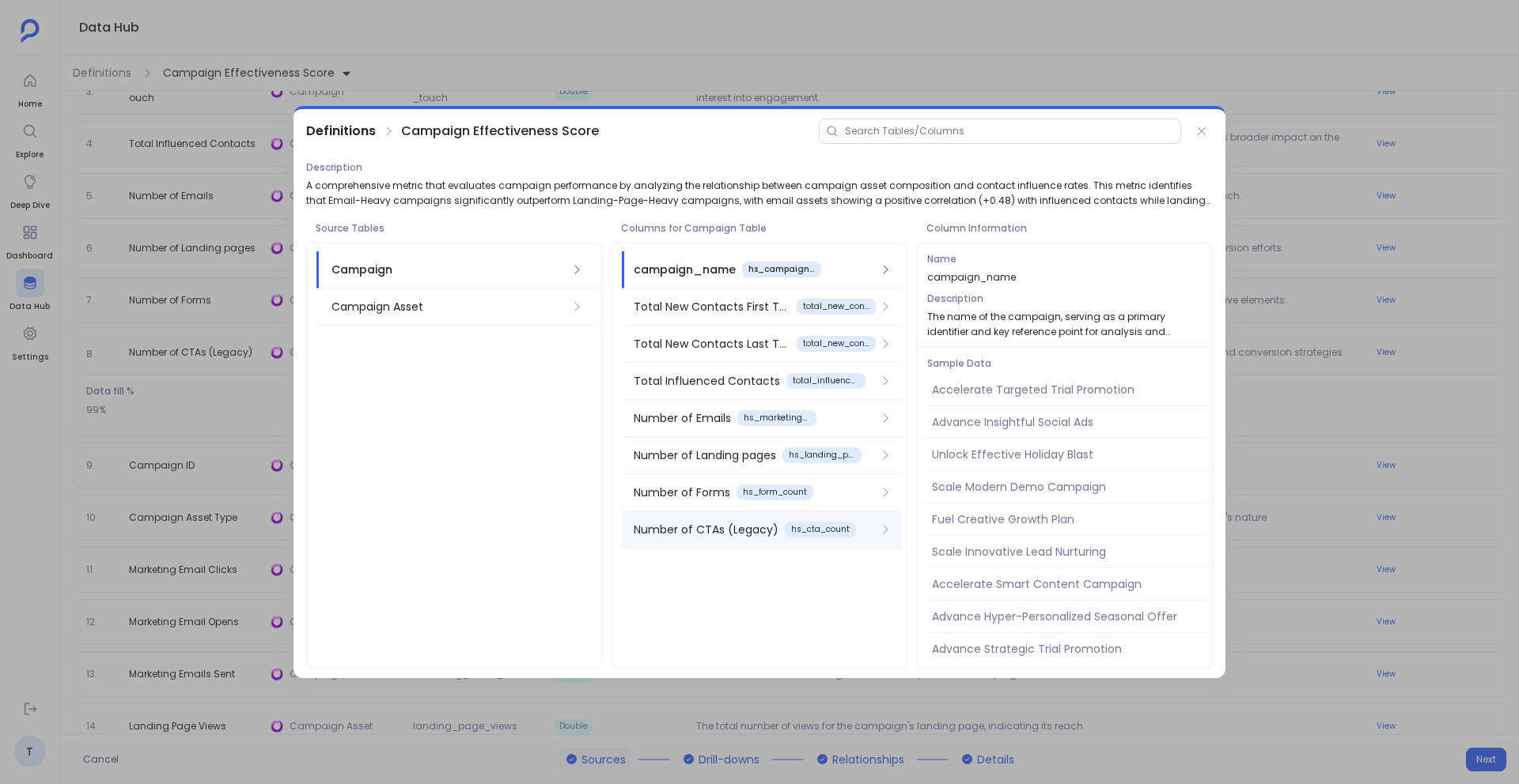
click at [760, 533] on div "Number of CTAs (Legacy)" at bounding box center [706, 529] width 145 height 17
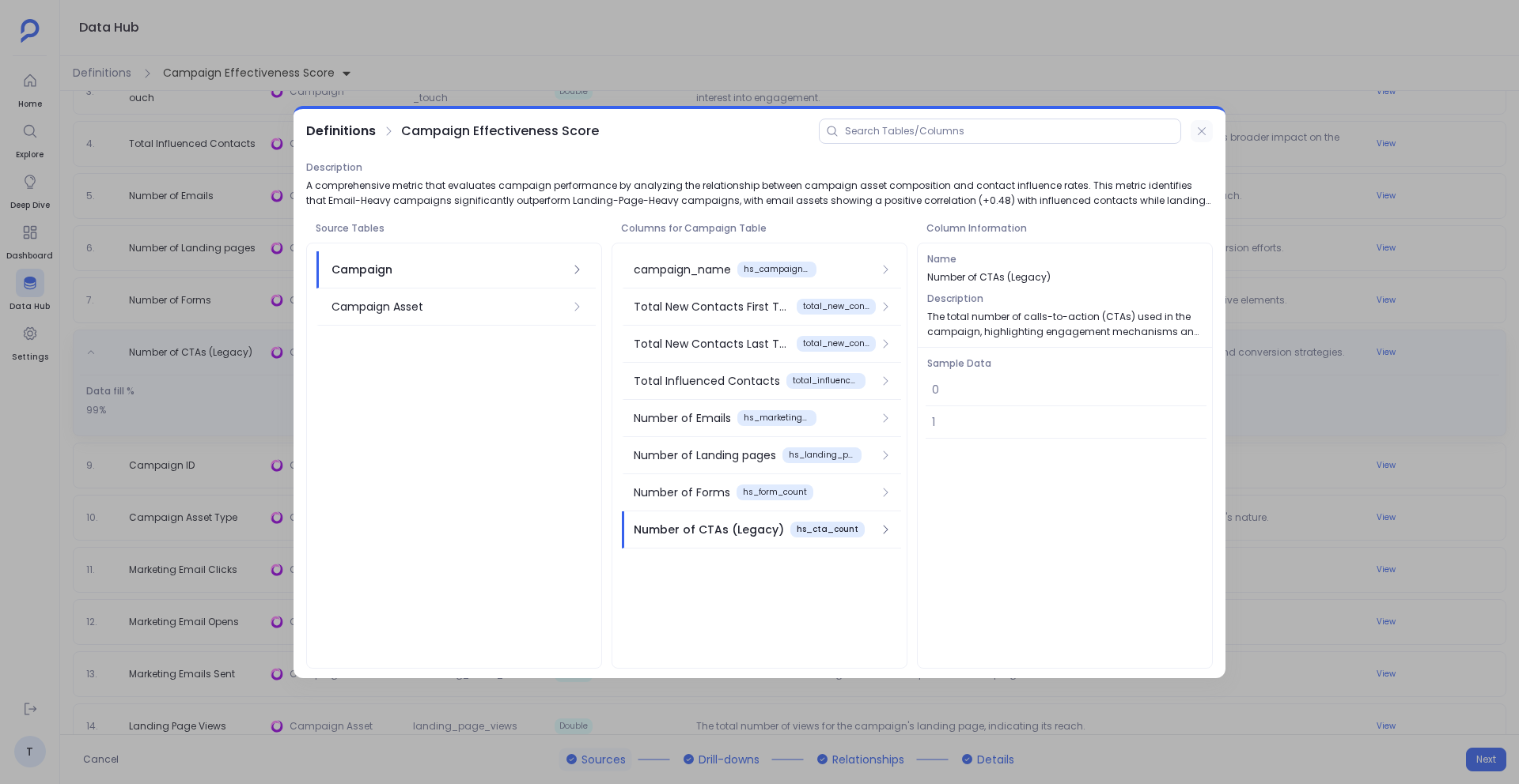
click at [1198, 131] on icon at bounding box center [1201, 131] width 12 height 12
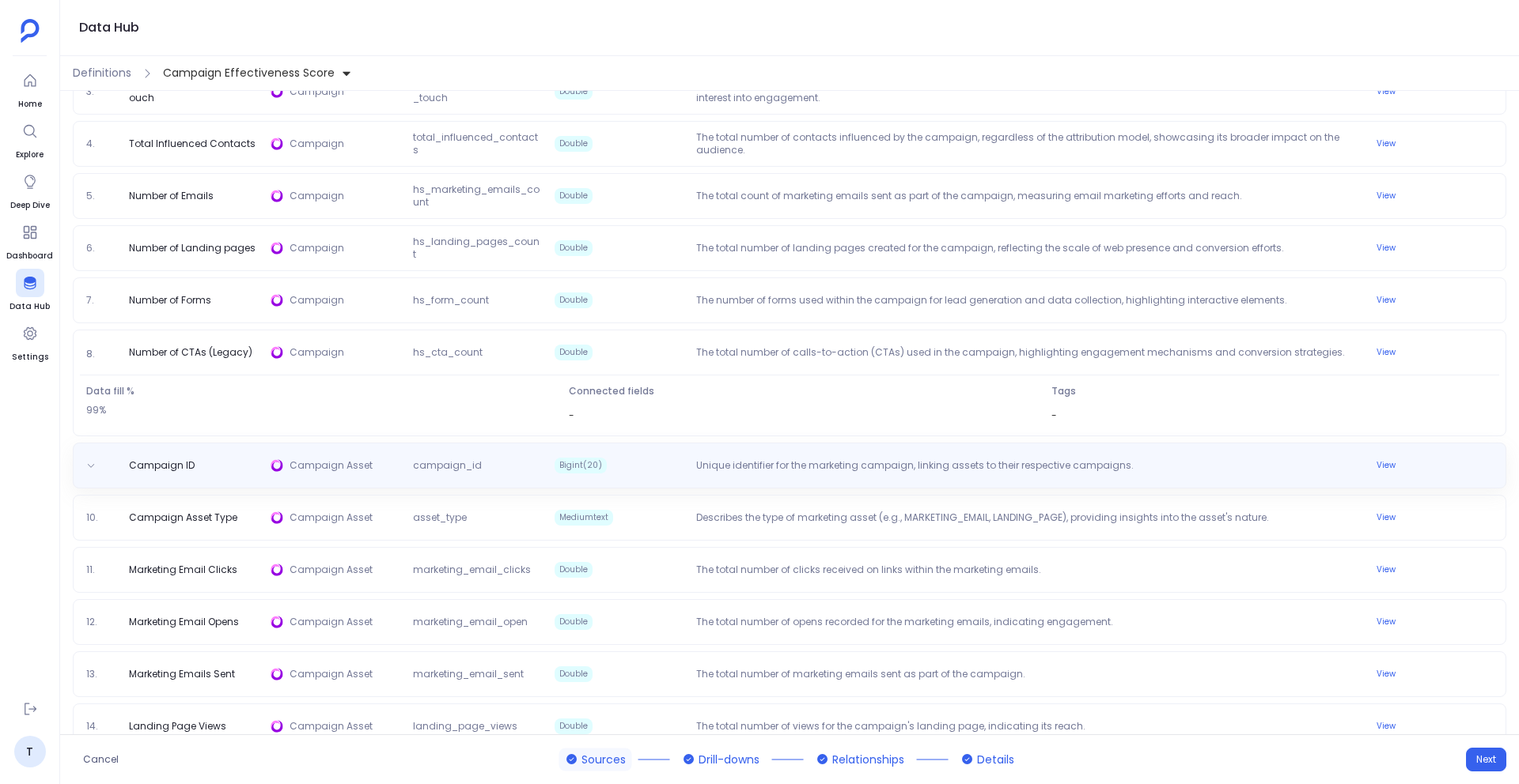
click at [1076, 447] on div "Campaign ID Campaign Asset campaign_id Bigint(20) Unique identifier for the mar…" at bounding box center [789, 465] width 1433 height 46
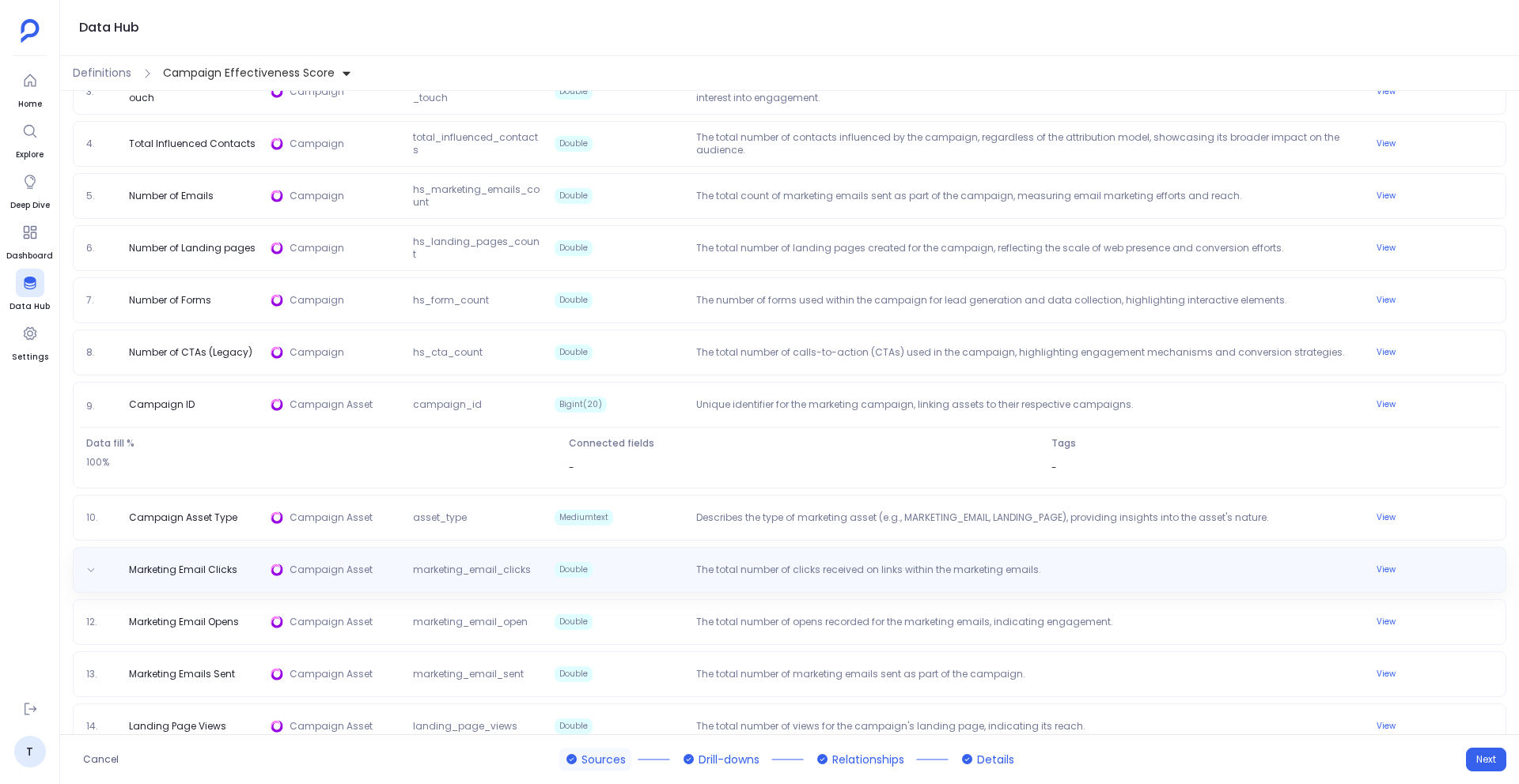
click at [1218, 562] on div "Marketing Email Clicks Campaign Asset marketing_email_clicks Double The total n…" at bounding box center [789, 569] width 1419 height 19
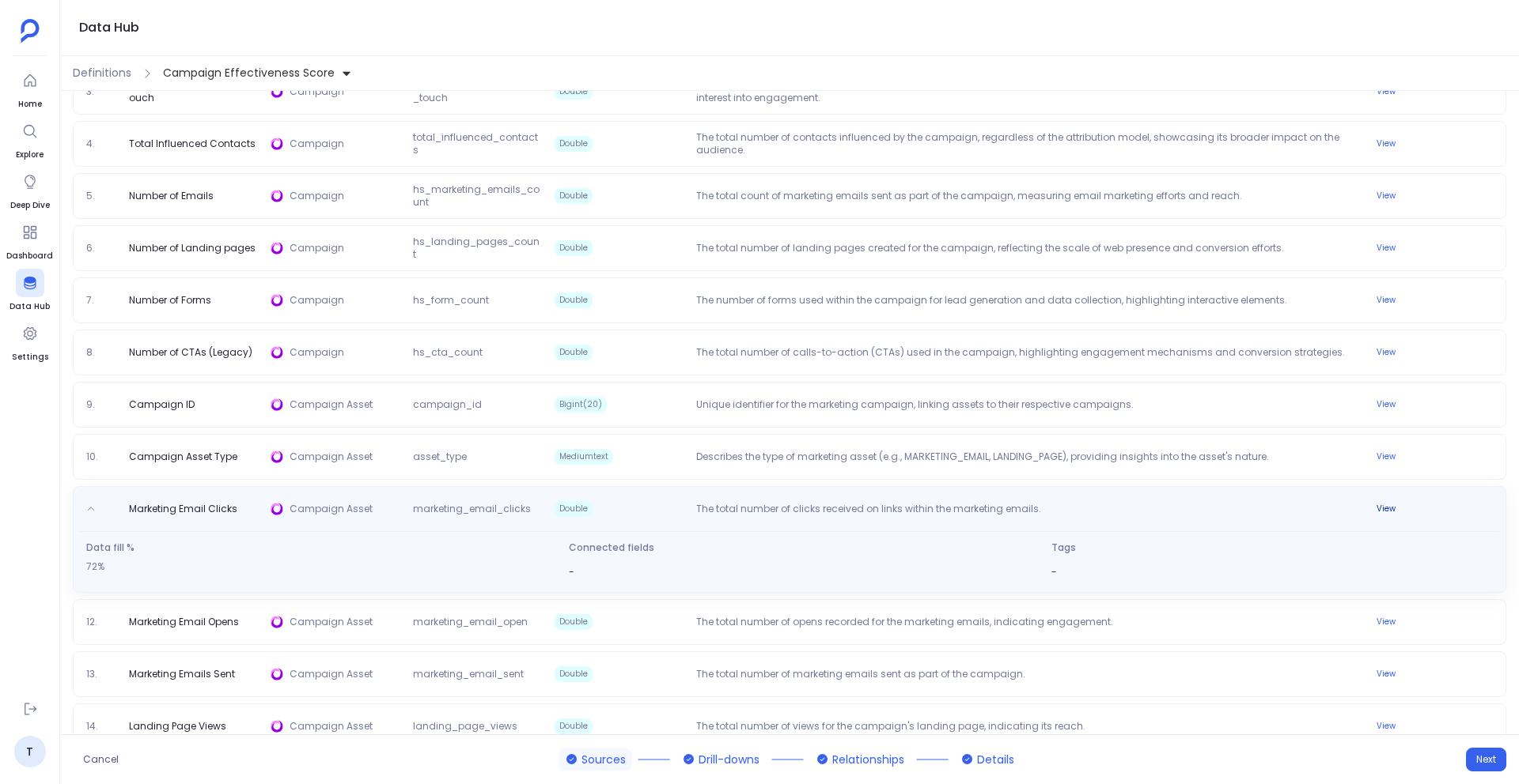
click at [1377, 508] on button "View" at bounding box center [1386, 509] width 38 height 19
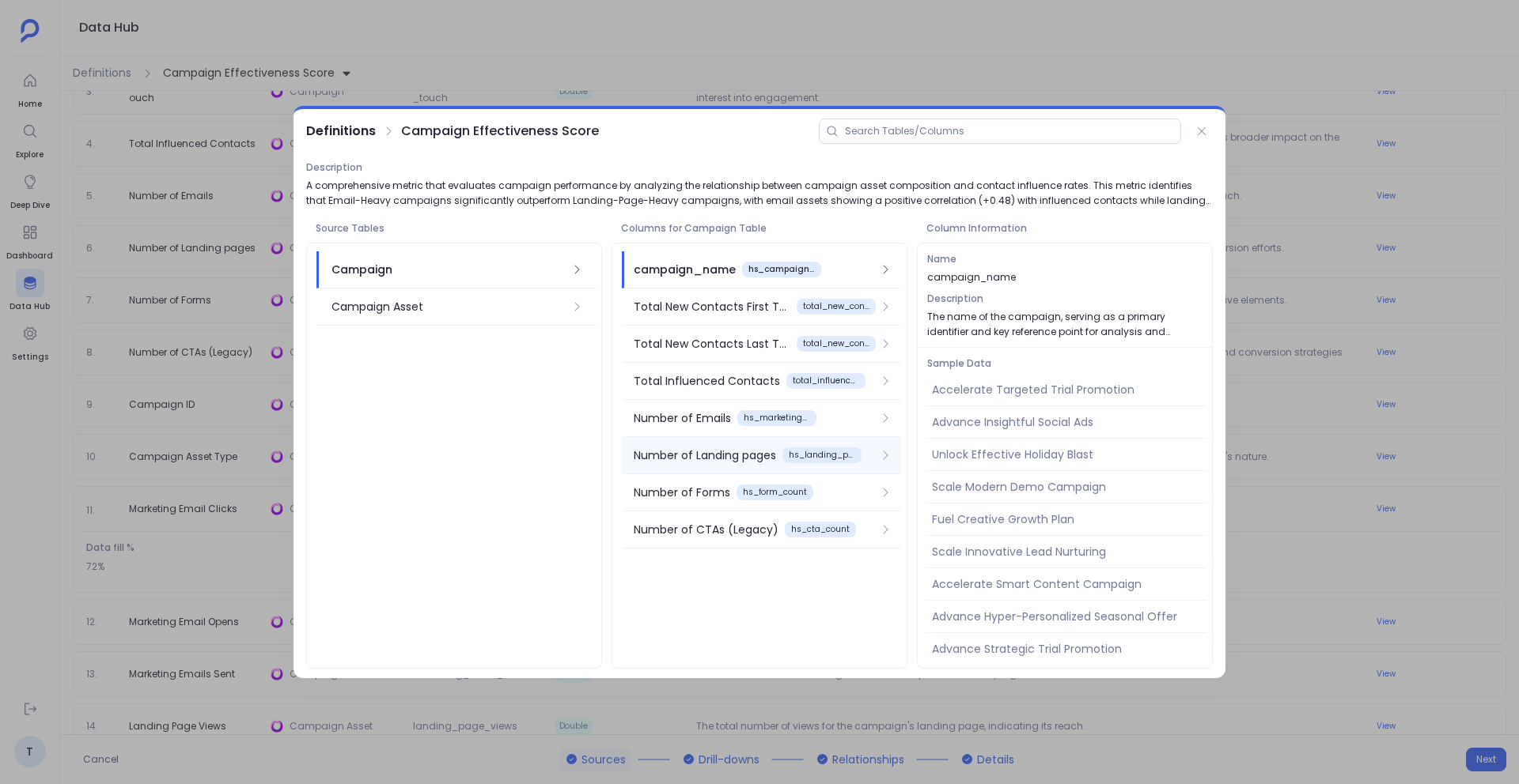
click at [735, 452] on div "Number of Landing pages" at bounding box center [705, 455] width 142 height 17
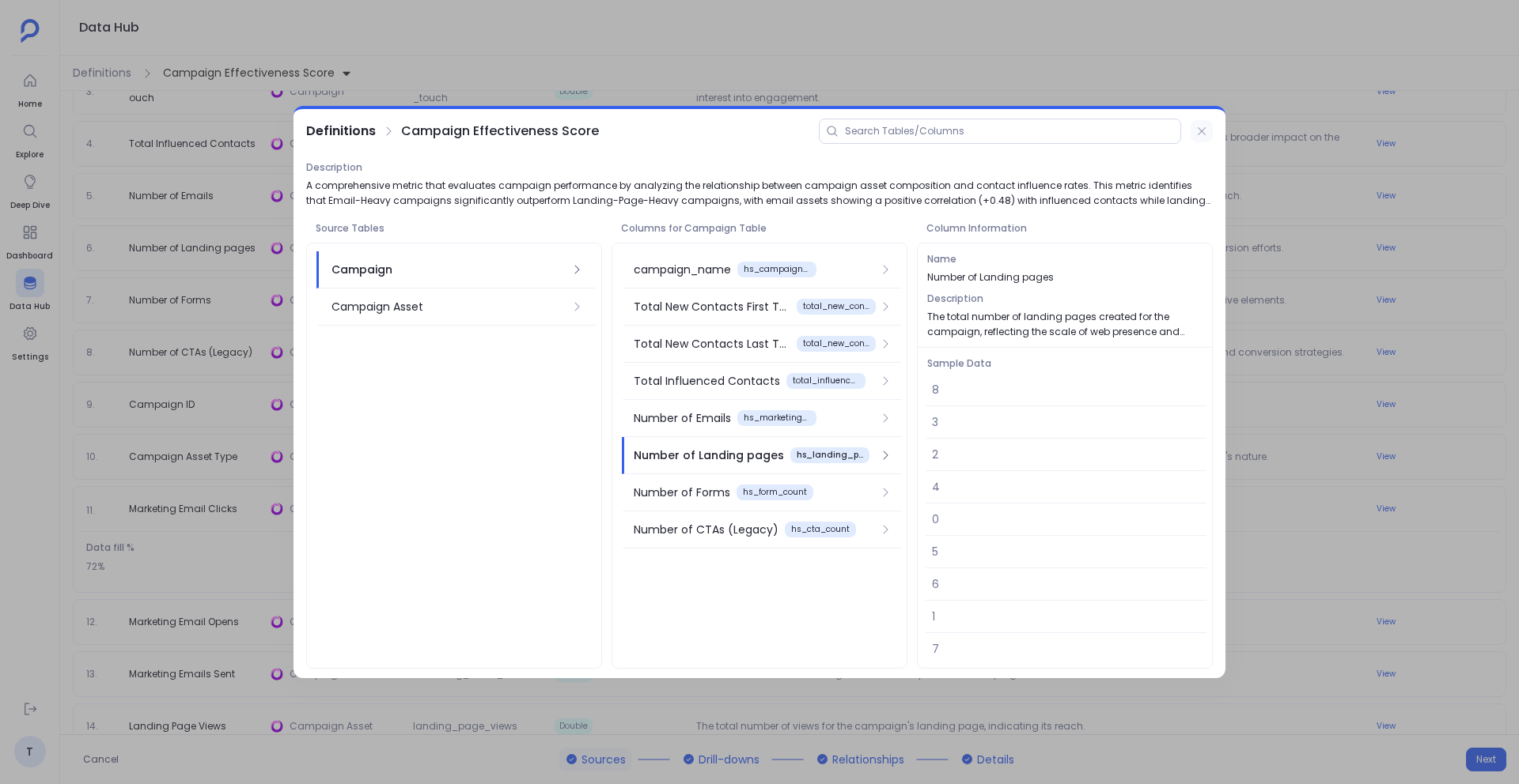
click at [1199, 131] on icon at bounding box center [1201, 131] width 12 height 12
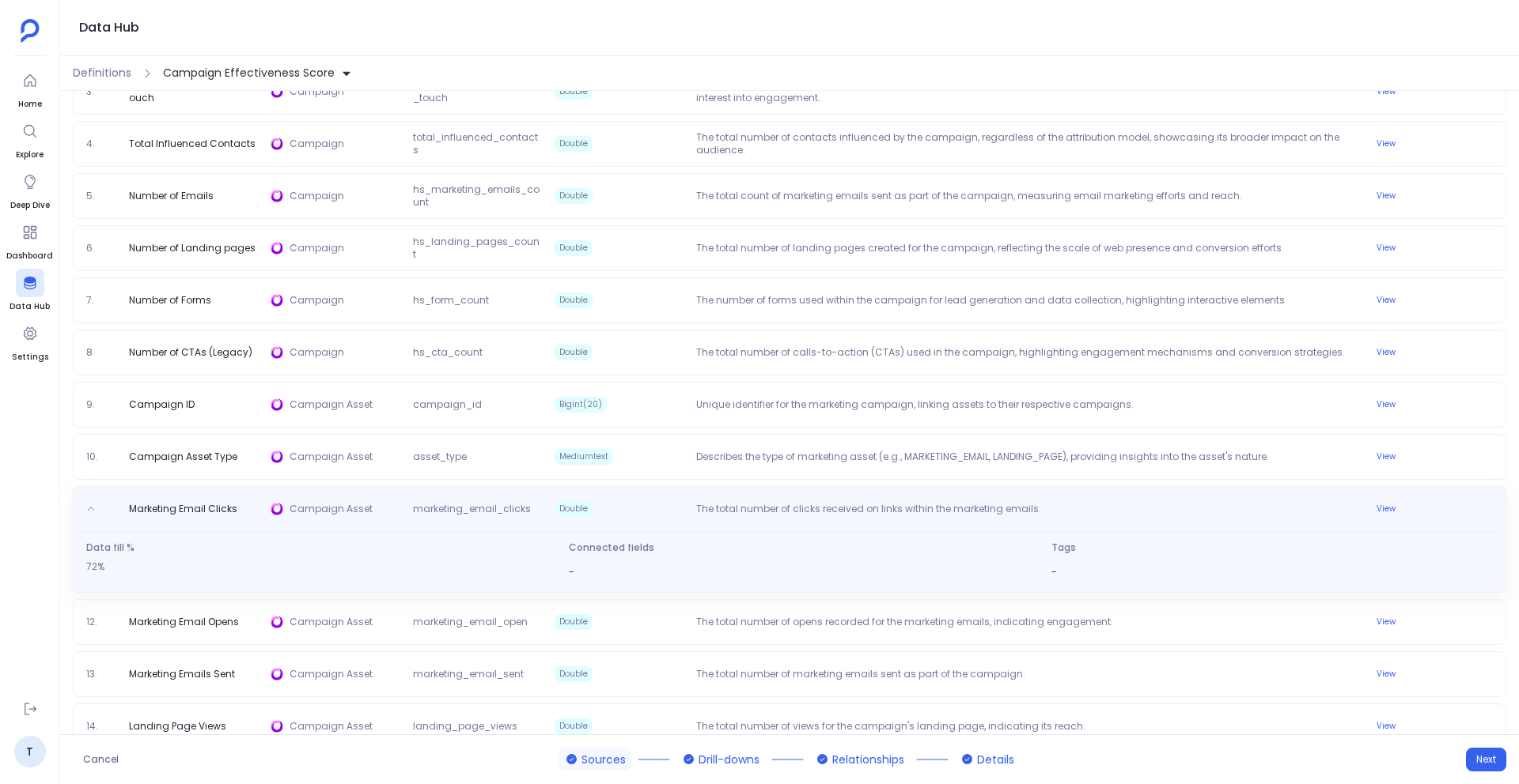
click at [919, 521] on p "The total number of clicks received on links within the marketing emails." at bounding box center [1023, 512] width 667 height 19
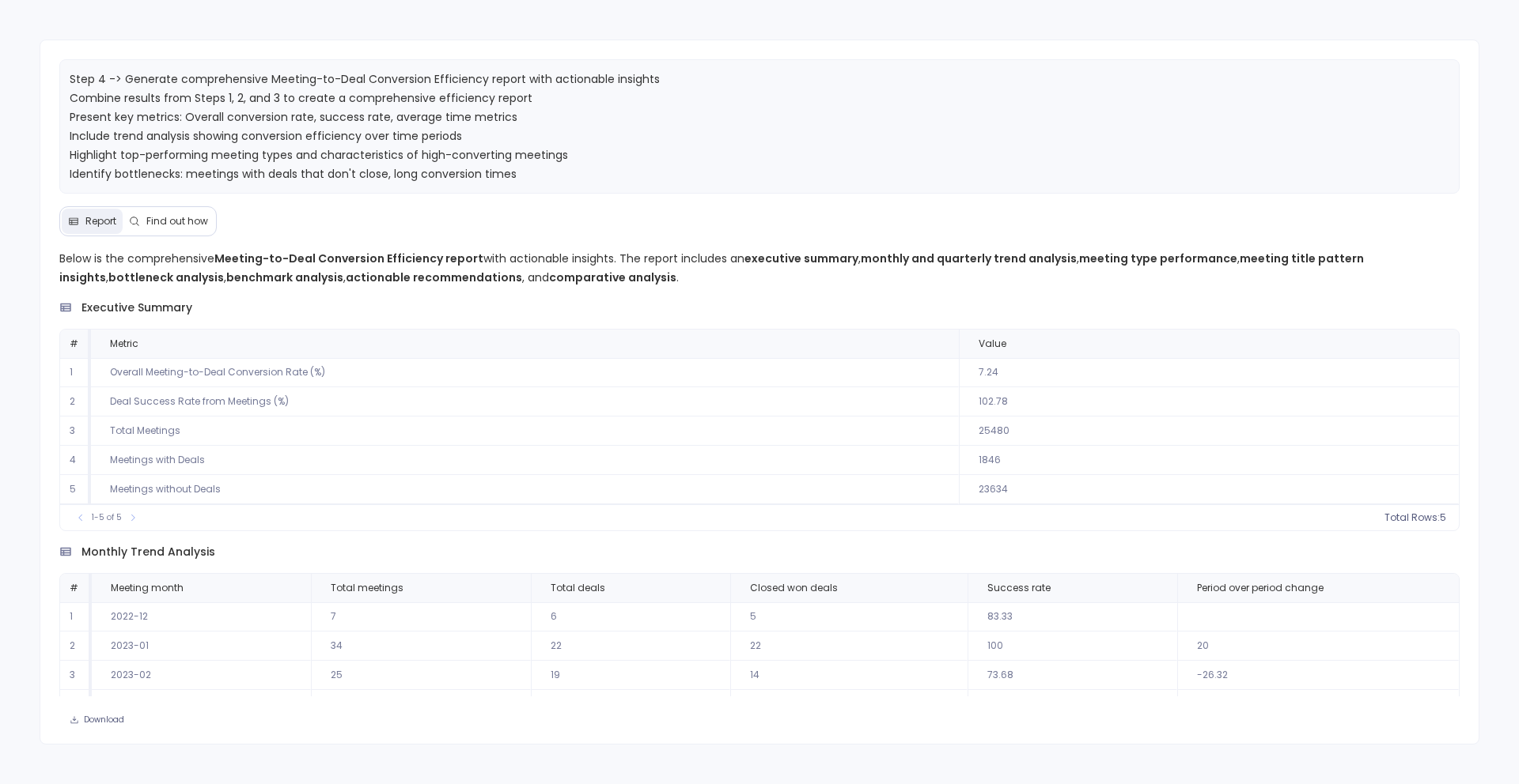
scroll to position [102, 0]
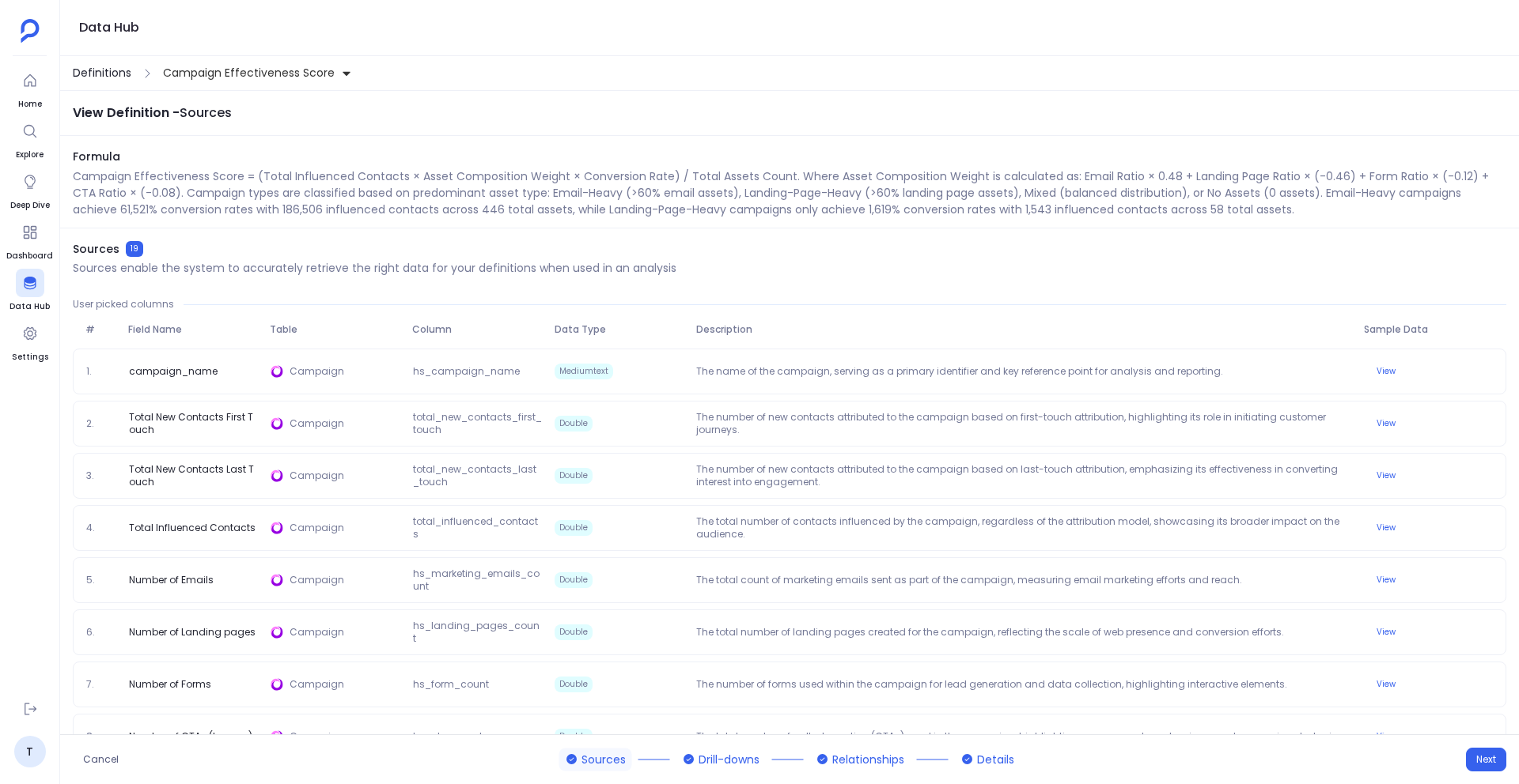
click at [112, 77] on span "Definitions" at bounding box center [102, 73] width 58 height 17
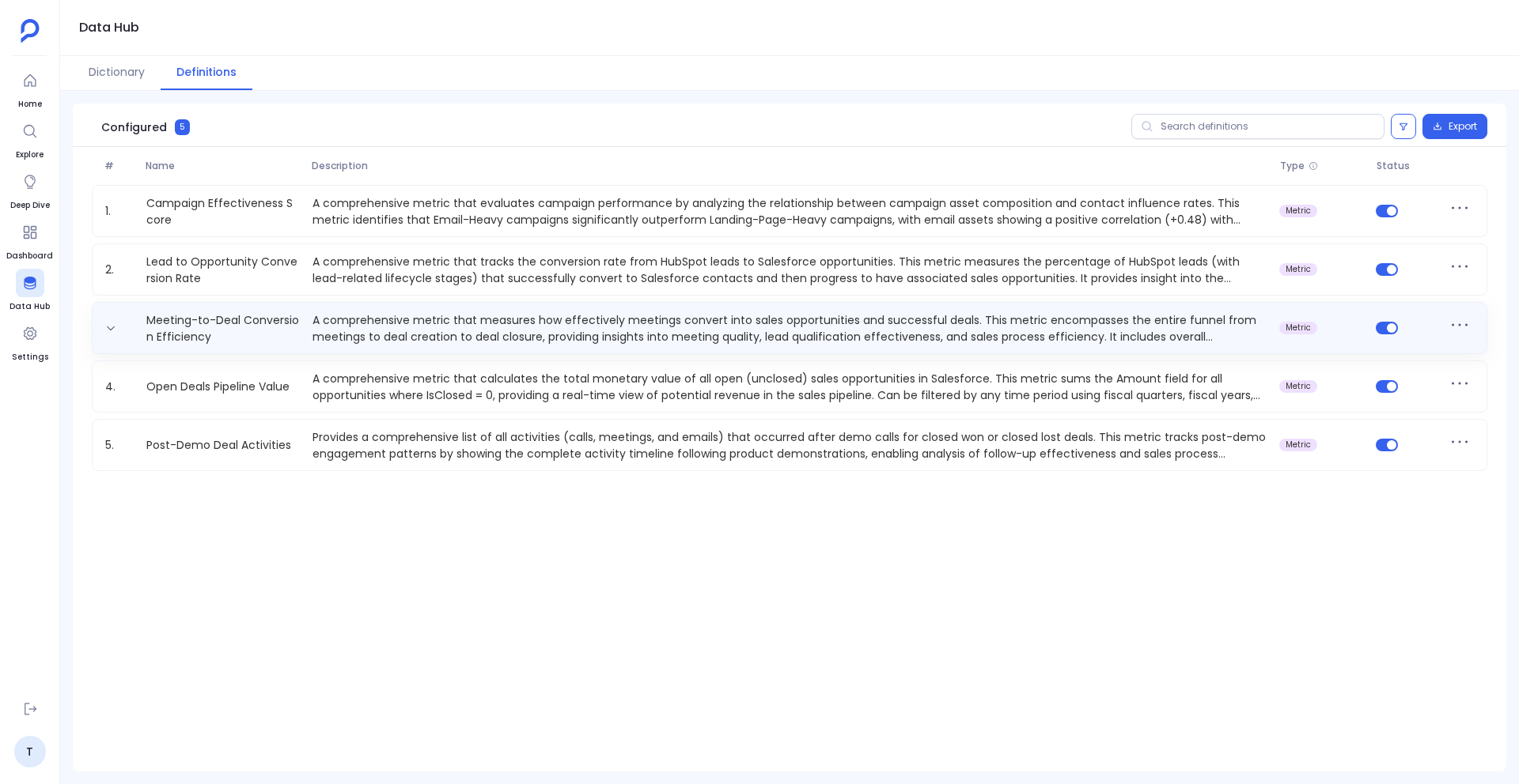
click at [436, 317] on p "A comprehensive metric that measures how effectively meetings convert into sale…" at bounding box center [789, 328] width 967 height 32
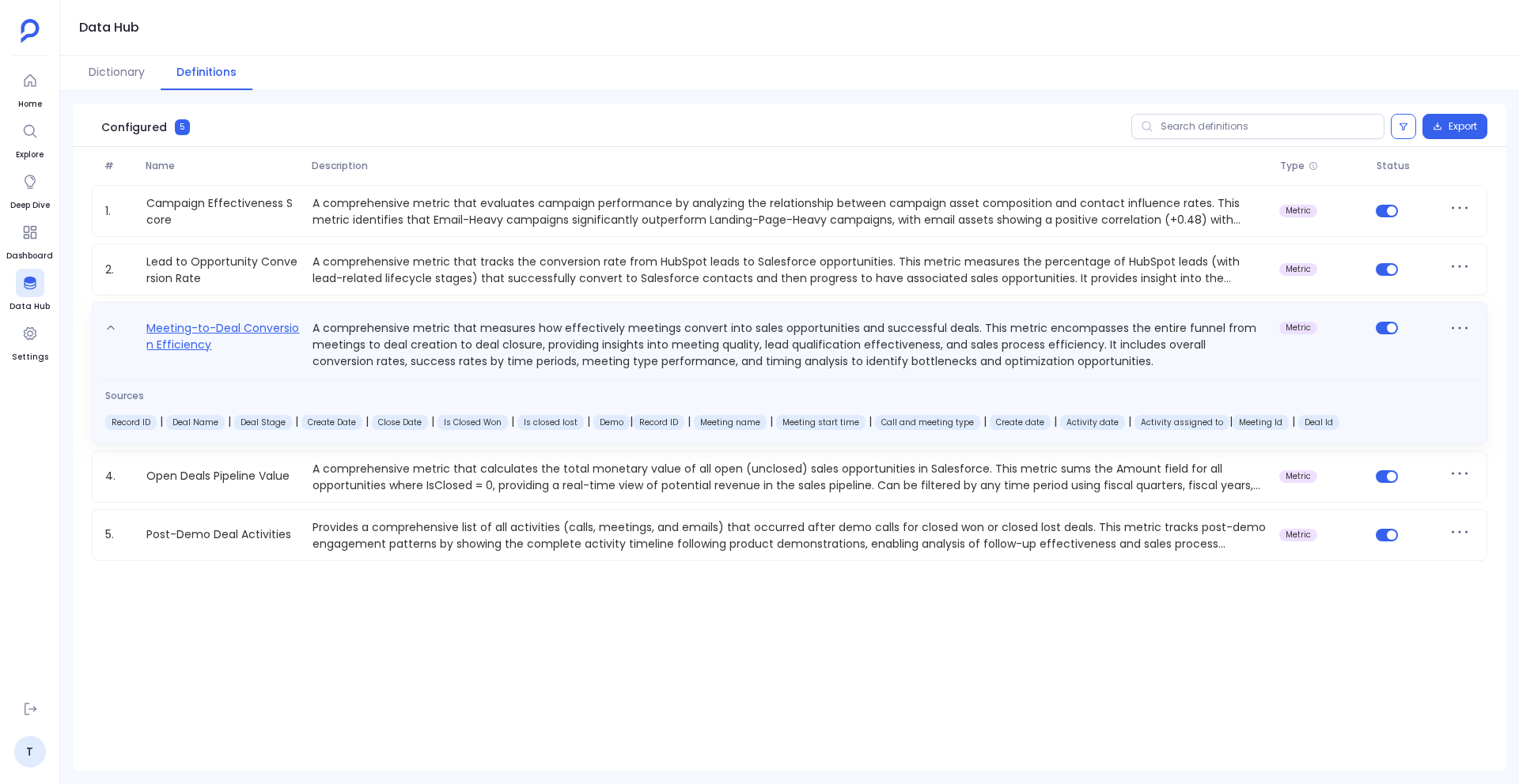
click at [195, 330] on link "Meeting-to-Deal Conversion Efficiency" at bounding box center [222, 345] width 166 height 52
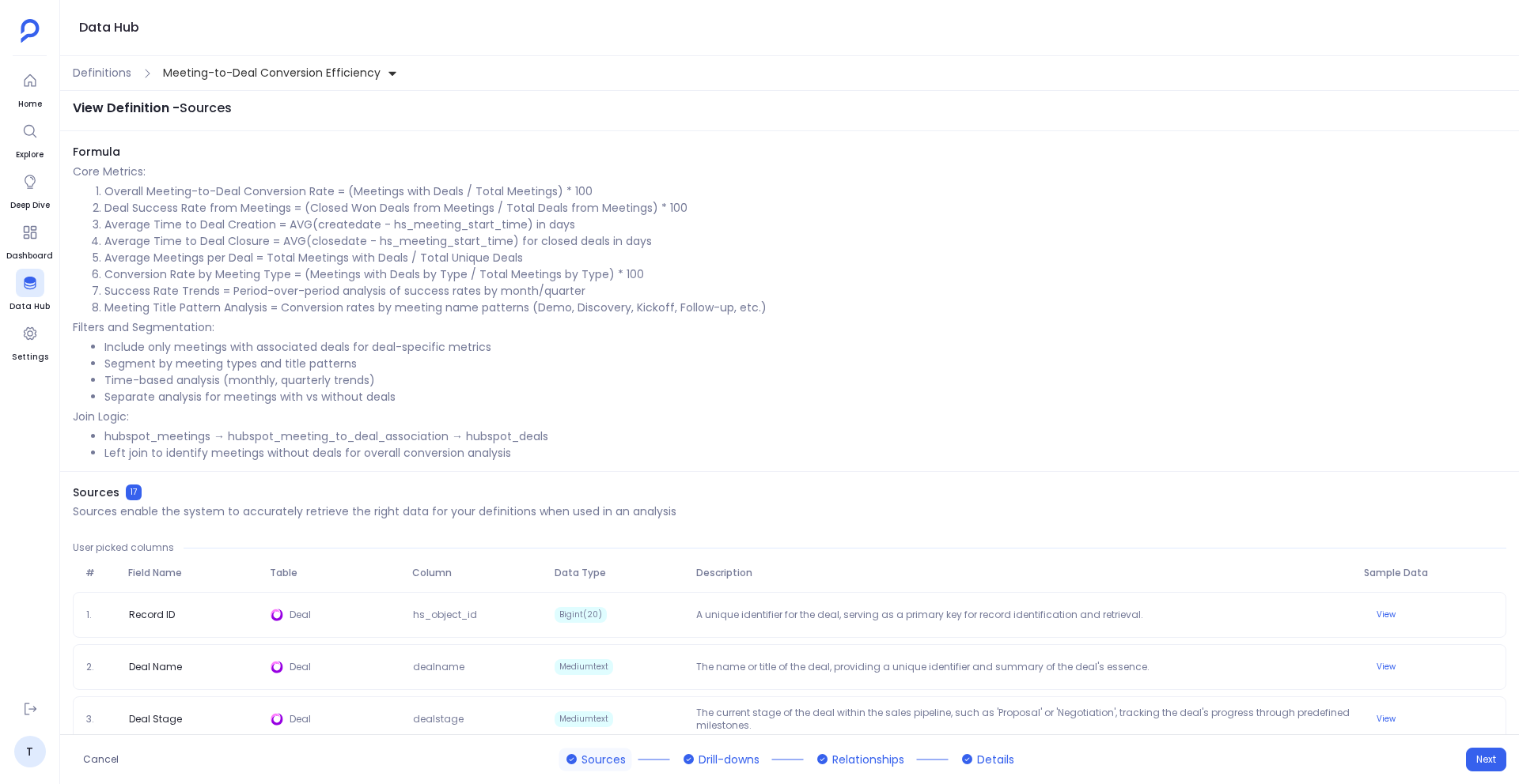
scroll to position [4, 0]
